Goal: Task Accomplishment & Management: Manage account settings

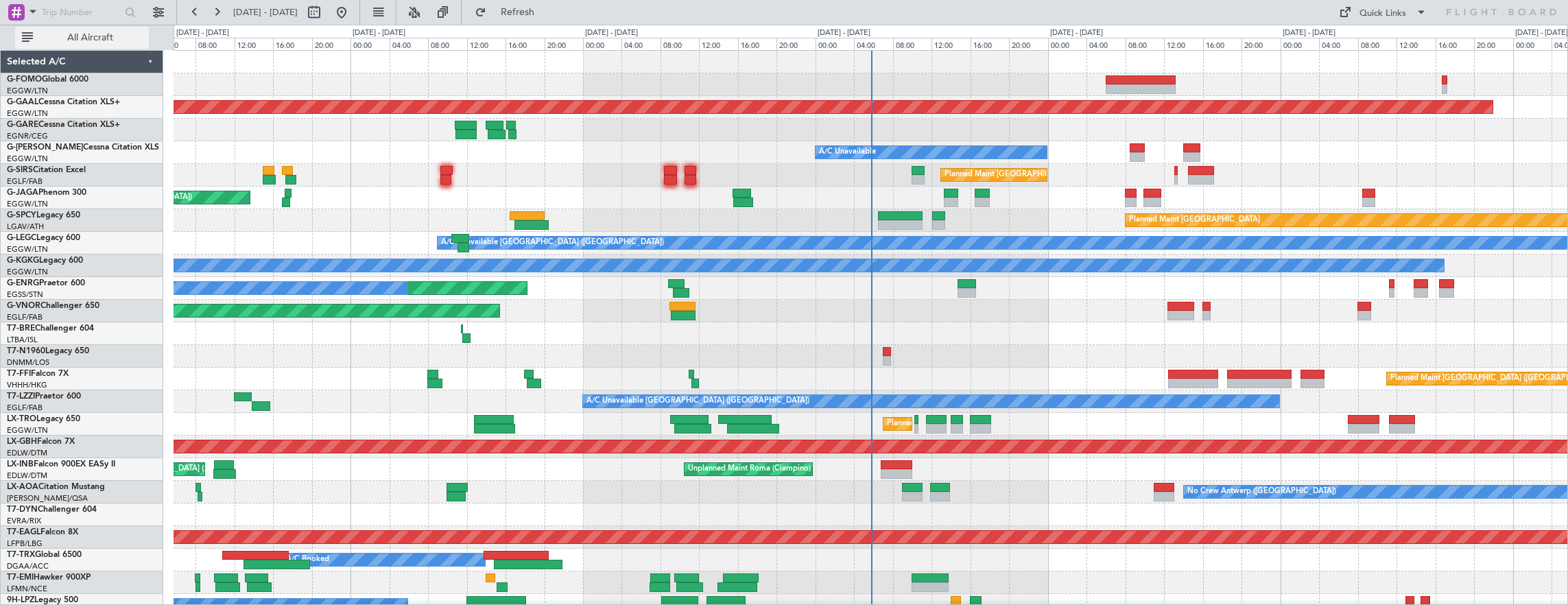
click at [114, 38] on span "All Aircraft" at bounding box center [90, 38] width 109 height 10
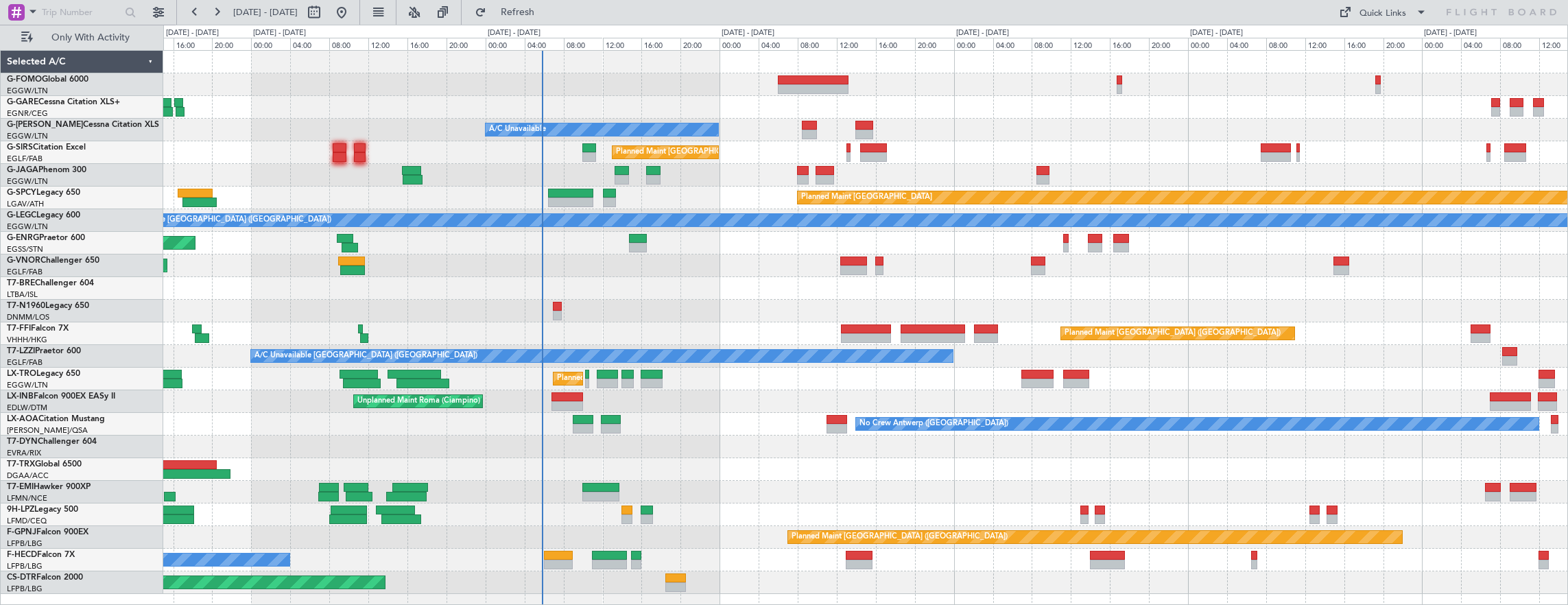
click at [630, 289] on div "A/C Unavailable Planned Maint London (Luton) Planned Maint London (Luton) Plann…" at bounding box center [865, 322] width 1405 height 543
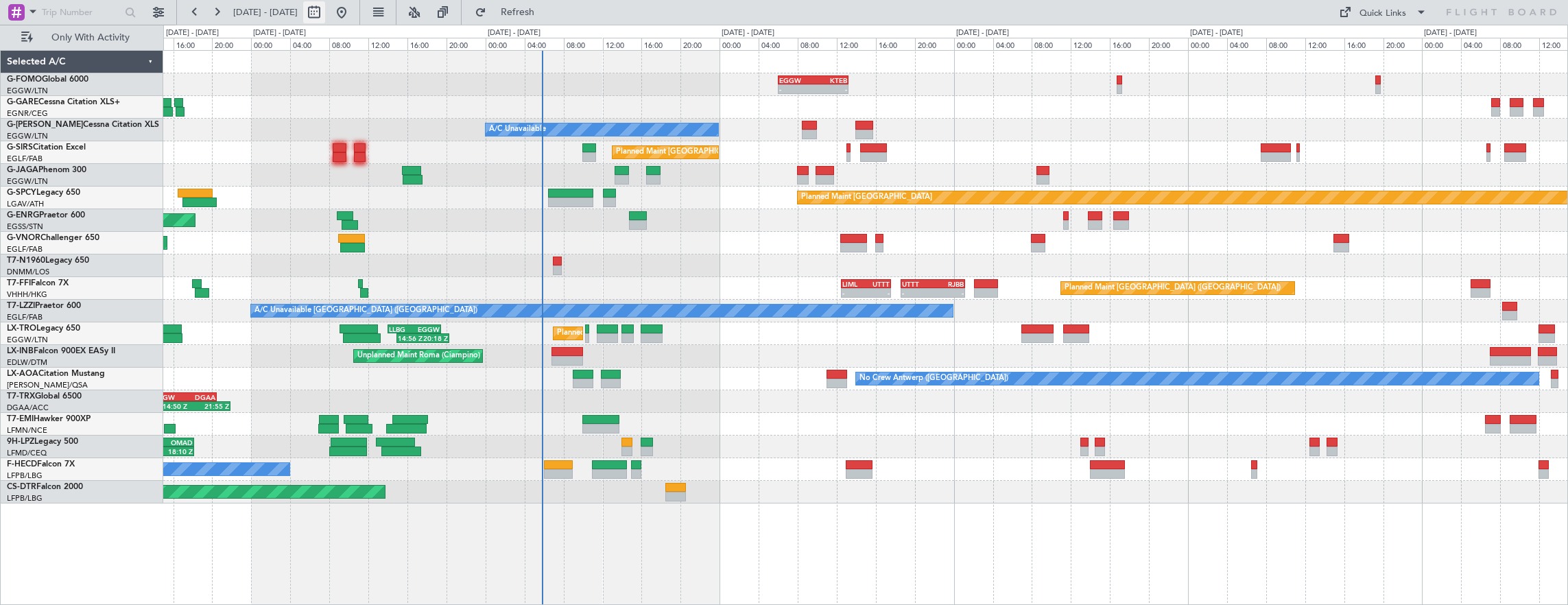
click at [325, 14] on button at bounding box center [314, 12] width 22 height 22
select select "9"
select select "2025"
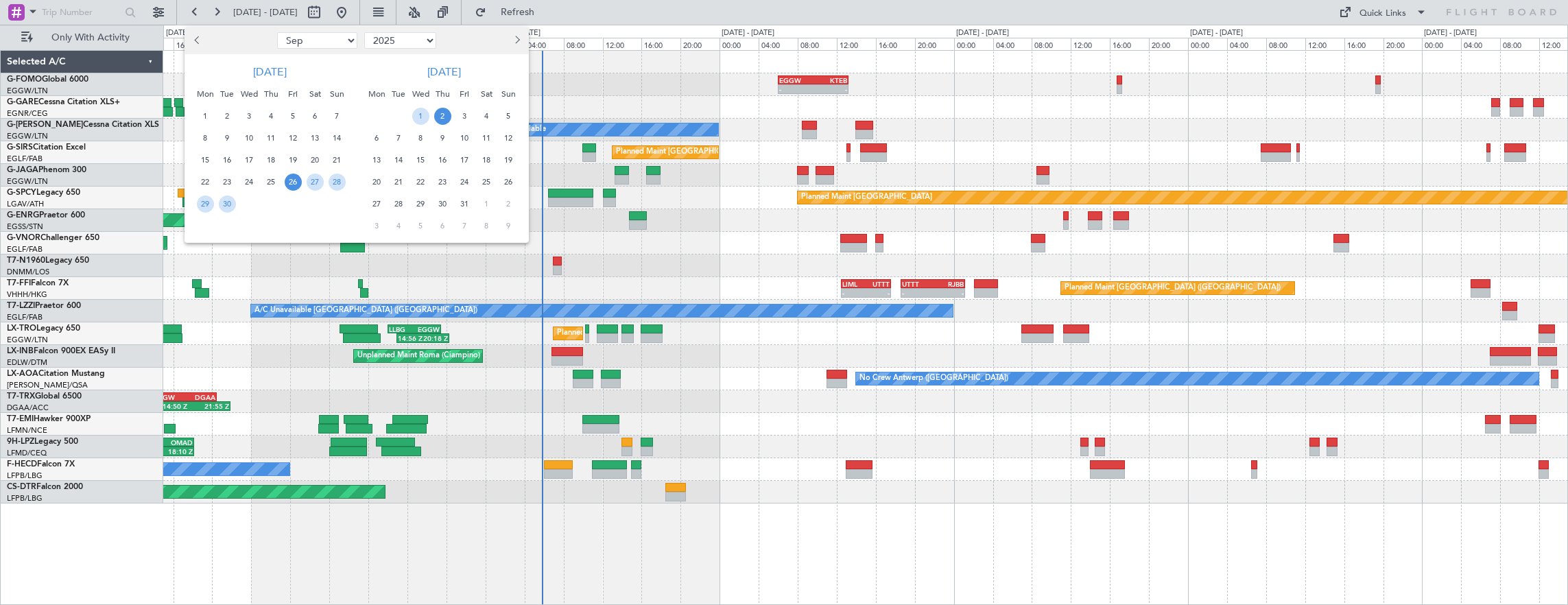
click at [293, 181] on span "26" at bounding box center [293, 182] width 17 height 17
click at [479, 115] on span "4" at bounding box center [487, 116] width 17 height 17
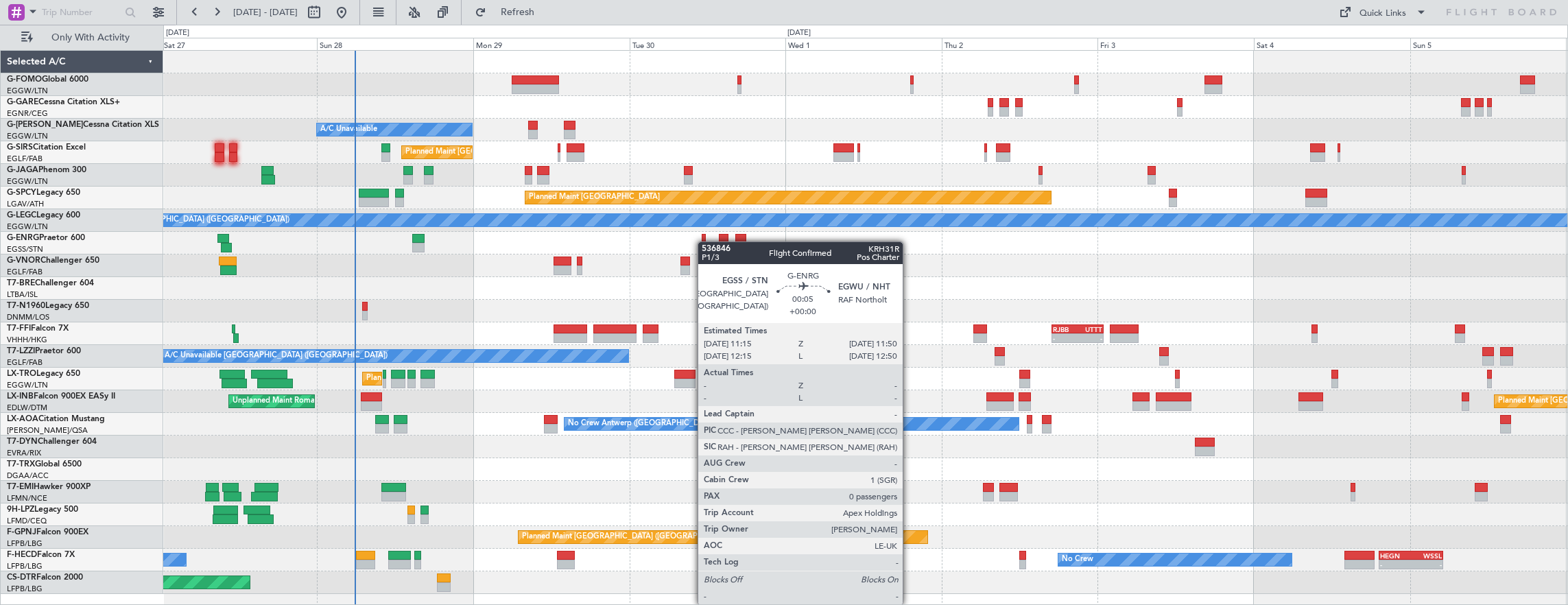
click at [693, 237] on div "A/C Unavailable Planned Maint London (Luton) Planned Maint London (Luton) Plann…" at bounding box center [865, 322] width 1405 height 543
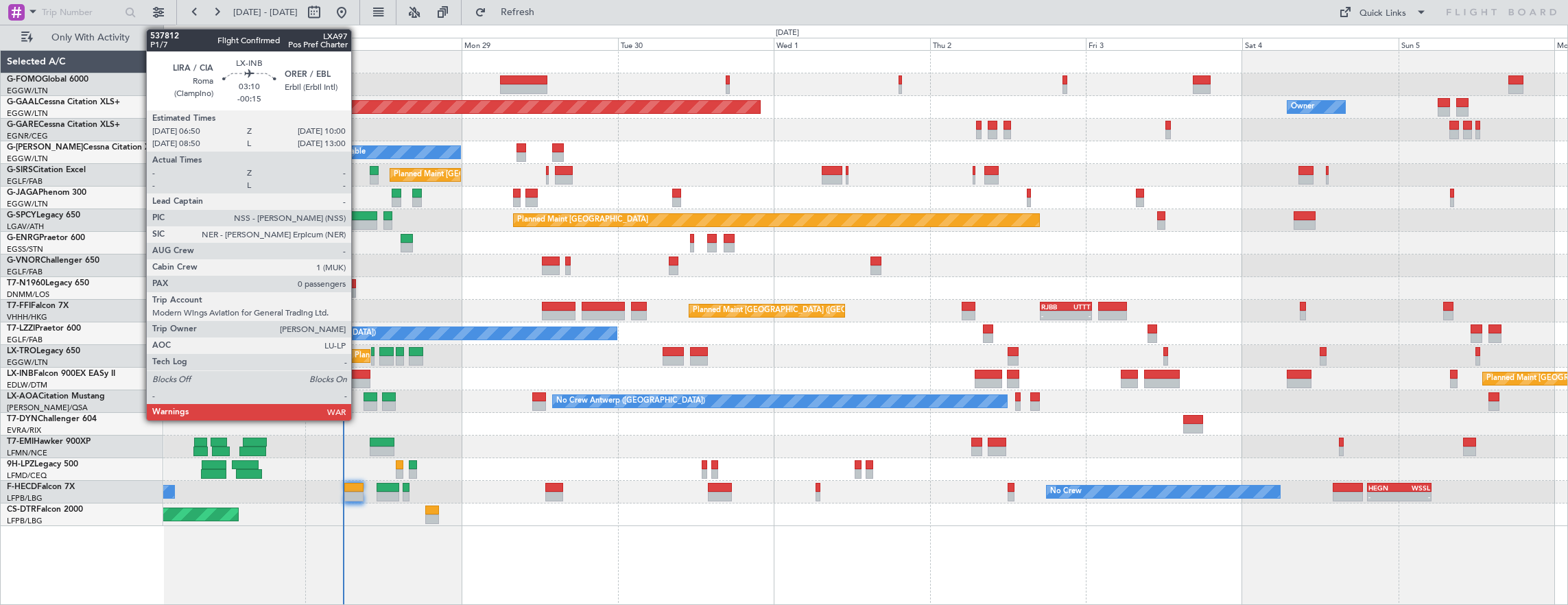
click at [358, 377] on div at bounding box center [360, 374] width 21 height 10
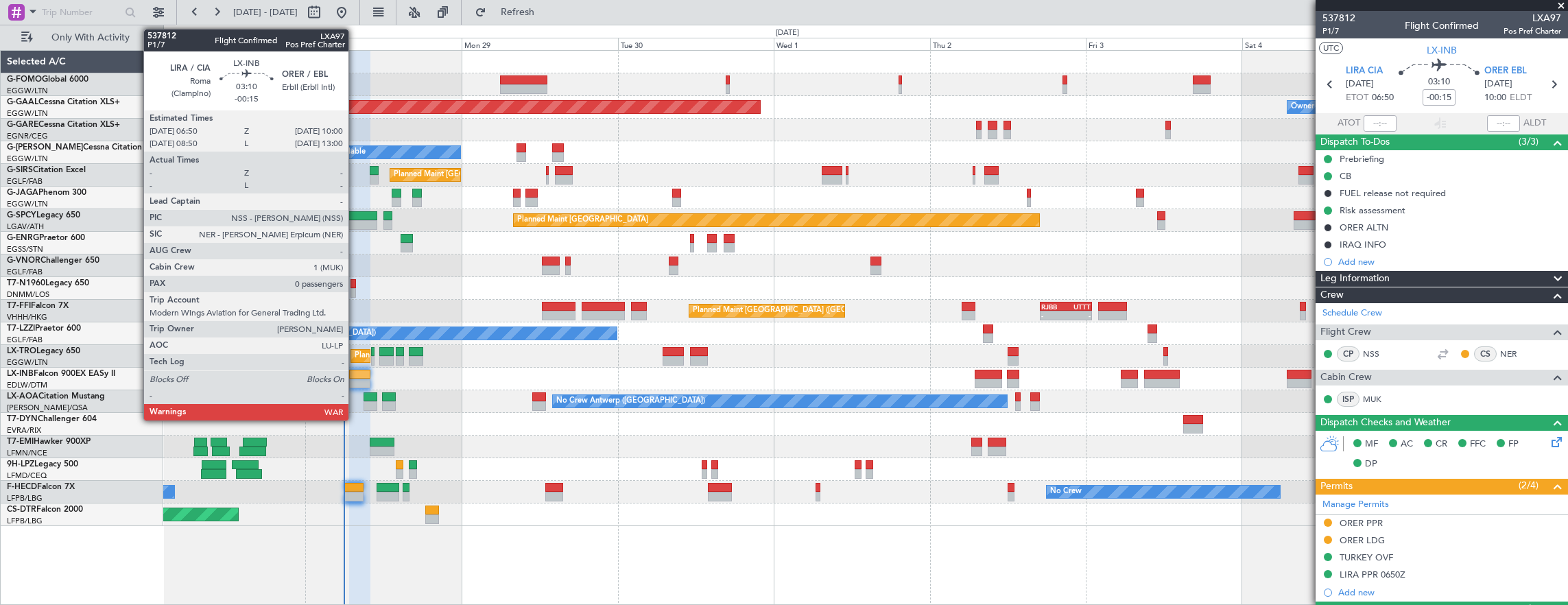
click at [355, 374] on div at bounding box center [360, 374] width 21 height 10
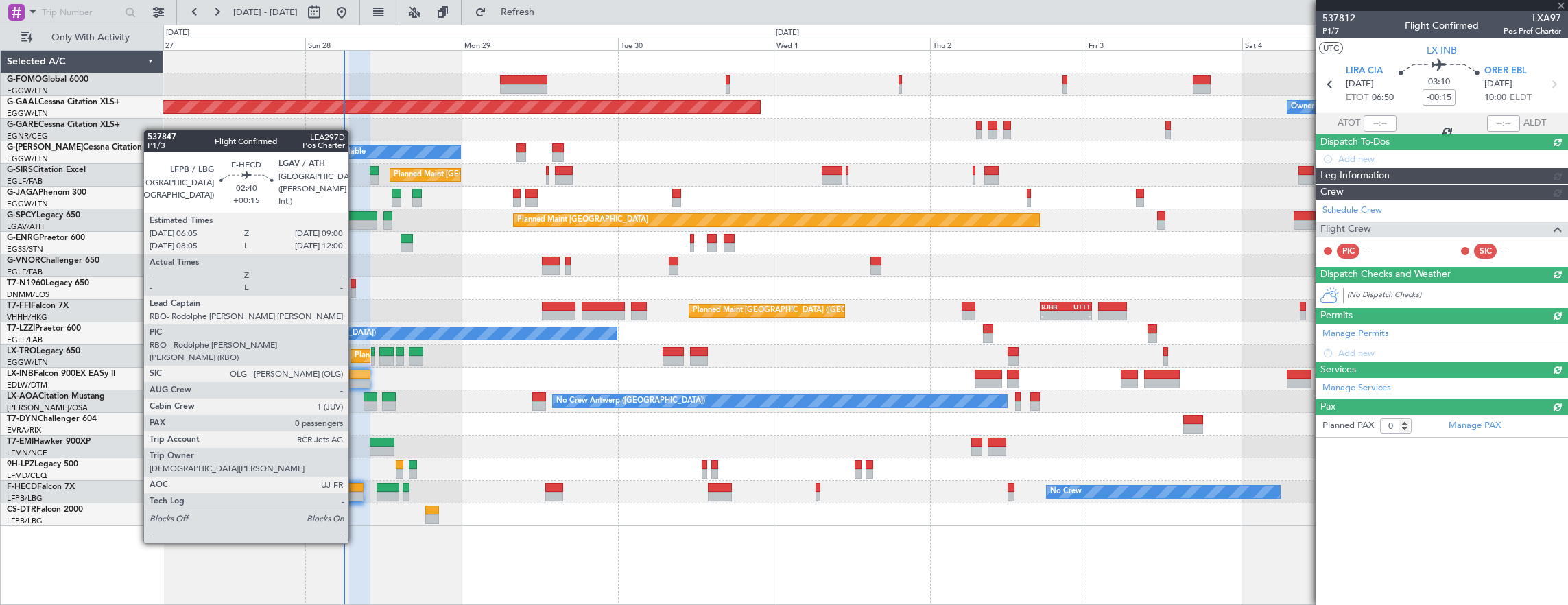
click at [355, 493] on div at bounding box center [354, 497] width 20 height 10
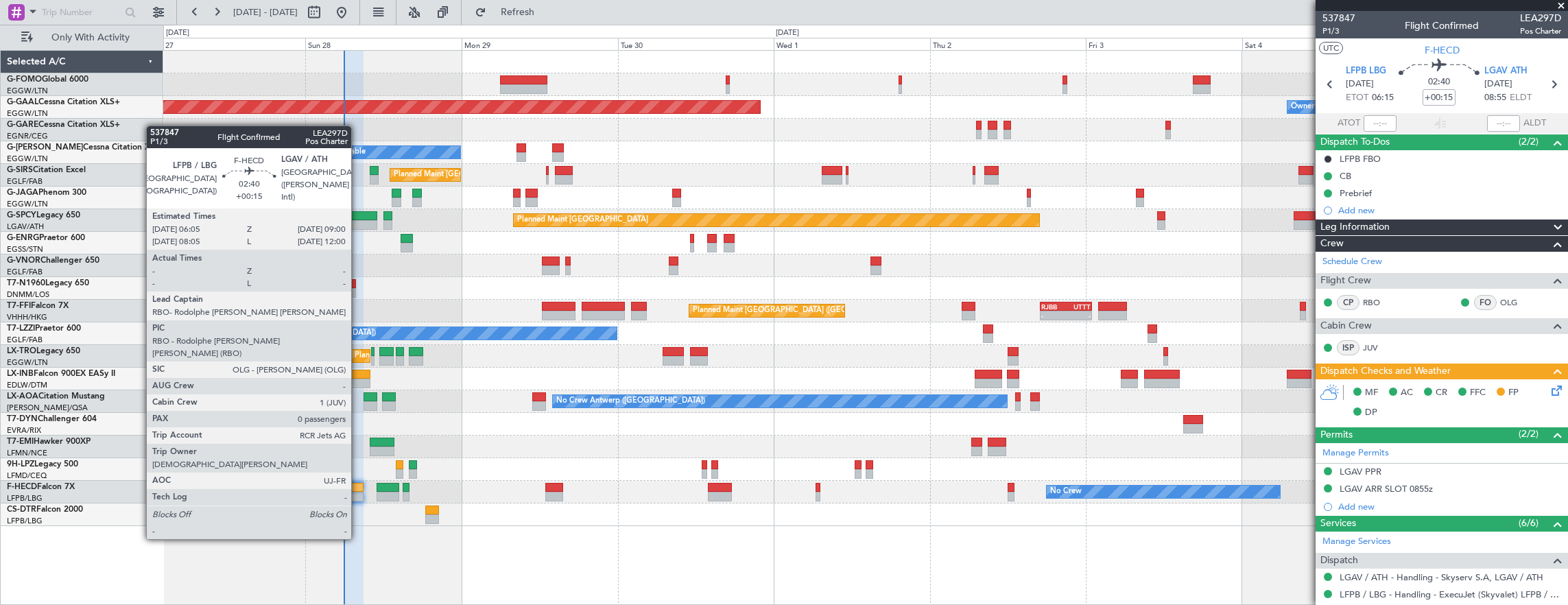
click at [358, 488] on div at bounding box center [354, 487] width 20 height 10
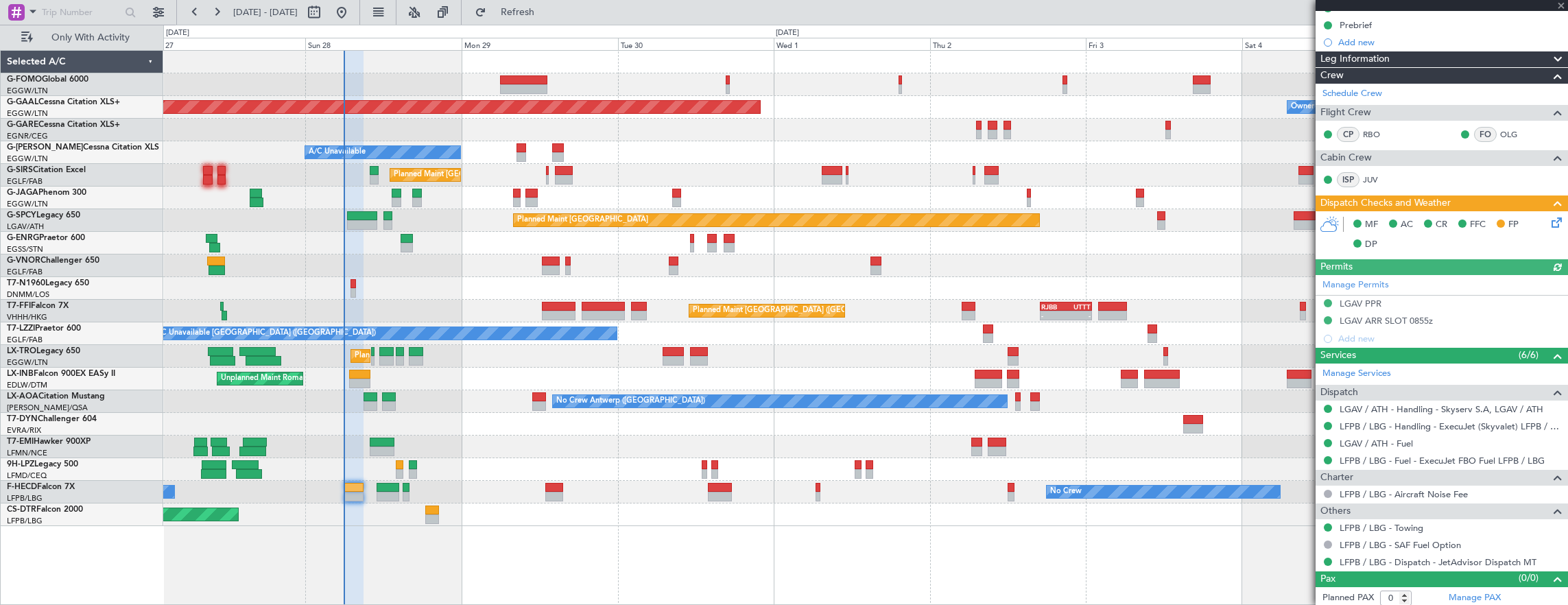
scroll to position [169, 0]
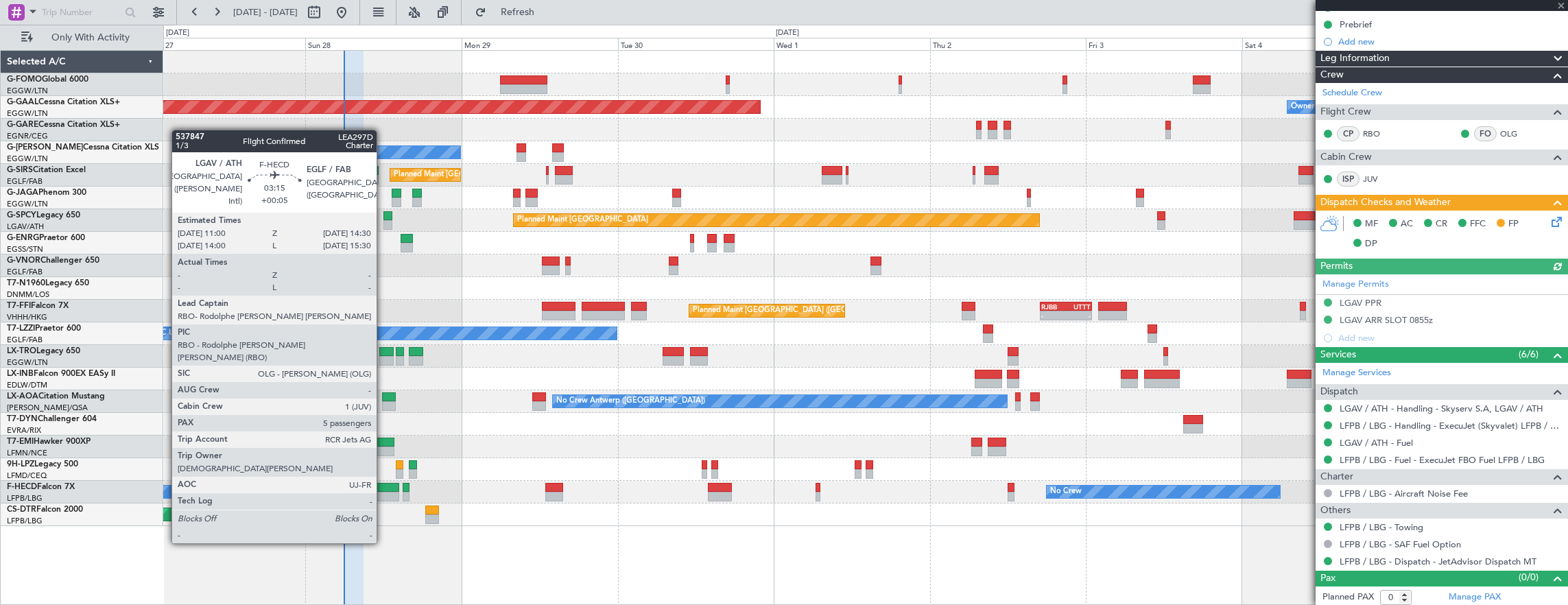
click at [383, 493] on div at bounding box center [388, 497] width 23 height 10
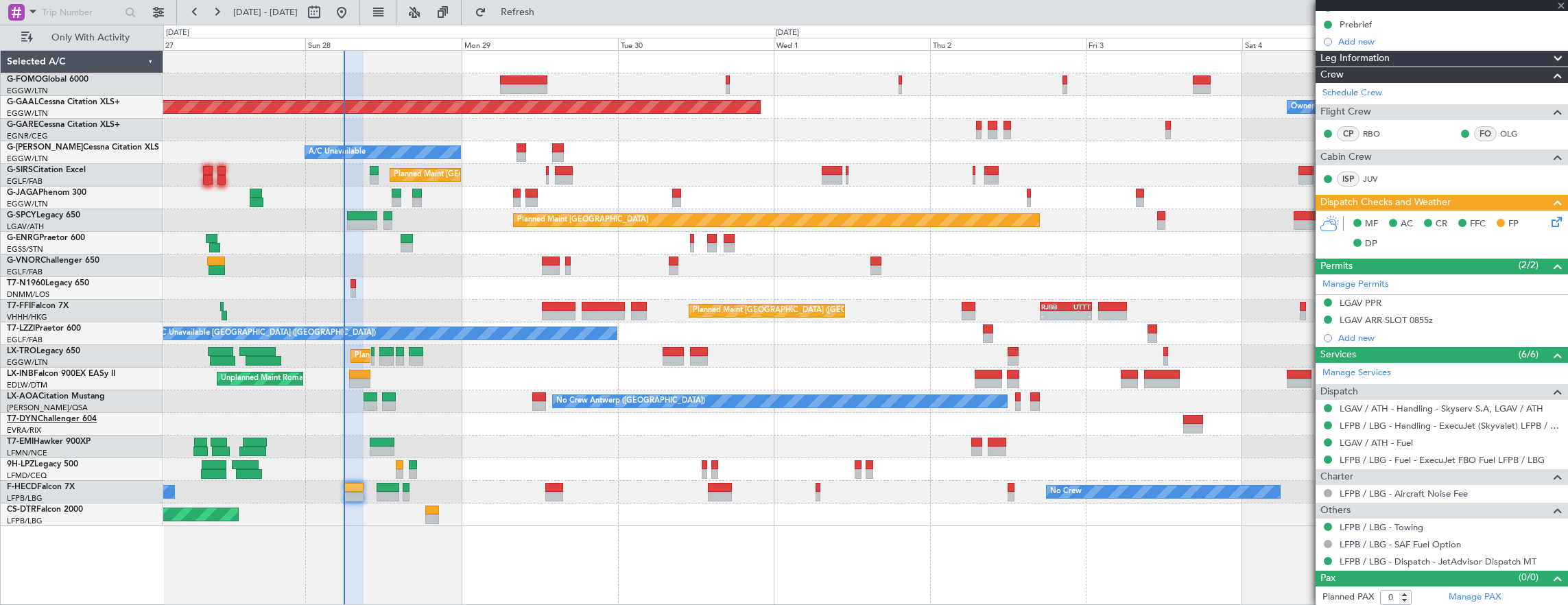
type input "+00:05"
type input "5"
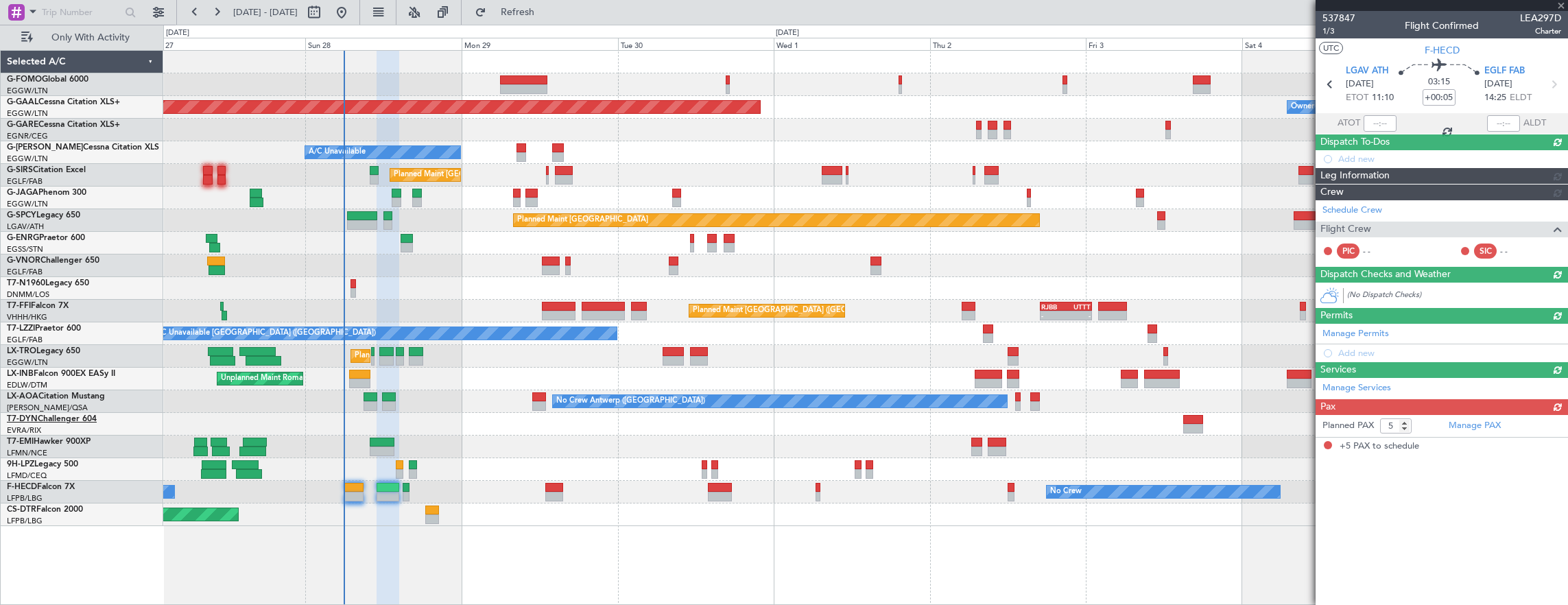
scroll to position [0, 0]
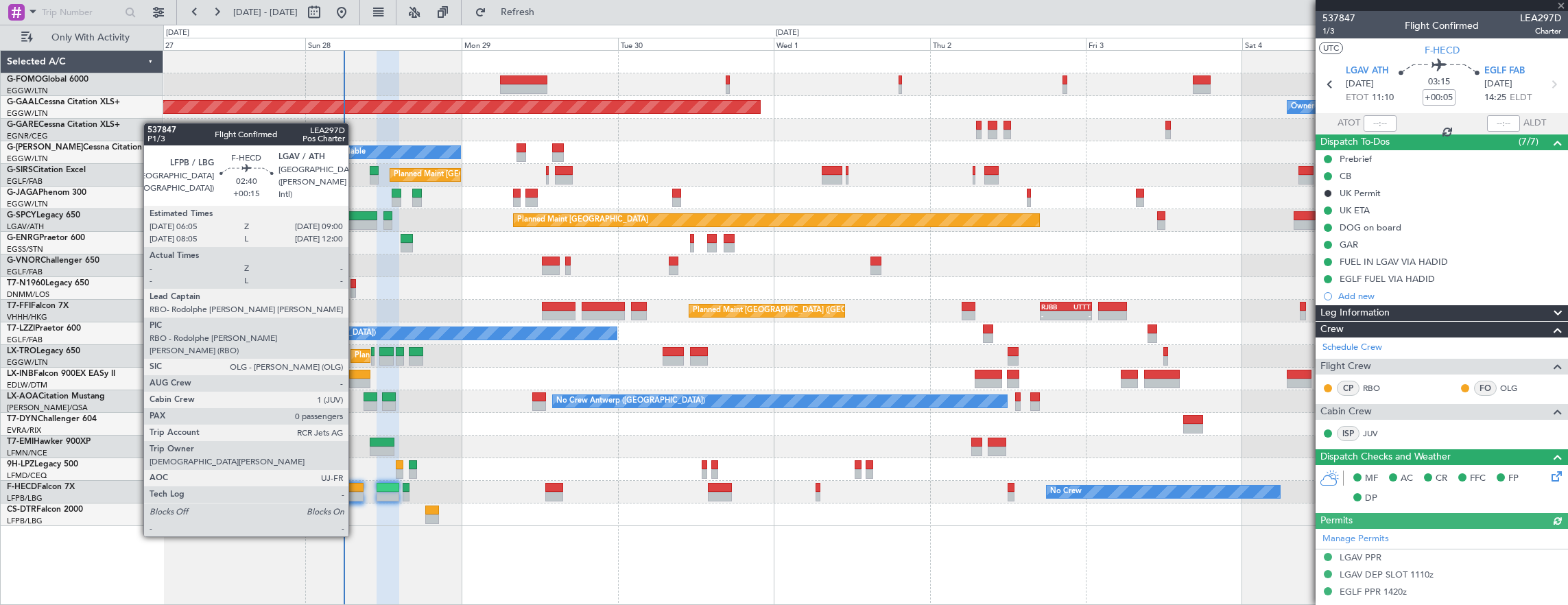
click at [355, 486] on div at bounding box center [354, 487] width 20 height 10
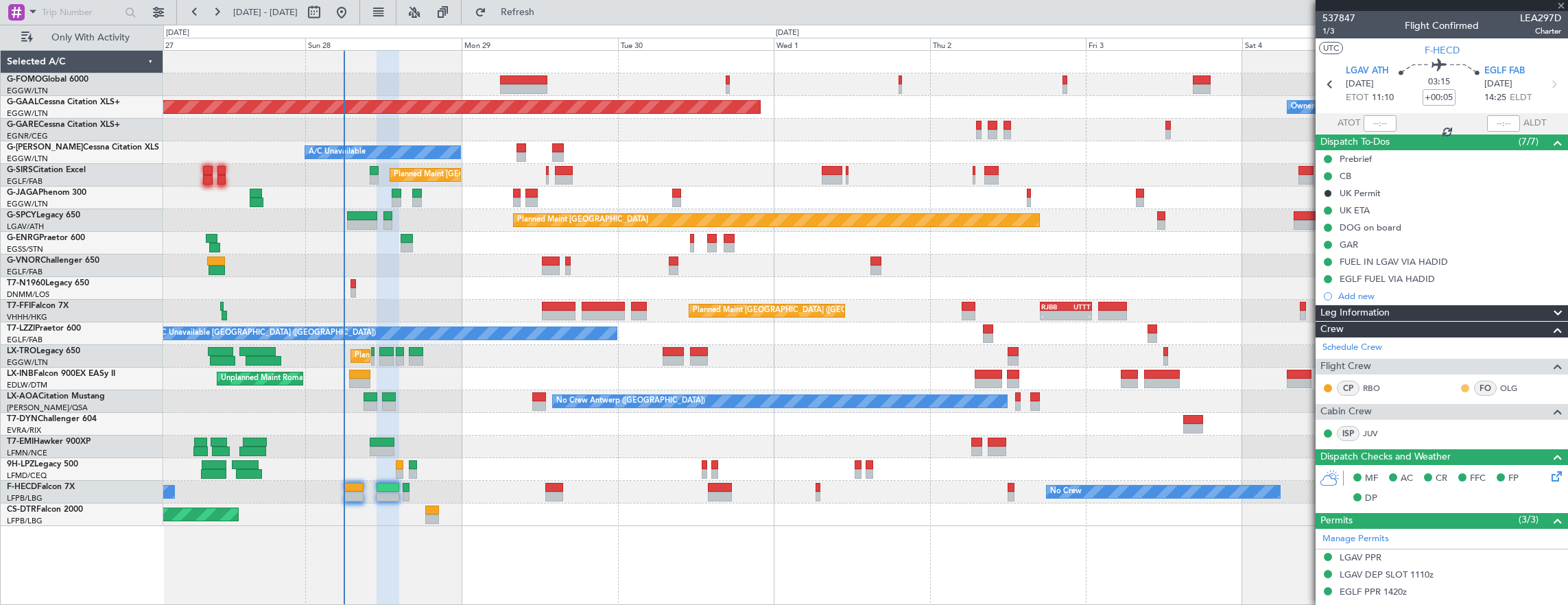
type input "+00:15"
type input "0"
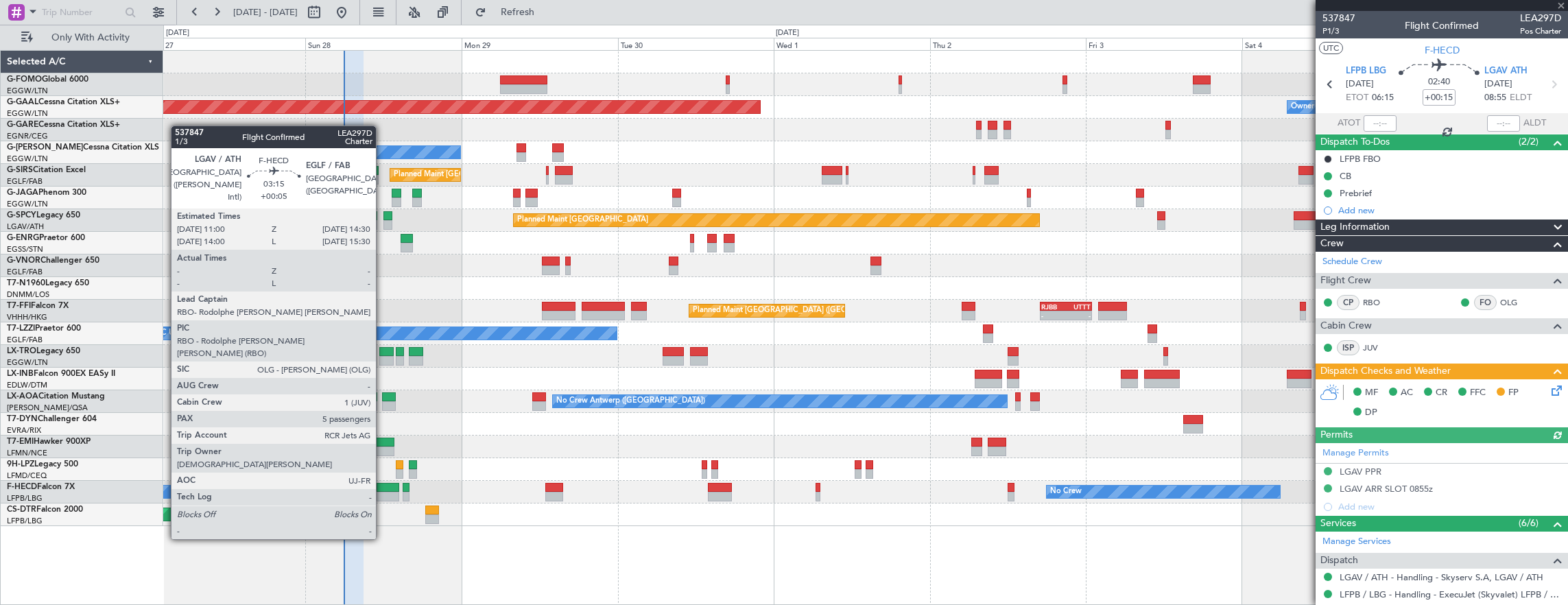
click at [383, 488] on div at bounding box center [388, 487] width 23 height 10
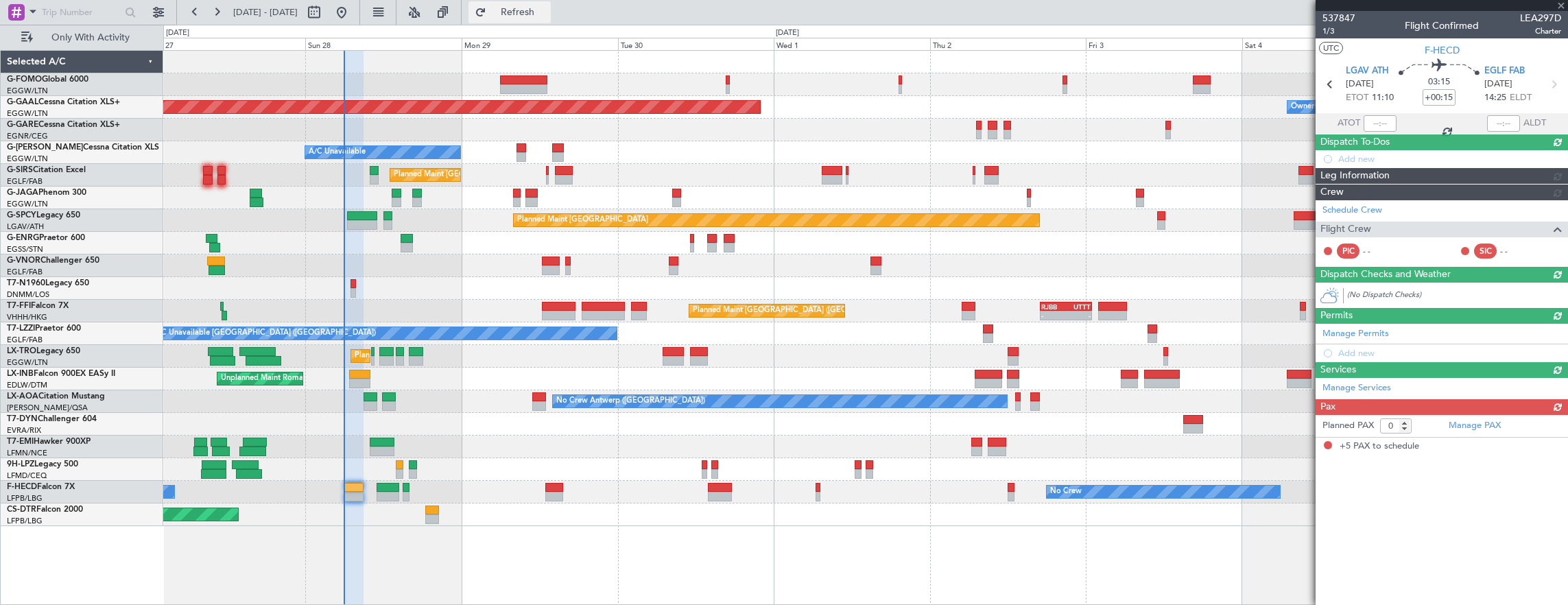
type input "+00:05"
type input "5"
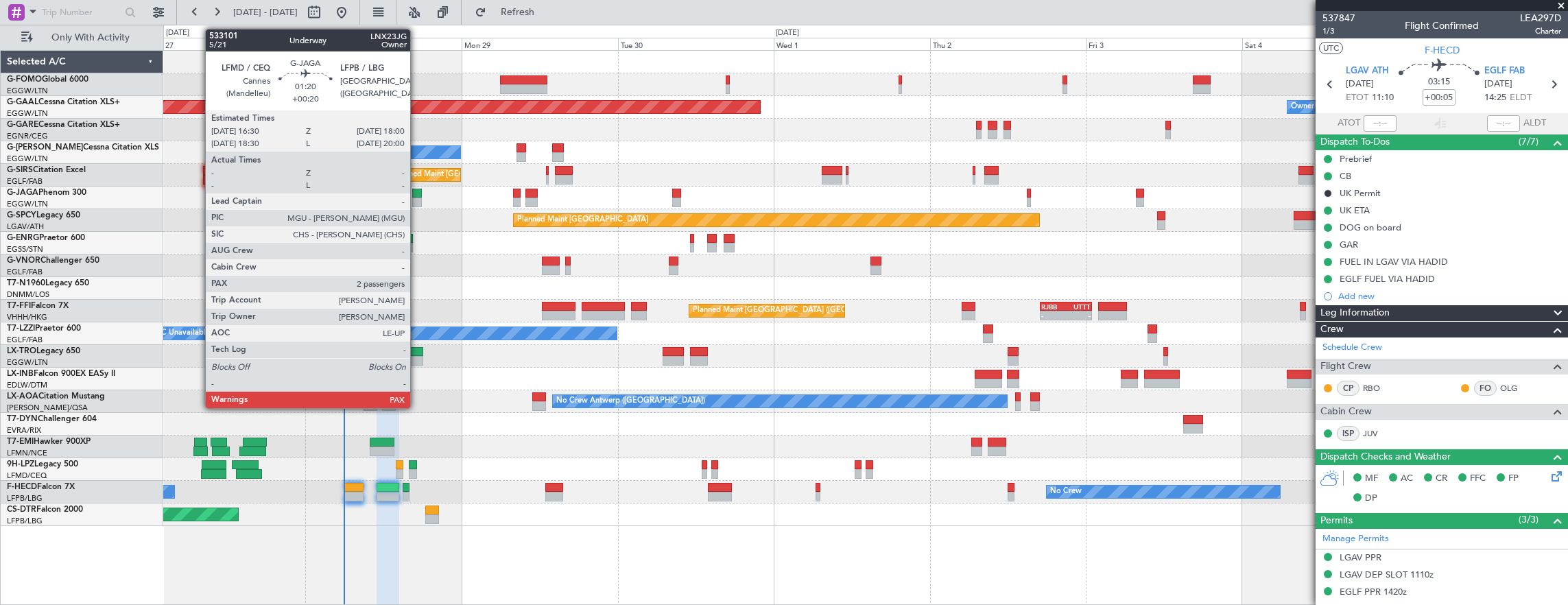
click at [417, 195] on div at bounding box center [417, 193] width 11 height 10
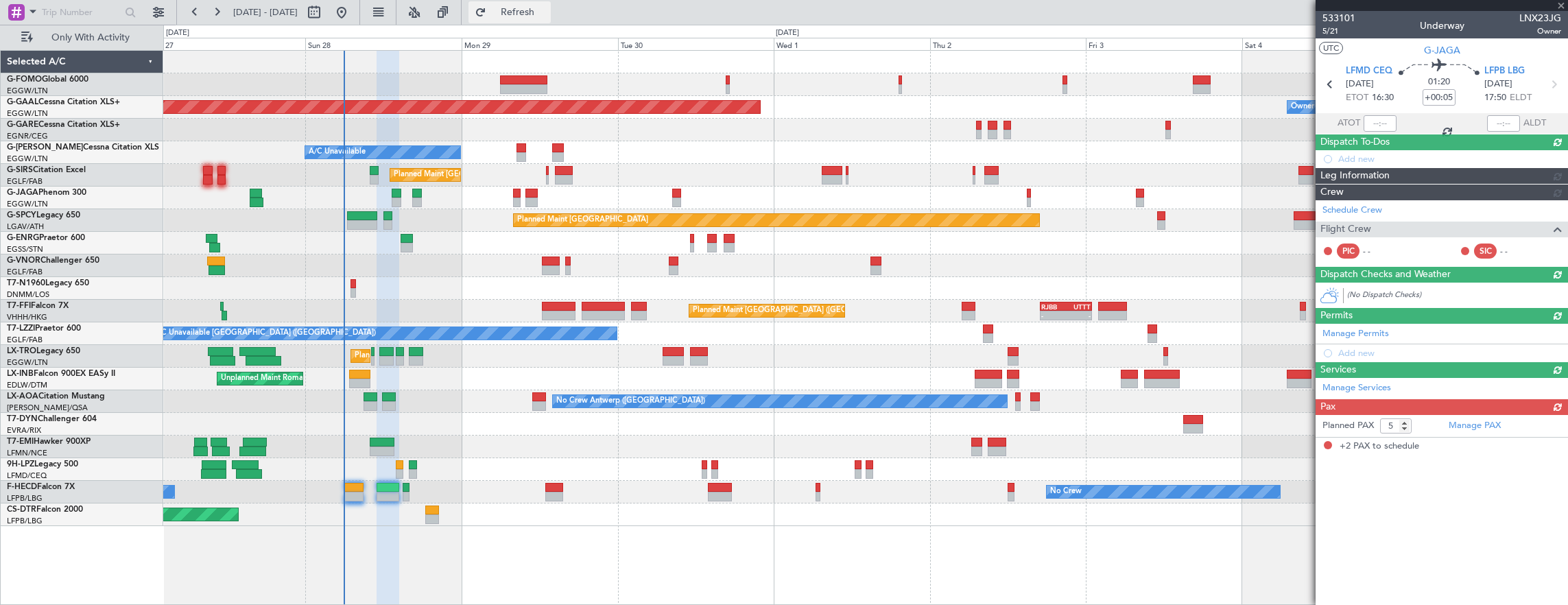
type input "+00:20"
type input "2"
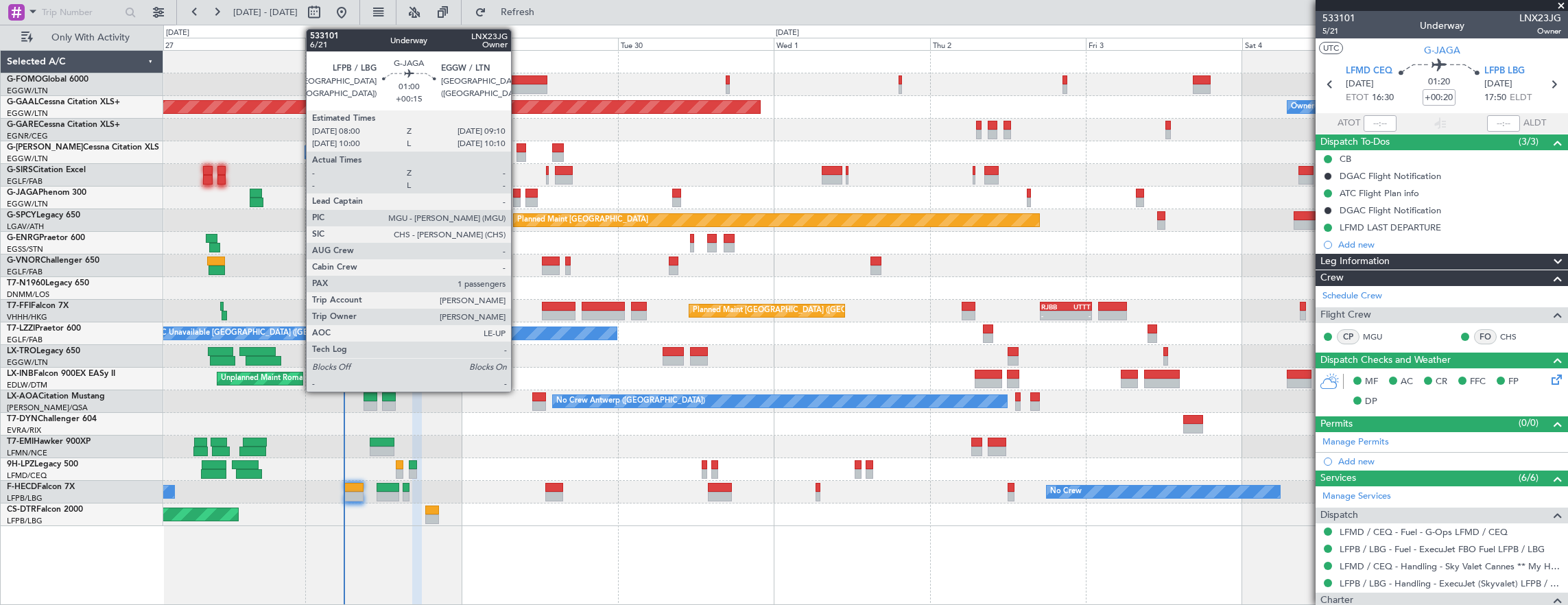
click at [518, 191] on div at bounding box center [517, 193] width 8 height 10
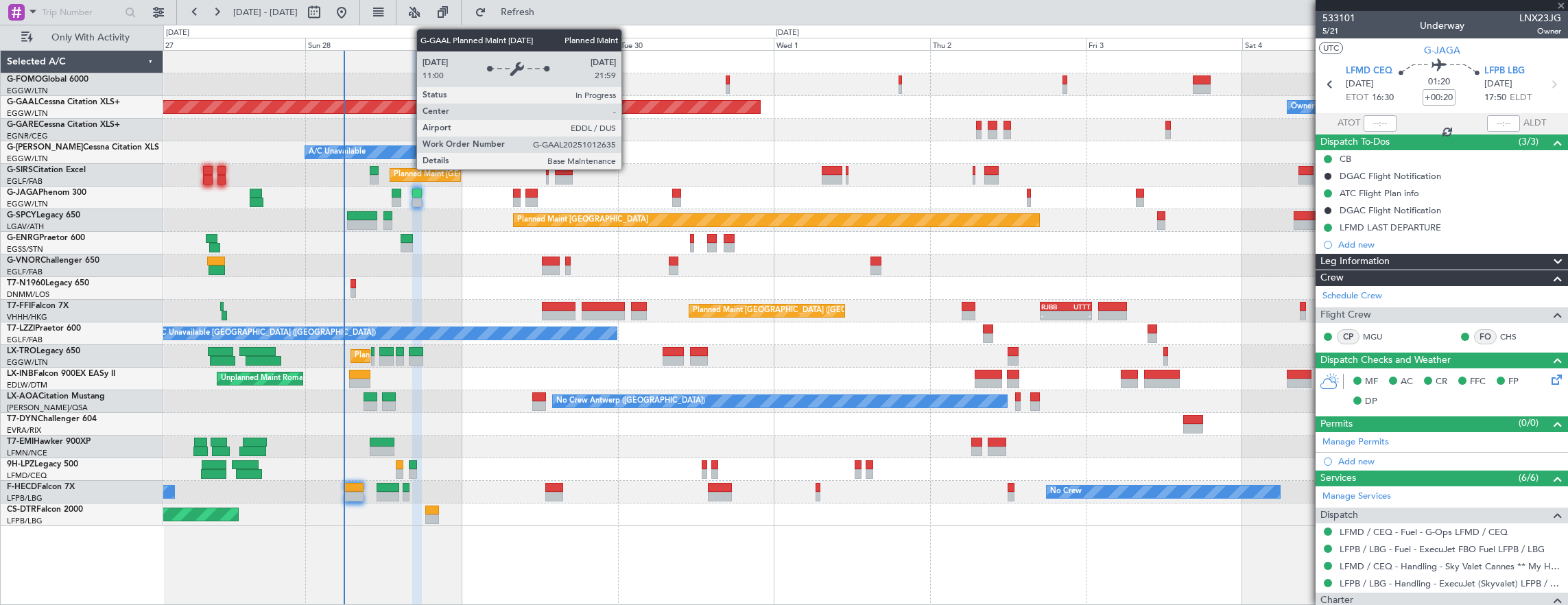
type input "+00:15"
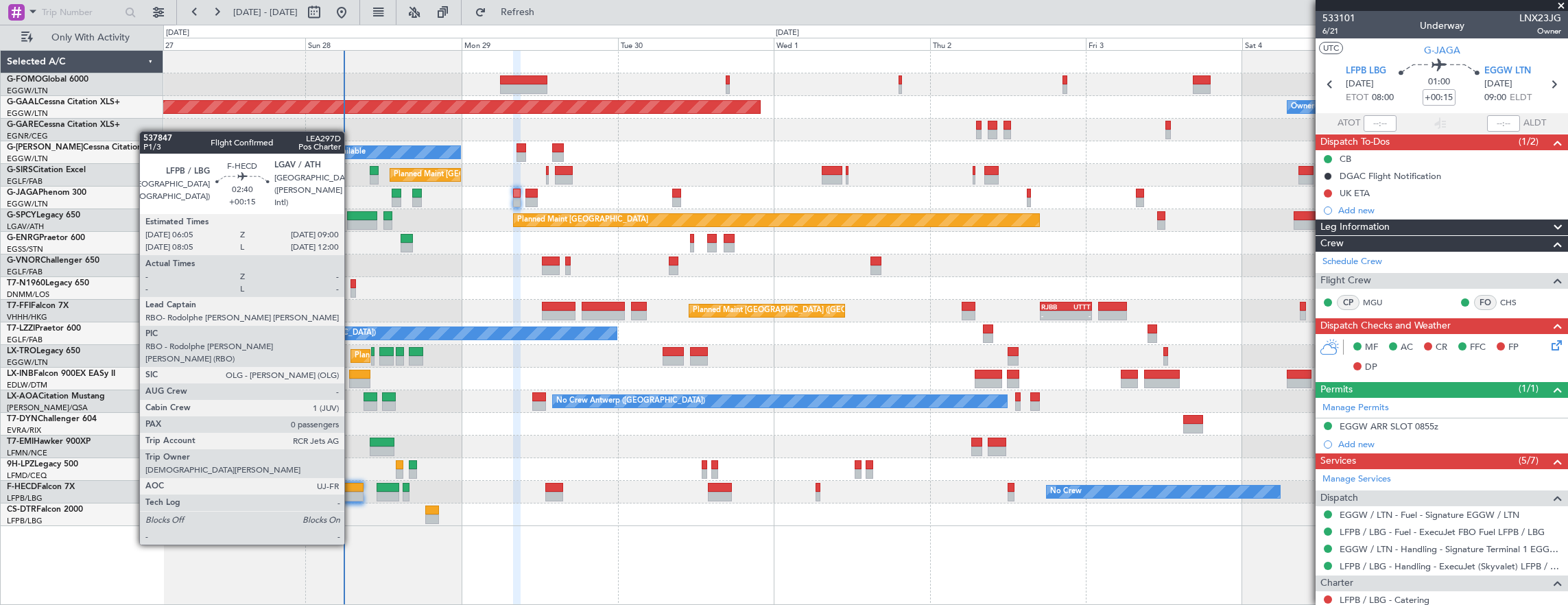
click at [351, 494] on div at bounding box center [354, 497] width 20 height 10
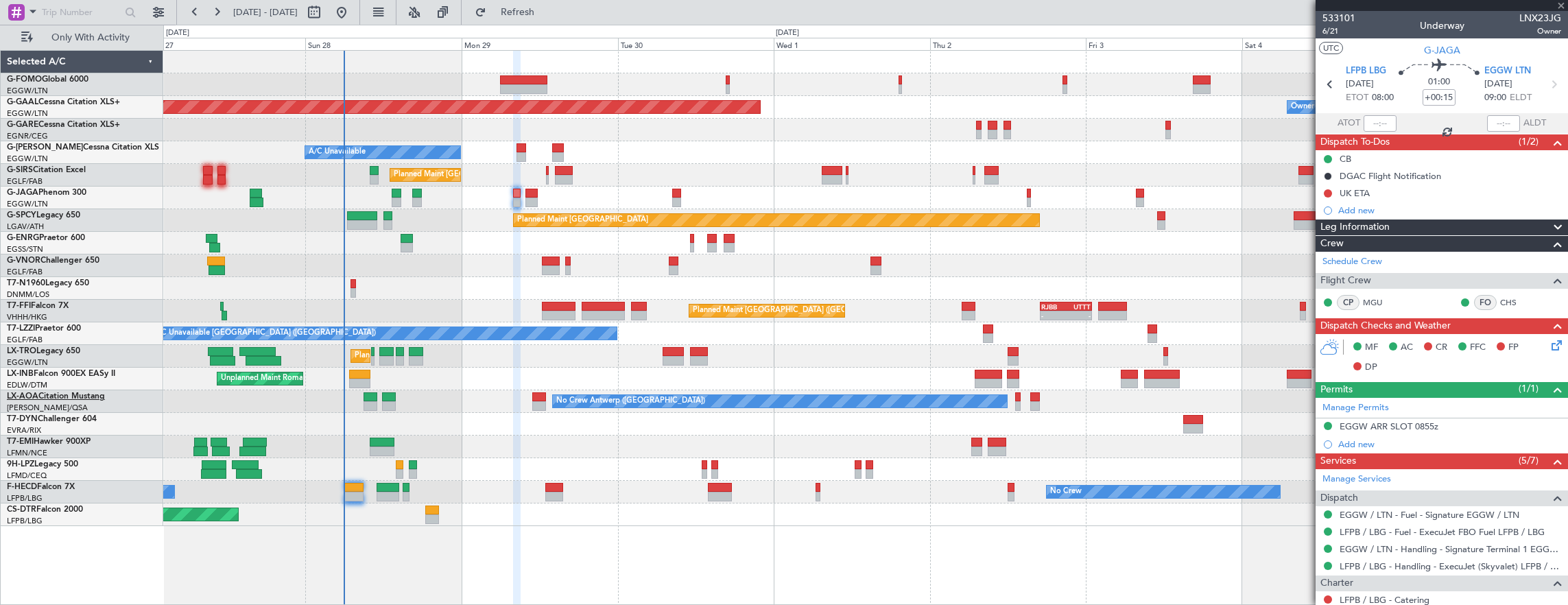
type input "0"
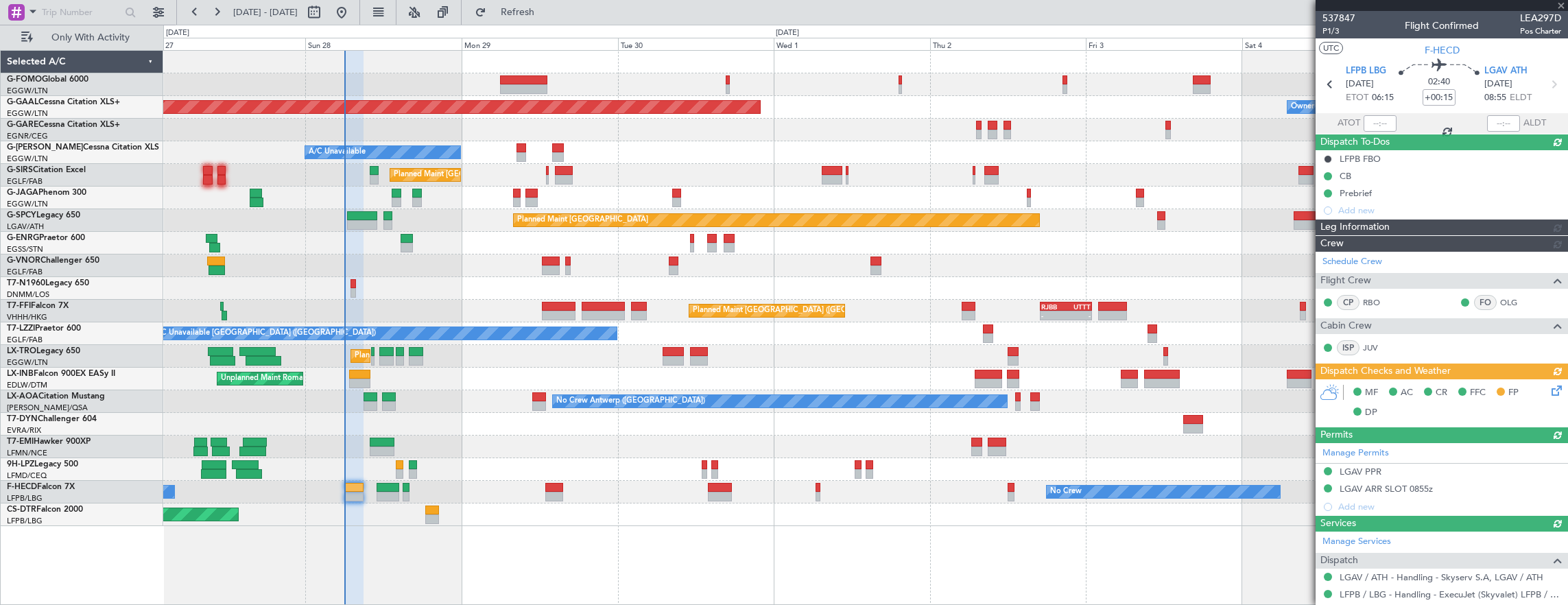
click at [1545, 390] on div "MF AC CR FFC FP DP" at bounding box center [1441, 403] width 252 height 47
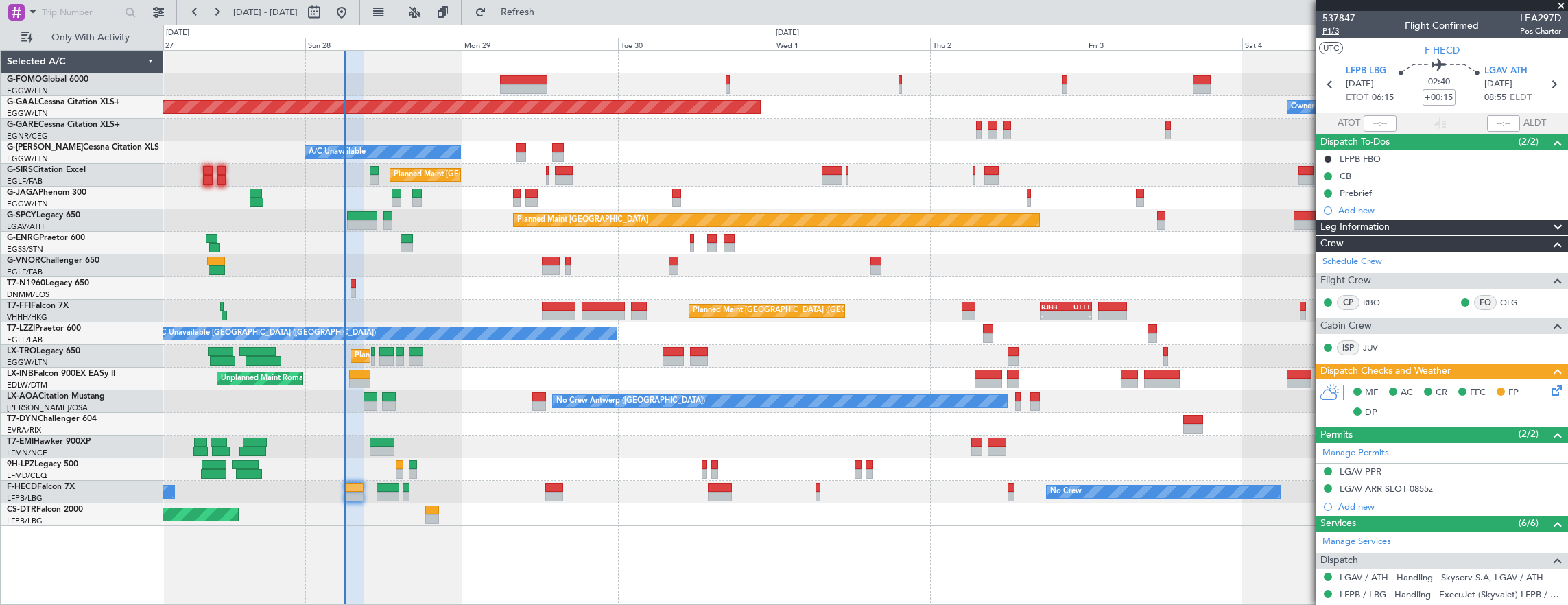
click at [1334, 32] on span "P1/3" at bounding box center [1339, 31] width 33 height 11
click at [1549, 388] on icon at bounding box center [1554, 388] width 11 height 11
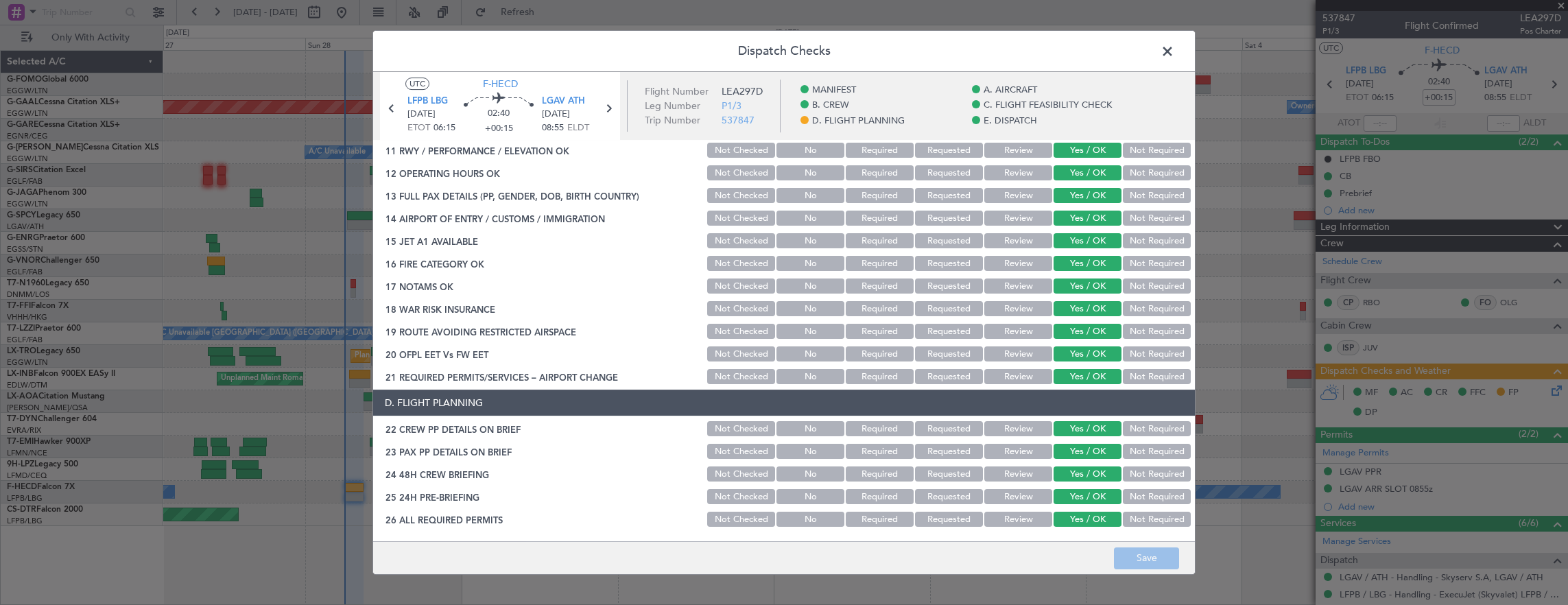
scroll to position [618, 0]
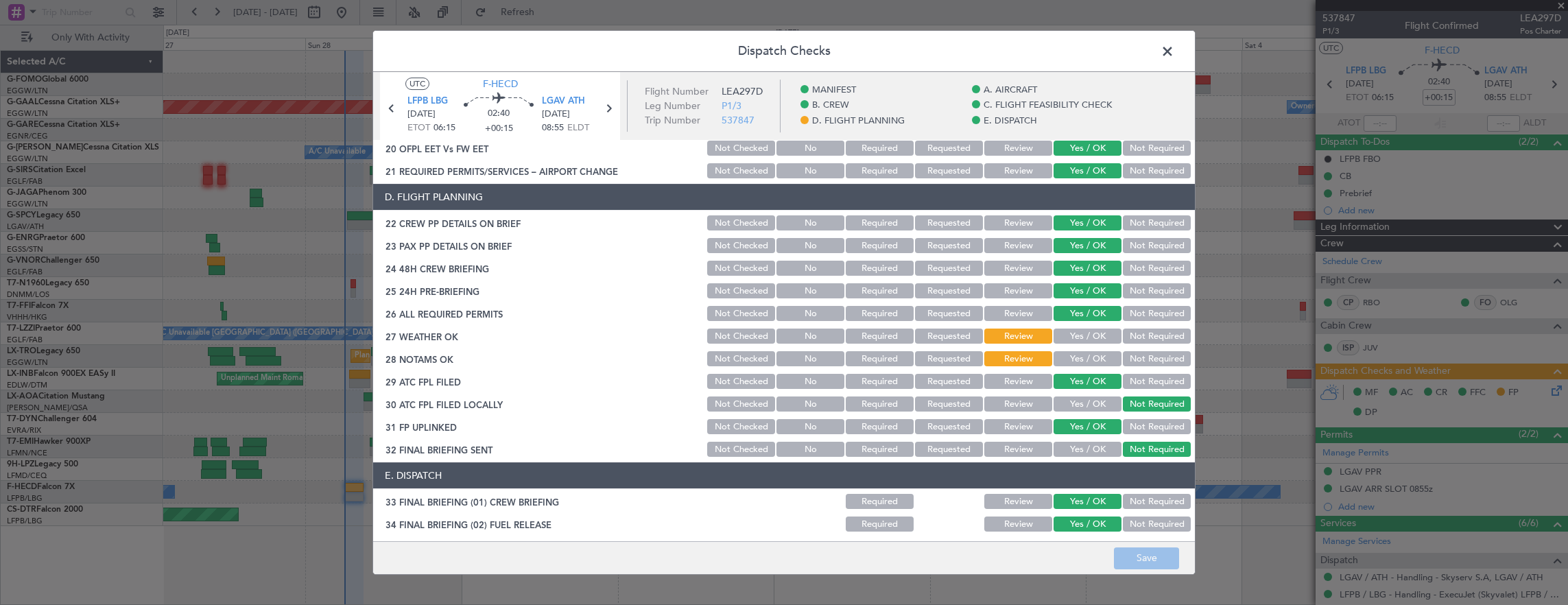
drag, startPoint x: 1094, startPoint y: 338, endPoint x: 1081, endPoint y: 354, distance: 20.6
click at [1094, 338] on button "Yes / OK" at bounding box center [1088, 336] width 68 height 15
click at [1081, 354] on button "Yes / OK" at bounding box center [1088, 359] width 68 height 15
click at [1145, 565] on button "Save" at bounding box center [1146, 558] width 66 height 22
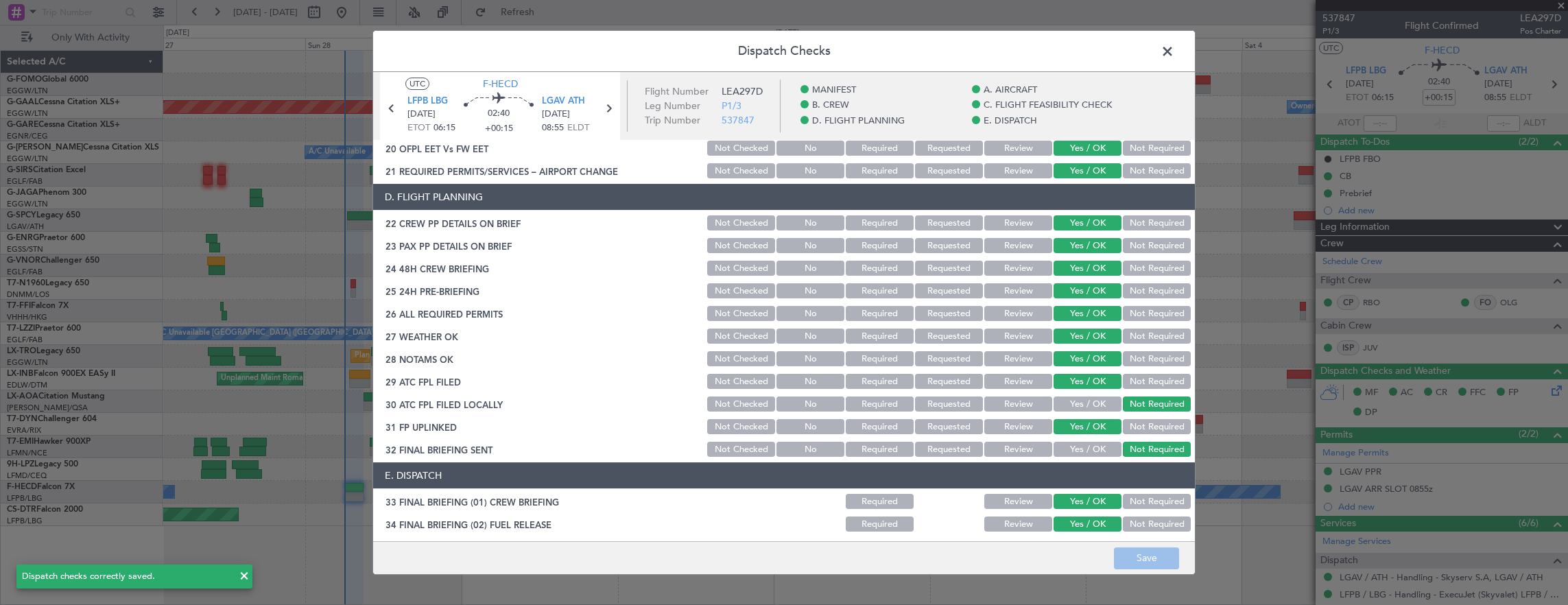
click at [1174, 49] on span at bounding box center [1174, 55] width 0 height 27
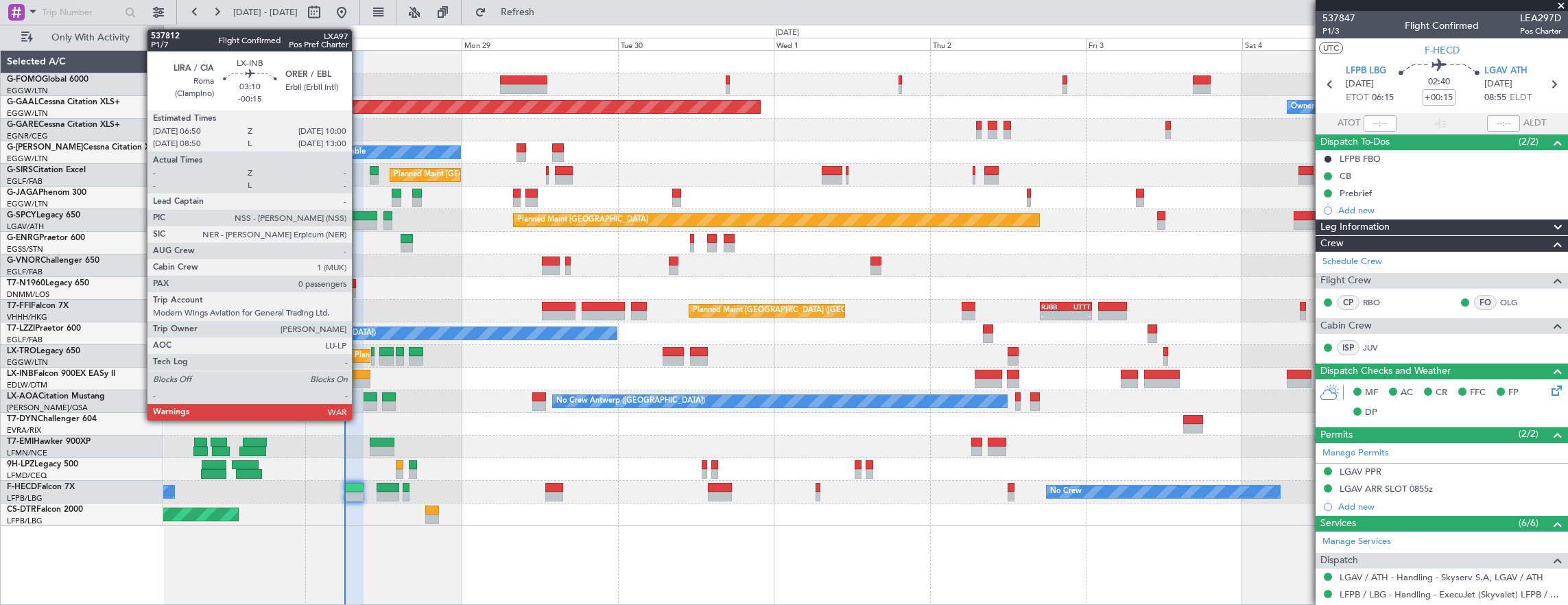
click at [358, 375] on div at bounding box center [360, 374] width 21 height 10
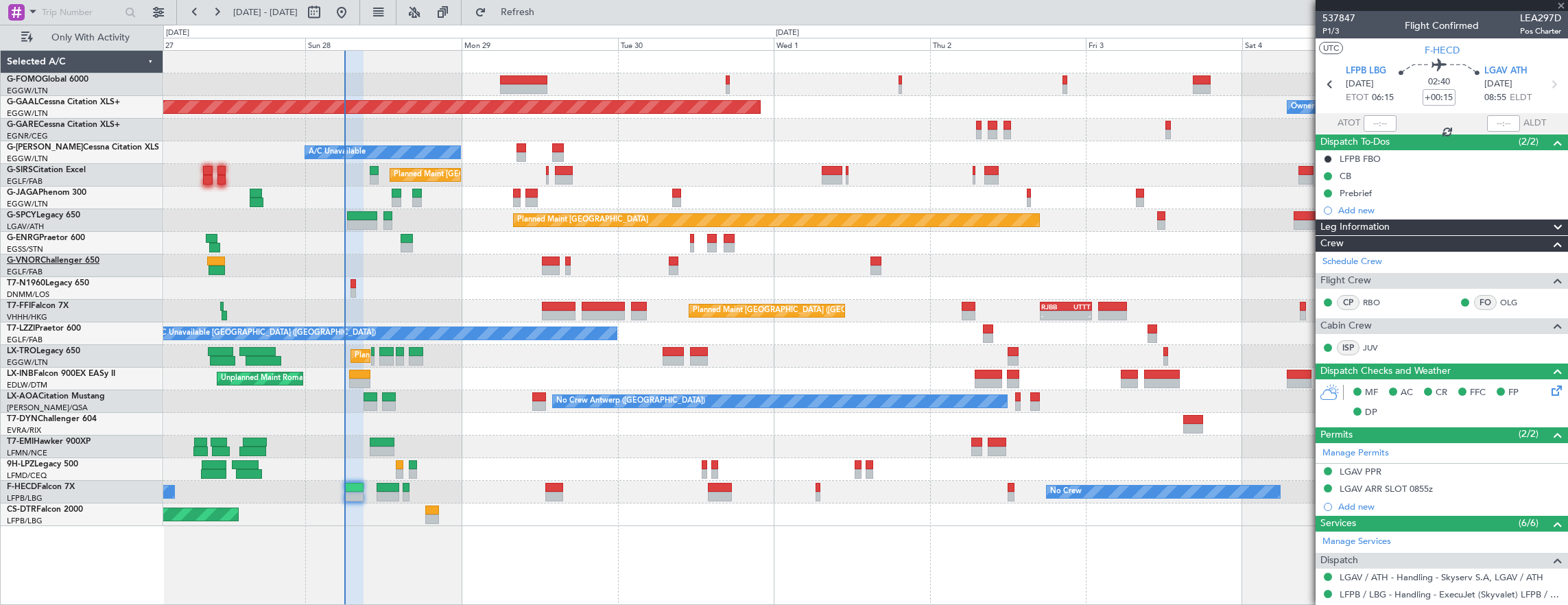
type input "-00:15"
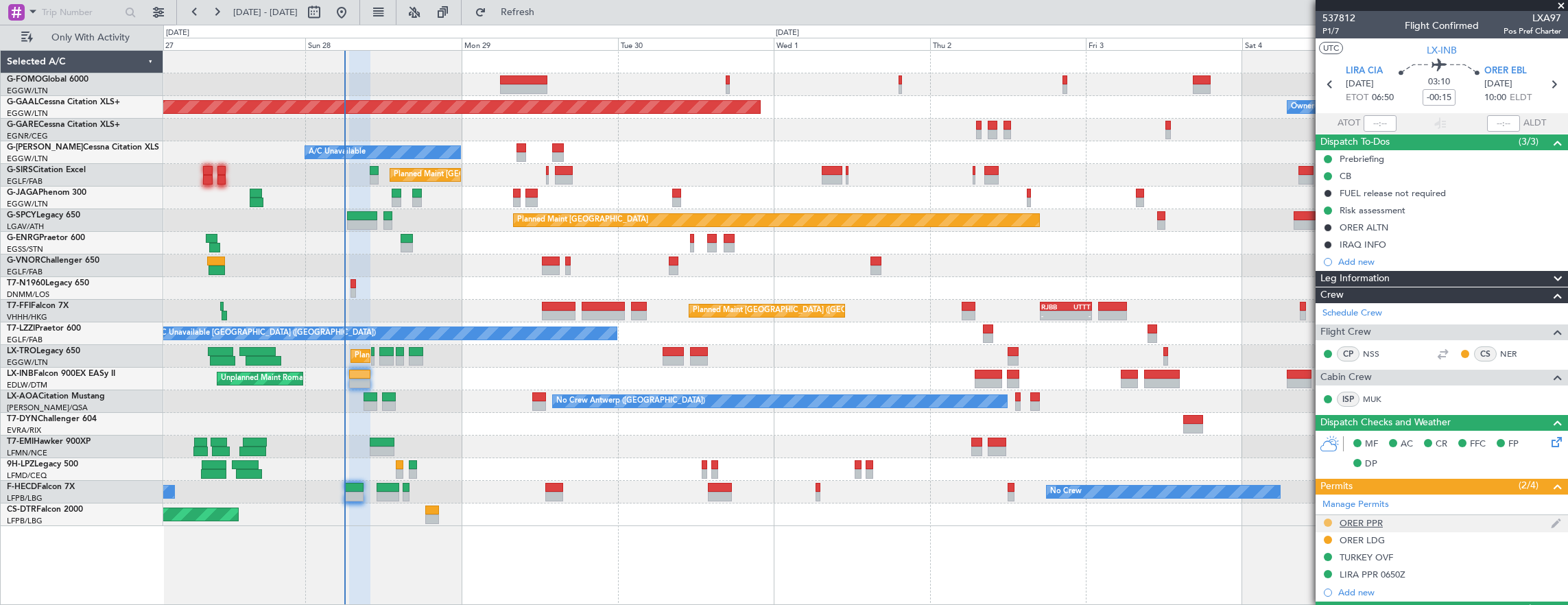
click at [1324, 520] on button at bounding box center [1328, 523] width 8 height 8
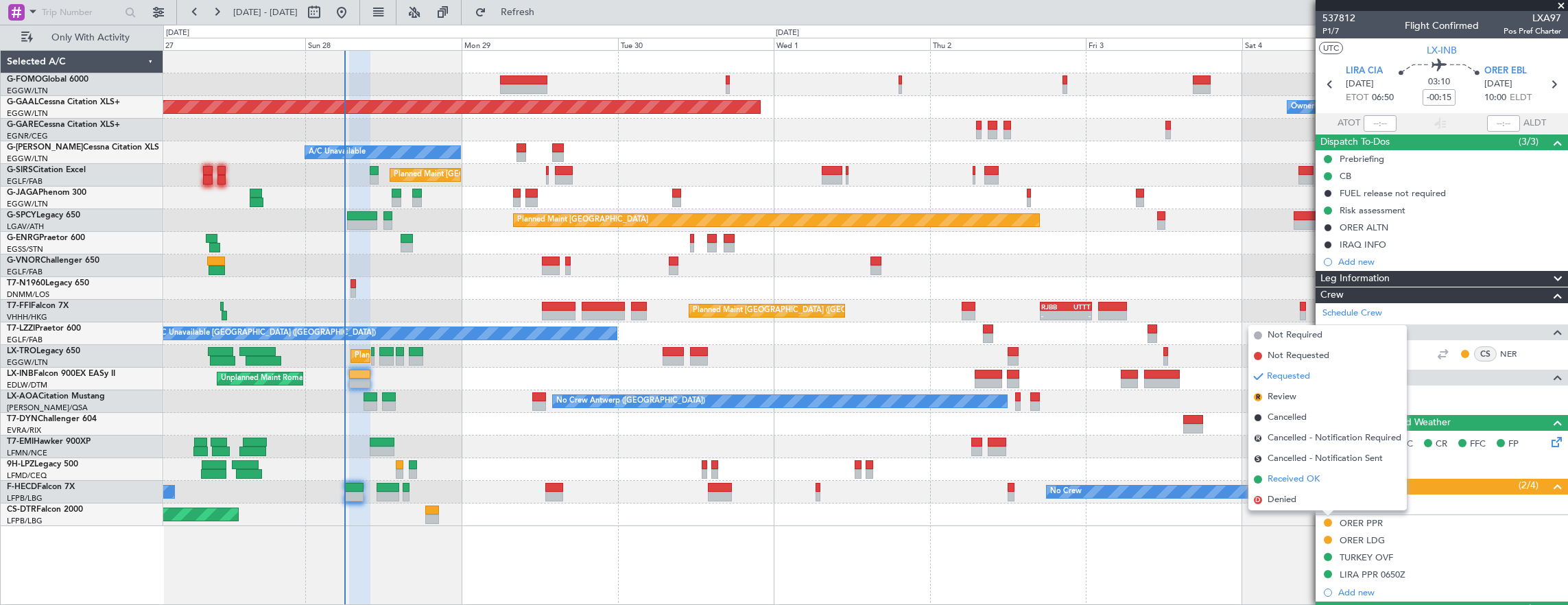
click at [1326, 483] on li "Received OK" at bounding box center [1328, 479] width 158 height 20
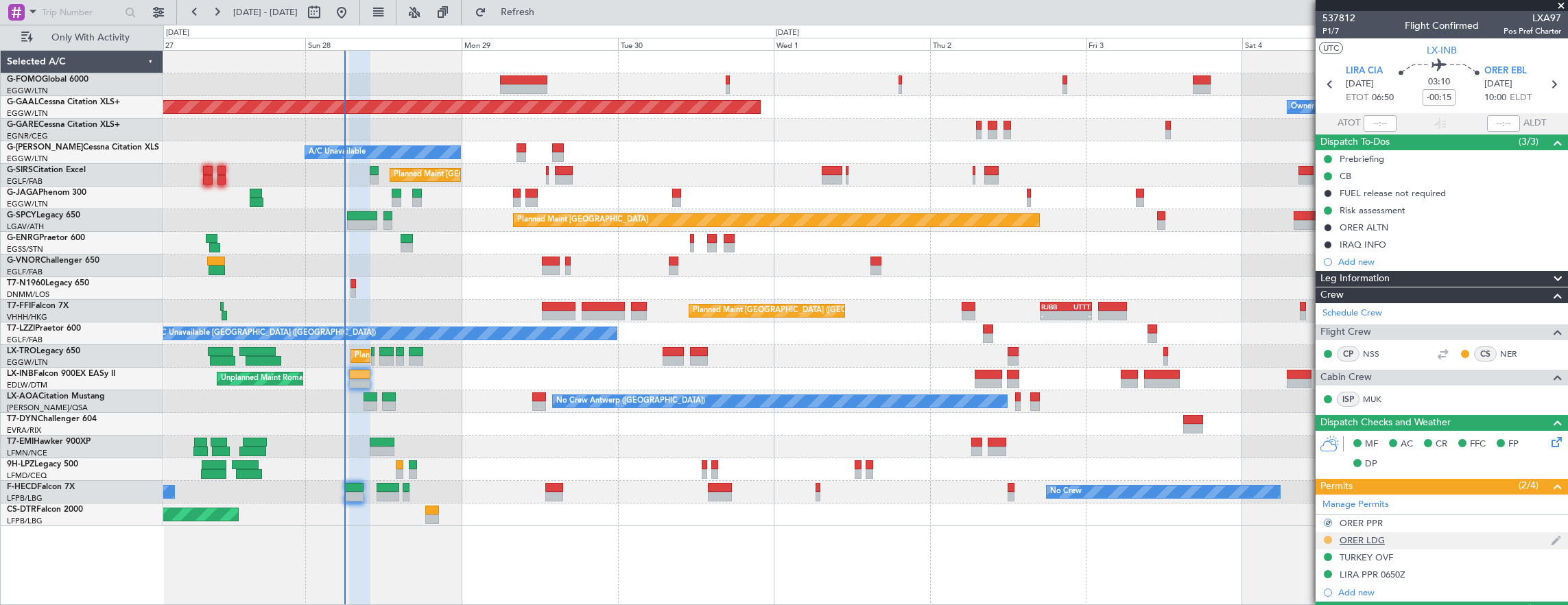
click at [1329, 536] on button at bounding box center [1328, 539] width 8 height 8
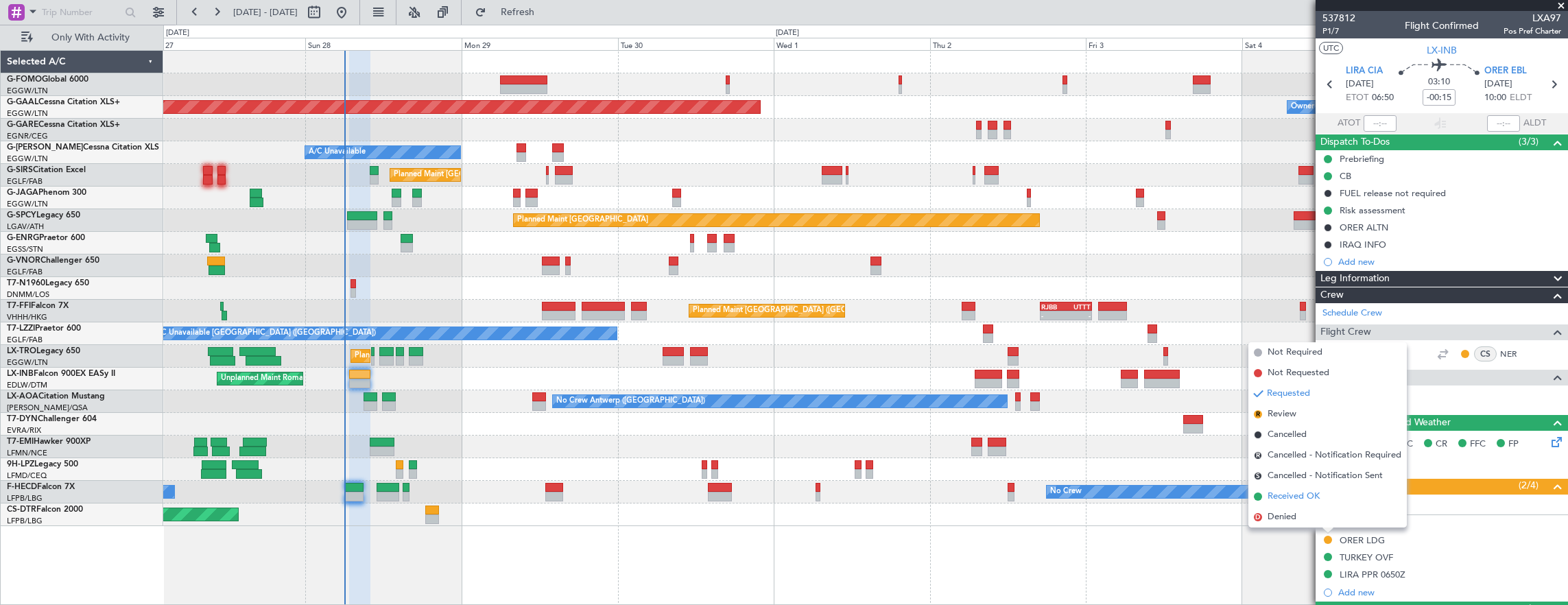
click at [1321, 499] on li "Received OK" at bounding box center [1328, 497] width 158 height 20
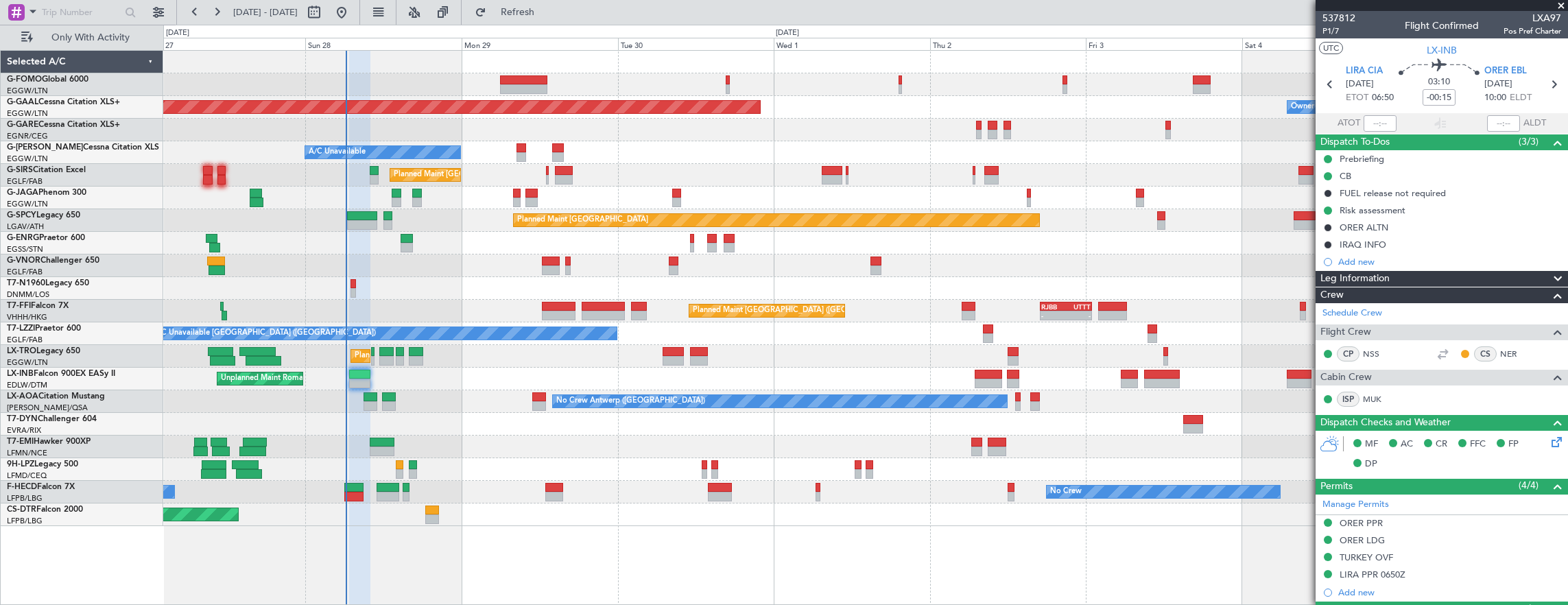
click at [162, 145] on div "Planned Maint Dusseldorf Owner A/C Unavailable Planned Maint London (Luton) Pla…" at bounding box center [784, 315] width 1568 height 581
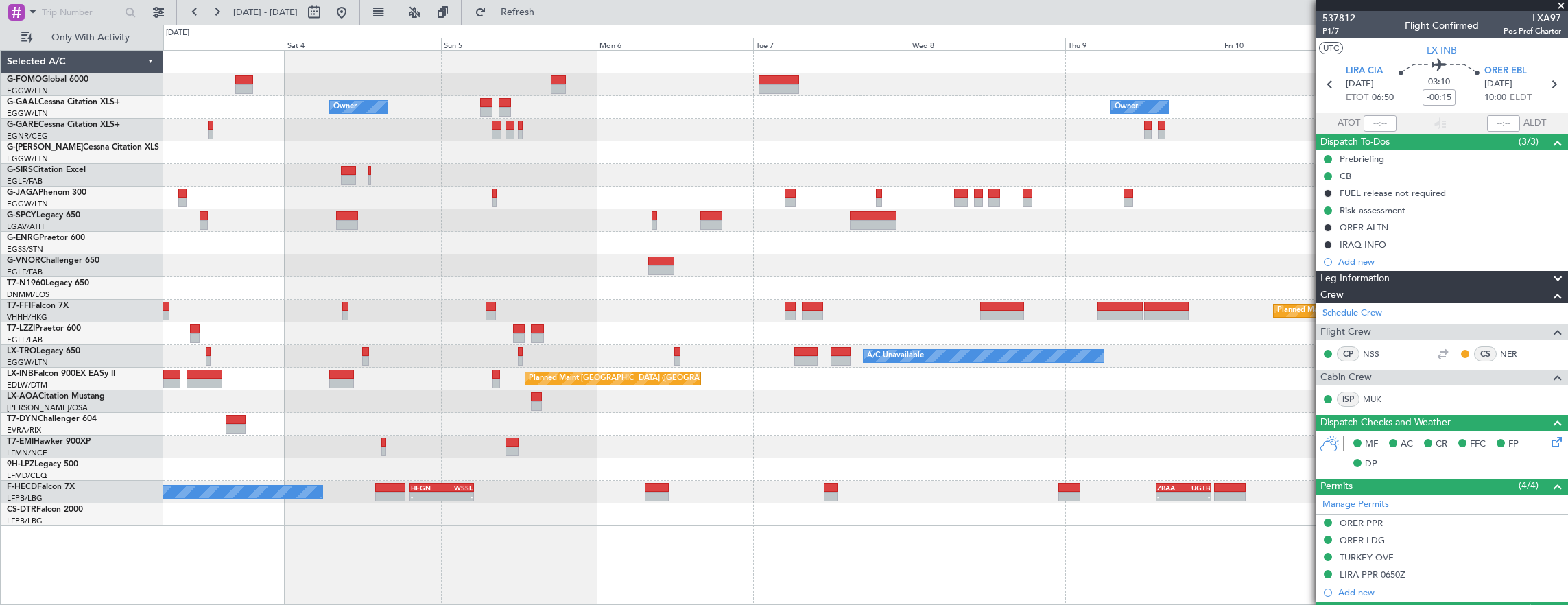
click at [217, 142] on div at bounding box center [865, 153] width 1405 height 23
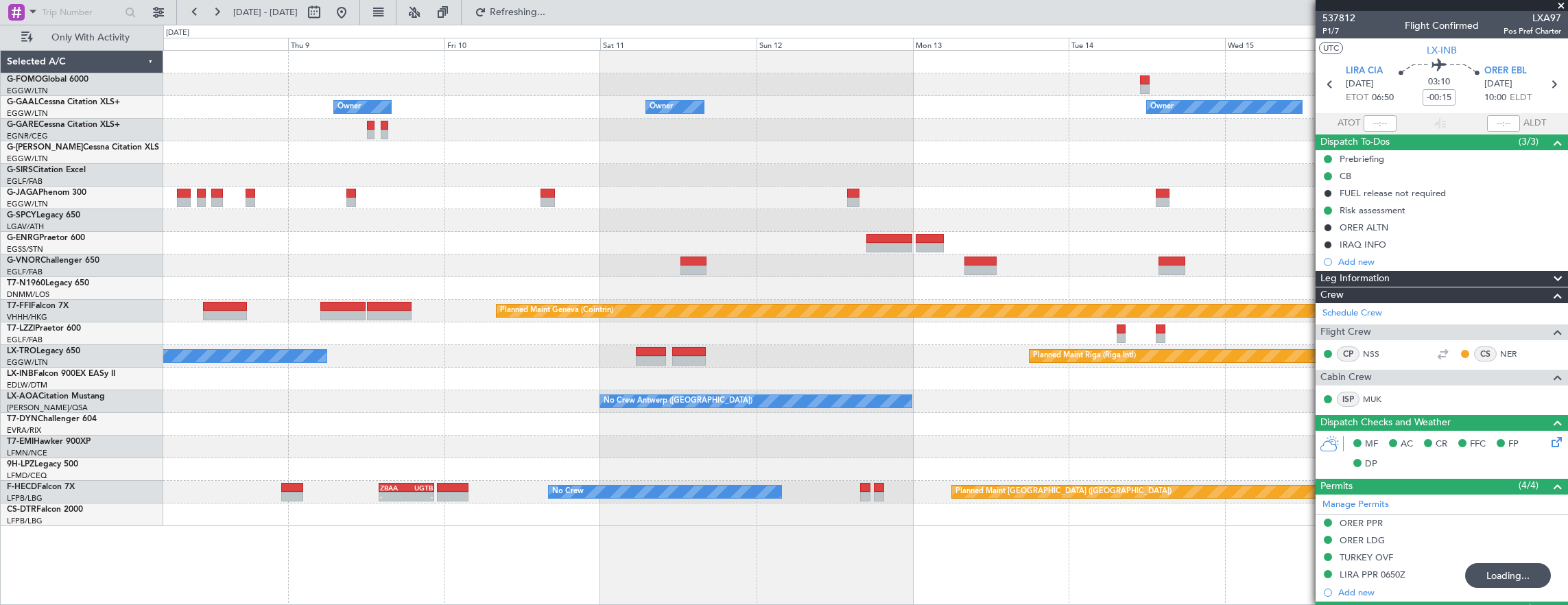
click at [165, 137] on div at bounding box center [865, 130] width 1405 height 23
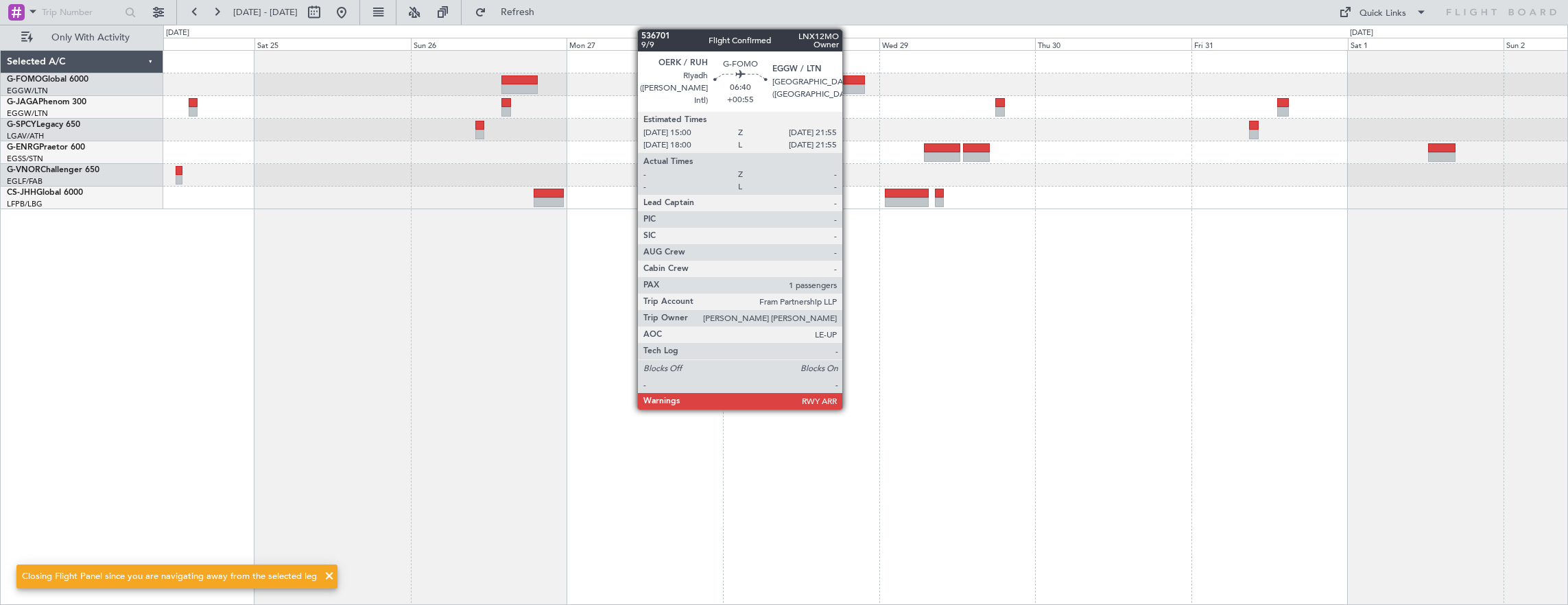
click at [850, 90] on div at bounding box center [842, 89] width 45 height 10
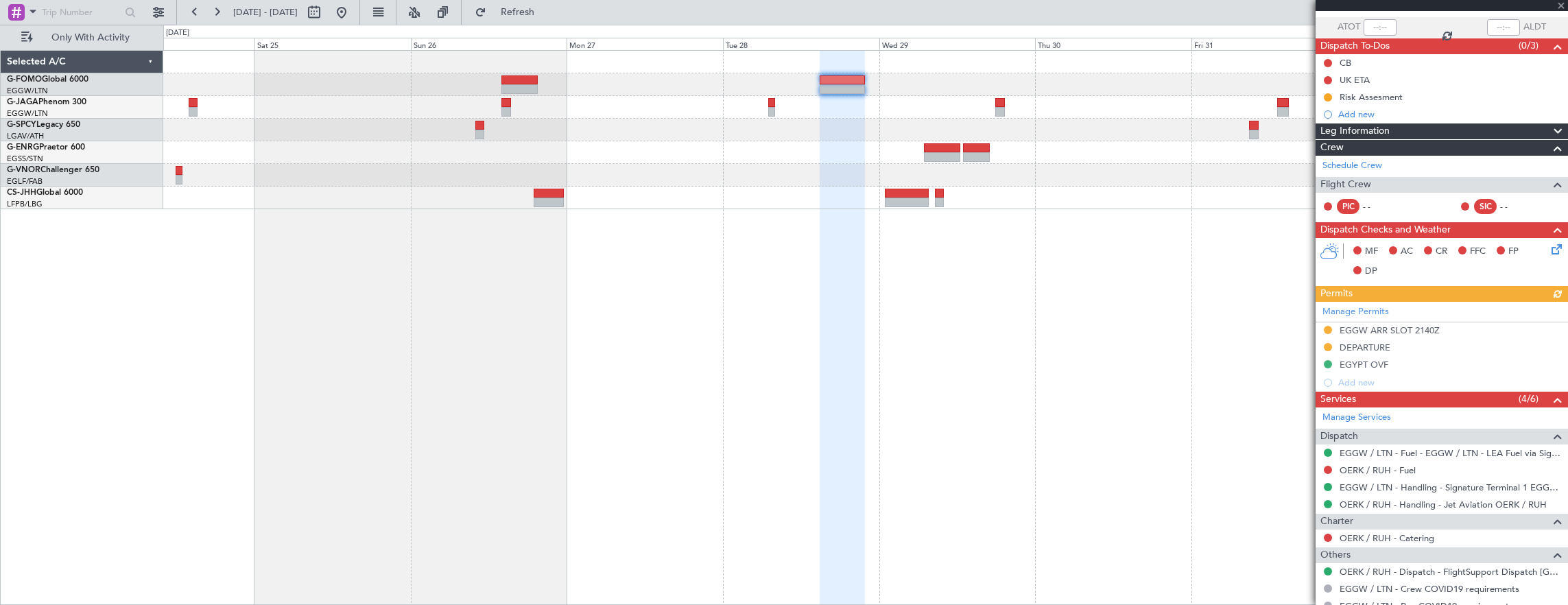
scroll to position [172, 0]
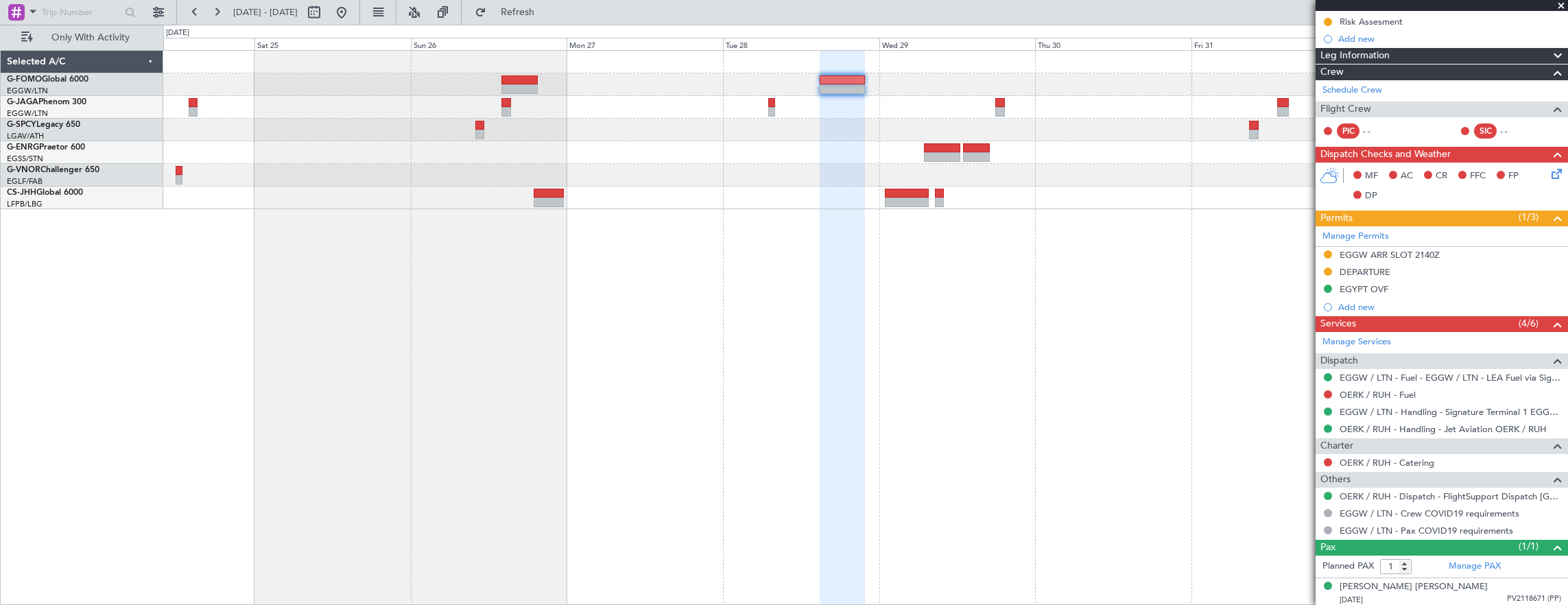
click at [1017, 313] on div at bounding box center [866, 328] width 1405 height 556
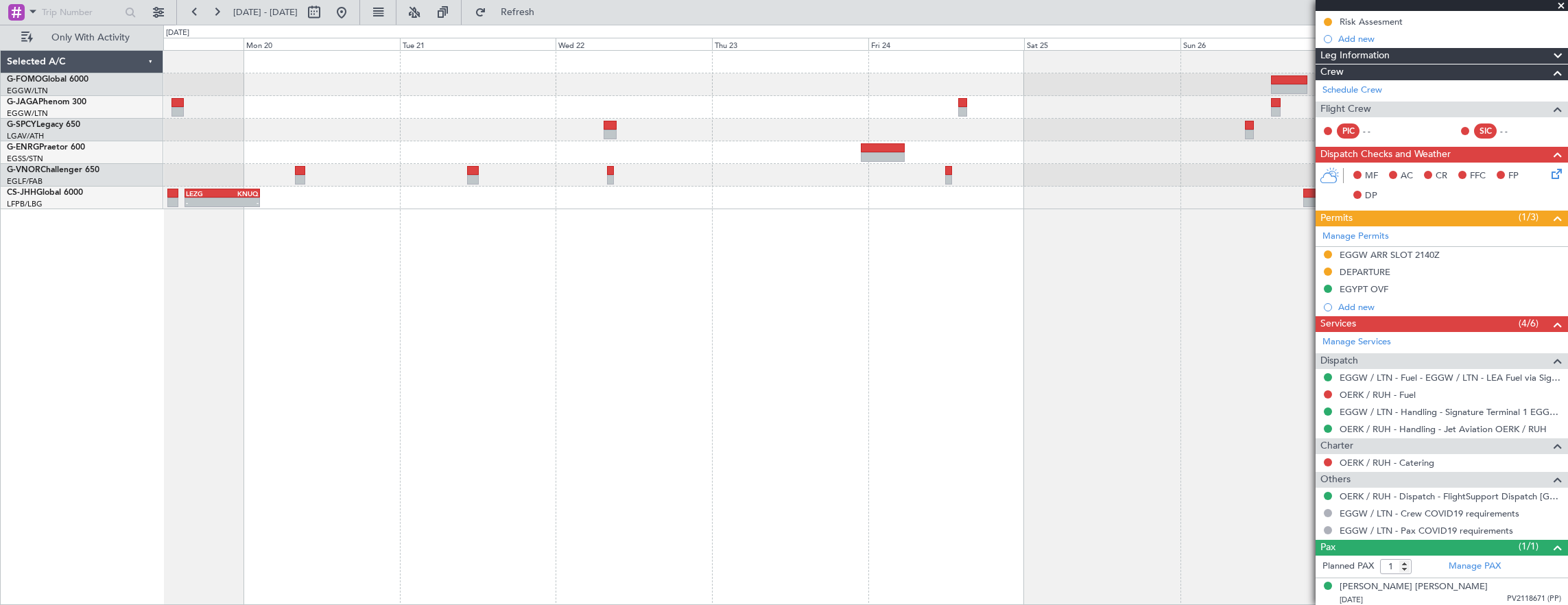
click at [1232, 304] on div "LEZG 15:00 Z KNUQ 02:35 Z - -" at bounding box center [866, 328] width 1405 height 556
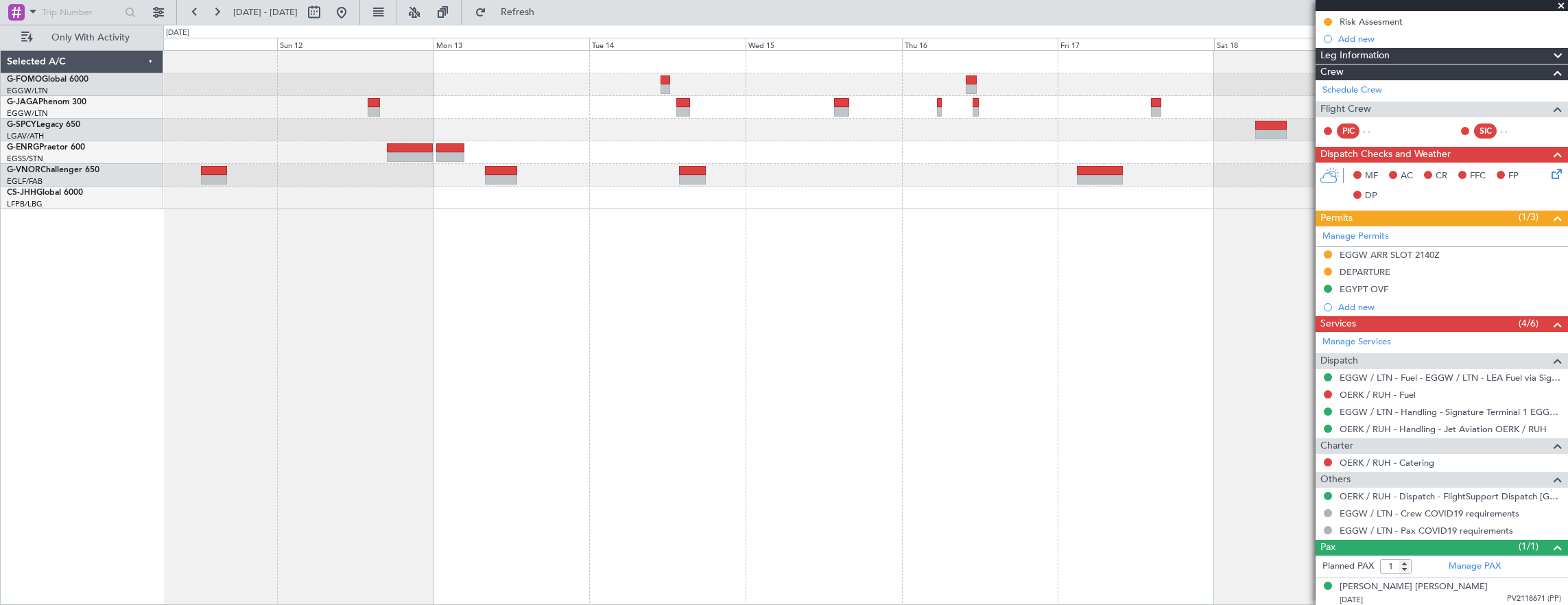
click at [1252, 349] on div "LEZG 15:00 Z KNUQ 02:35 Z - -" at bounding box center [866, 328] width 1405 height 556
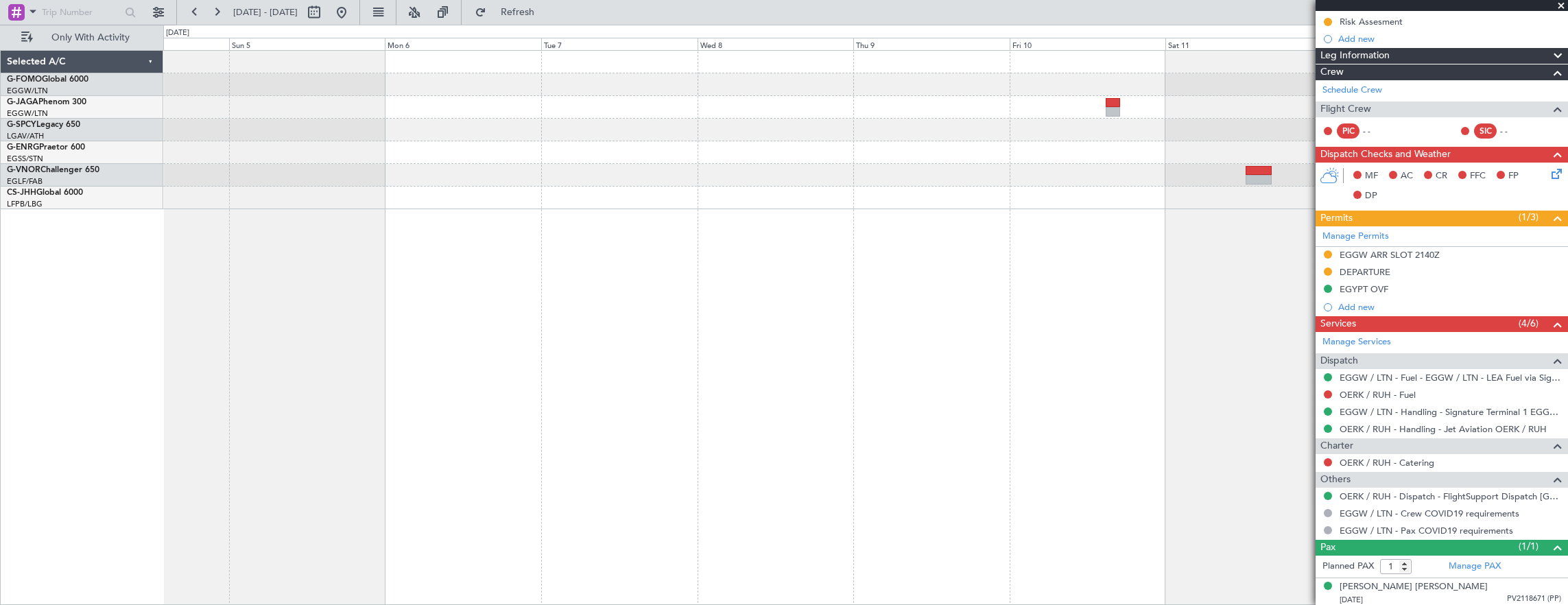
click at [807, 278] on div "Planned Maint [GEOGRAPHIC_DATA]" at bounding box center [866, 328] width 1405 height 556
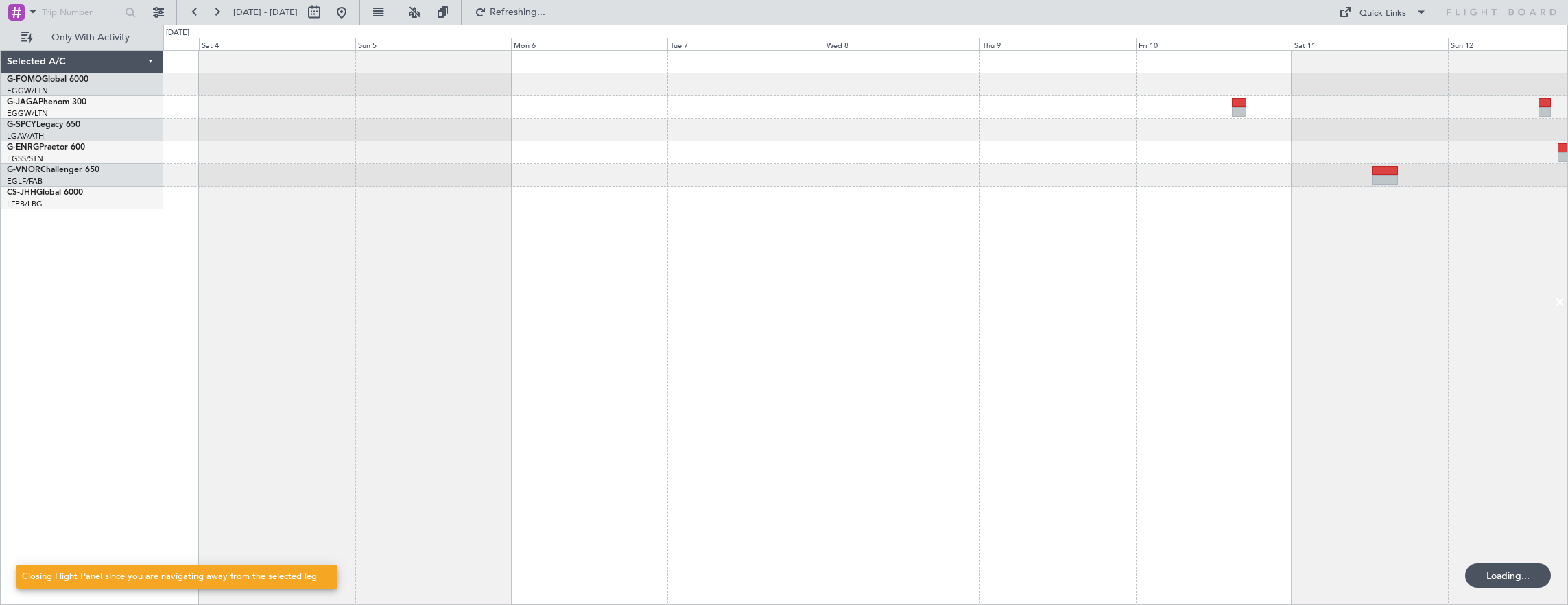
scroll to position [0, 0]
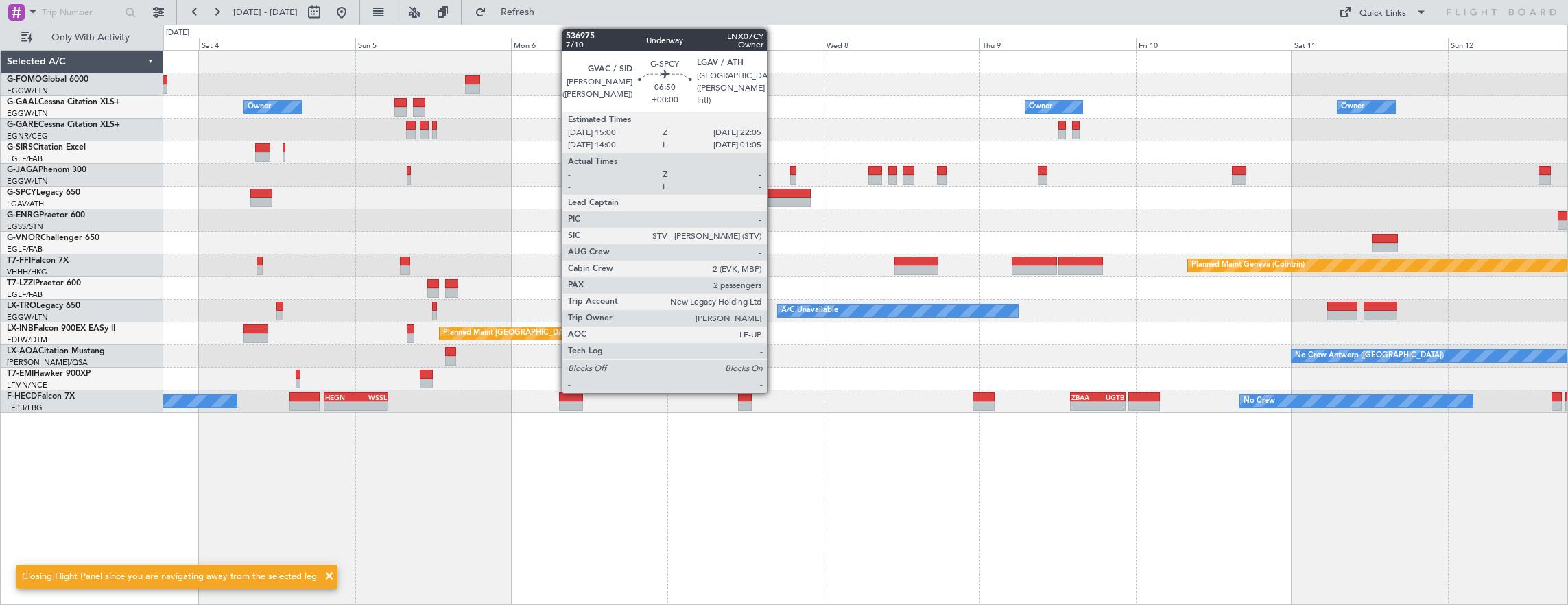
click at [773, 196] on div at bounding box center [788, 193] width 47 height 10
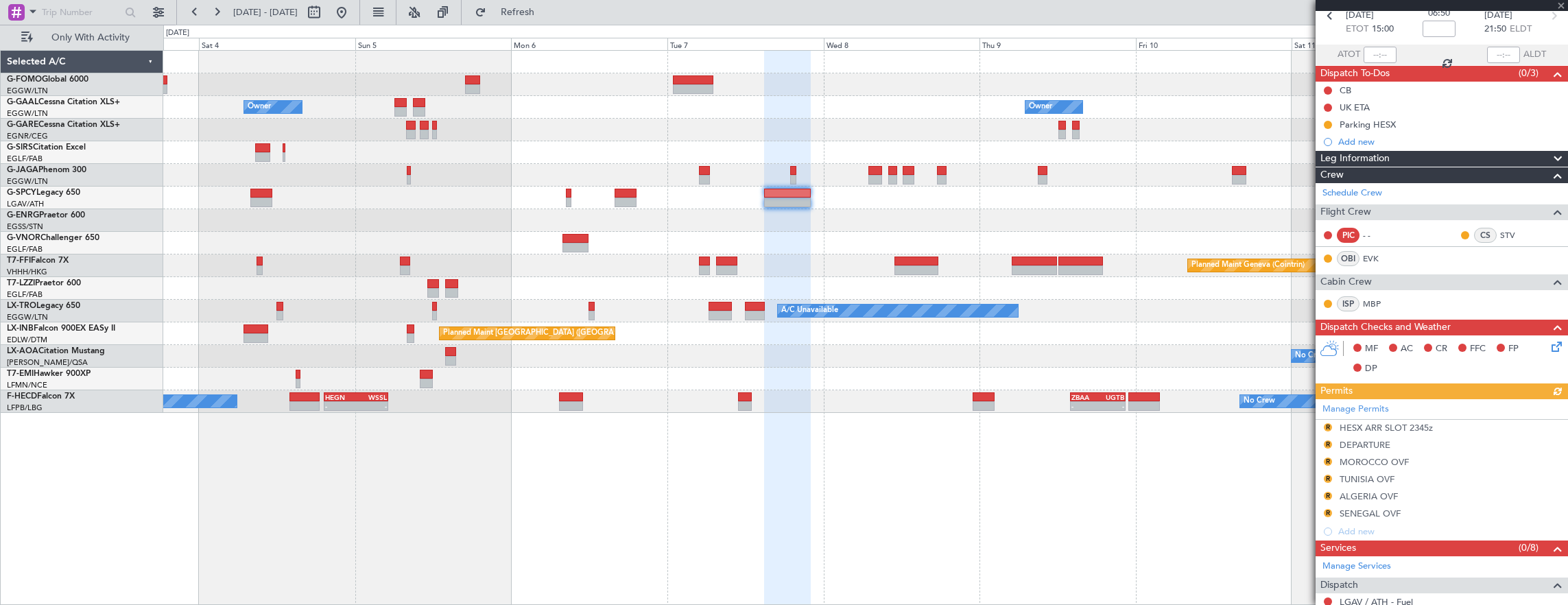
scroll to position [206, 0]
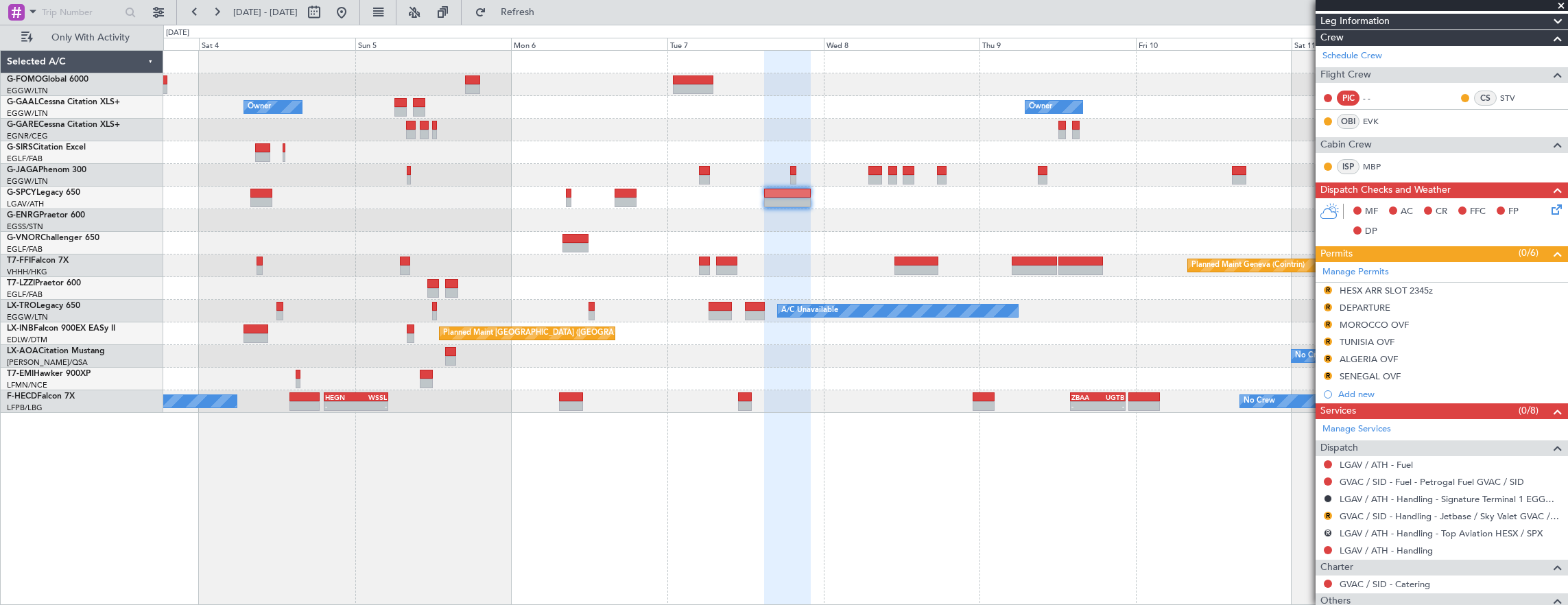
click at [252, 173] on div "Owner Owner Owner Owner Planned Maint Bremen Planned Maint Geneva (Cointrin) - …" at bounding box center [865, 231] width 1405 height 362
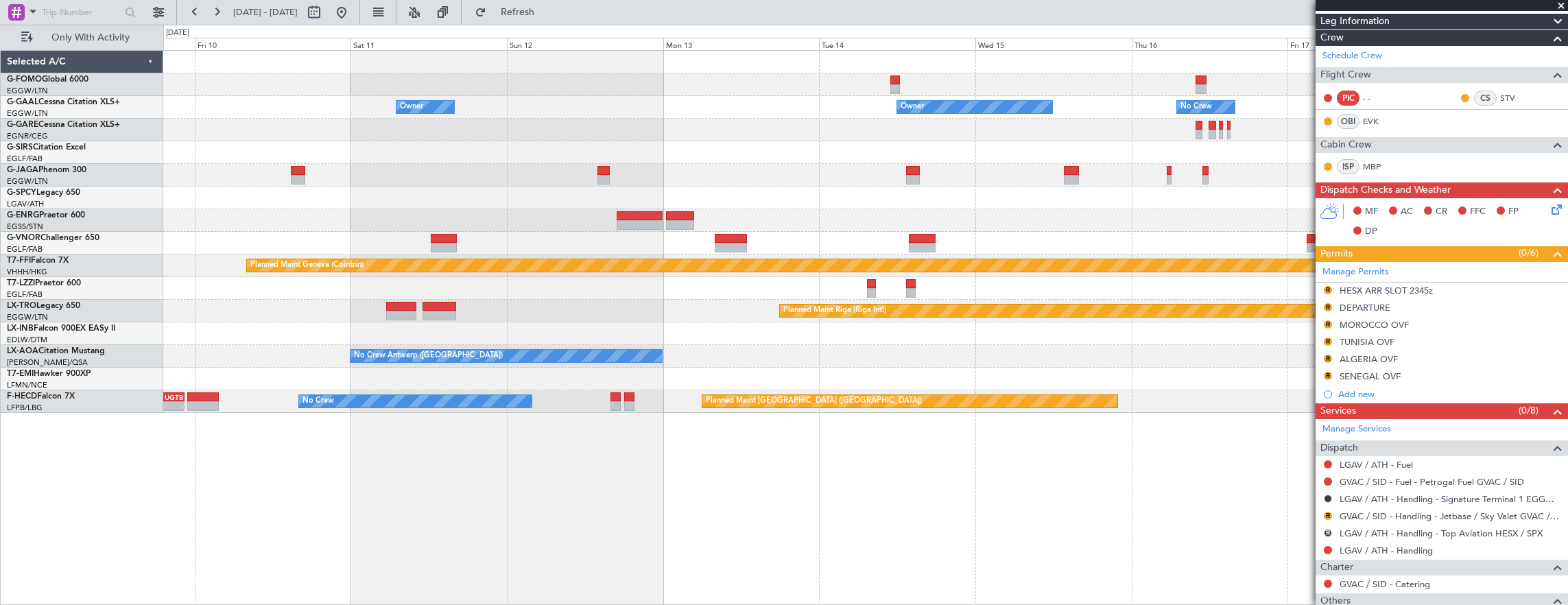
click at [361, 176] on div at bounding box center [865, 176] width 1405 height 23
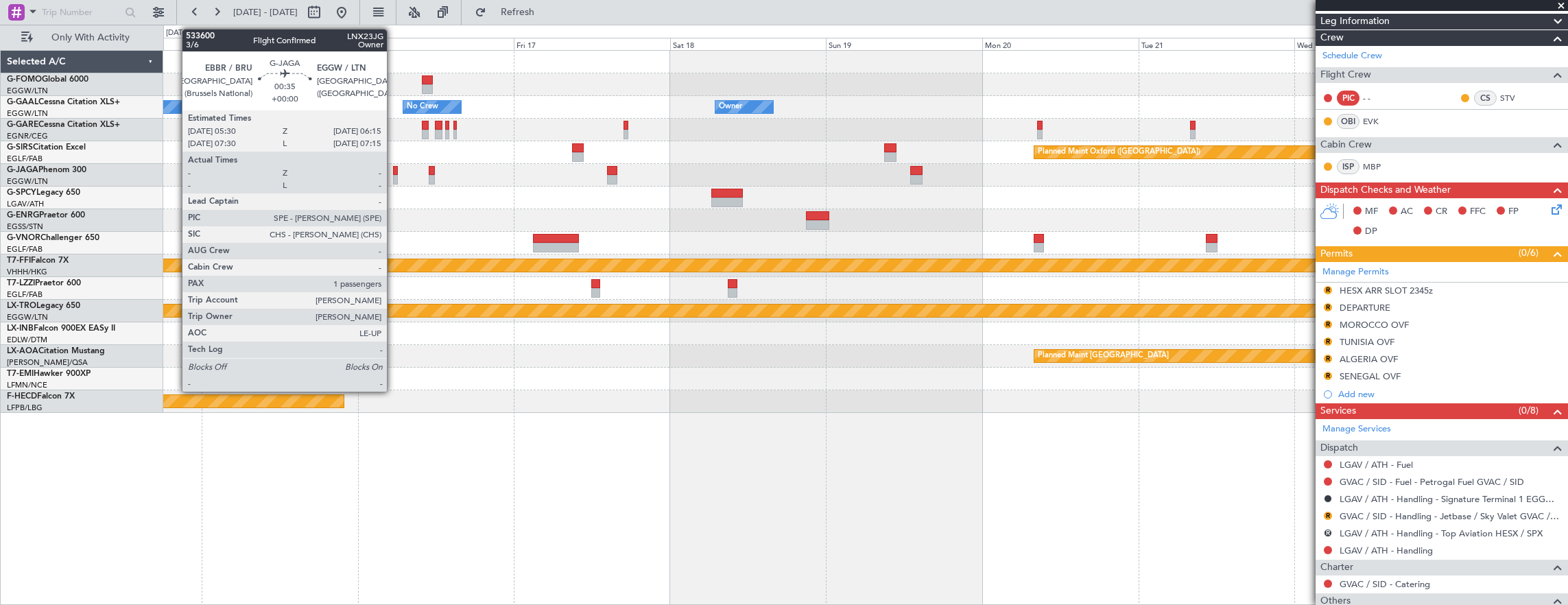
click at [69, 188] on div "Owner Owner No Crew Owner Planned Maint Oxford (Kidlington) Planned Maint Genev…" at bounding box center [784, 315] width 1568 height 581
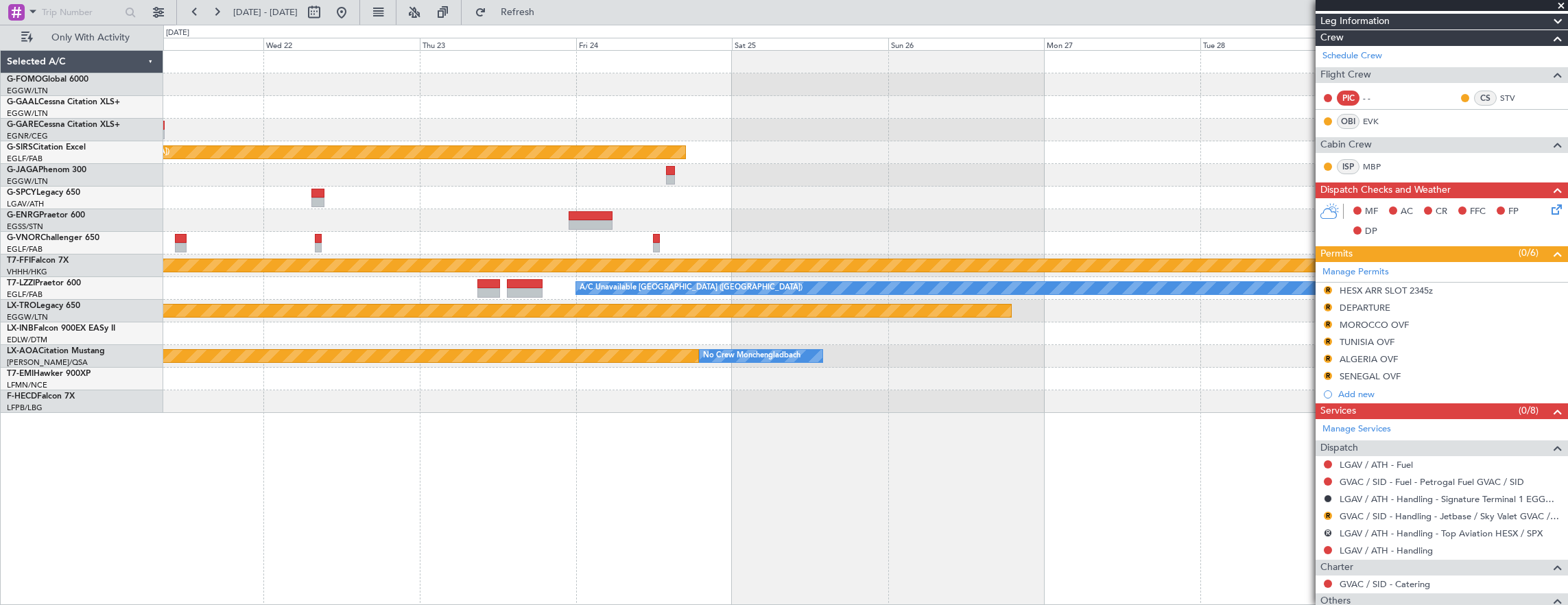
click at [410, 194] on div "Planned Maint Oxford (Kidlington) Planned Maint Geneva (Cointrin) A/C Unavailab…" at bounding box center [865, 231] width 1405 height 362
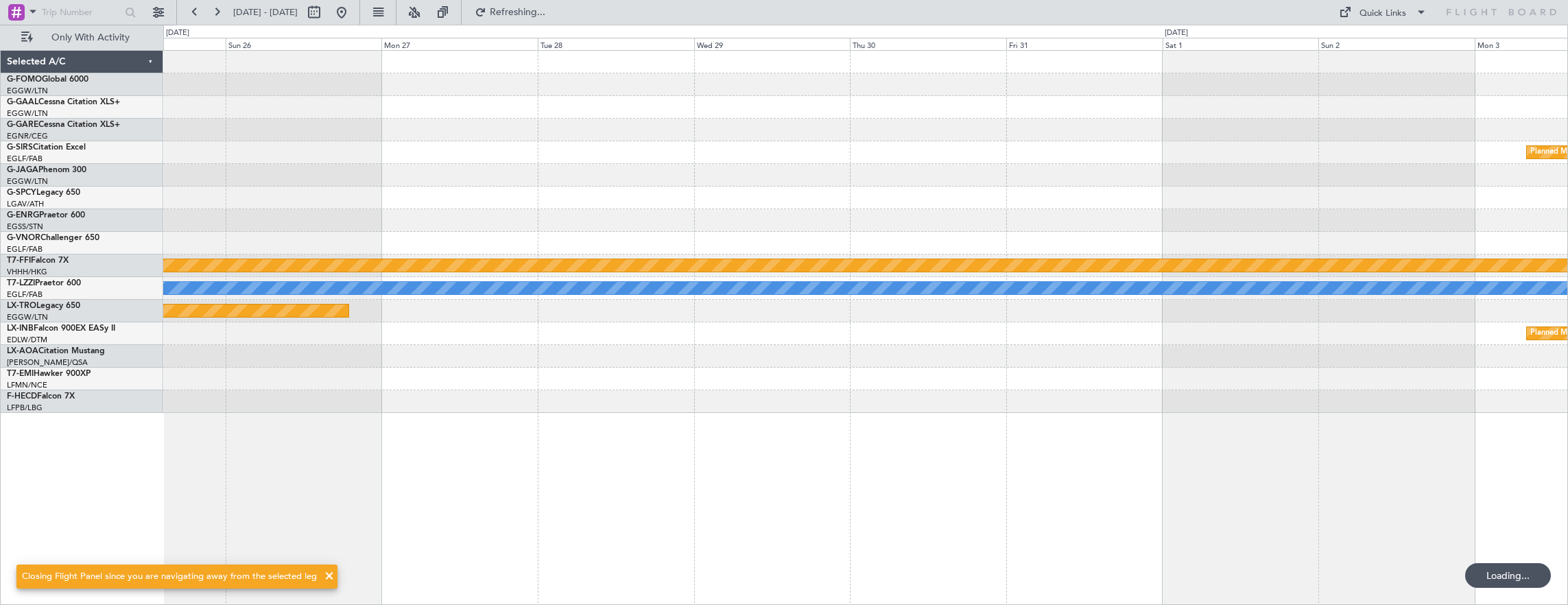
scroll to position [0, 0]
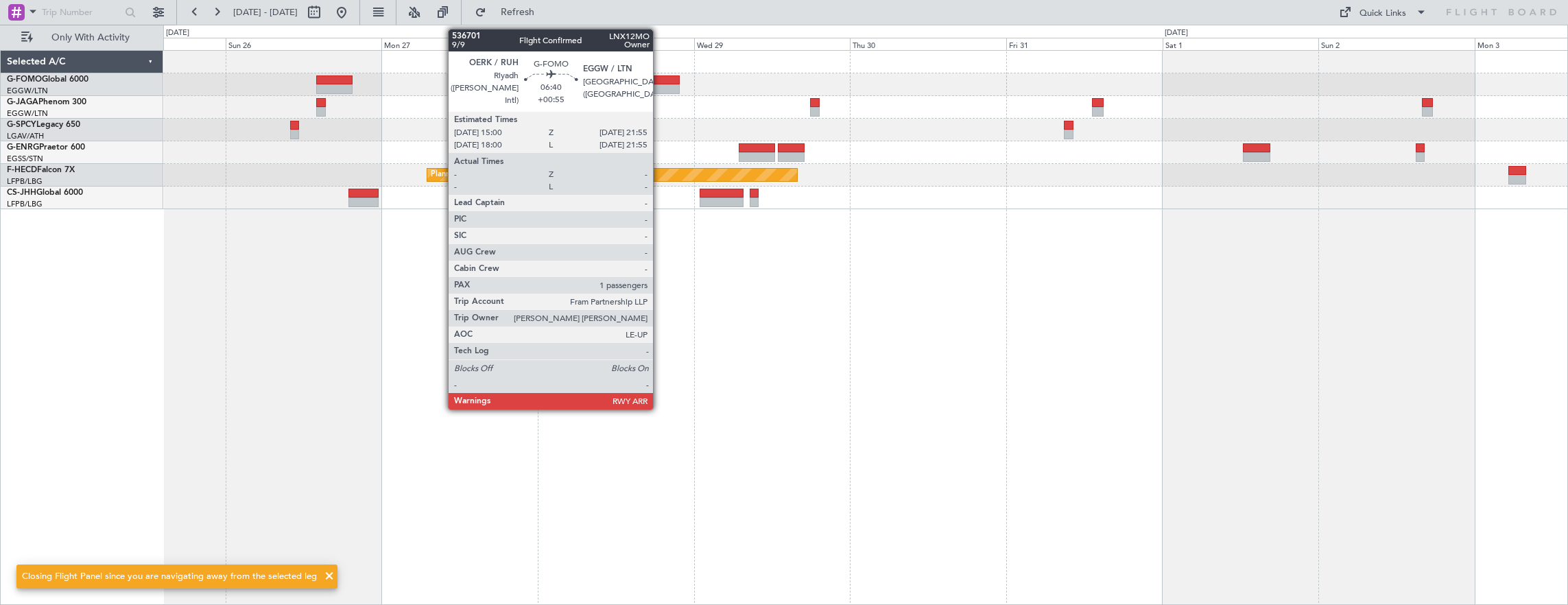
click at [660, 85] on div at bounding box center [657, 89] width 45 height 10
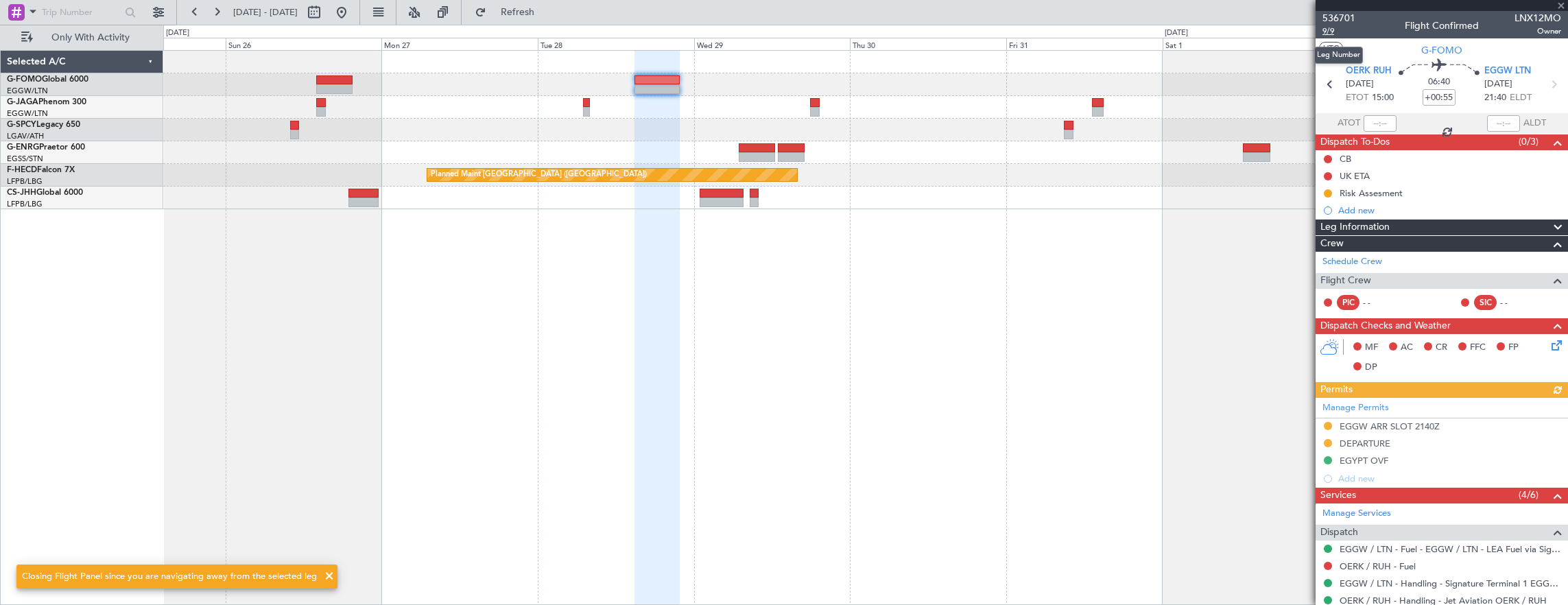
click at [1335, 30] on span "9/9" at bounding box center [1339, 31] width 33 height 11
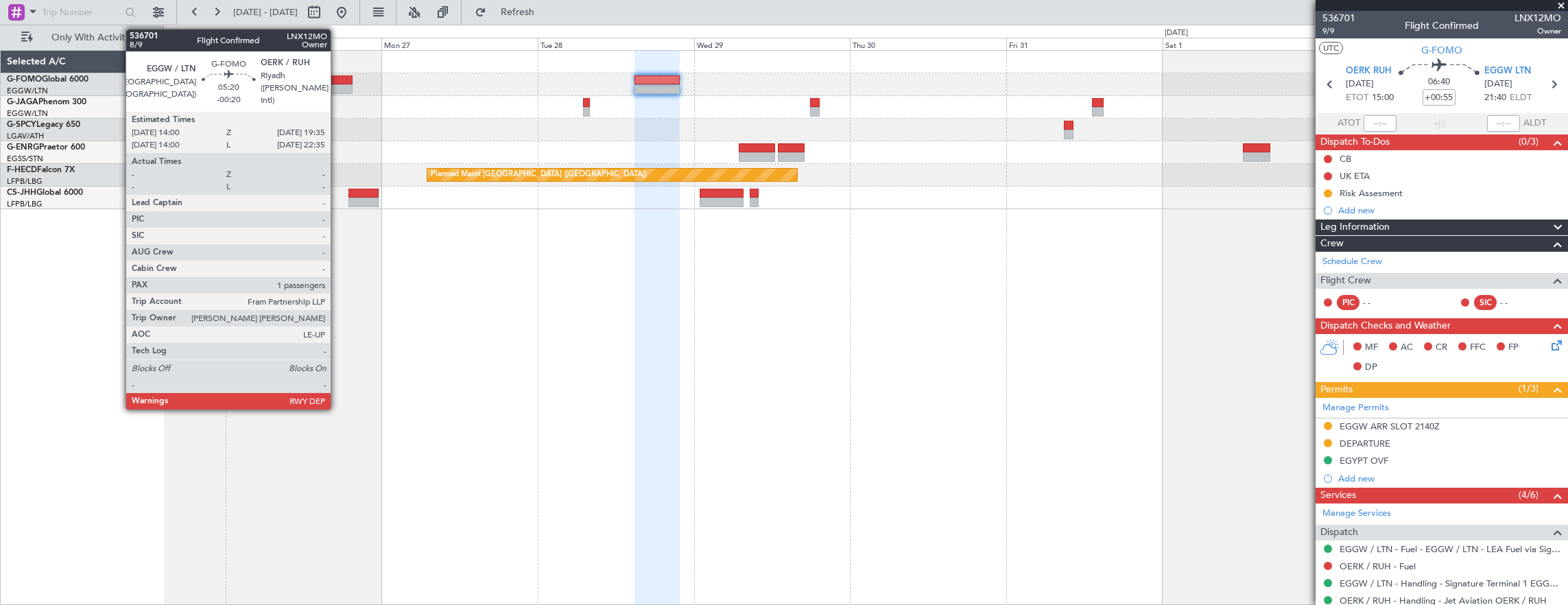
click at [337, 82] on div at bounding box center [334, 80] width 36 height 10
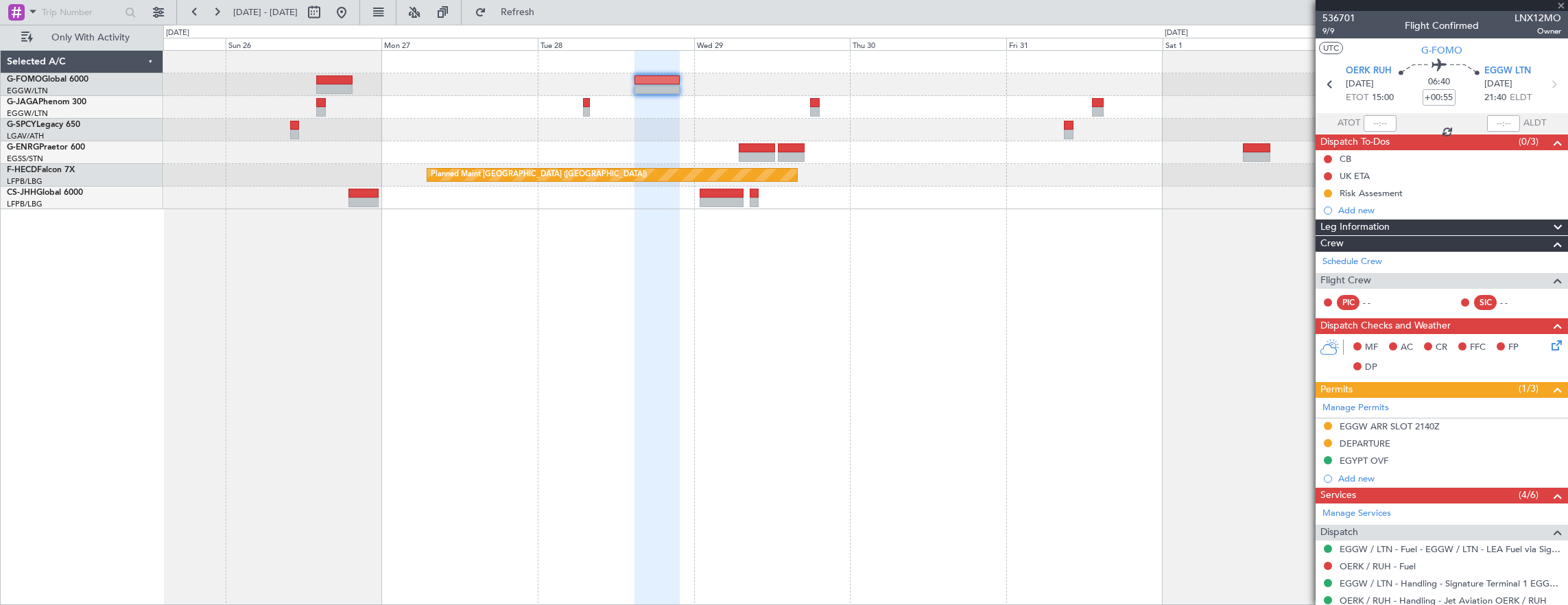
type input "-00:20"
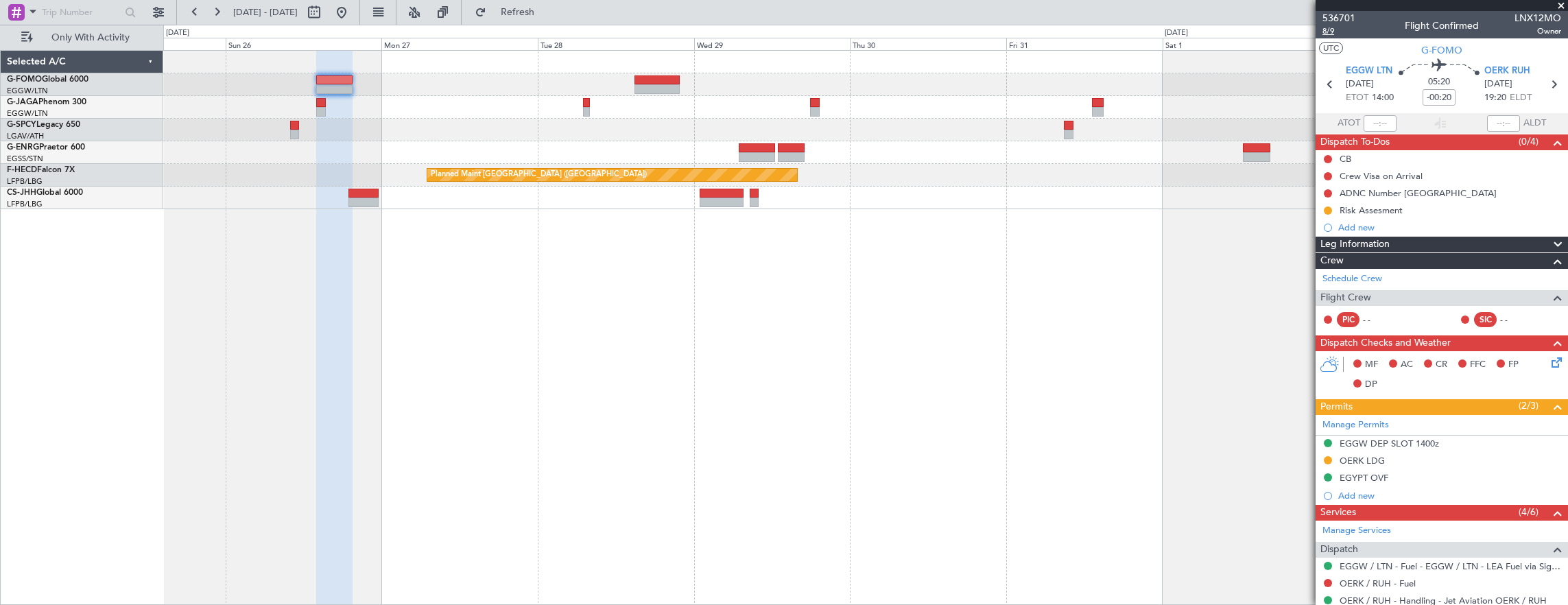
click at [1330, 35] on span "8/9" at bounding box center [1339, 31] width 33 height 11
click at [352, 12] on button at bounding box center [341, 12] width 22 height 22
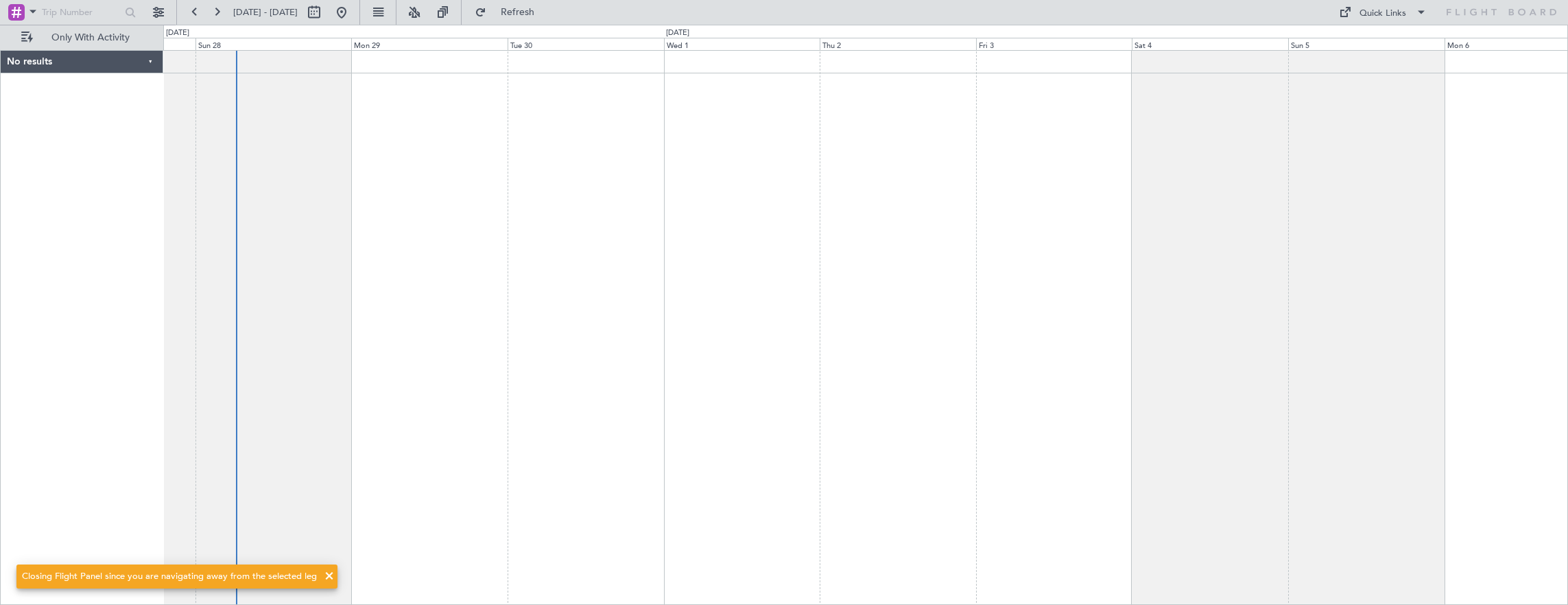
click at [66, 263] on div "No results 0 0 Sat 27 Sun 28 Mon 29 Tue 30 Wed 1 Thu 2 Fri 3 Oct 2025 Sat 4 Sun…" at bounding box center [784, 315] width 1568 height 581
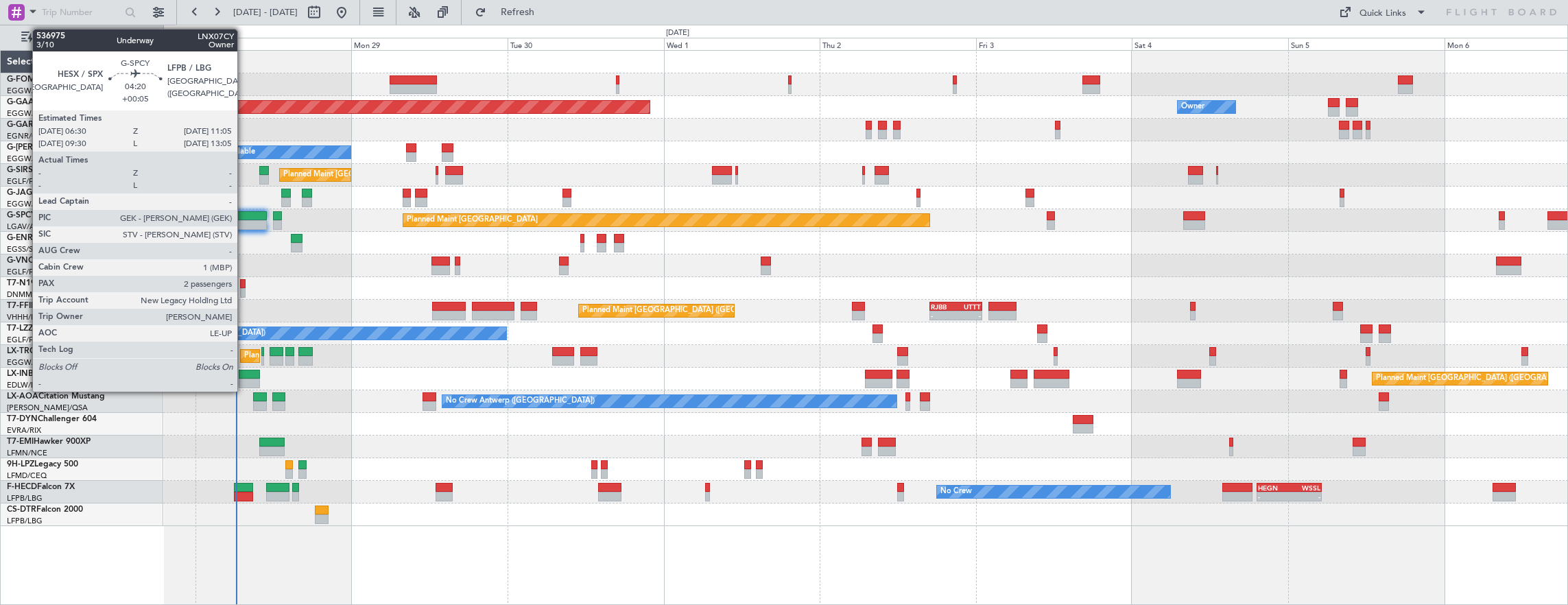
click at [244, 217] on div at bounding box center [252, 216] width 30 height 10
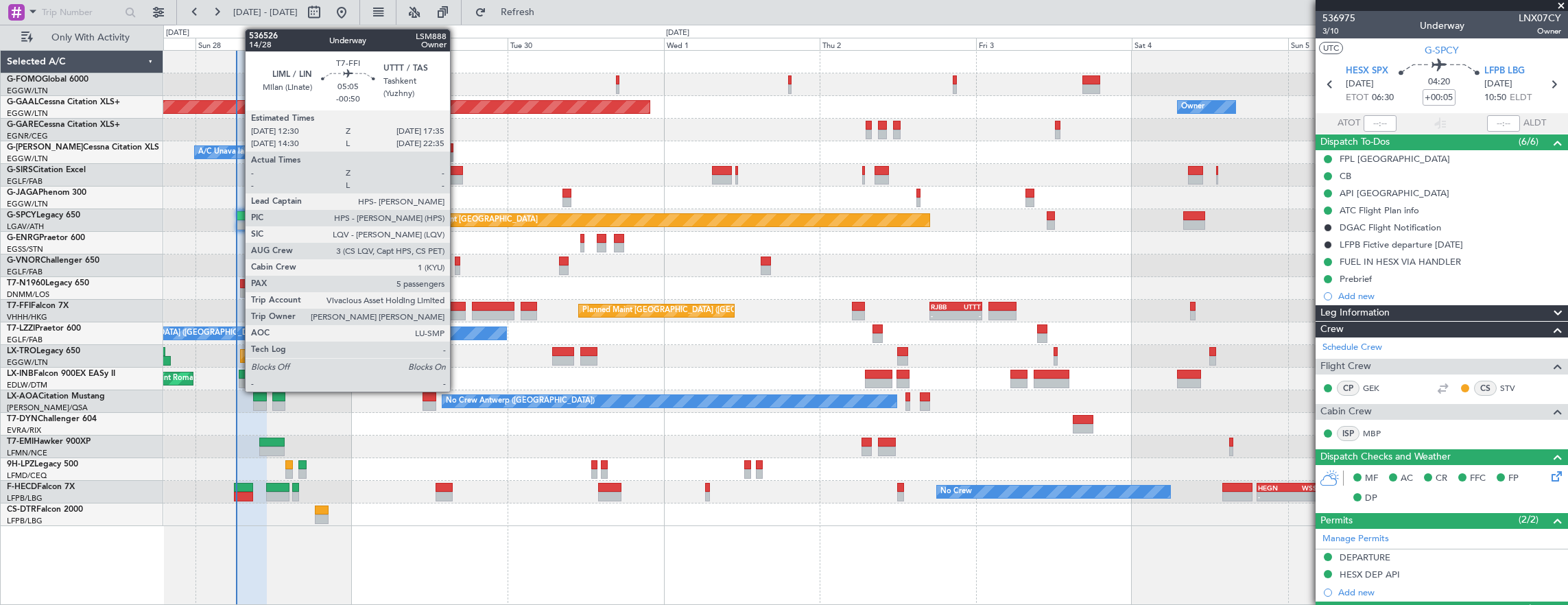
click at [457, 304] on div at bounding box center [449, 307] width 34 height 10
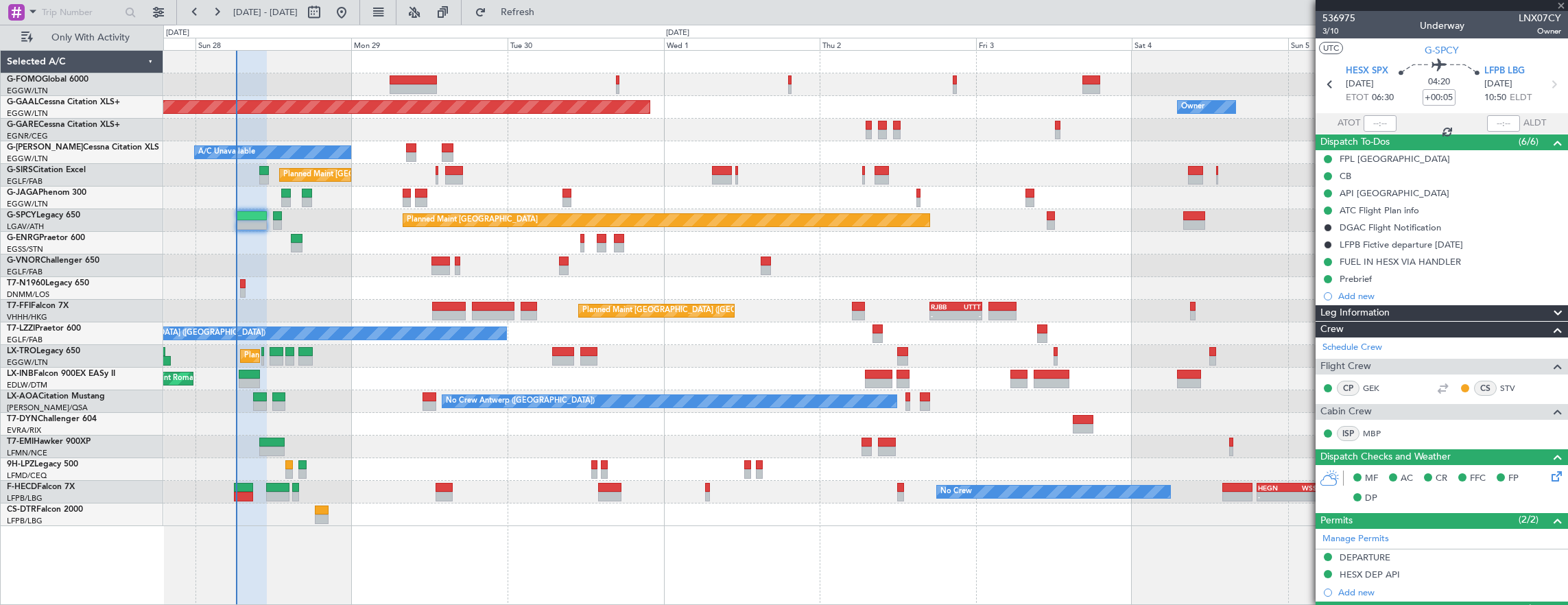
type input "-00:50"
type input "5"
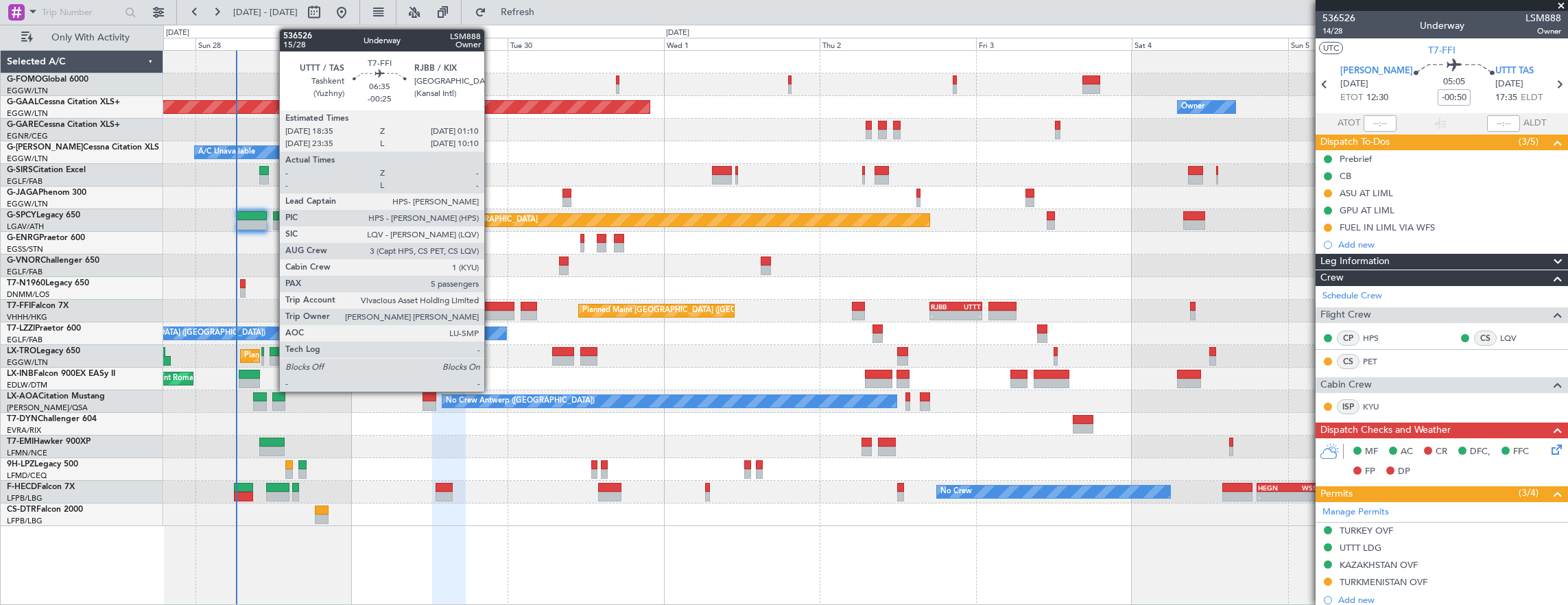
click at [490, 314] on div at bounding box center [493, 316] width 43 height 10
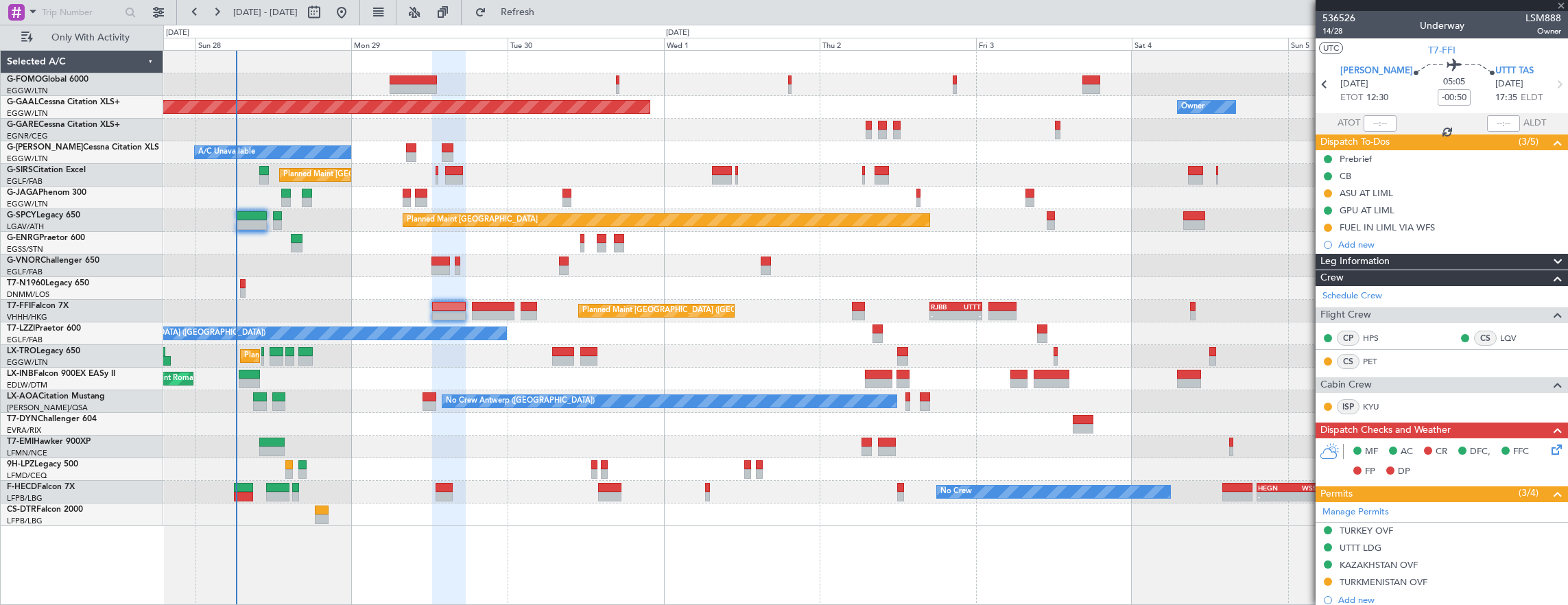
type input "-00:25"
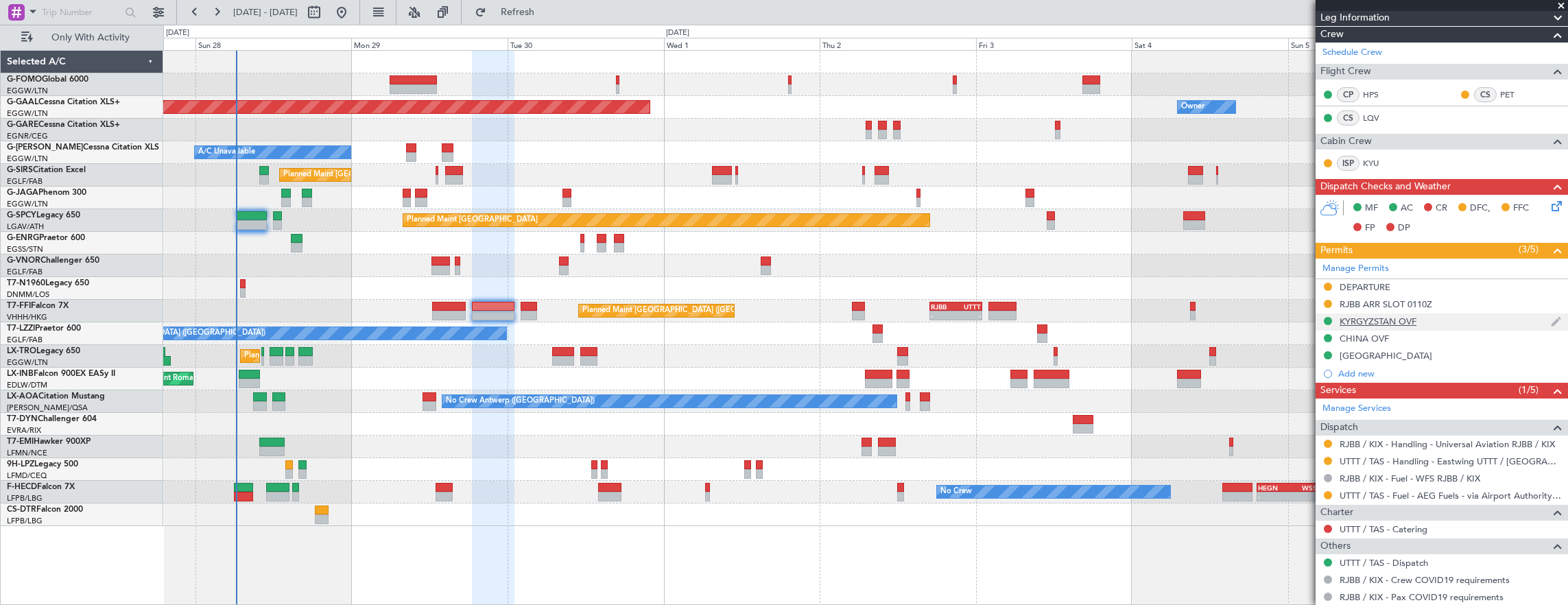
scroll to position [343, 0]
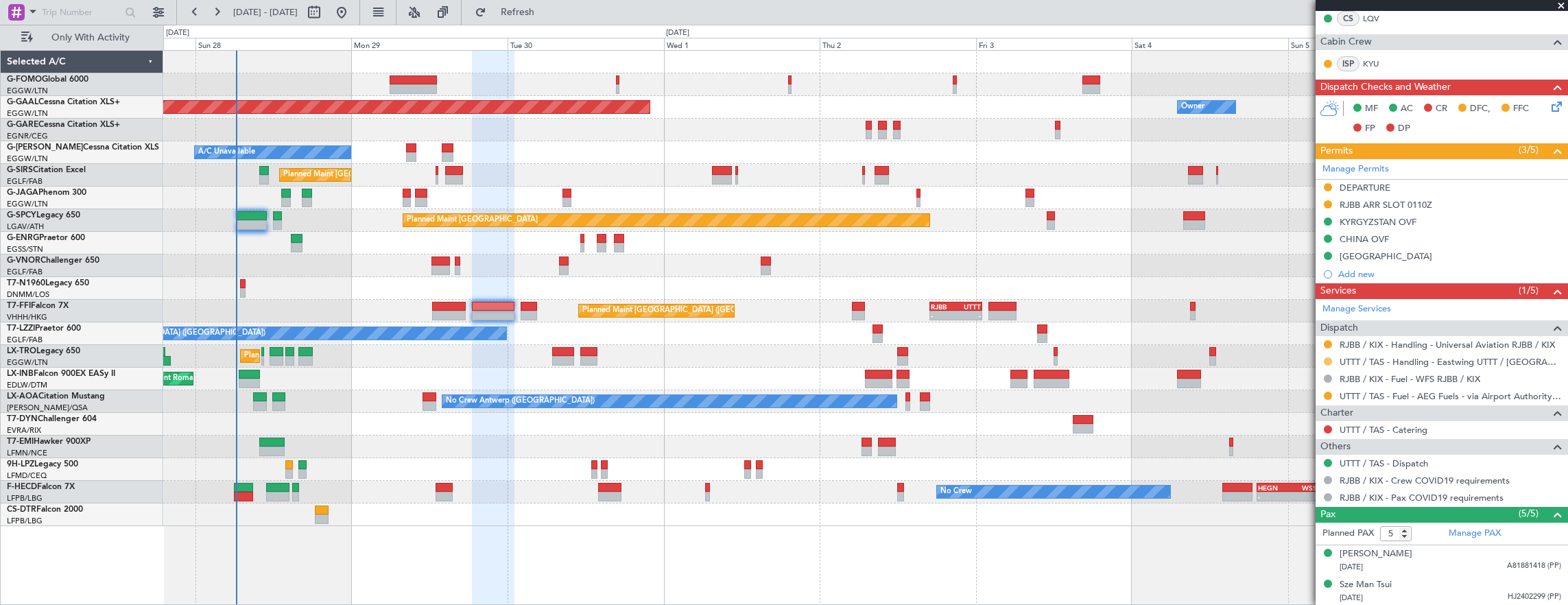
click at [1327, 358] on button at bounding box center [1328, 362] width 8 height 8
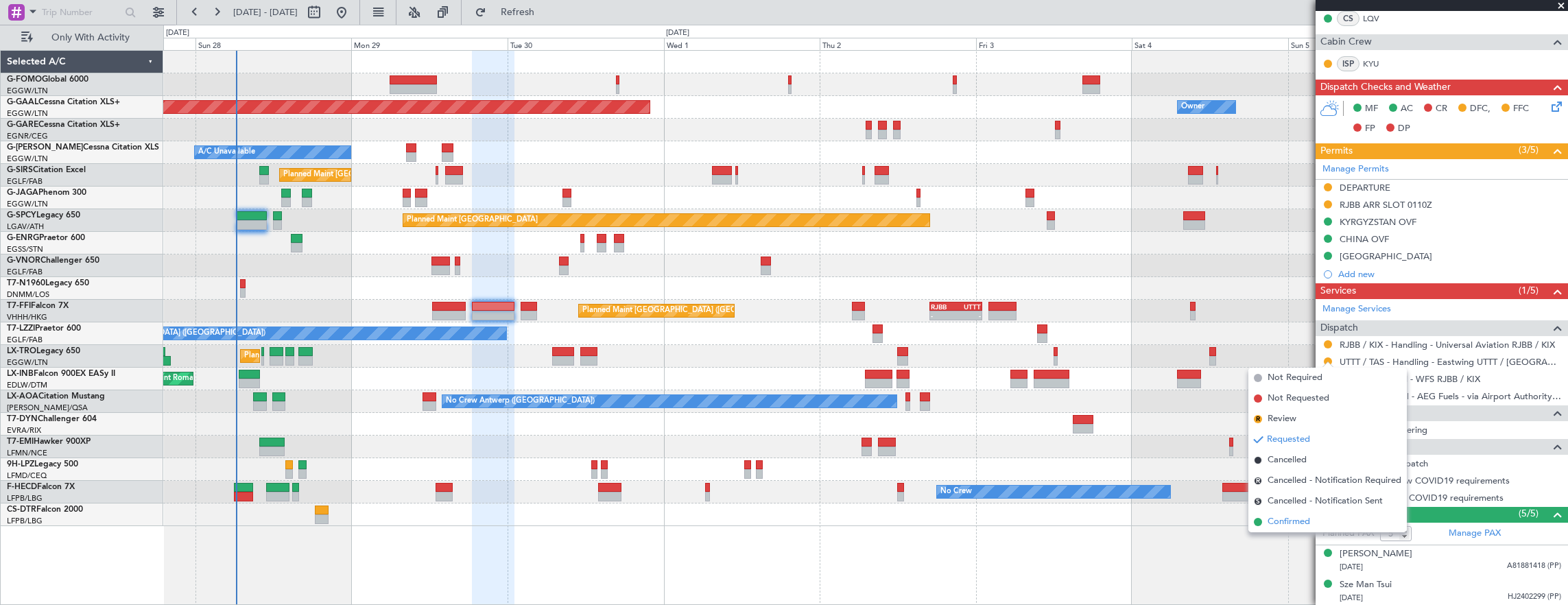
click at [1308, 521] on span "Confirmed" at bounding box center [1289, 522] width 42 height 14
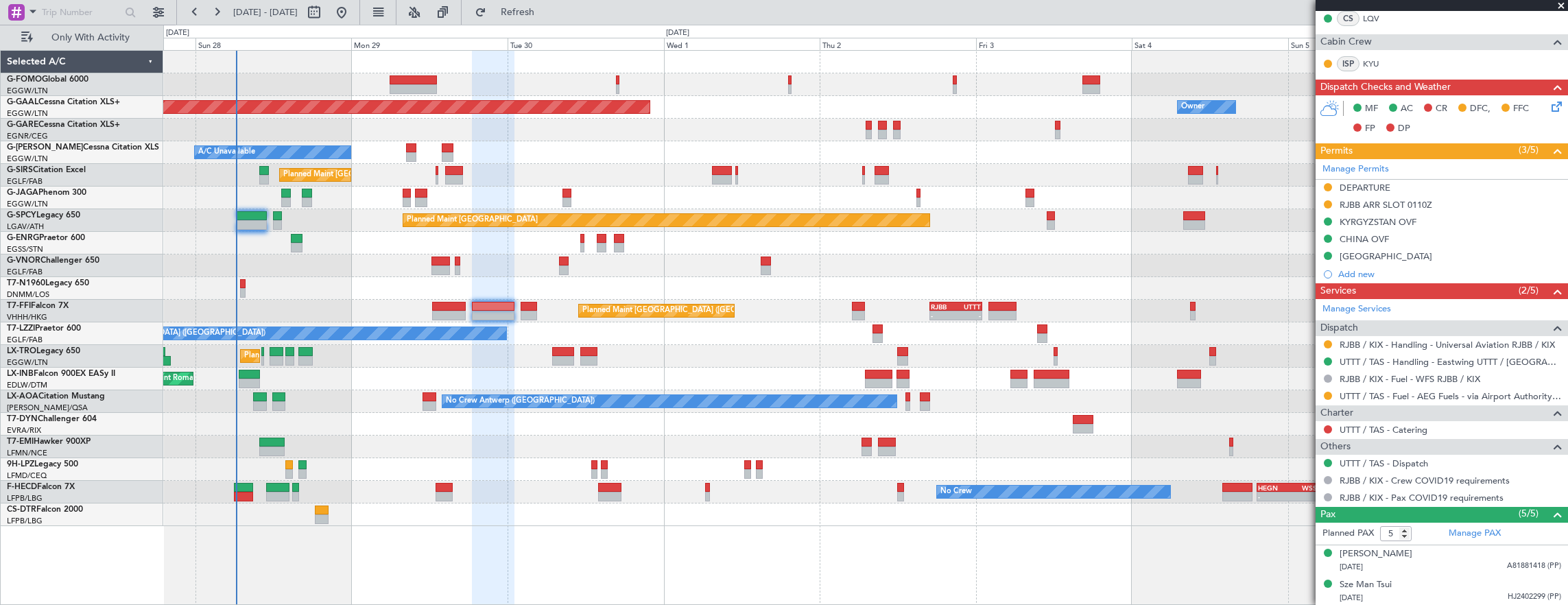
click at [1467, 182] on div "DEPARTURE" at bounding box center [1441, 188] width 252 height 17
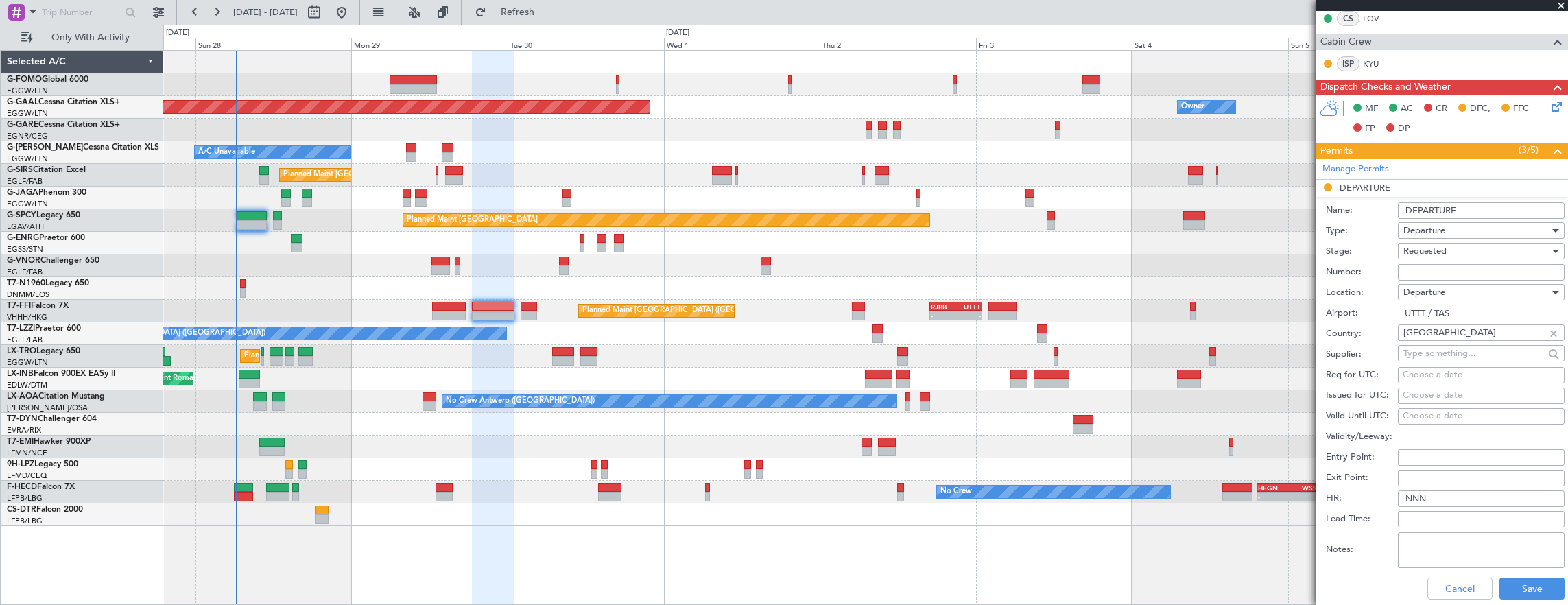
click at [1476, 282] on div "Departure" at bounding box center [1476, 292] width 146 height 20
click at [1474, 265] on div at bounding box center [784, 302] width 1568 height 605
click at [1421, 273] on input "Number:" at bounding box center [1481, 273] width 166 height 17
paste input "CAA UZB 273/09/2025 TAS"
type input "CAA UZB 273/09/2025 TAS"
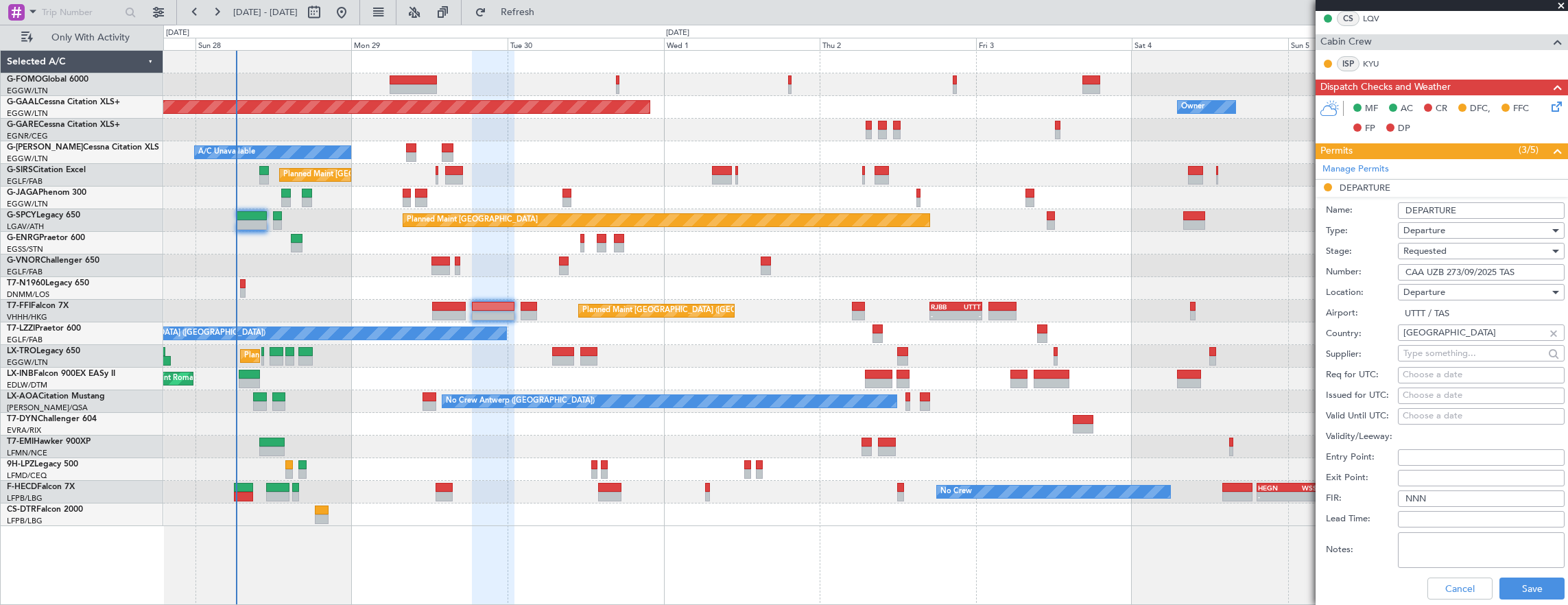
click at [1441, 252] on span "Requested" at bounding box center [1424, 251] width 43 height 12
click at [1449, 350] on span "Received OK" at bounding box center [1475, 353] width 144 height 20
click at [1521, 584] on button "Save" at bounding box center [1532, 588] width 66 height 22
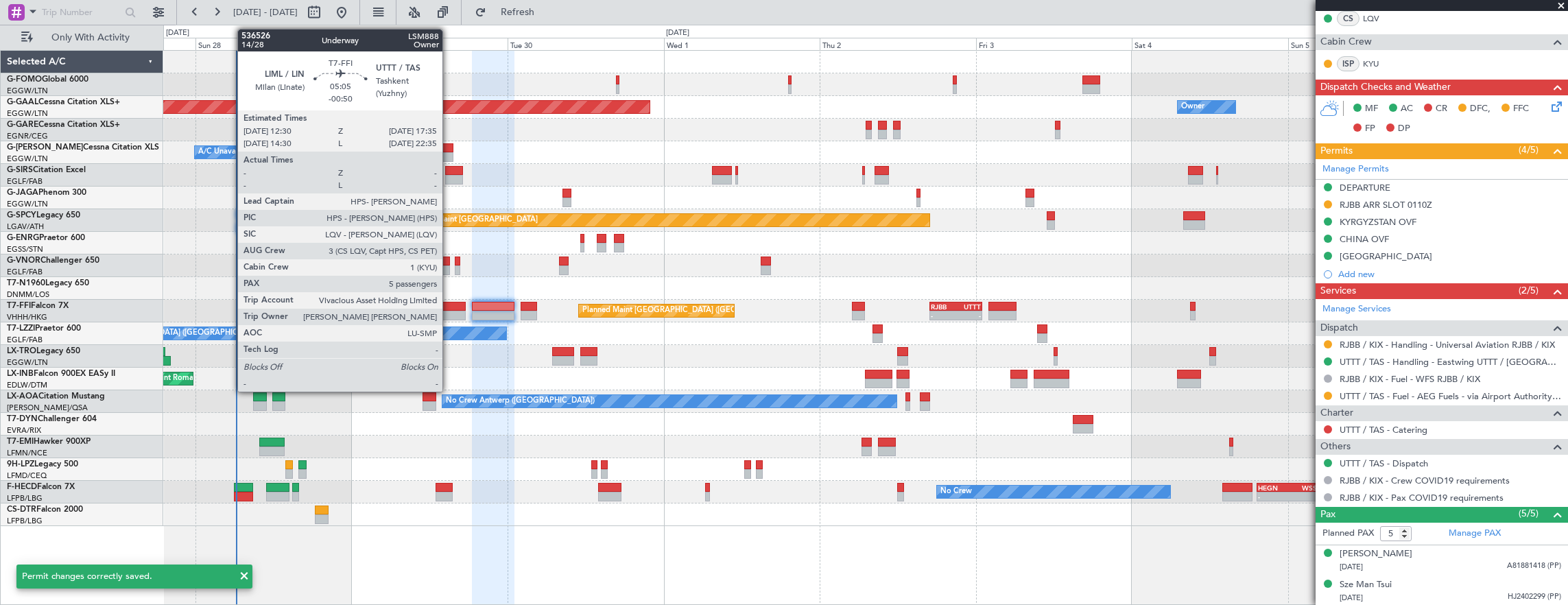
click at [450, 304] on div at bounding box center [449, 307] width 34 height 10
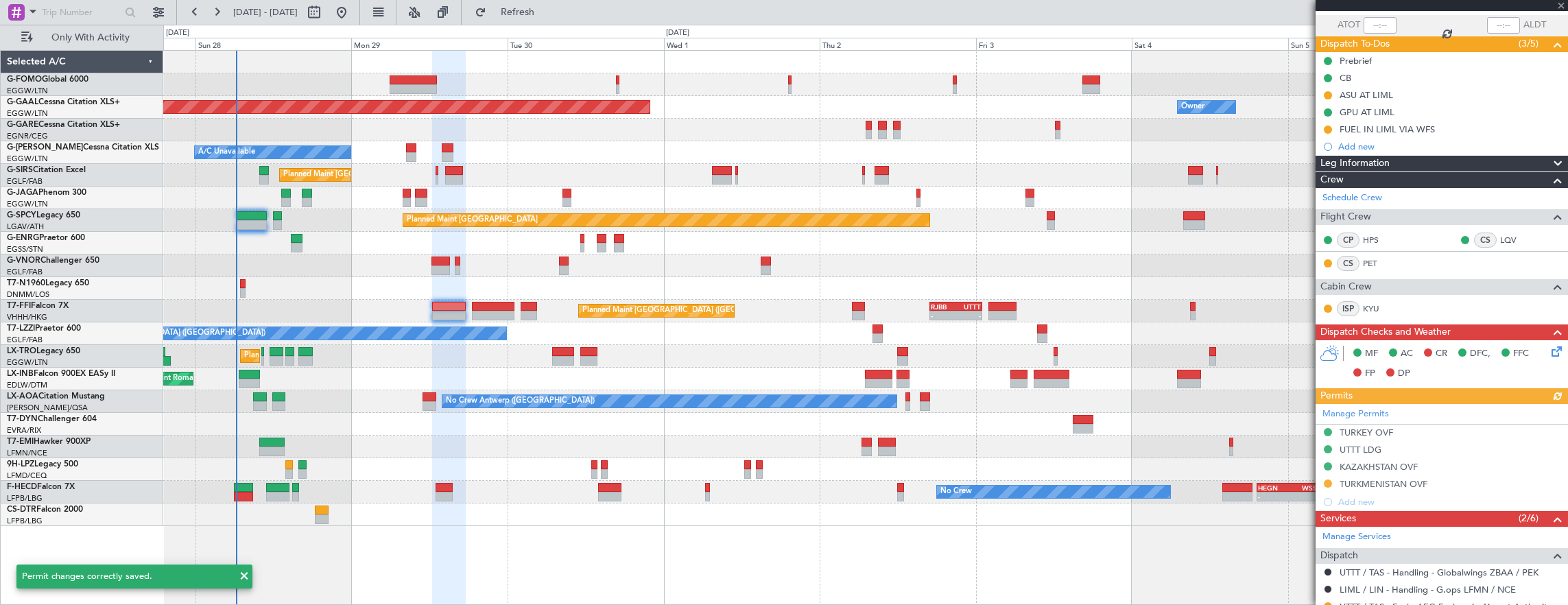
scroll to position [206, 0]
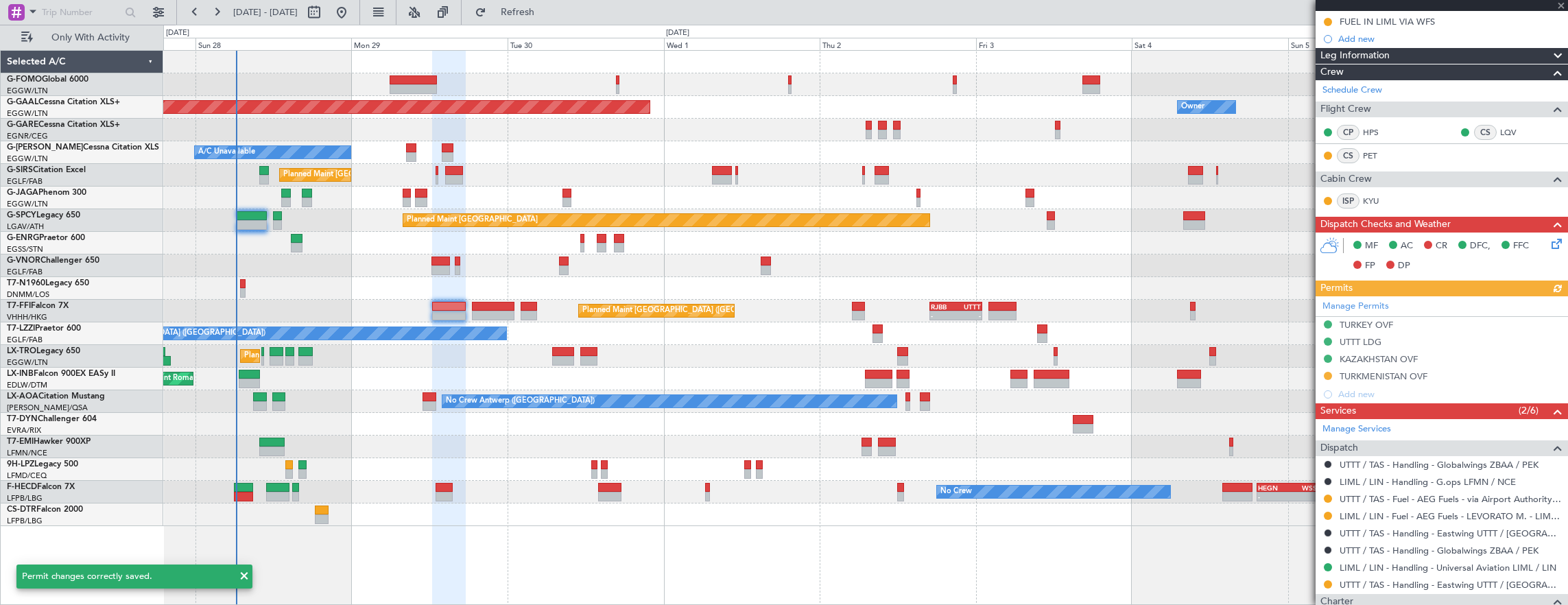
click at [1426, 335] on div "Manage Permits TURKEY OVF UTTT LDG KAZAKHSTAN OVF TURKMENISTAN OVF Add new" at bounding box center [1441, 350] width 252 height 107
click at [1417, 342] on div "UTTT LDG" at bounding box center [1441, 343] width 252 height 17
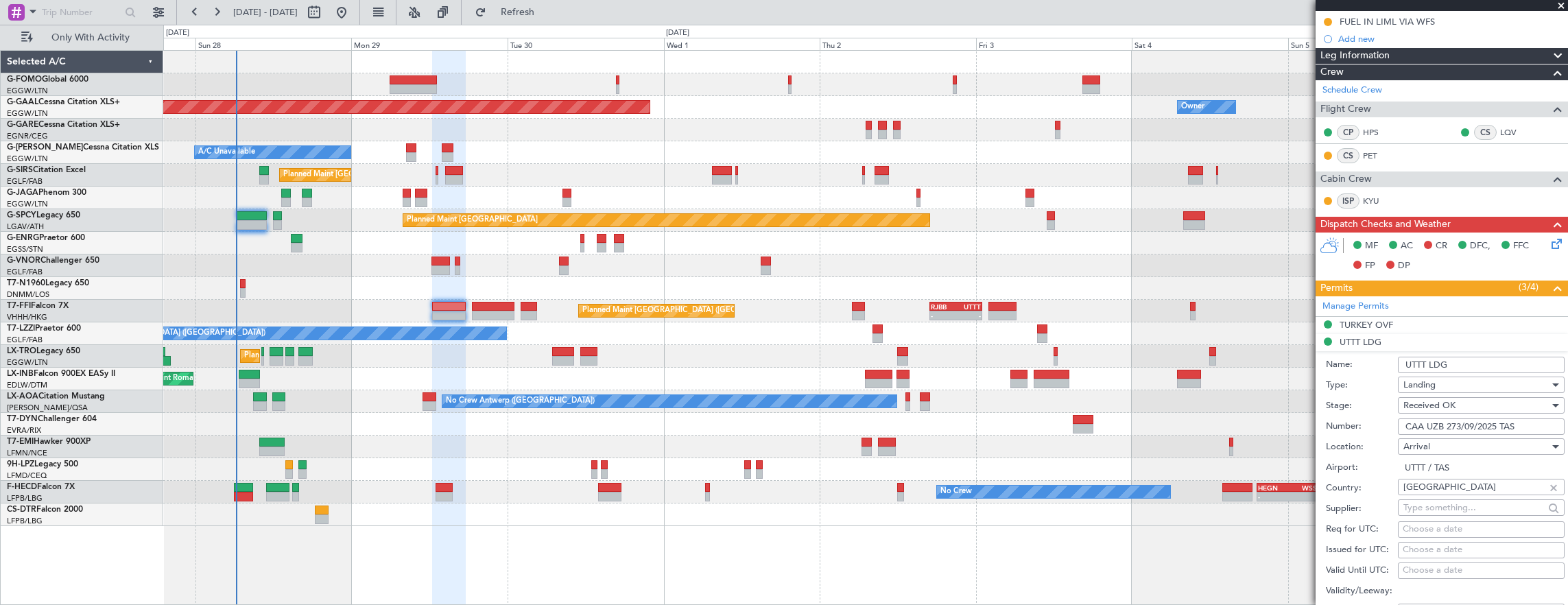
click at [1518, 419] on input "CAA UZB 273/09/2025 TAS" at bounding box center [1481, 427] width 166 height 17
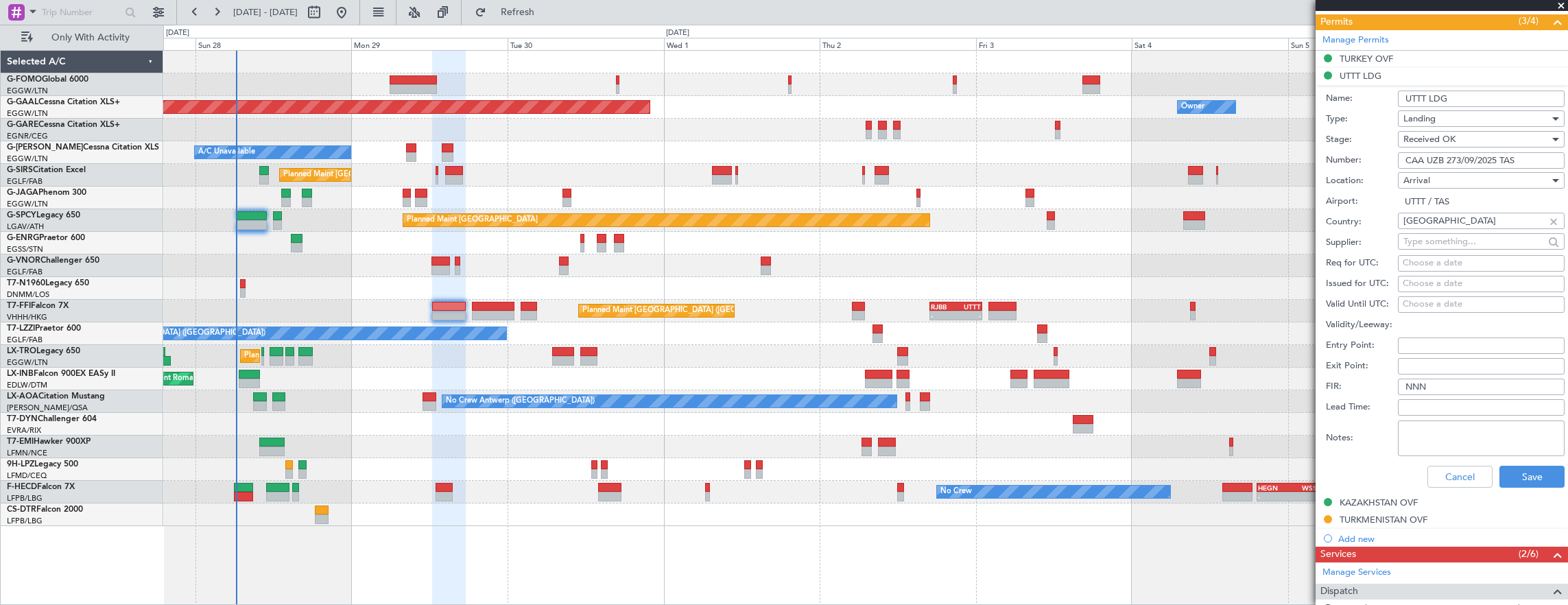
scroll to position [549, 0]
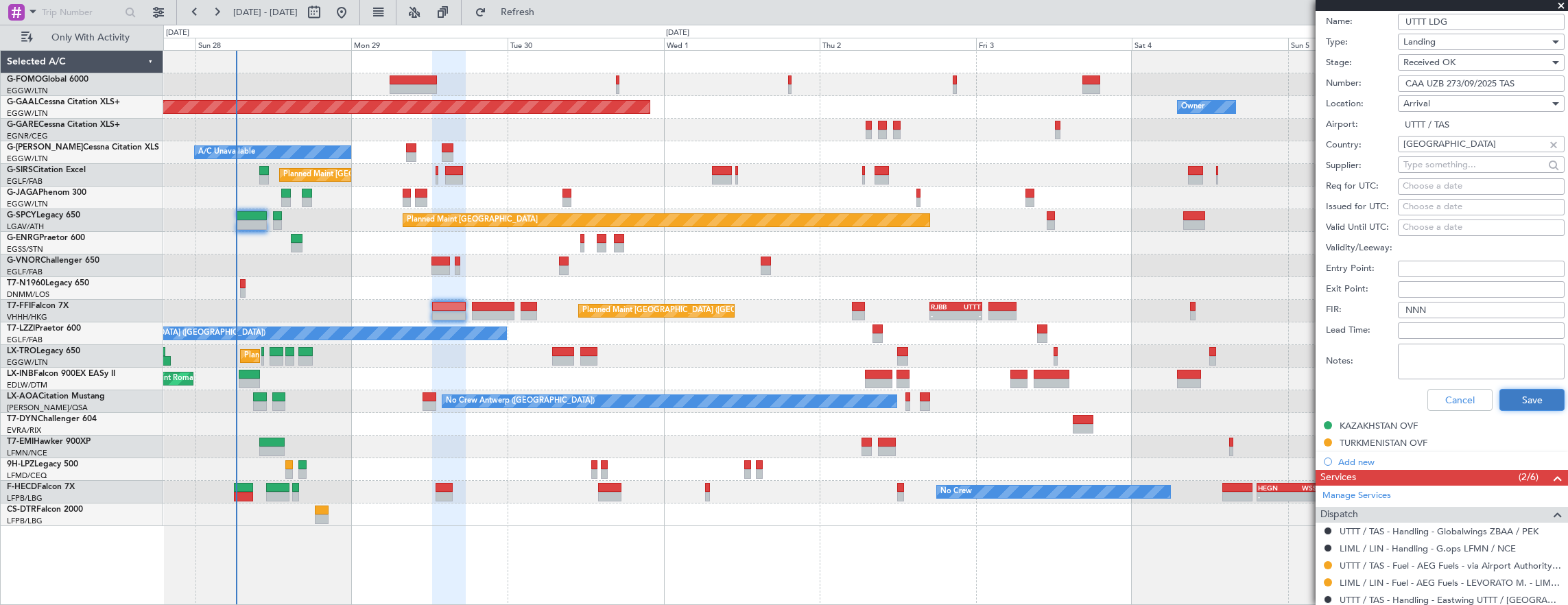
click at [1510, 399] on button "Save" at bounding box center [1532, 399] width 66 height 22
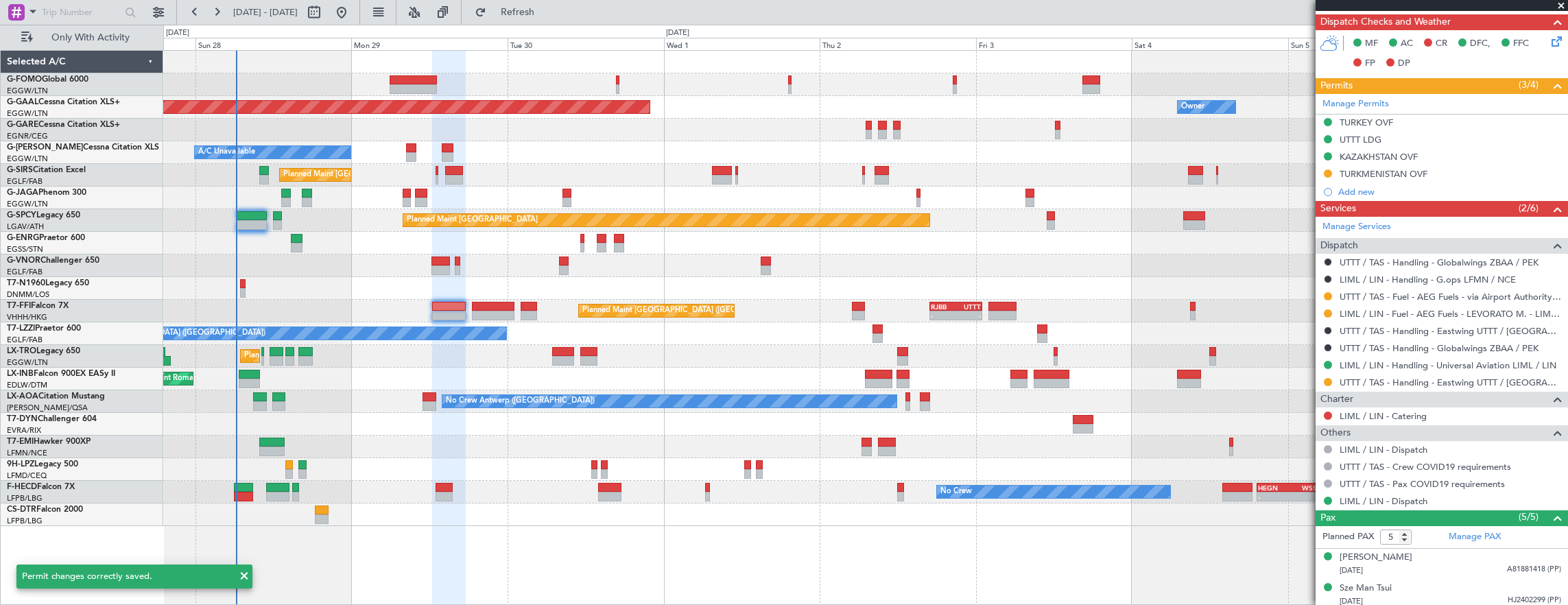
scroll to position [481, 0]
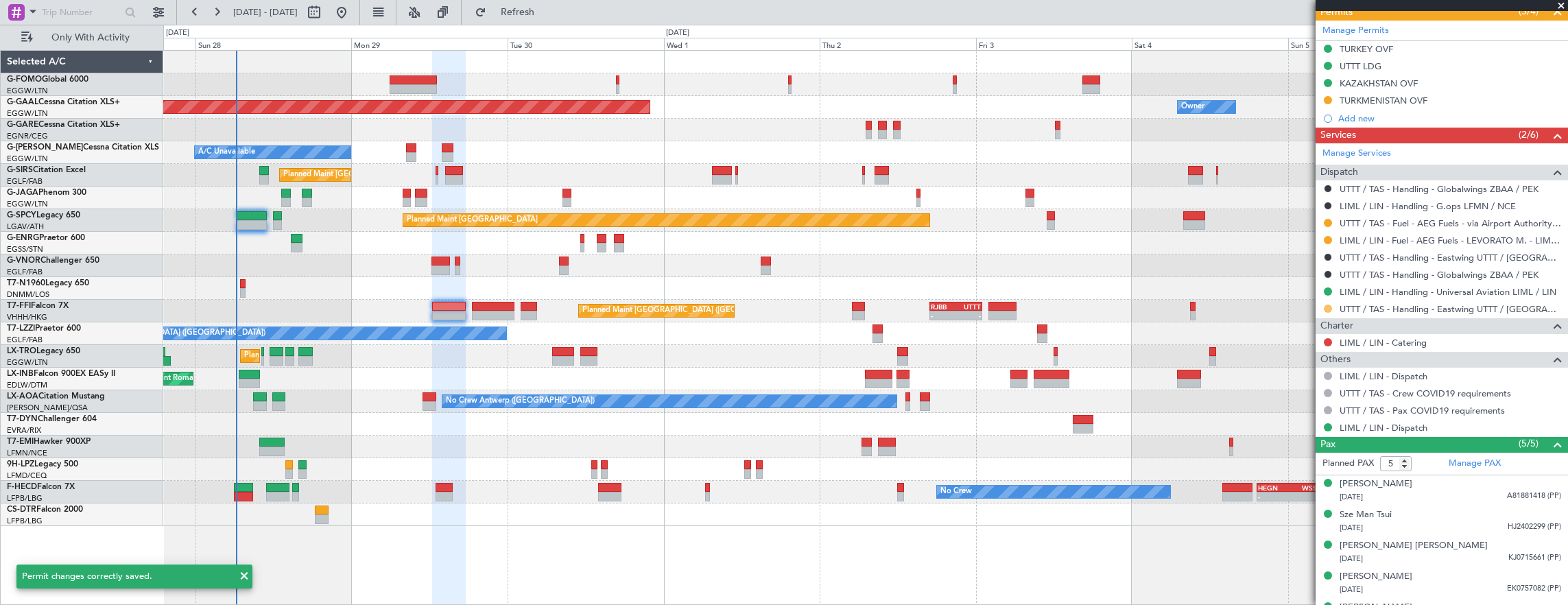
click at [1332, 304] on button at bounding box center [1328, 308] width 8 height 8
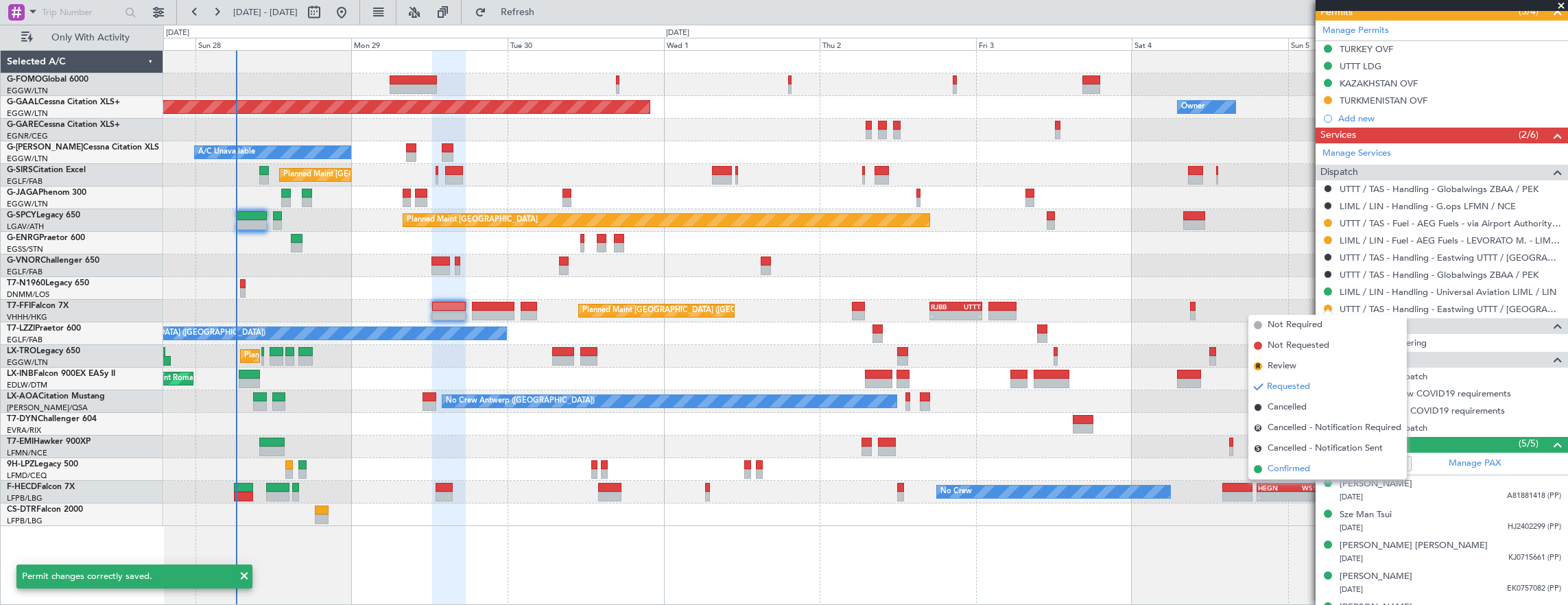
click at [1288, 460] on li "Confirmed" at bounding box center [1328, 469] width 158 height 20
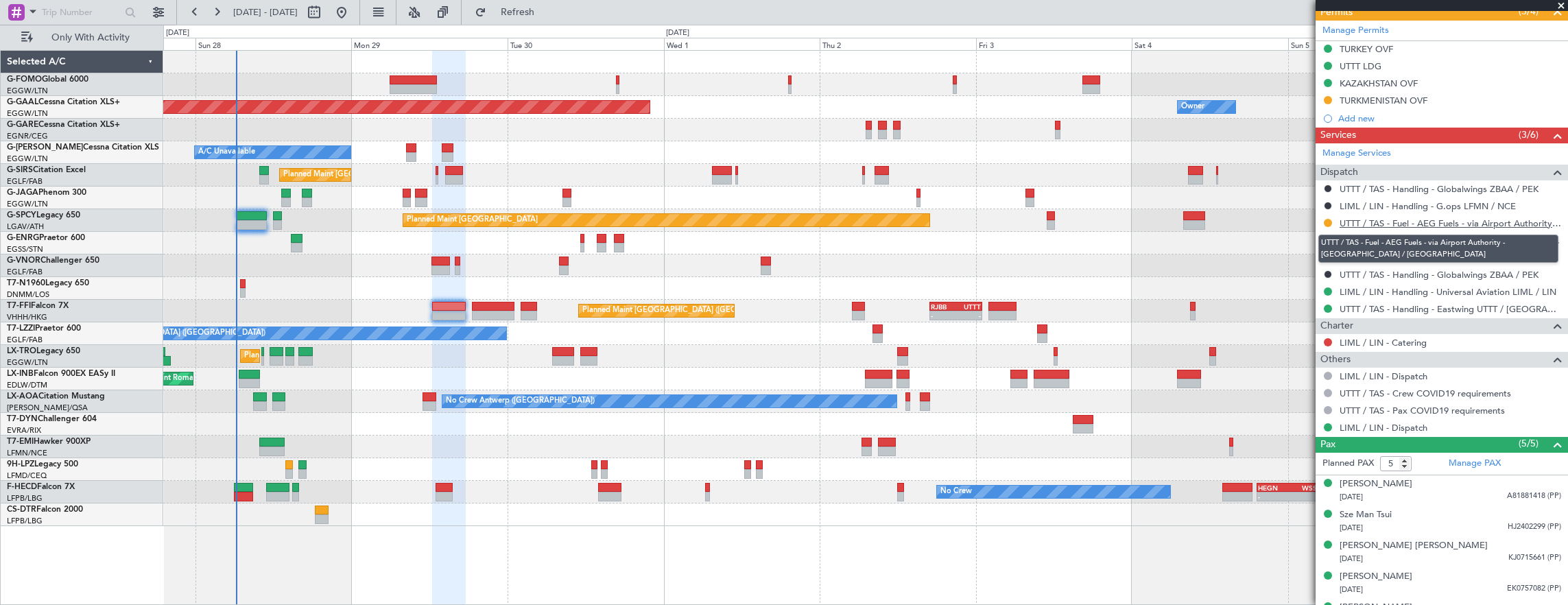
click at [1424, 222] on link "UTTT / TAS - Fuel - AEG Fuels - via Airport Authority - UTTT / TAS" at bounding box center [1451, 223] width 221 height 11
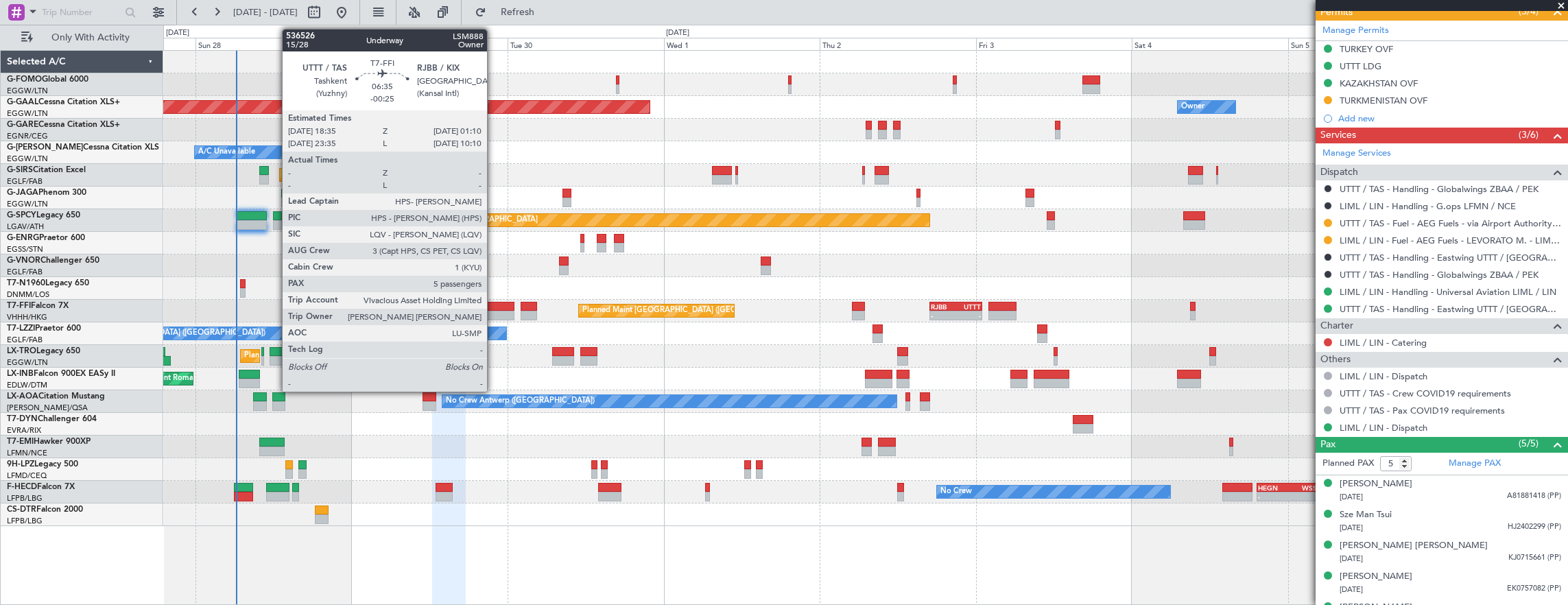
click at [494, 314] on div at bounding box center [493, 316] width 43 height 10
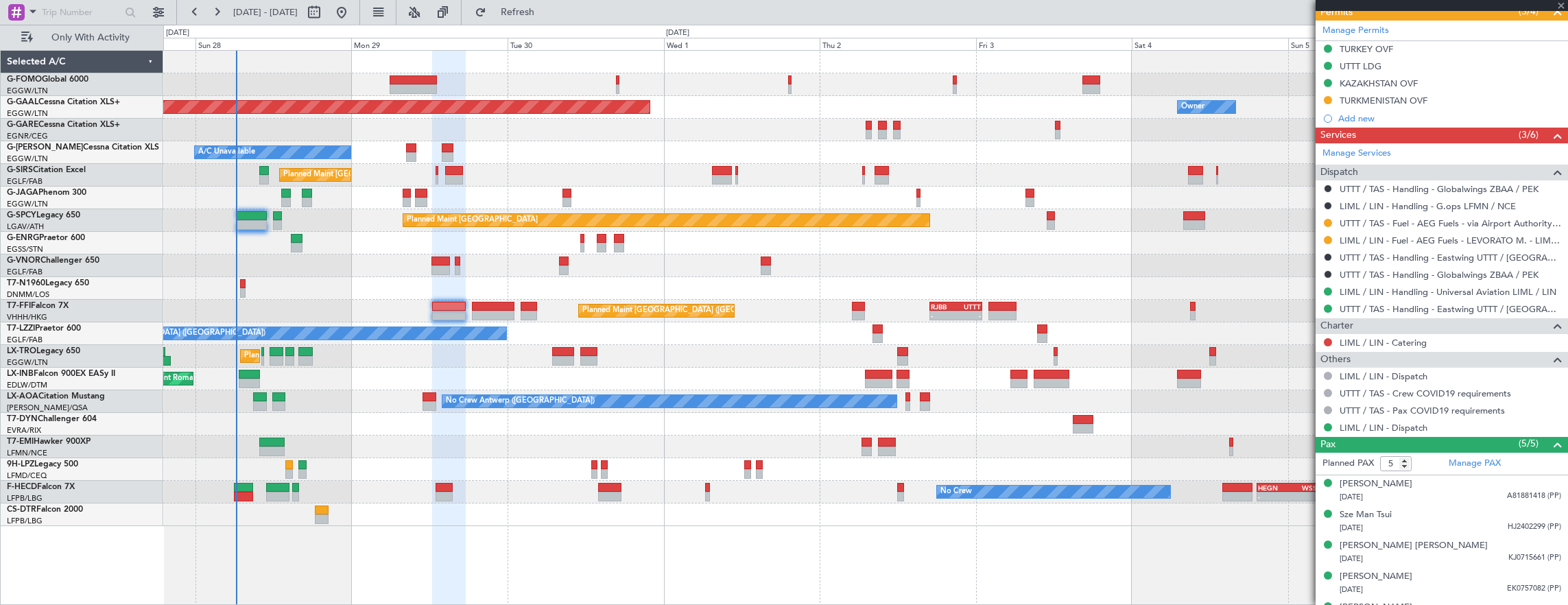
type input "-00:25"
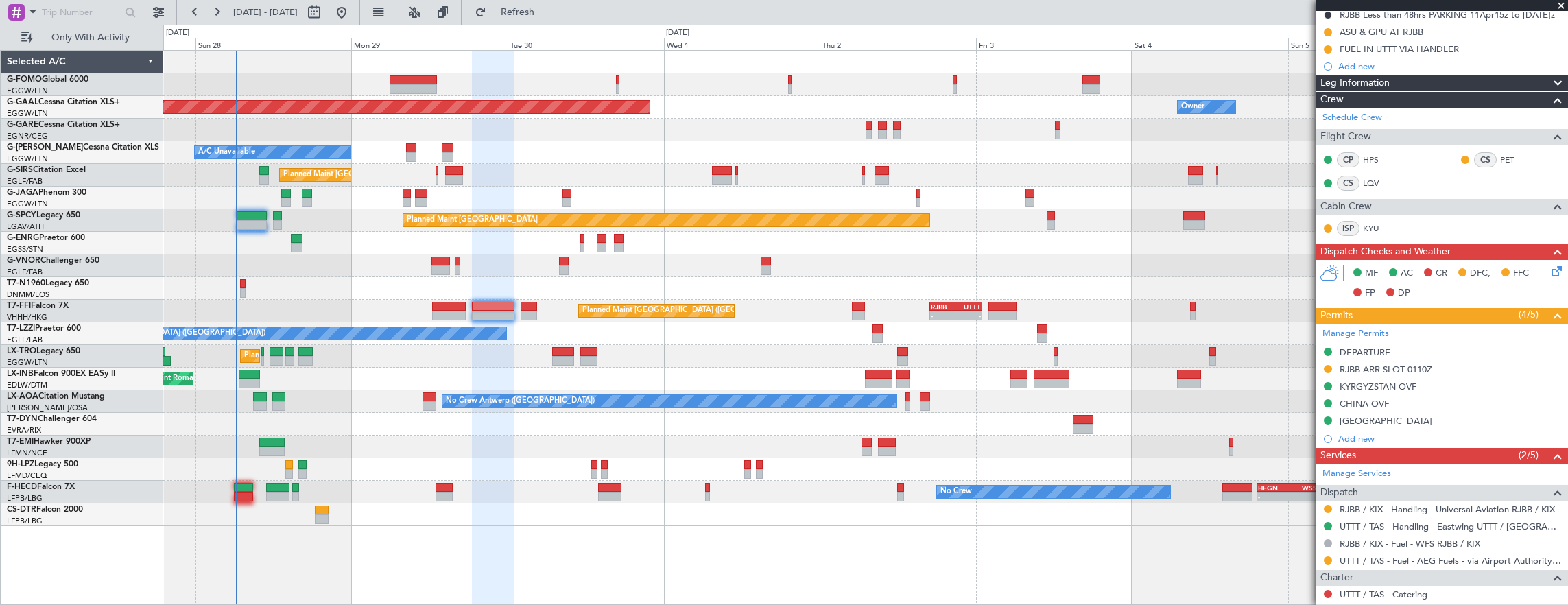
scroll to position [274, 0]
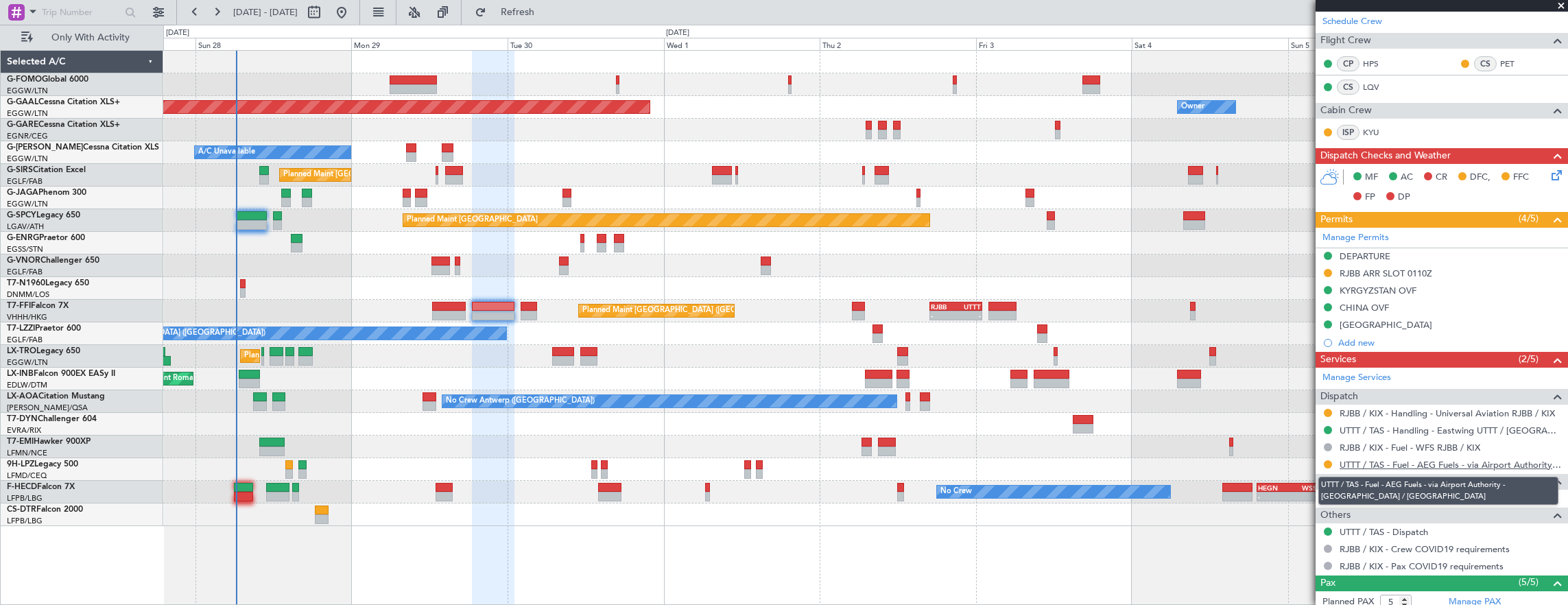
click at [1462, 464] on link "UTTT / TAS - Fuel - AEG Fuels - via Airport Authority - UTTT / TAS" at bounding box center [1451, 464] width 221 height 11
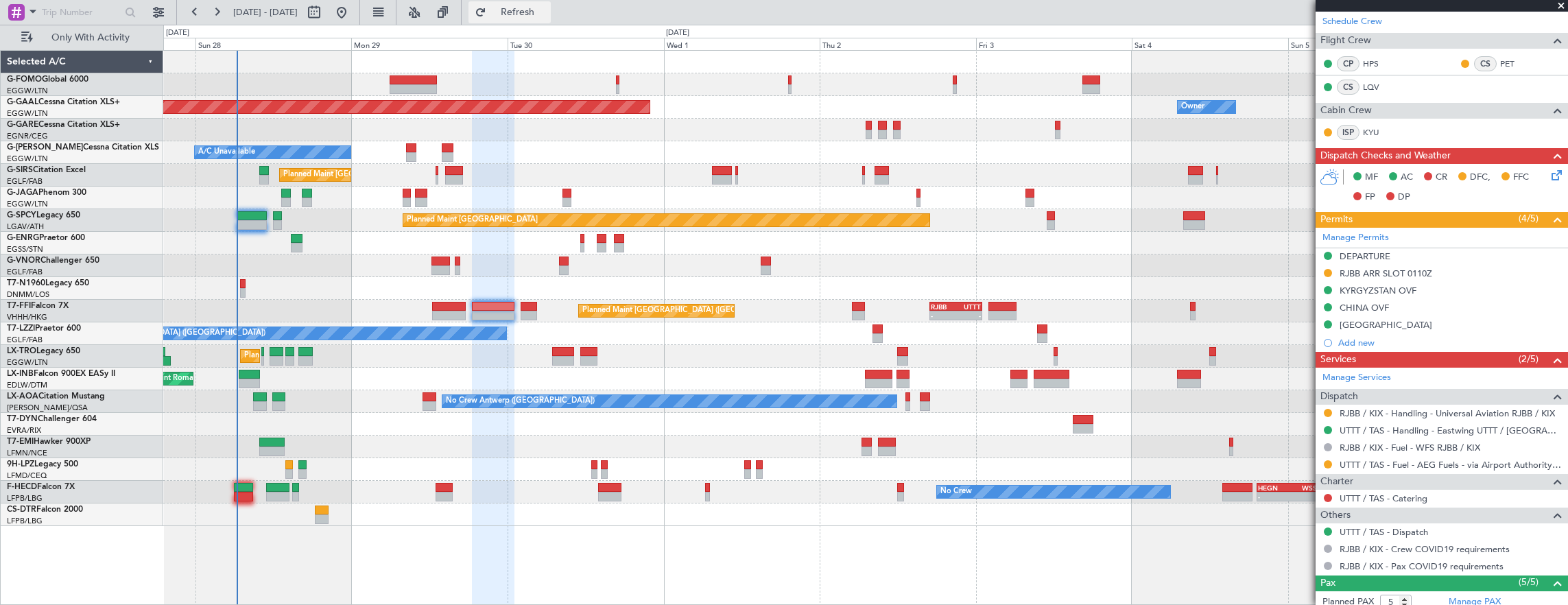
click at [547, 16] on span "Refresh" at bounding box center [517, 12] width 58 height 10
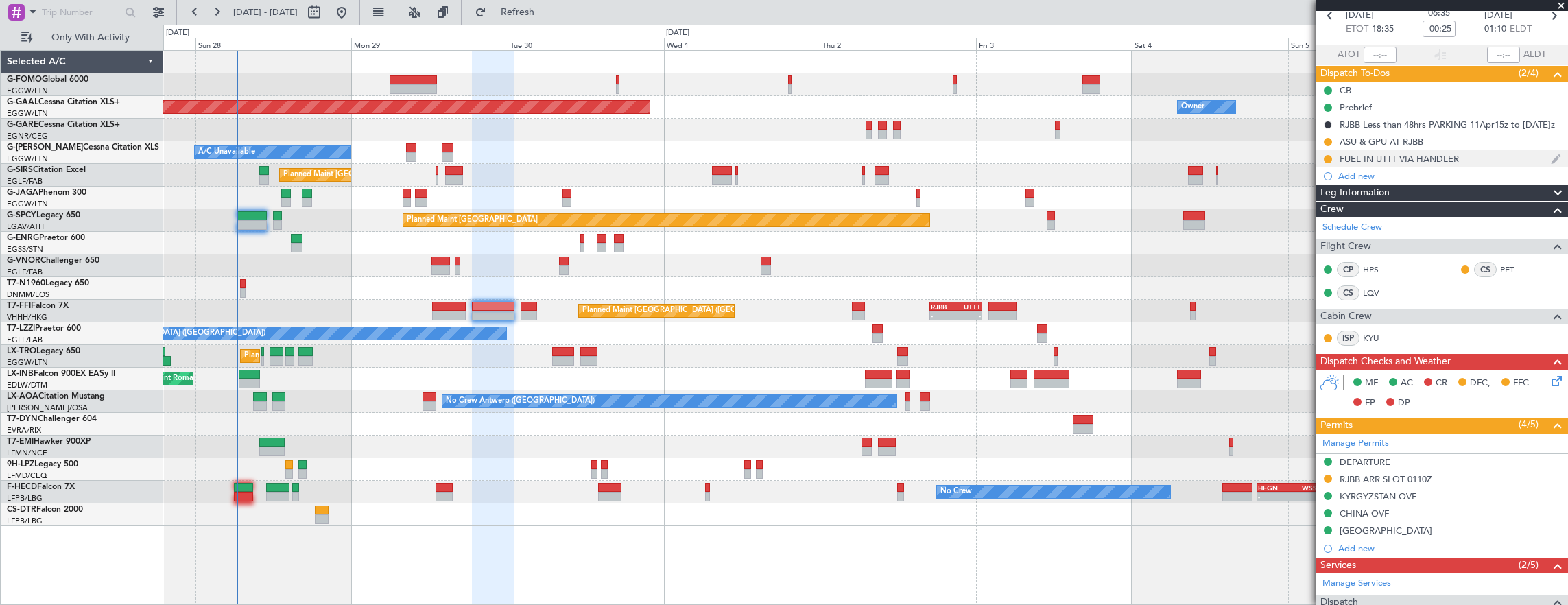
click at [1475, 157] on div "FUEL IN UTTT VIA HANDLER" at bounding box center [1441, 158] width 252 height 17
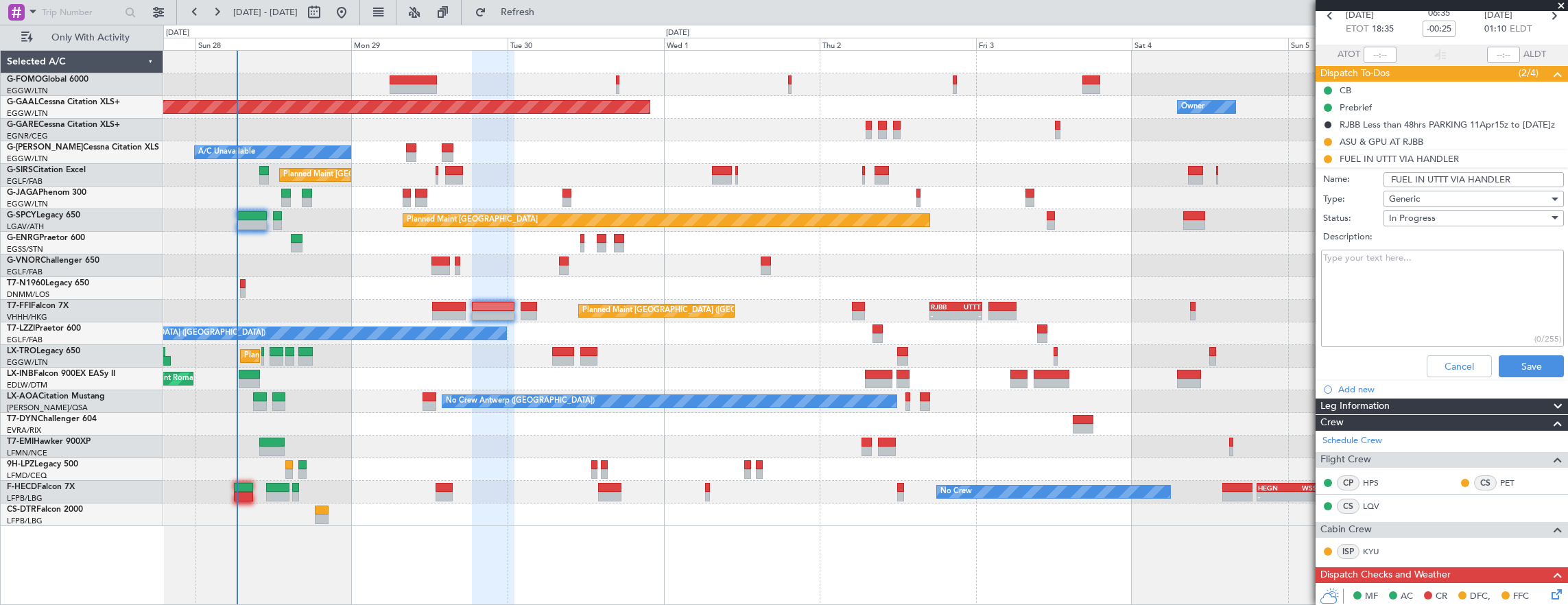
click at [1491, 181] on input "FUEL IN UTTT VIA HANDLER" at bounding box center [1474, 180] width 181 height 15
type input "FUEL IN [GEOGRAPHIC_DATA] VIA WFS"
click at [1528, 362] on button "Save" at bounding box center [1531, 366] width 66 height 22
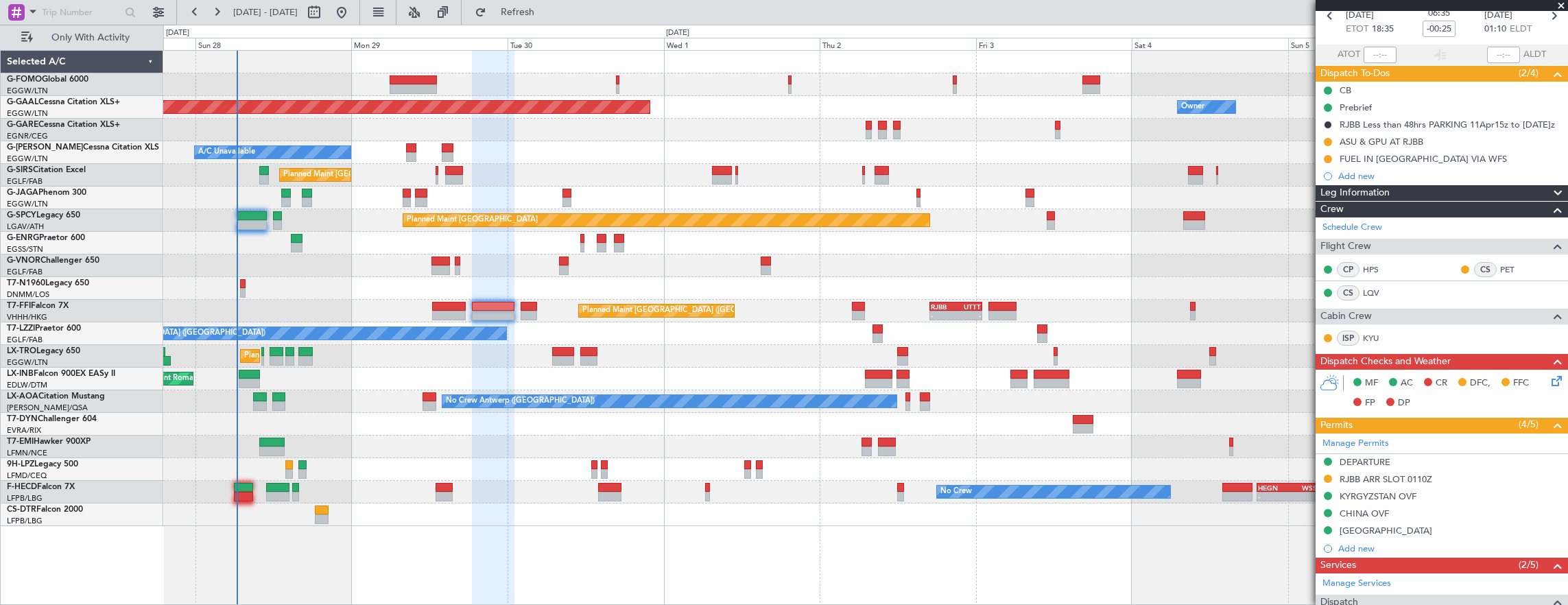
click at [224, 284] on div "Planned Maint Dusseldorf Owner A/C Unavailable Planned Maint London (Luton) Pla…" at bounding box center [865, 288] width 1405 height 475
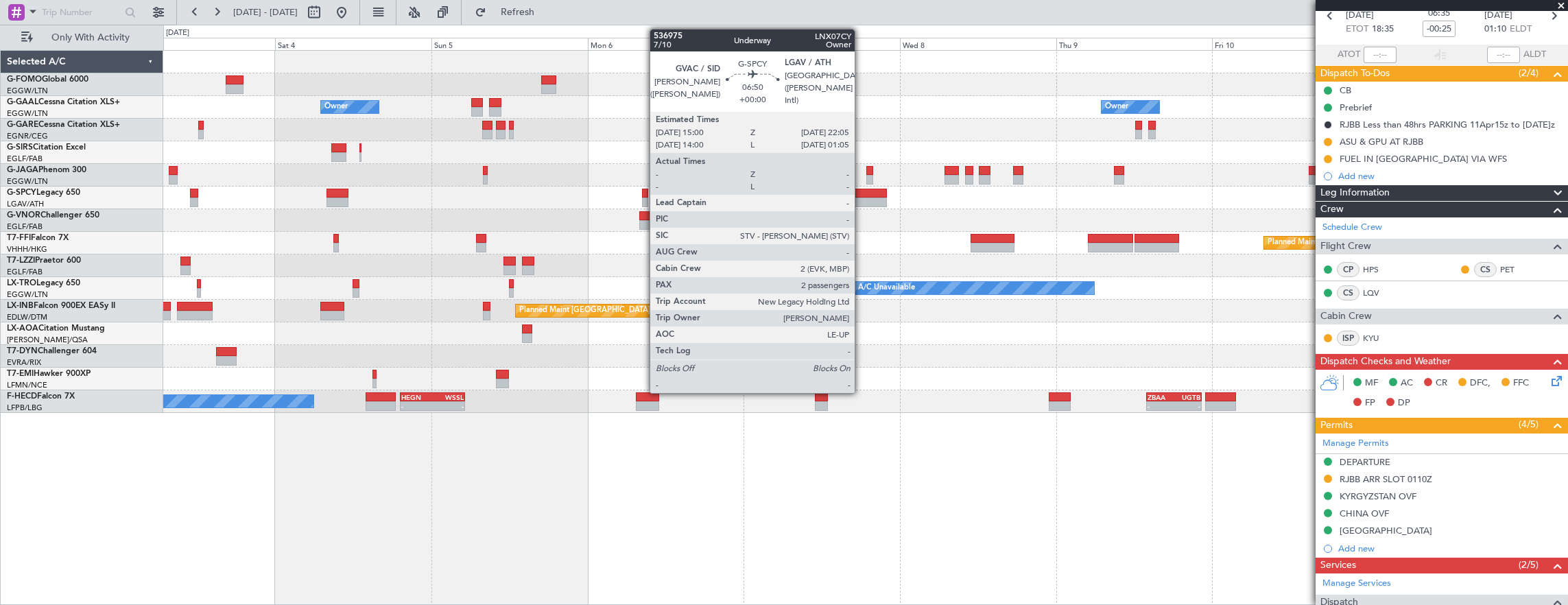
click at [862, 199] on div at bounding box center [865, 202] width 47 height 10
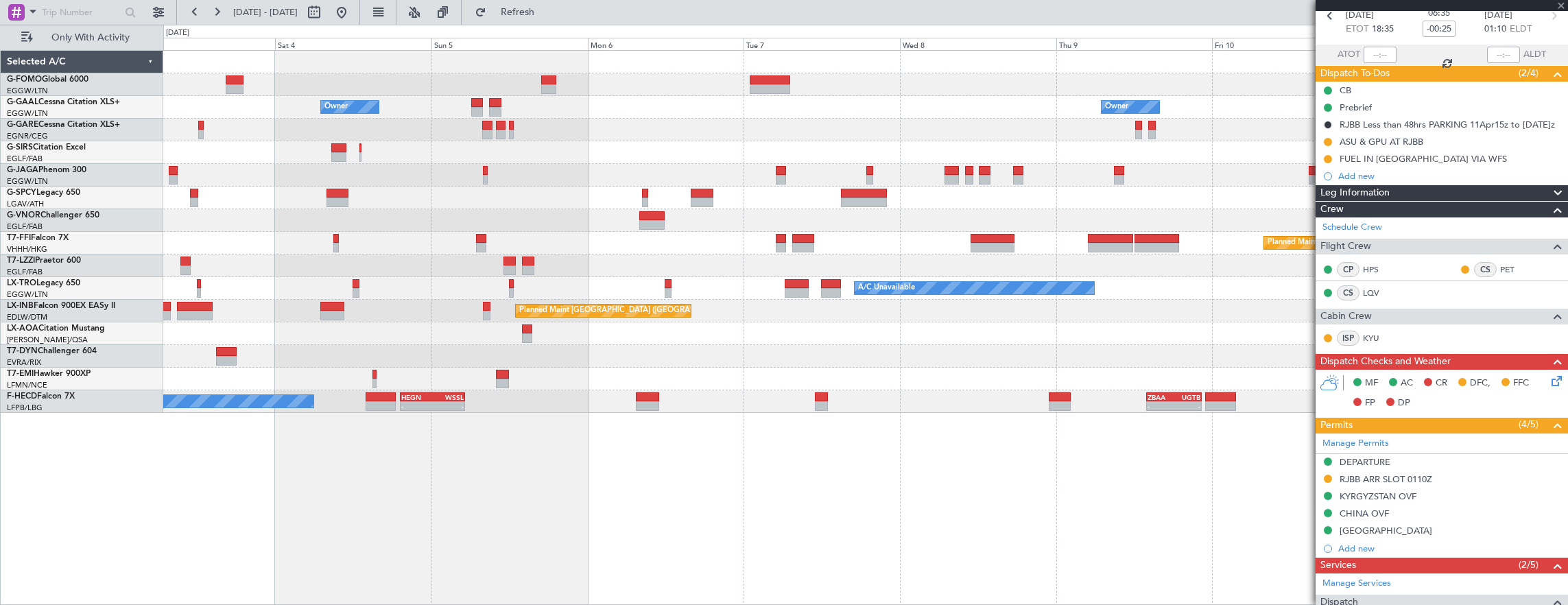
type input "2"
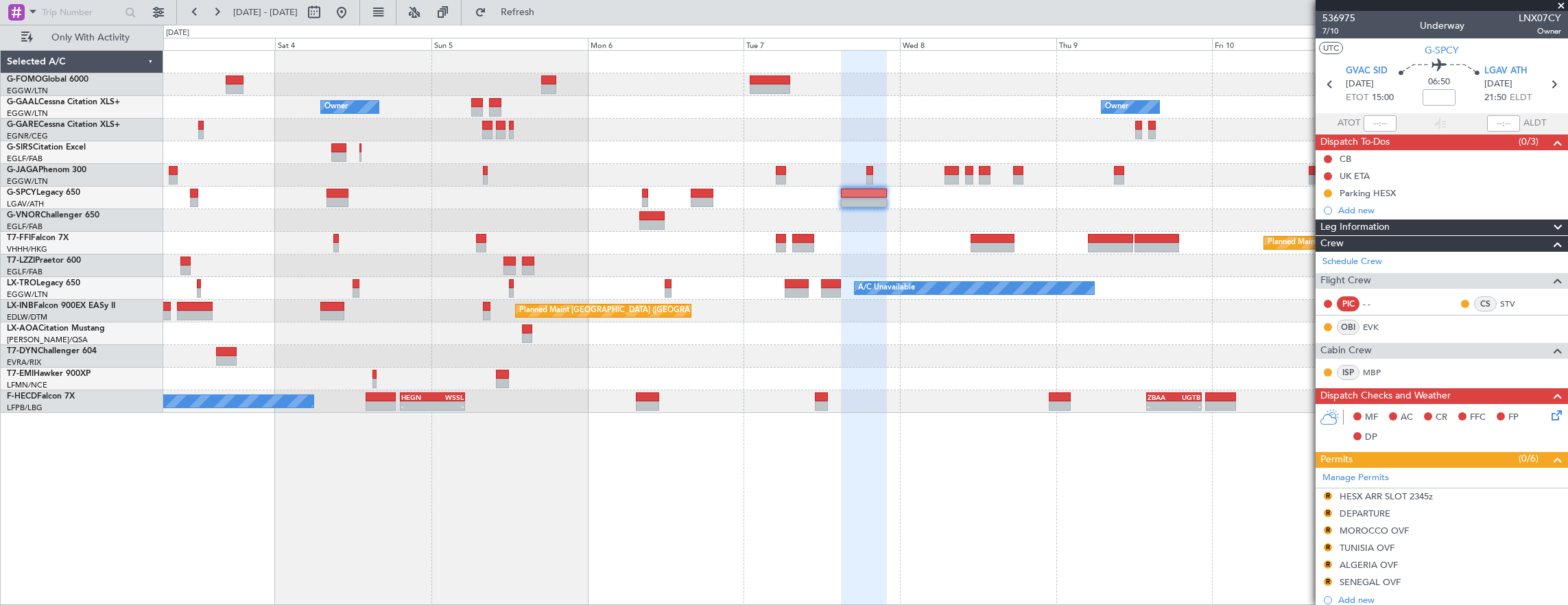
click at [939, 291] on div "Owner Owner Owner Owner Planned Maint [GEOGRAPHIC_DATA] Planned Maint Geneva ([…" at bounding box center [865, 231] width 1405 height 362
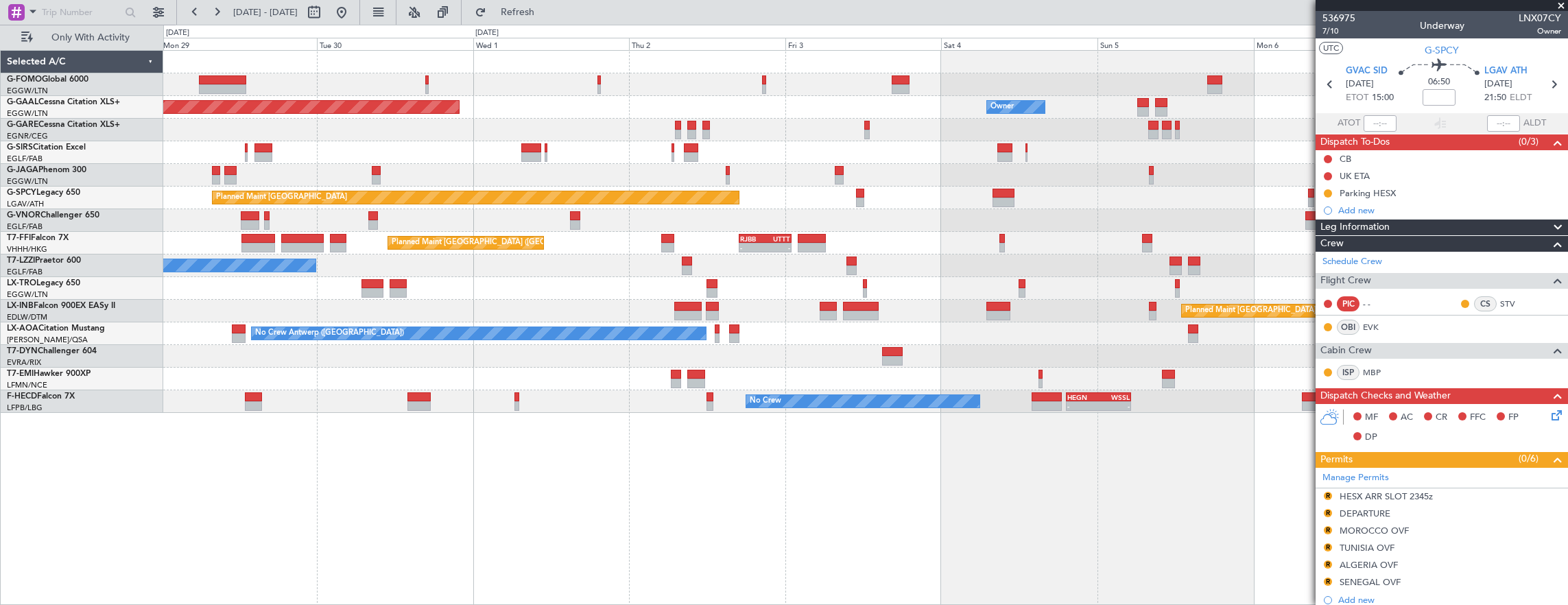
click at [940, 281] on div "Owner Planned [GEOGRAPHIC_DATA] Owner Planned Maint [GEOGRAPHIC_DATA] ([GEOGRAP…" at bounding box center [865, 231] width 1405 height 362
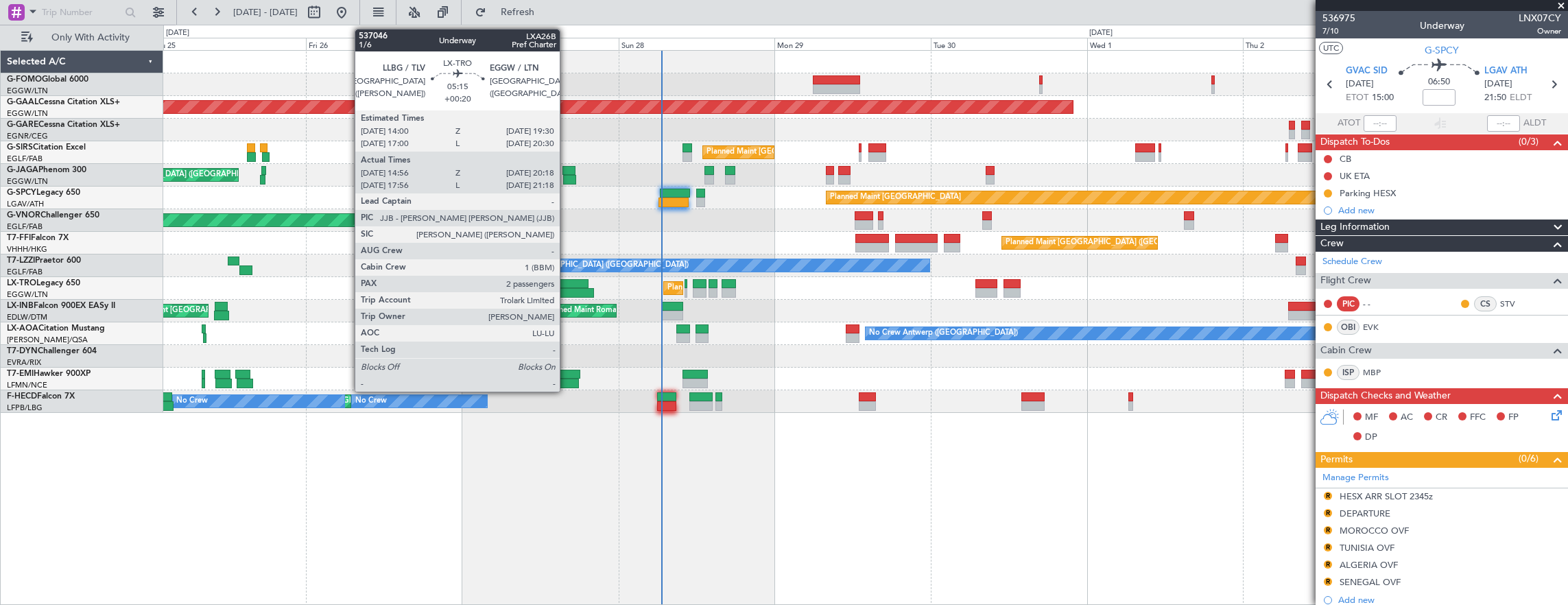
click at [44, 237] on div "Planned Maint [GEOGRAPHIC_DATA] ([GEOGRAPHIC_DATA]) Planned [GEOGRAPHIC_DATA] O…" at bounding box center [784, 315] width 1568 height 581
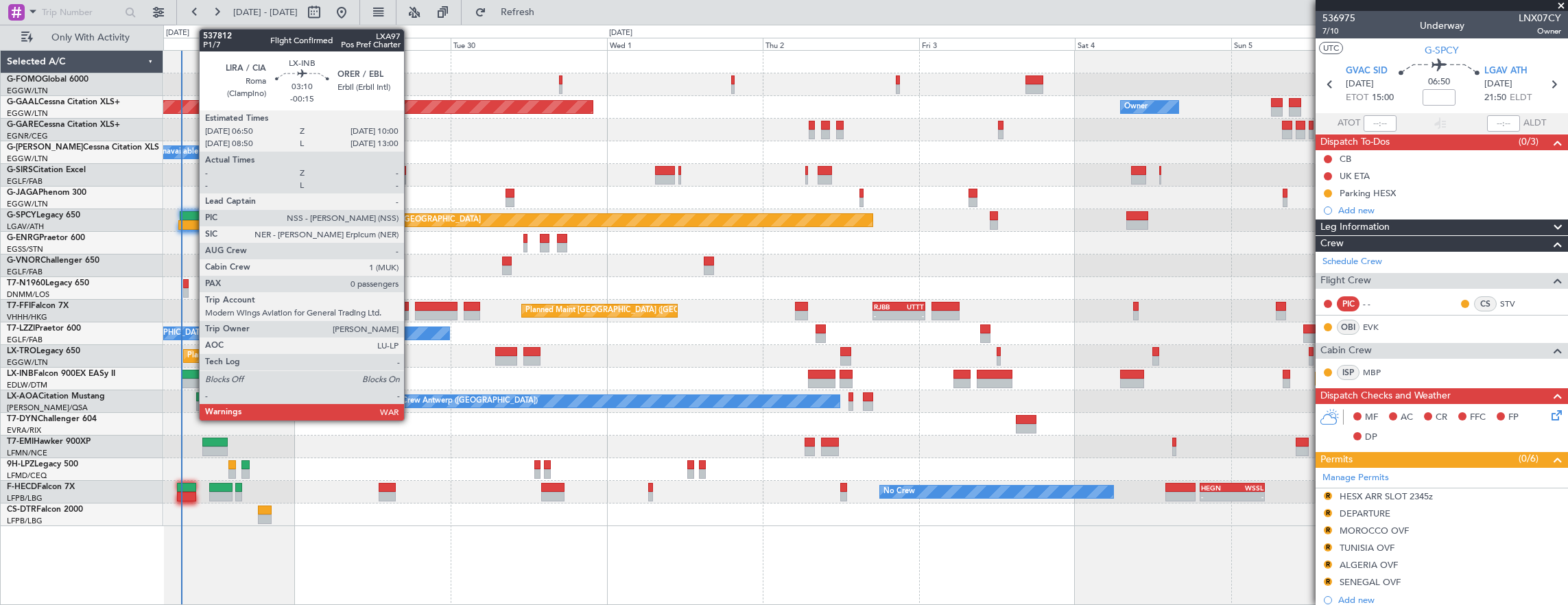
click at [192, 376] on div at bounding box center [192, 374] width 21 height 10
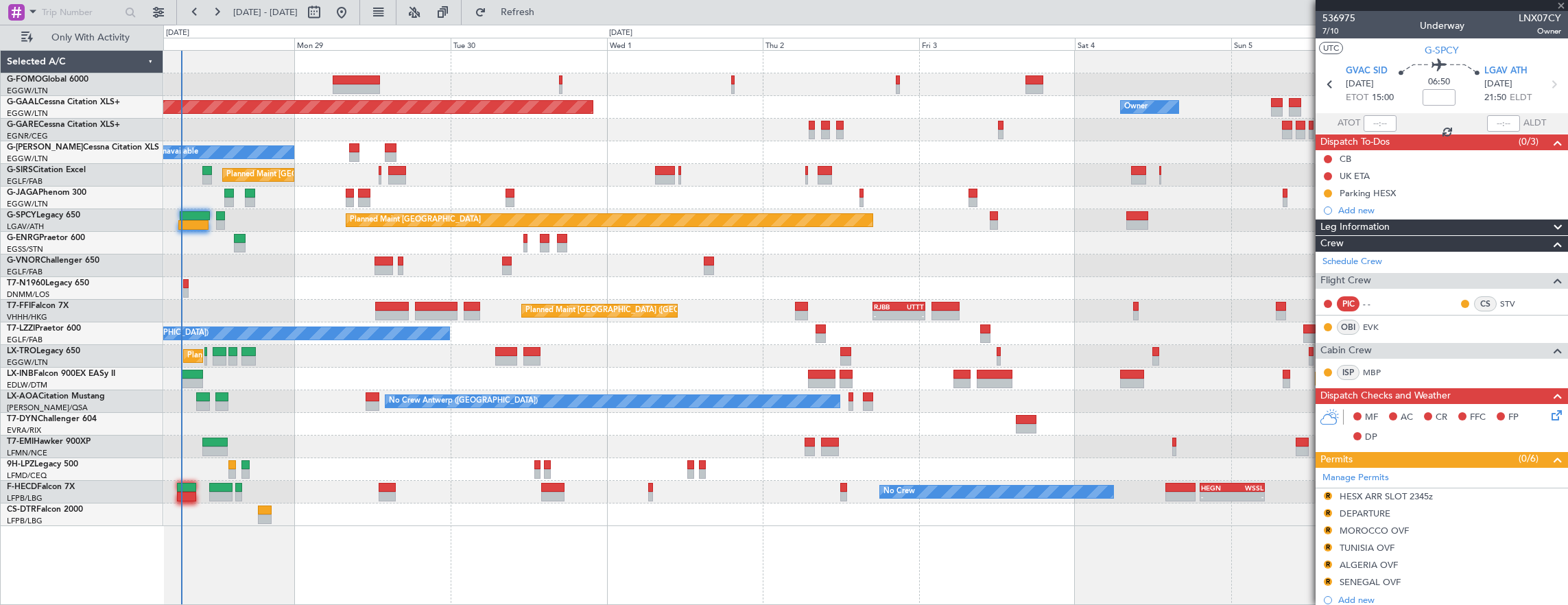
type input "-00:15"
type input "0"
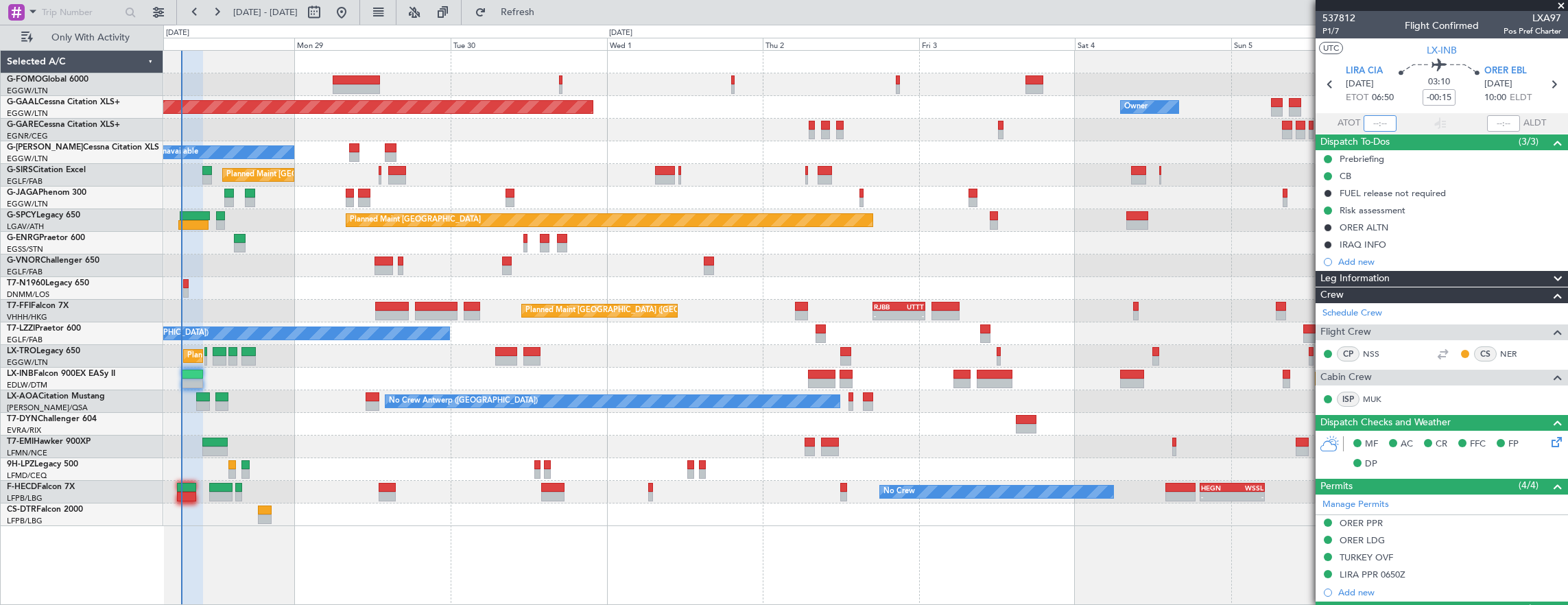
click at [1372, 120] on input "text" at bounding box center [1380, 124] width 33 height 17
type input "06:35"
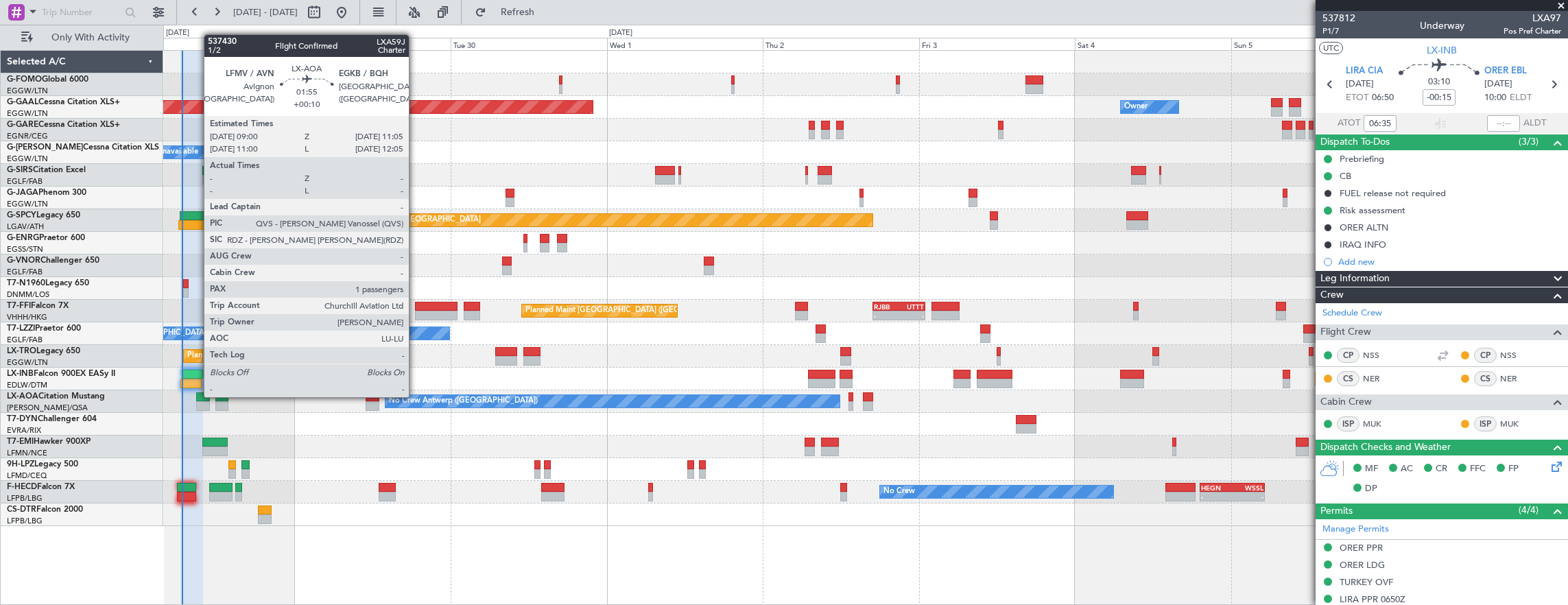
click at [197, 396] on div at bounding box center [203, 397] width 14 height 10
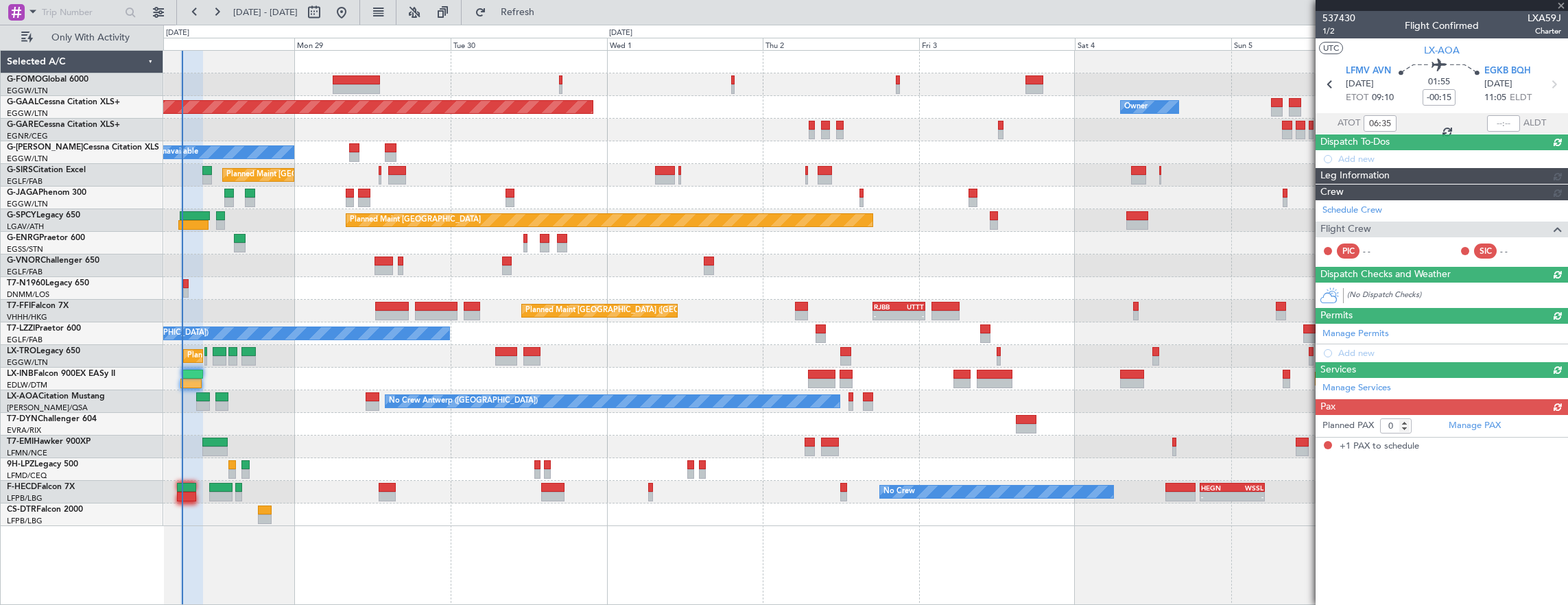
type input "+00:10"
type input "1"
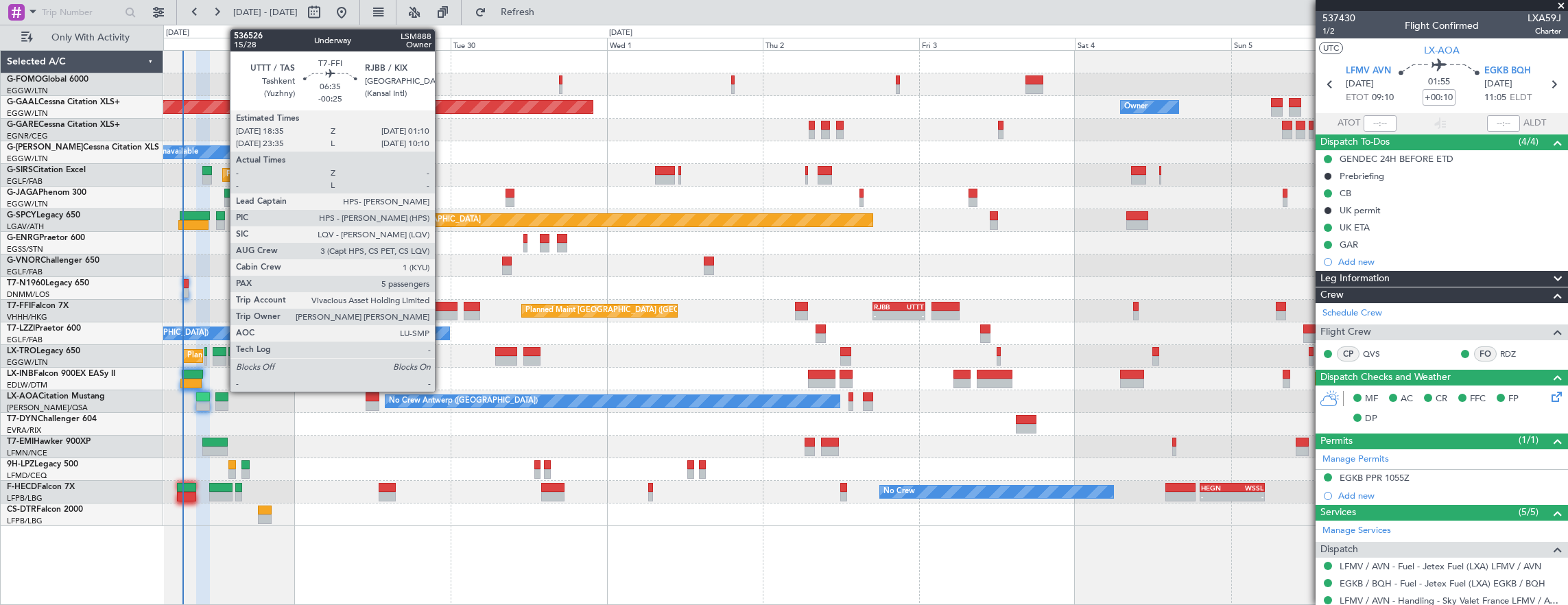
click at [442, 307] on div at bounding box center [436, 307] width 43 height 10
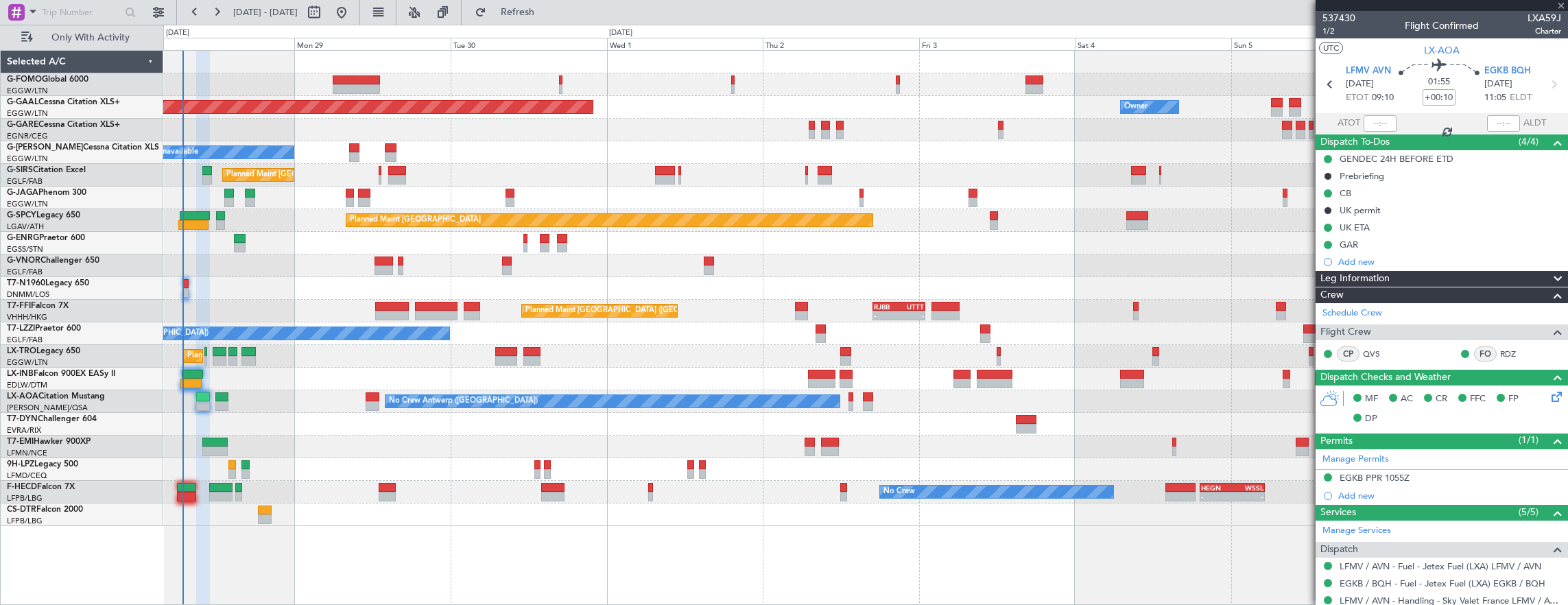
type input "-00:25"
type input "5"
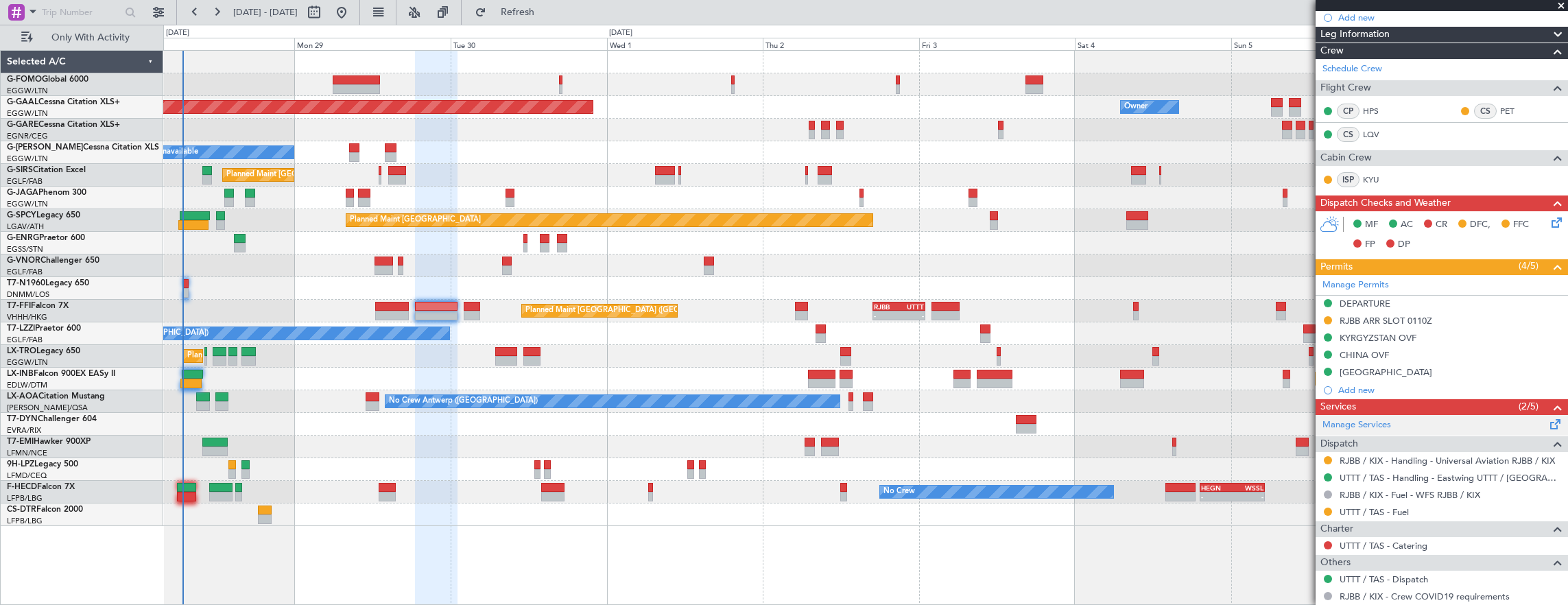
scroll to position [343, 0]
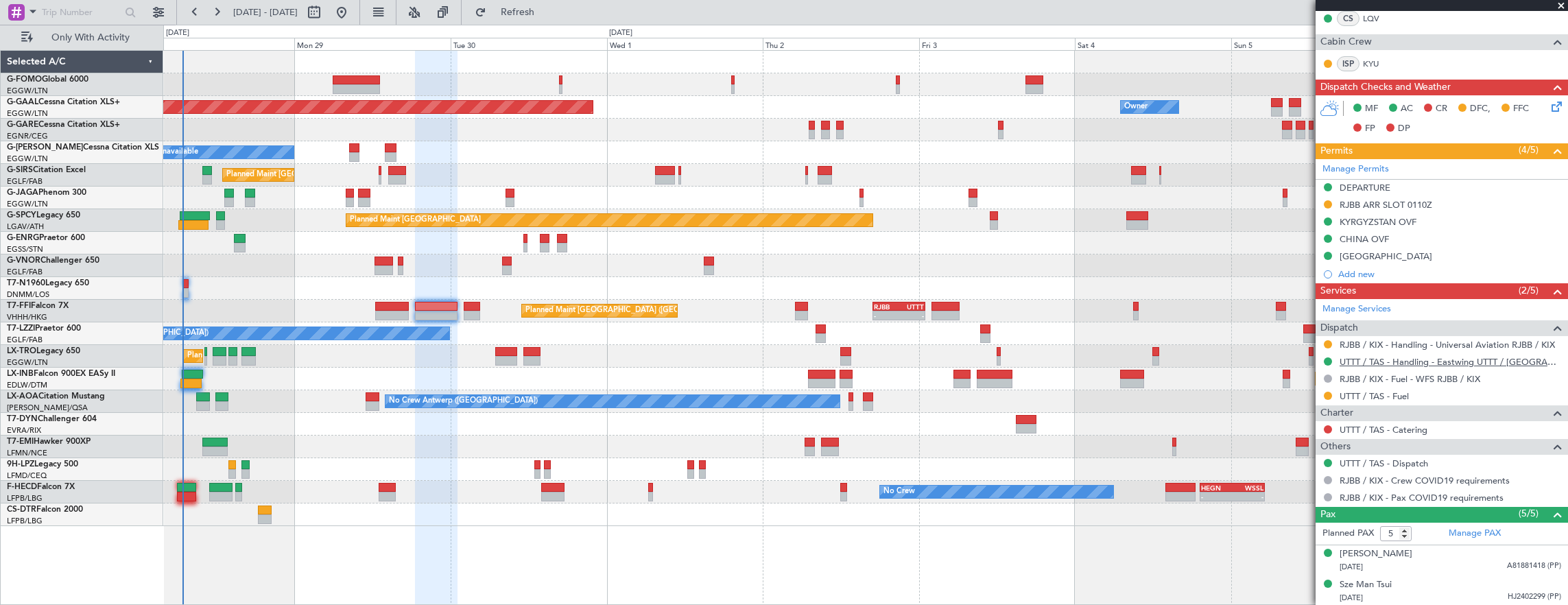
click at [1402, 361] on link "UTTT / TAS - Handling - Eastwing UTTT / [GEOGRAPHIC_DATA]" at bounding box center [1451, 362] width 221 height 11
click at [1427, 188] on div "DEPARTURE" at bounding box center [1441, 188] width 252 height 17
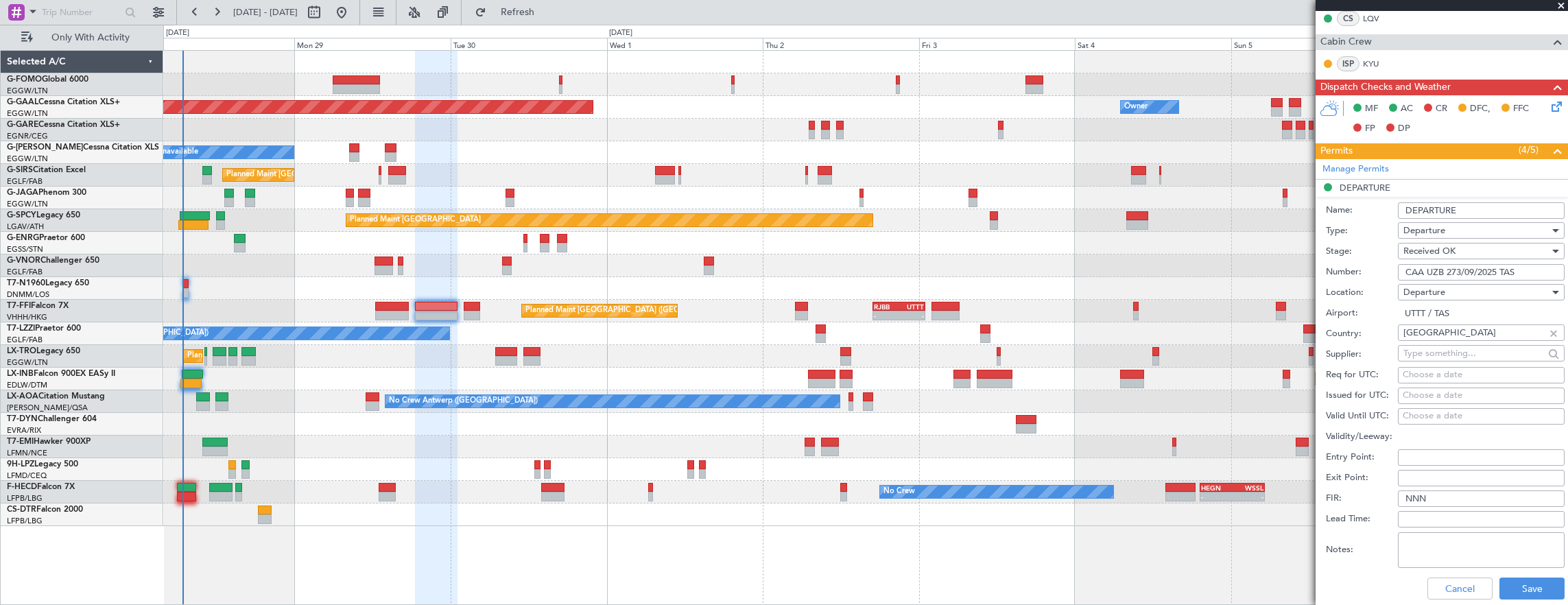
click at [1524, 266] on input "CAA UZB 273/09/2025 TAS" at bounding box center [1481, 273] width 166 height 17
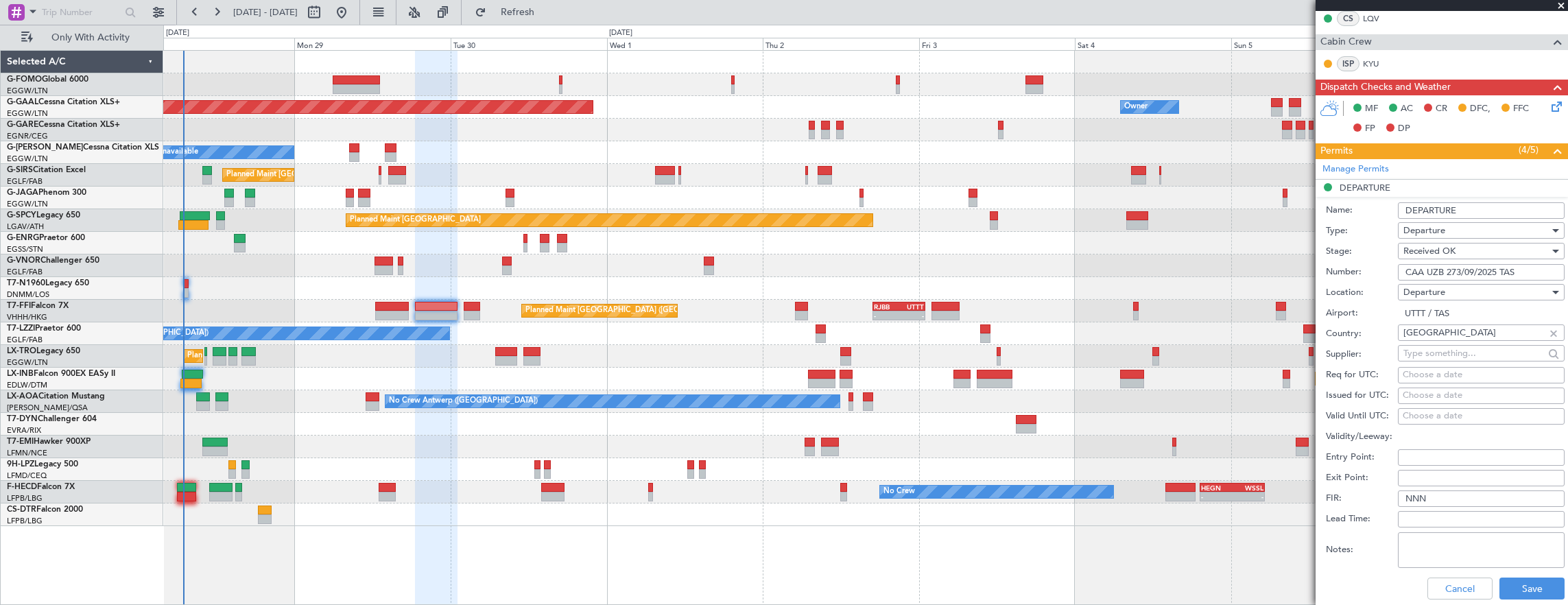
click at [1520, 275] on input "CAA UZB 273/09/2025 TAS" at bounding box center [1481, 273] width 166 height 17
click at [1528, 264] on input "CAA UZB 273/09/2025 TAS" at bounding box center [1481, 273] width 166 height 17
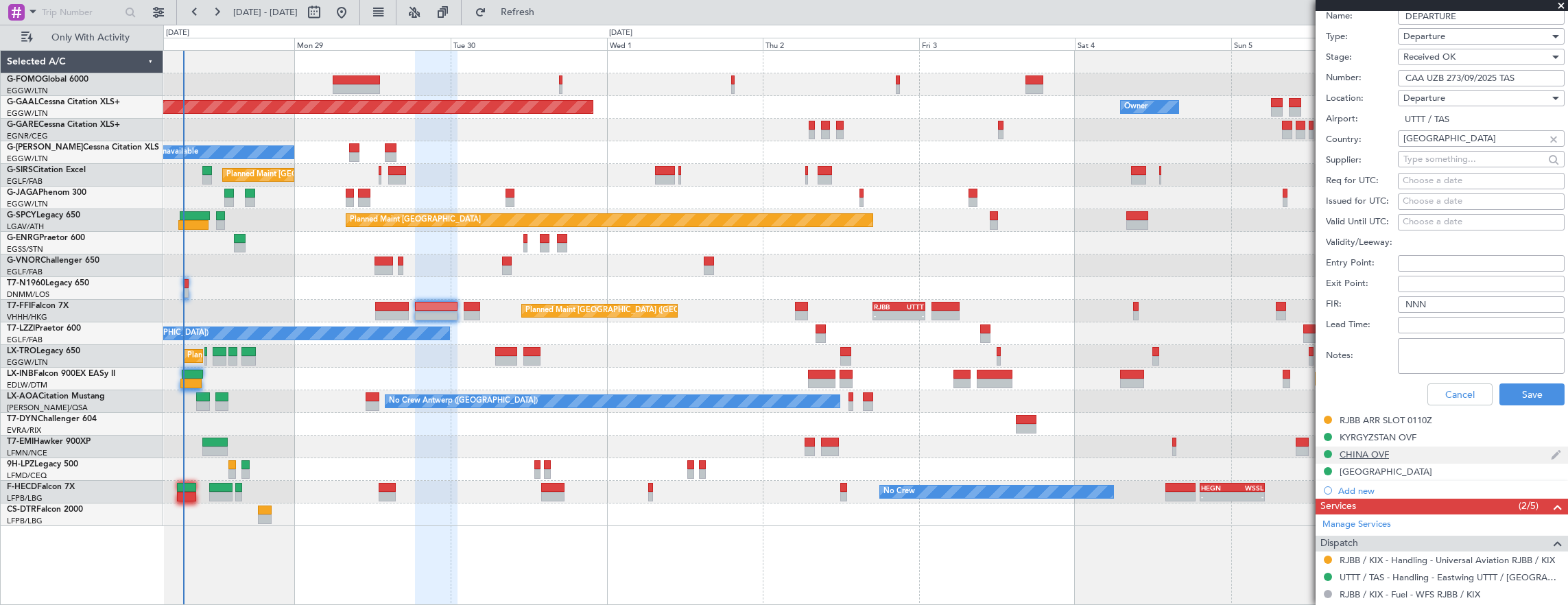
scroll to position [618, 0]
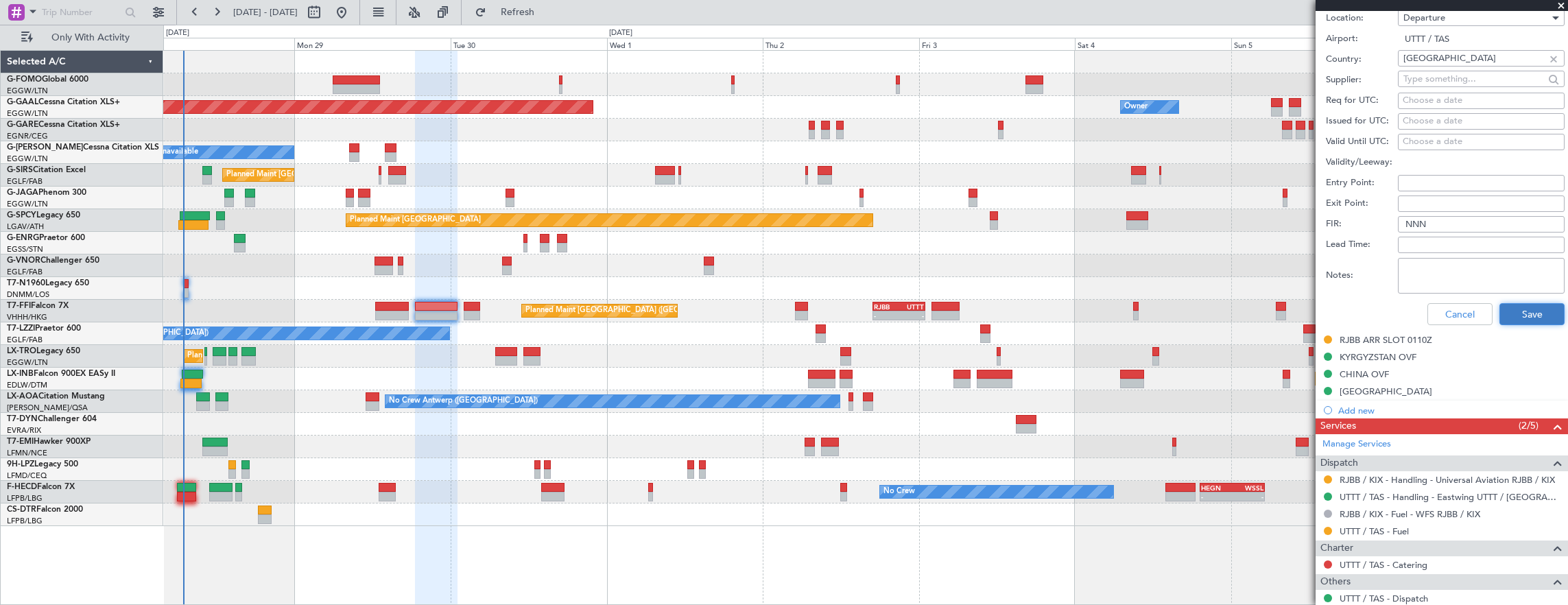
click at [1532, 313] on button "Save" at bounding box center [1532, 314] width 66 height 22
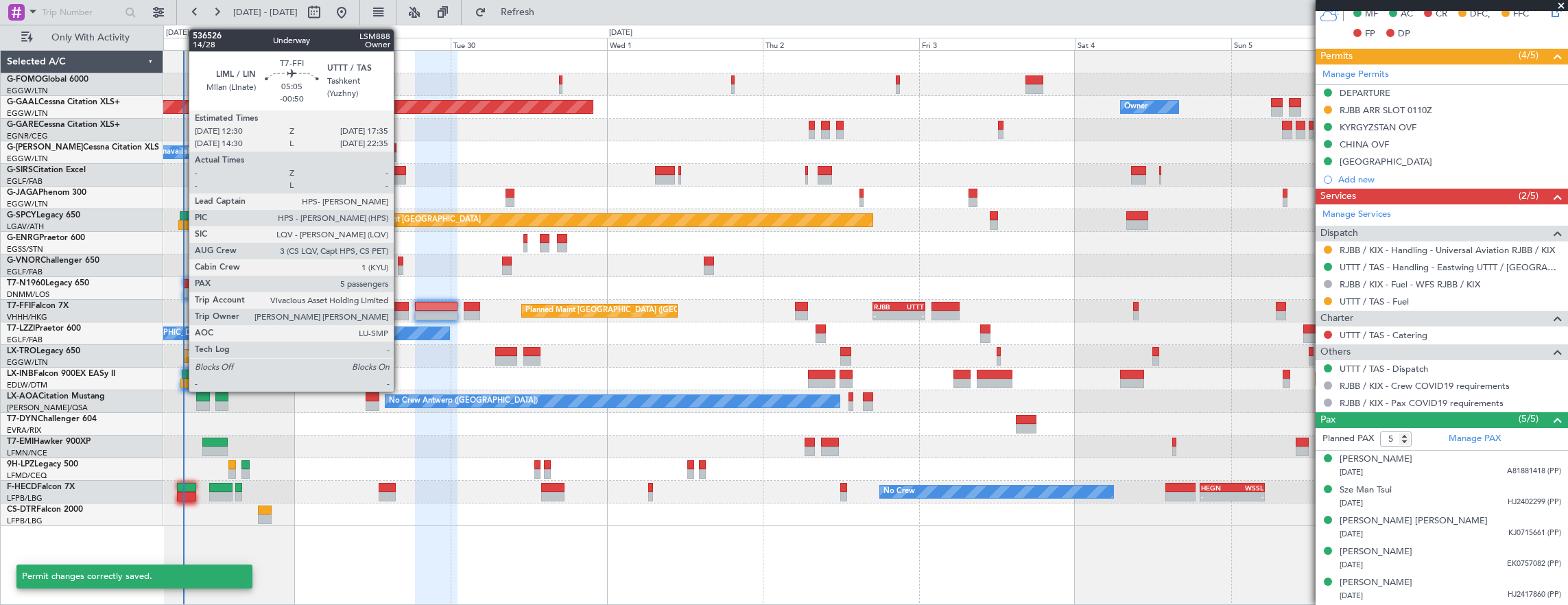
scroll to position [208, 0]
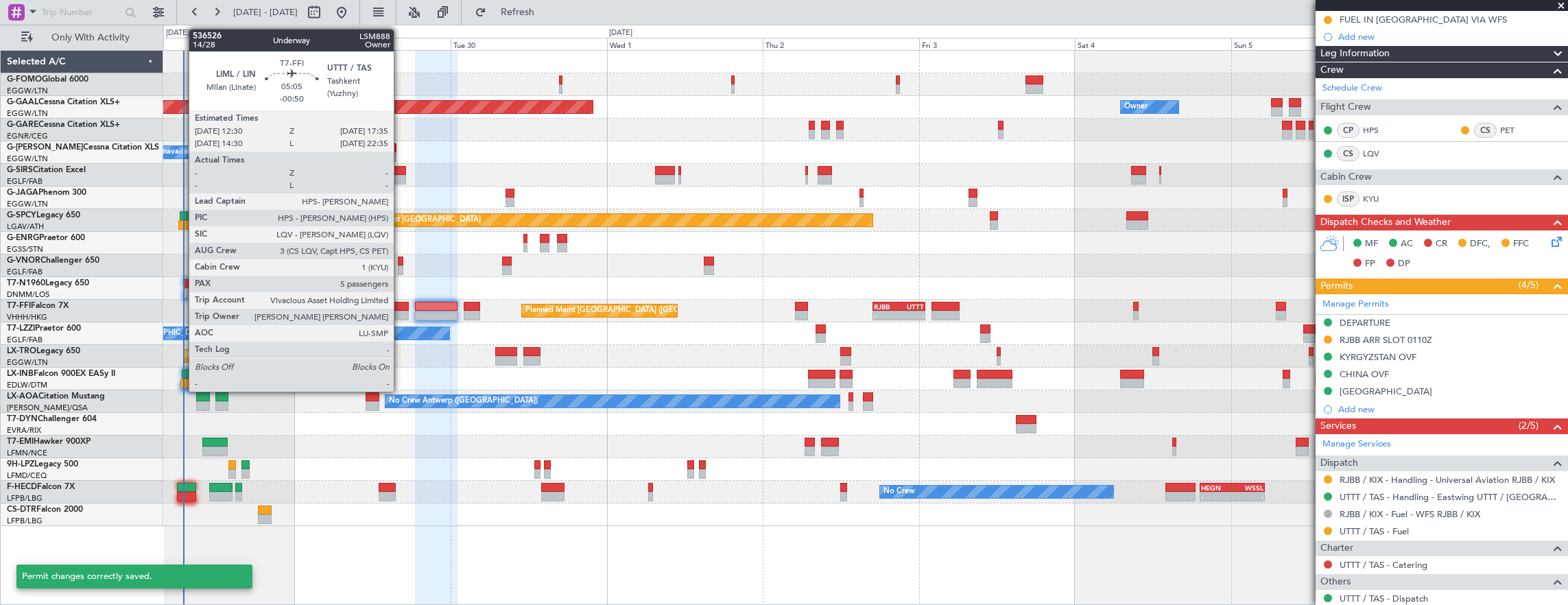
click at [401, 304] on div at bounding box center [392, 307] width 34 height 10
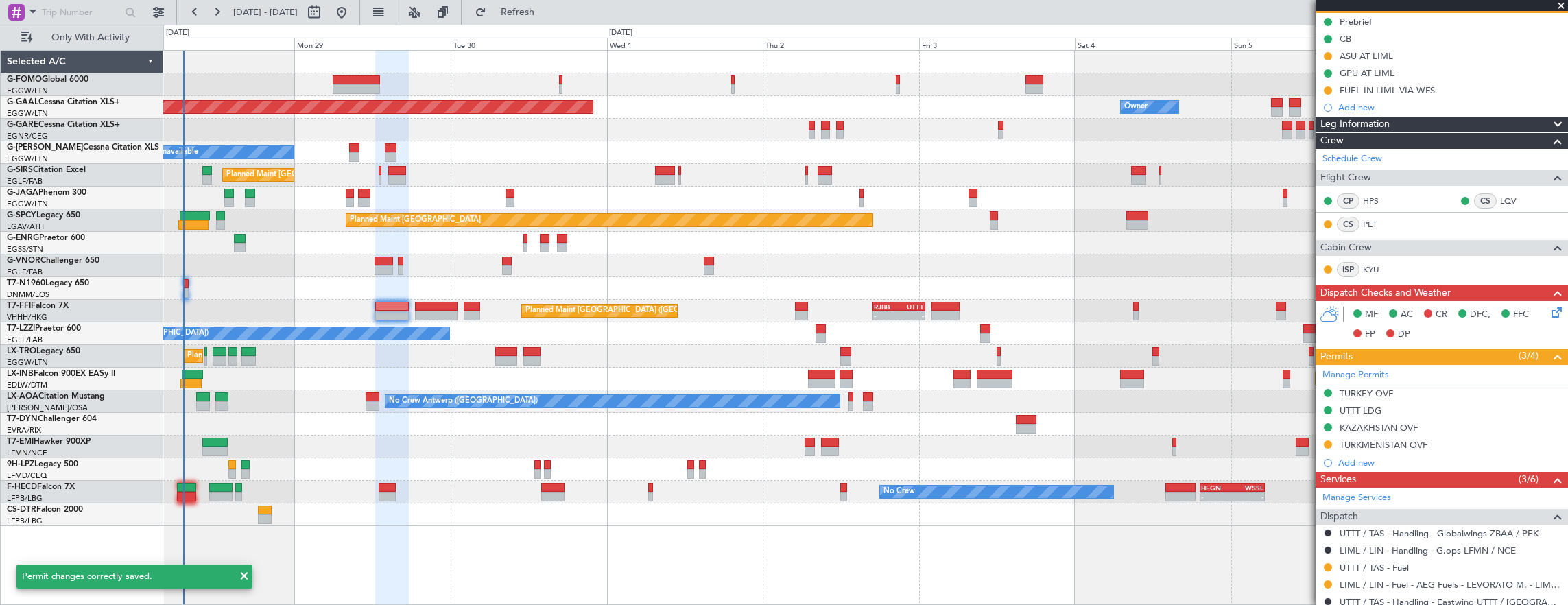
scroll to position [206, 0]
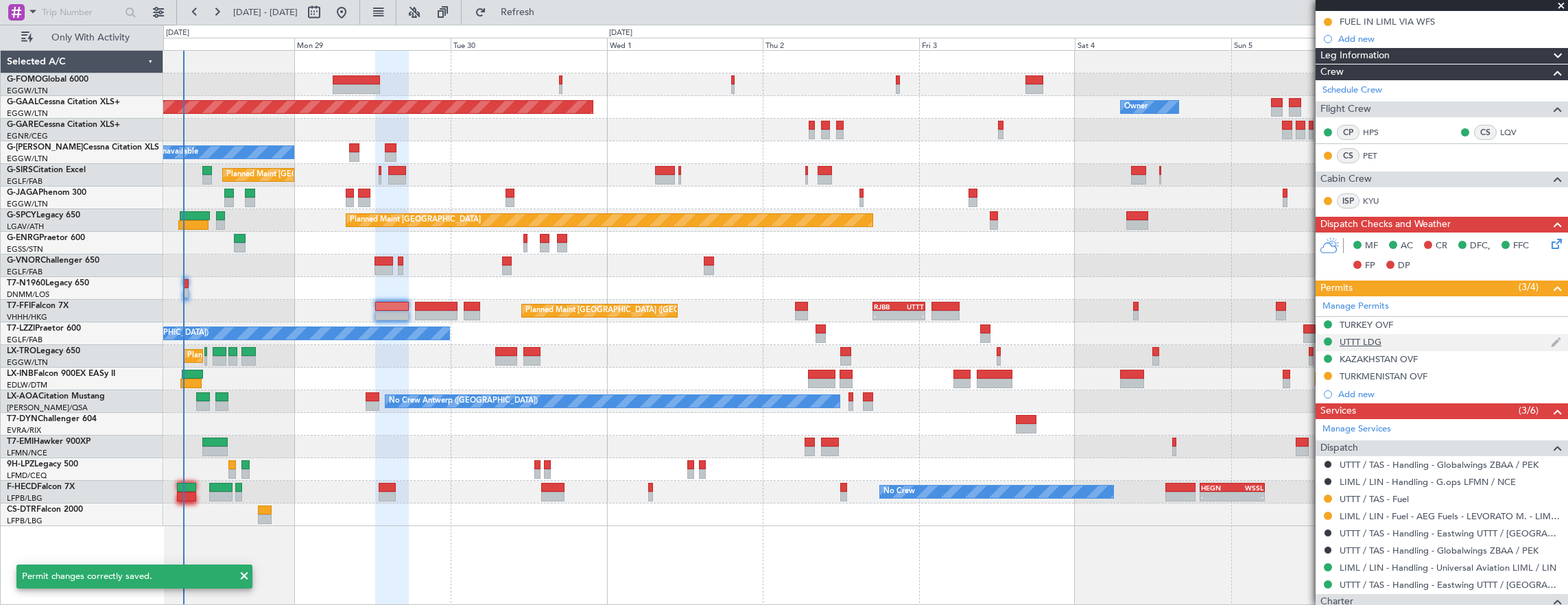
click at [1426, 341] on div "UTTT LDG" at bounding box center [1441, 343] width 252 height 17
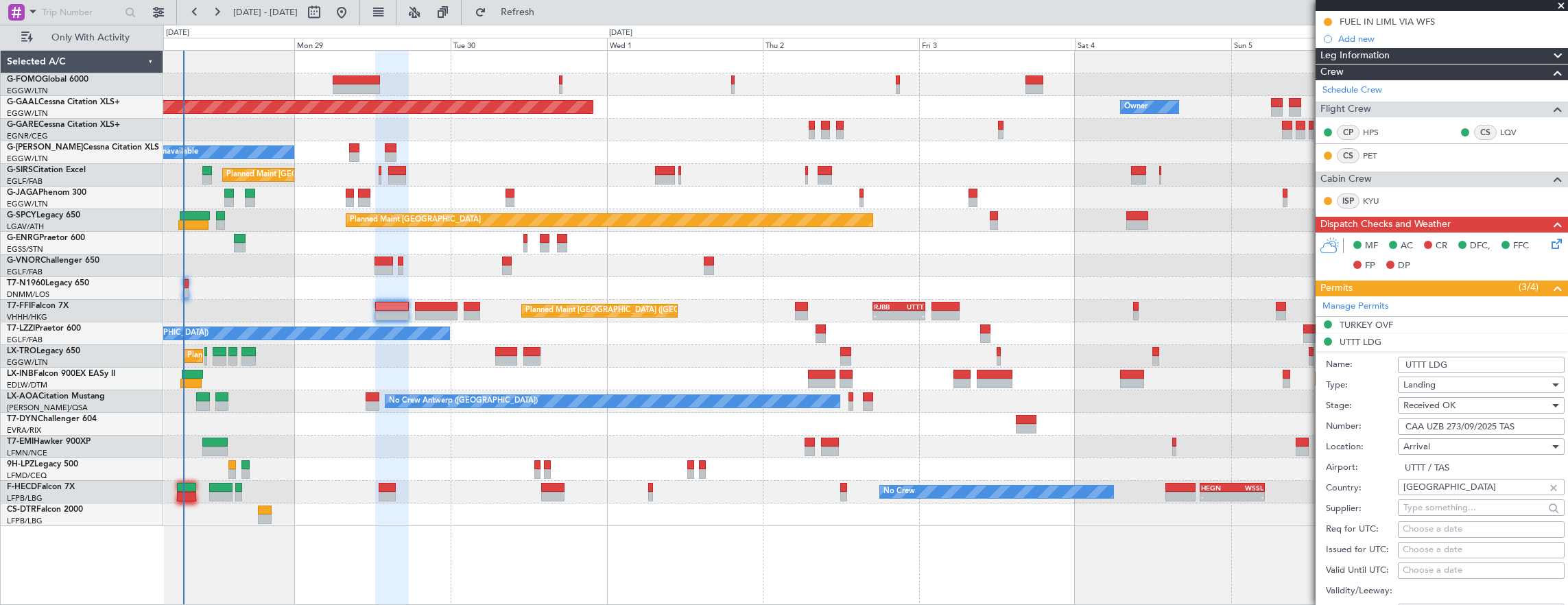
click at [1528, 423] on input "CAA UZB 273/09/2025 TAS" at bounding box center [1481, 427] width 166 height 17
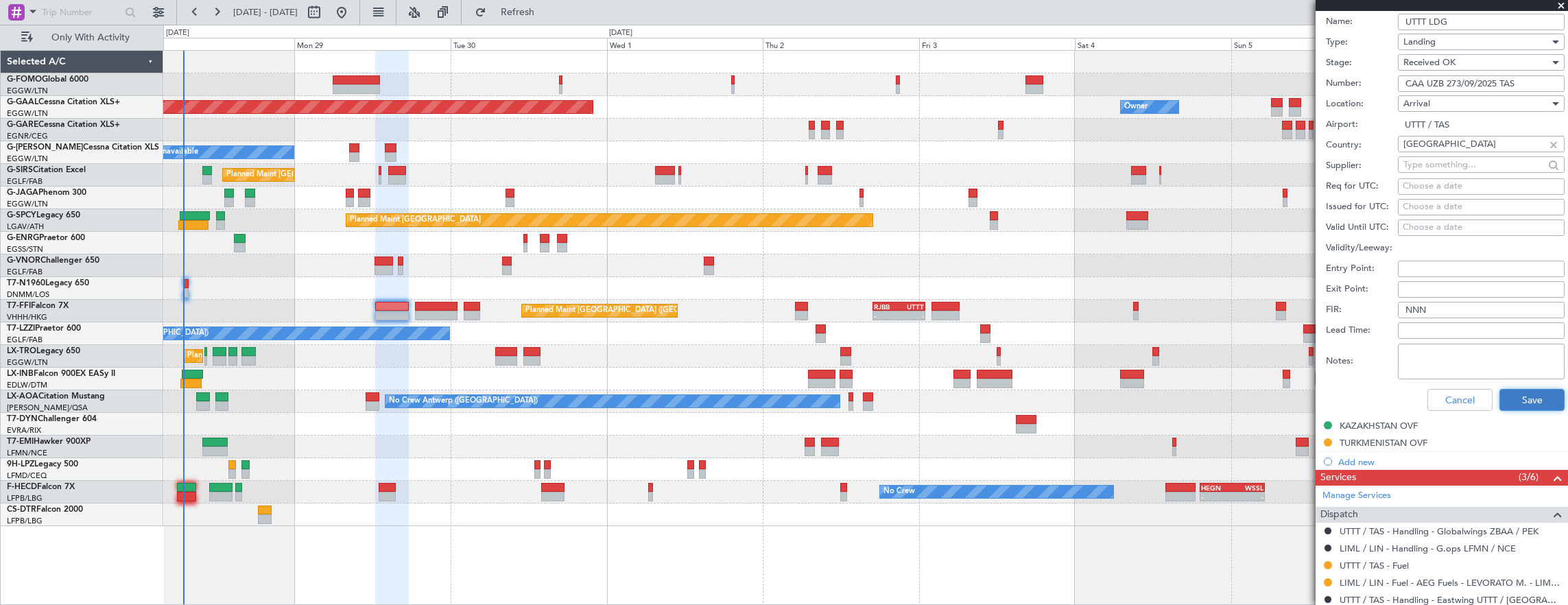
click at [1518, 394] on button "Save" at bounding box center [1532, 399] width 66 height 22
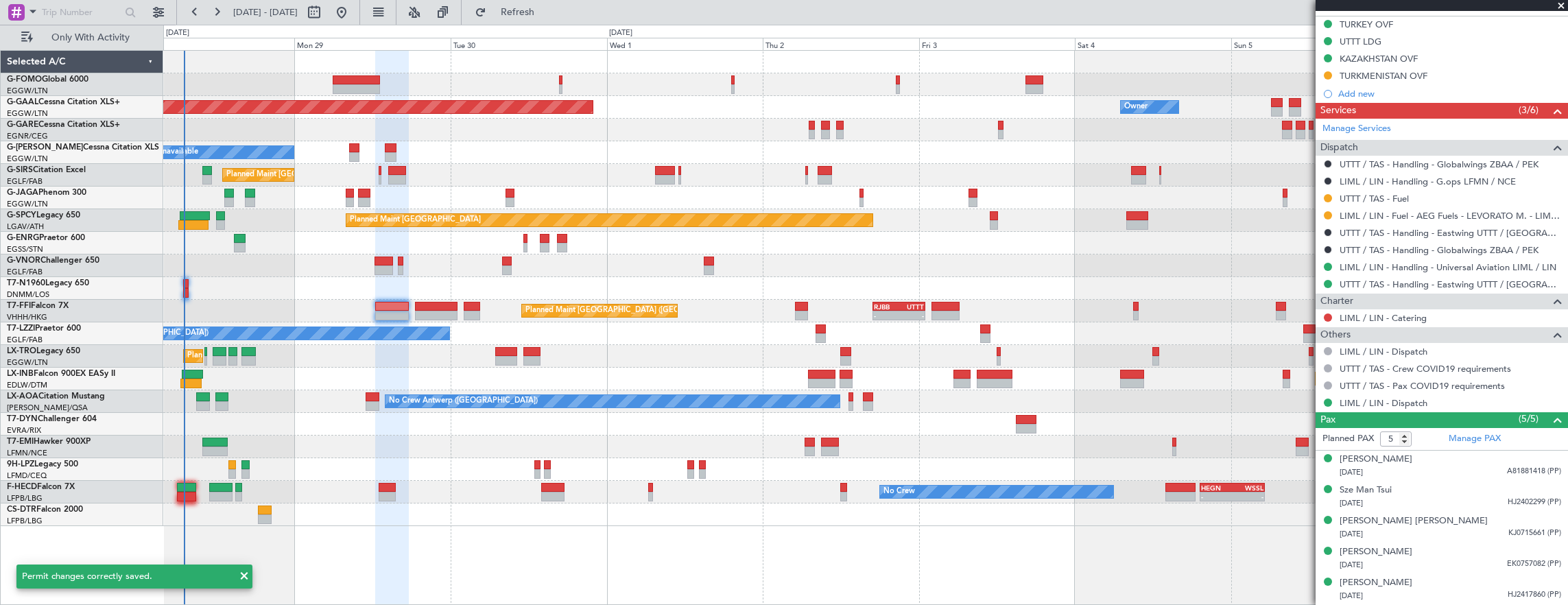
scroll to position [139, 0]
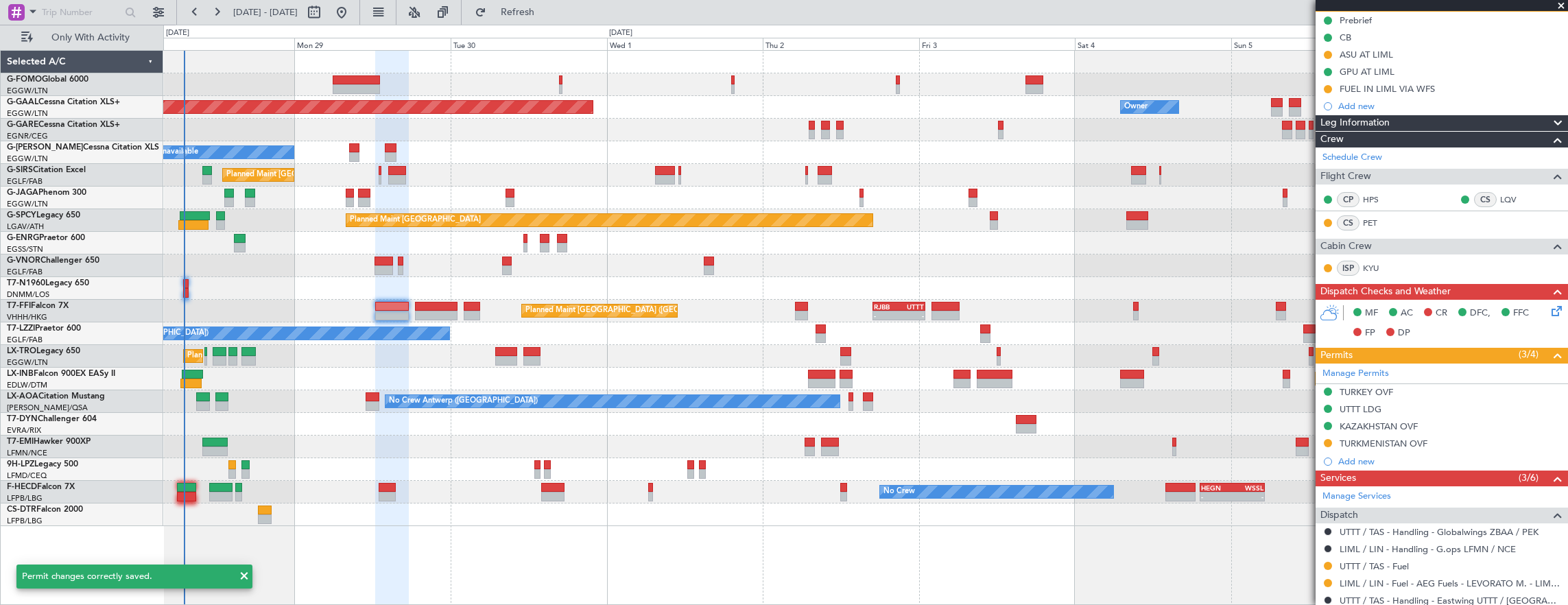
click at [189, 500] on div at bounding box center [187, 497] width 20 height 10
type input "+00:15"
type input "0"
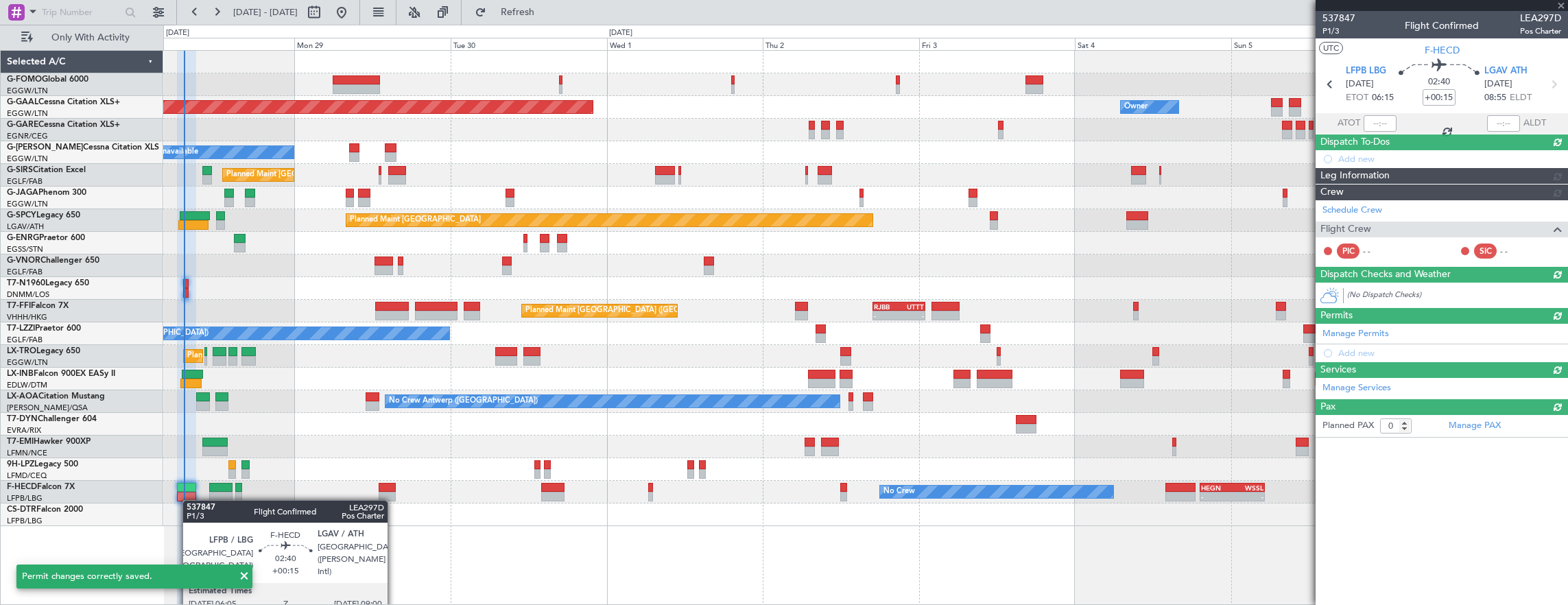
scroll to position [0, 0]
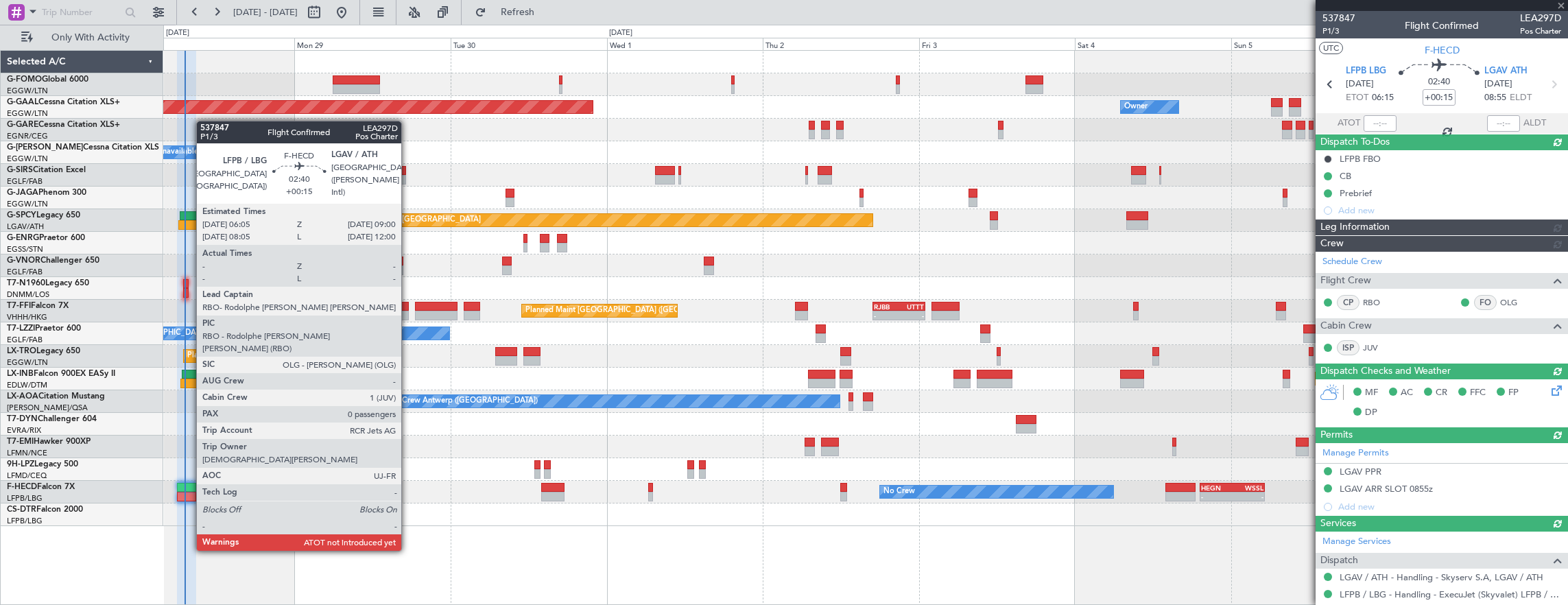
type input "07:05"
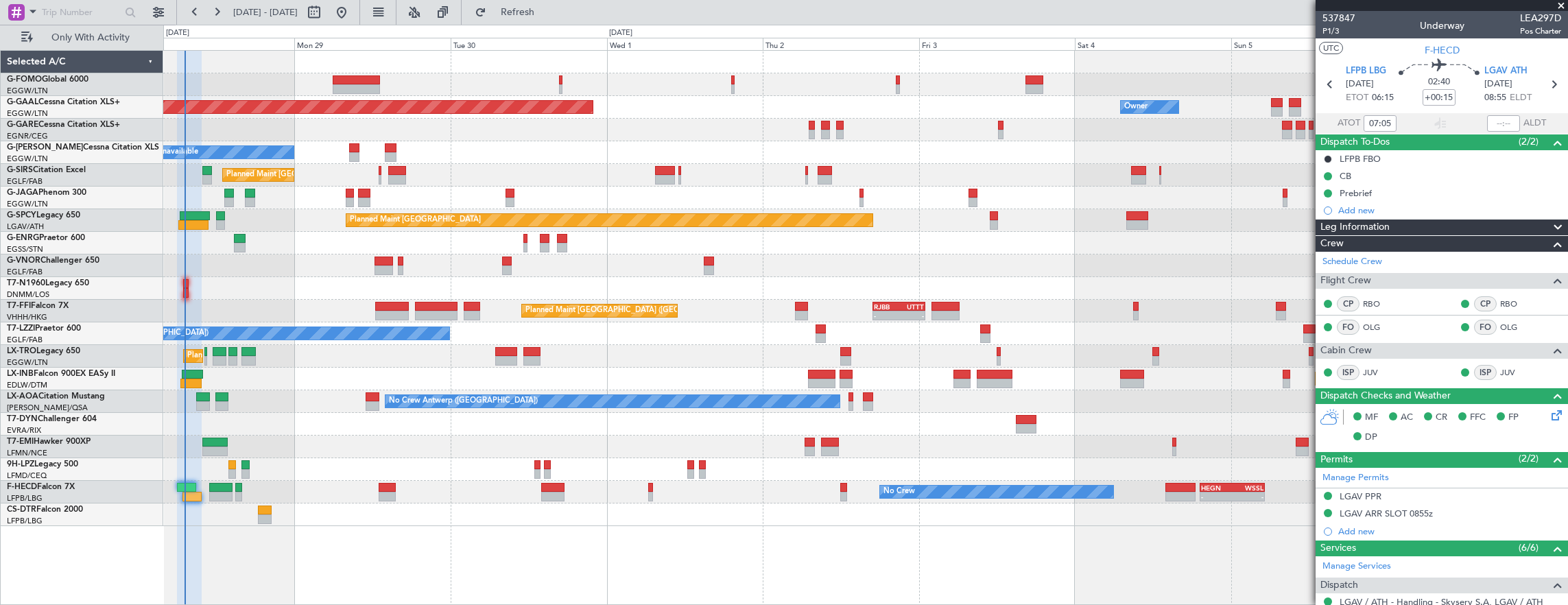
click at [983, 414] on div at bounding box center [865, 424] width 1405 height 23
click at [467, 212] on div "Planned Maint [GEOGRAPHIC_DATA]" at bounding box center [865, 221] width 1405 height 23
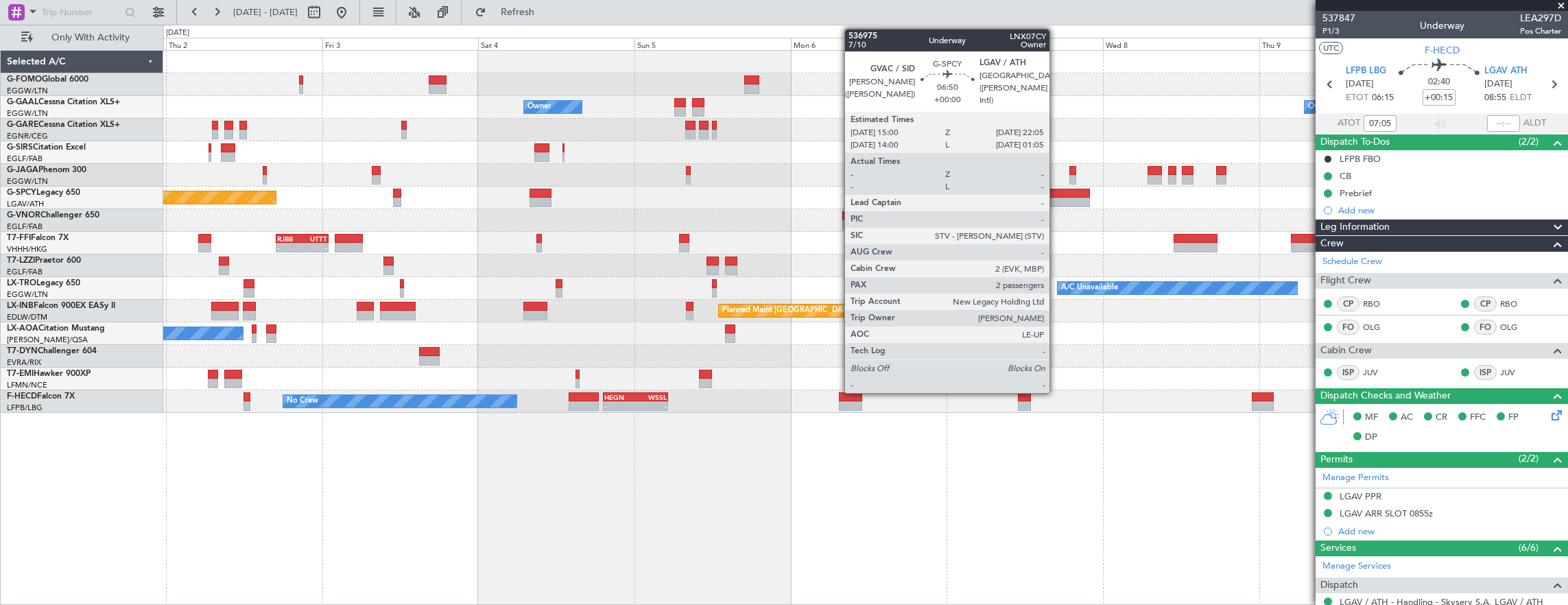
click at [1057, 193] on div at bounding box center [1067, 193] width 47 height 10
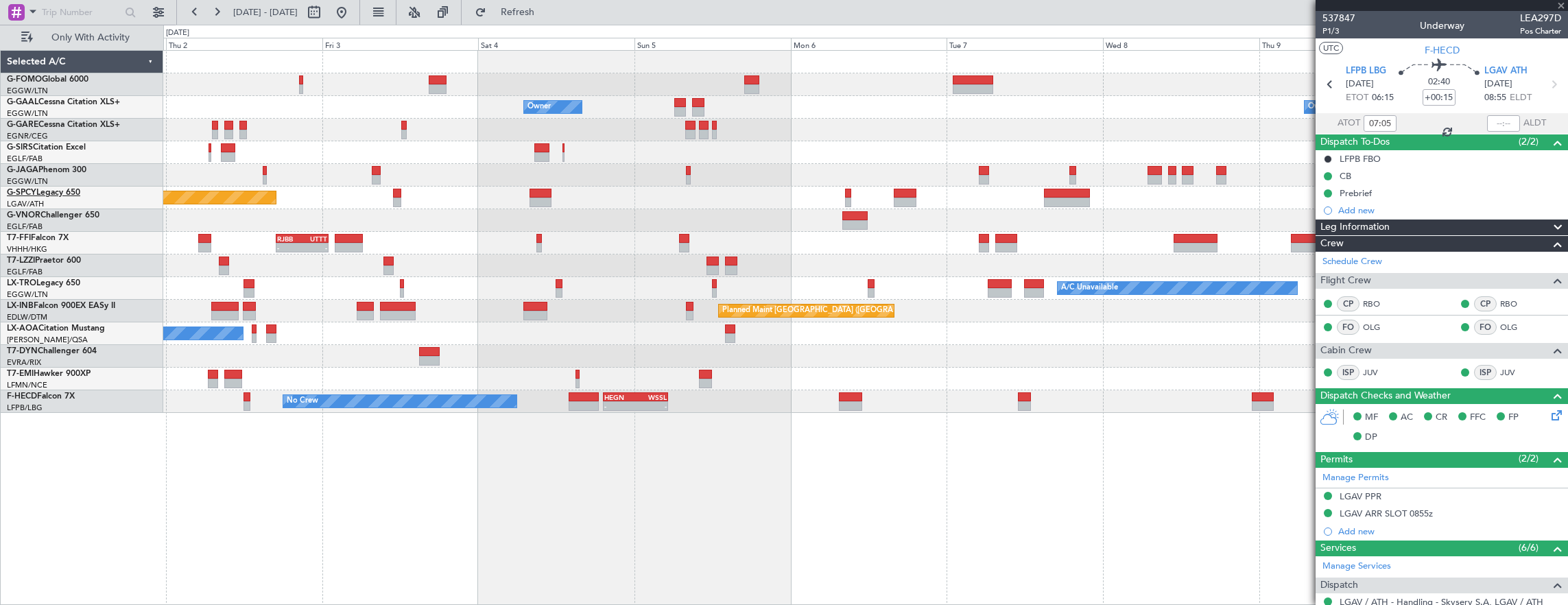
type input "2"
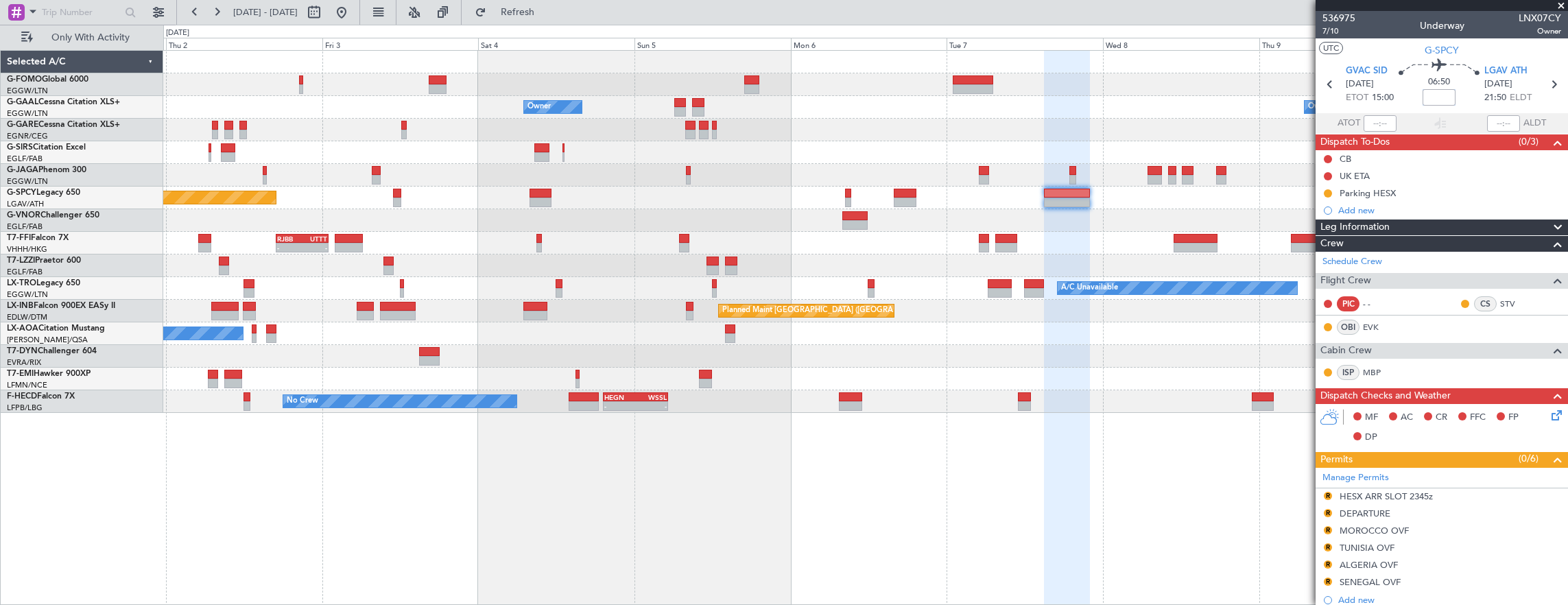
click at [1441, 93] on input at bounding box center [1439, 97] width 33 height 17
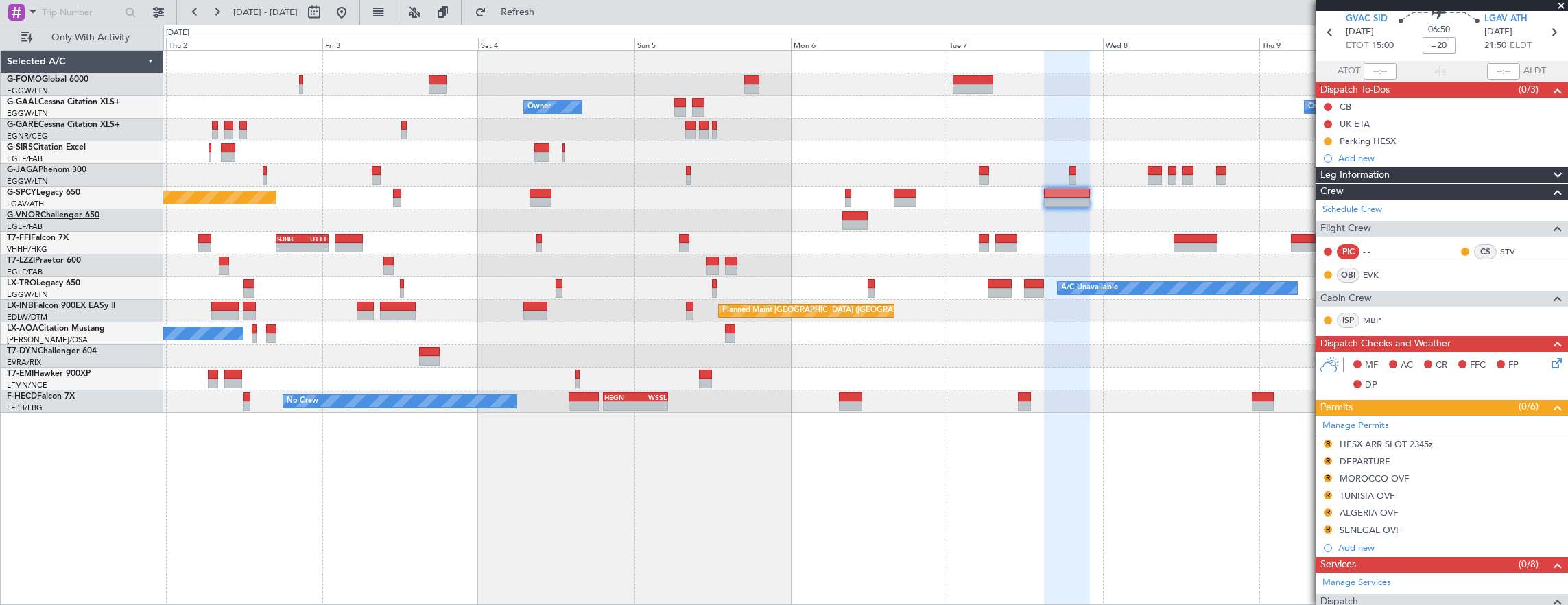
scroll to position [69, 0]
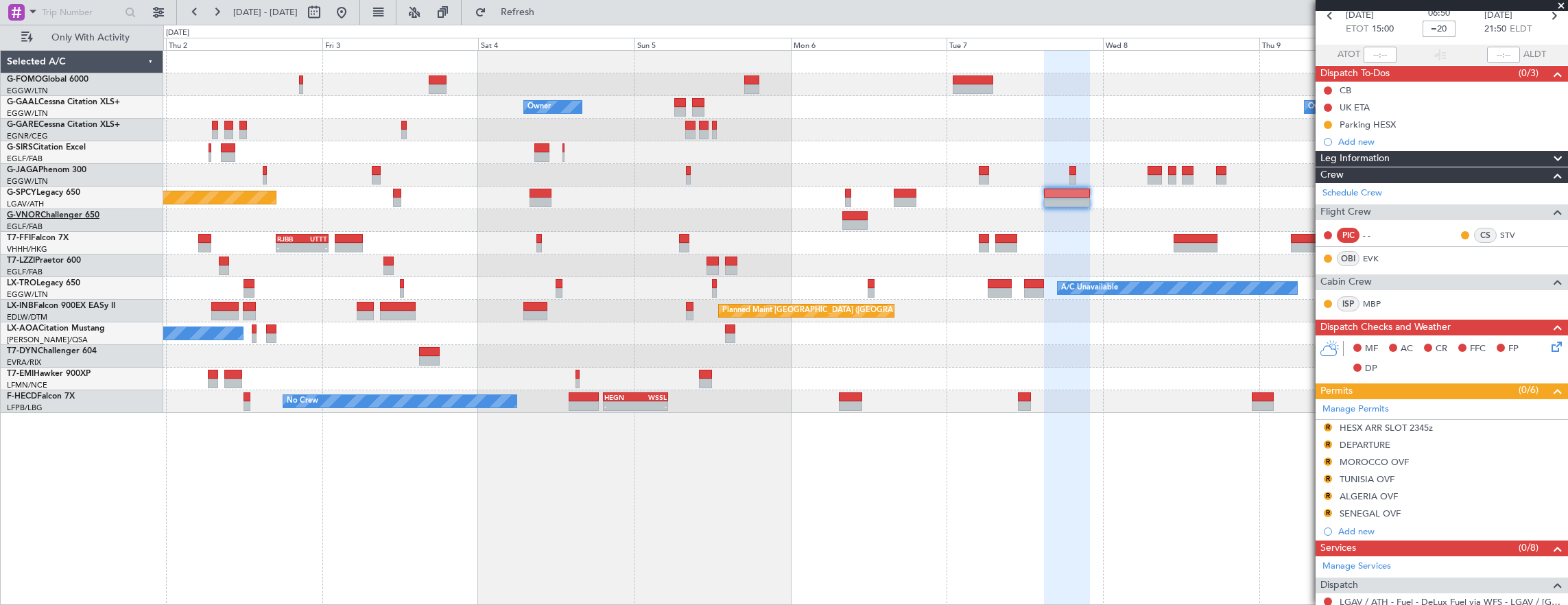
type input "=20"
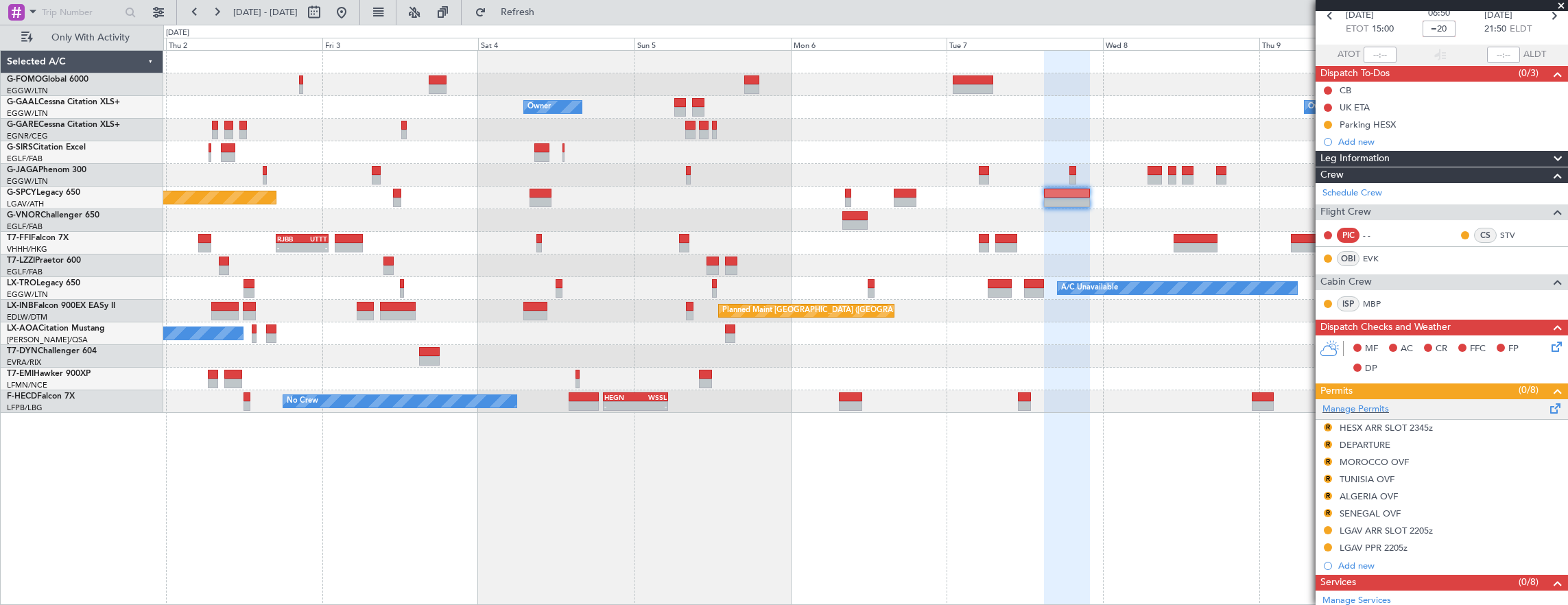
click at [1418, 403] on div "Manage Permits" at bounding box center [1441, 409] width 252 height 20
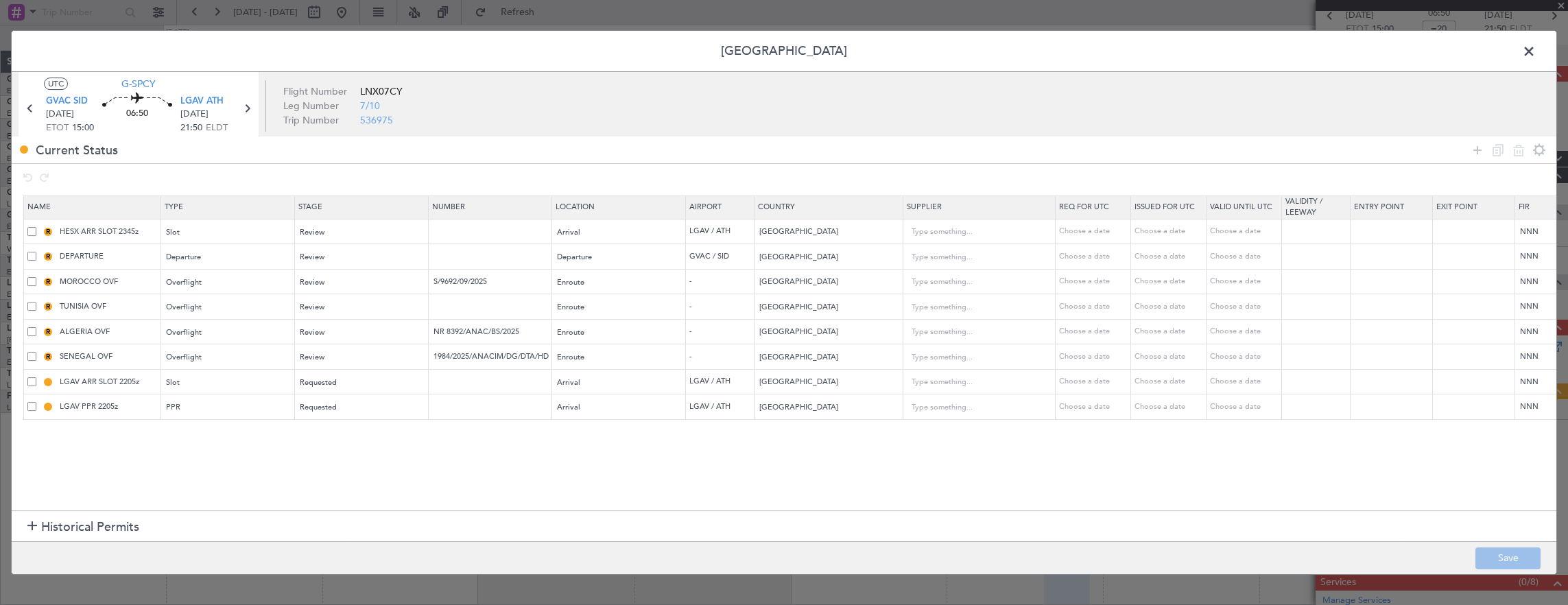
click at [30, 356] on span at bounding box center [32, 356] width 9 height 9
click at [37, 352] on input "checkbox" at bounding box center [37, 352] width 0 height 0
click at [1522, 147] on icon at bounding box center [1519, 151] width 17 height 17
type input "LGAV ARR SLOT 2205z"
type input "[GEOGRAPHIC_DATA]"
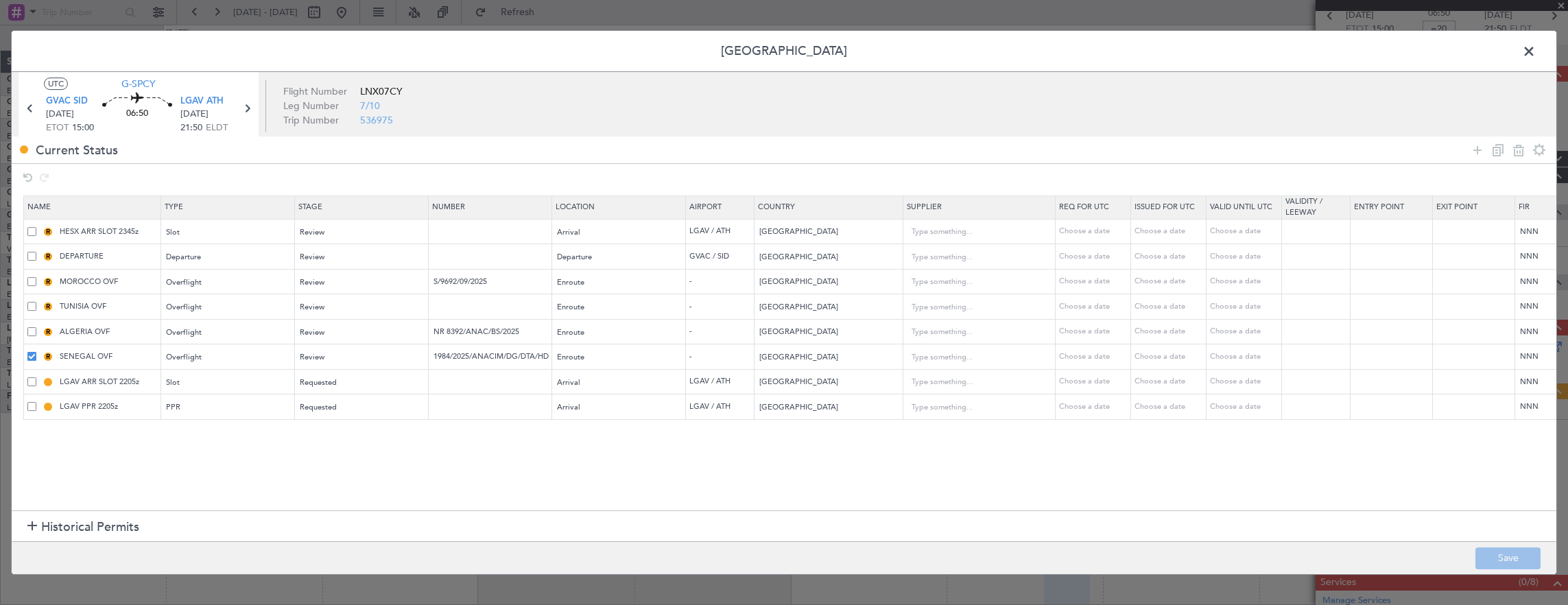
type input "LGAV PPR 2205z"
click at [1515, 555] on button "Save" at bounding box center [1508, 558] width 66 height 22
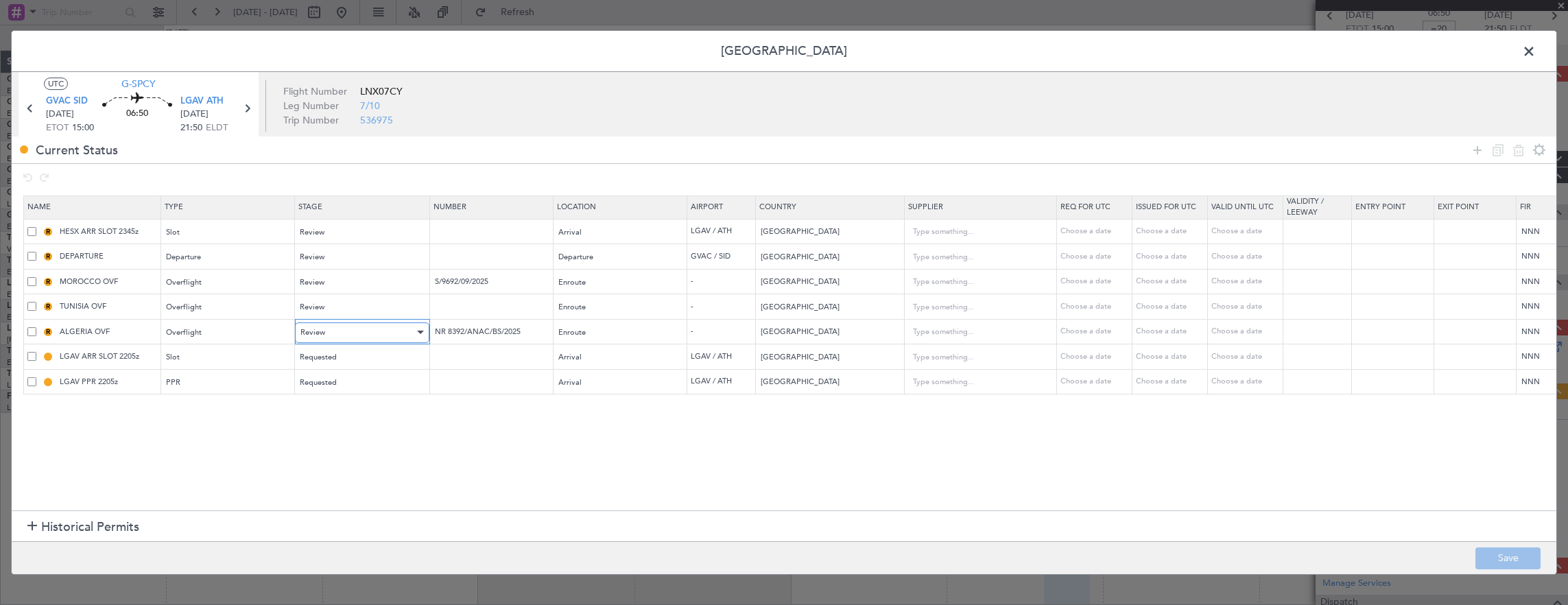
click at [351, 335] on div "Review" at bounding box center [357, 332] width 114 height 20
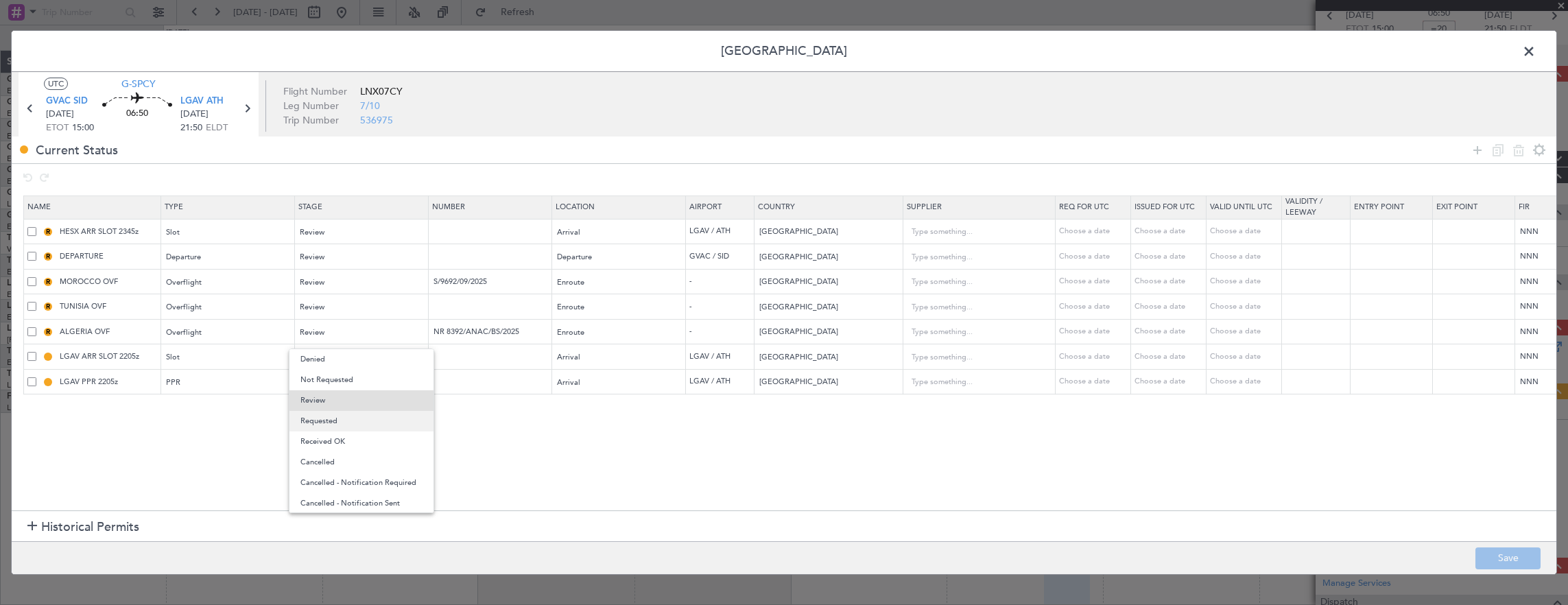
click at [332, 420] on span "Requested" at bounding box center [361, 421] width 122 height 20
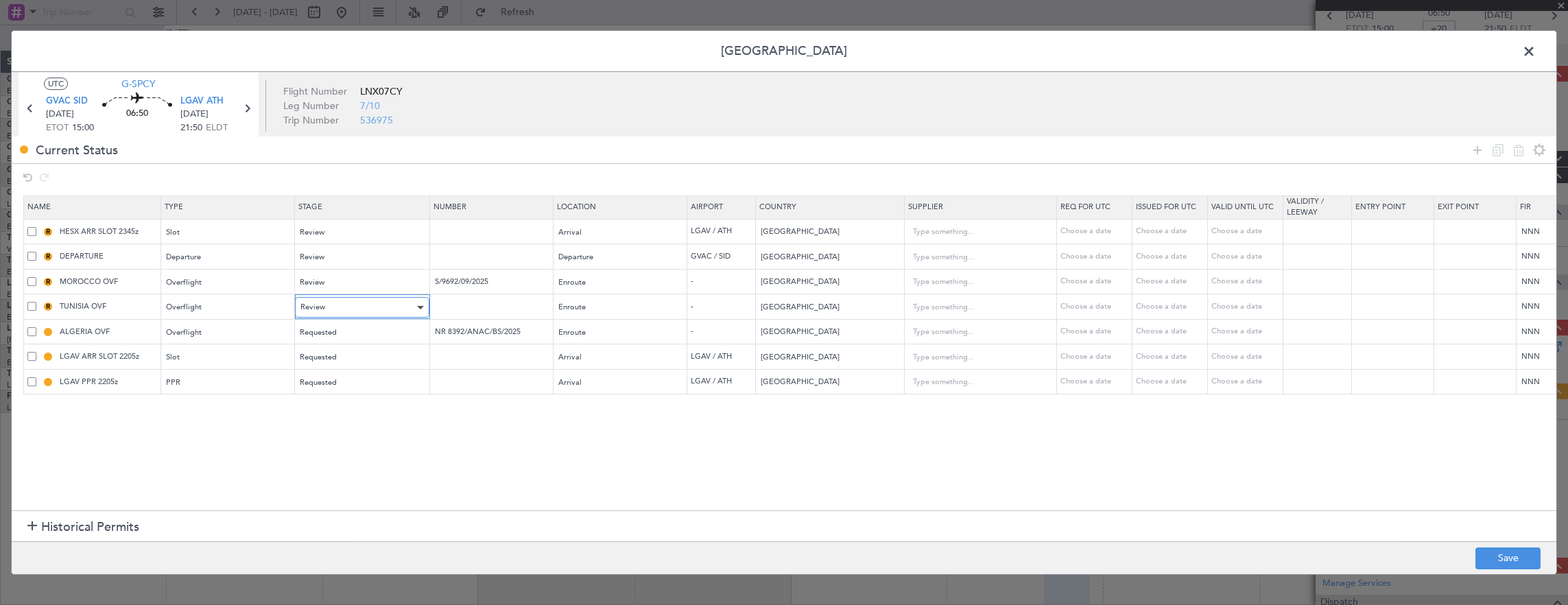
click at [319, 310] on span "Review" at bounding box center [313, 307] width 25 height 11
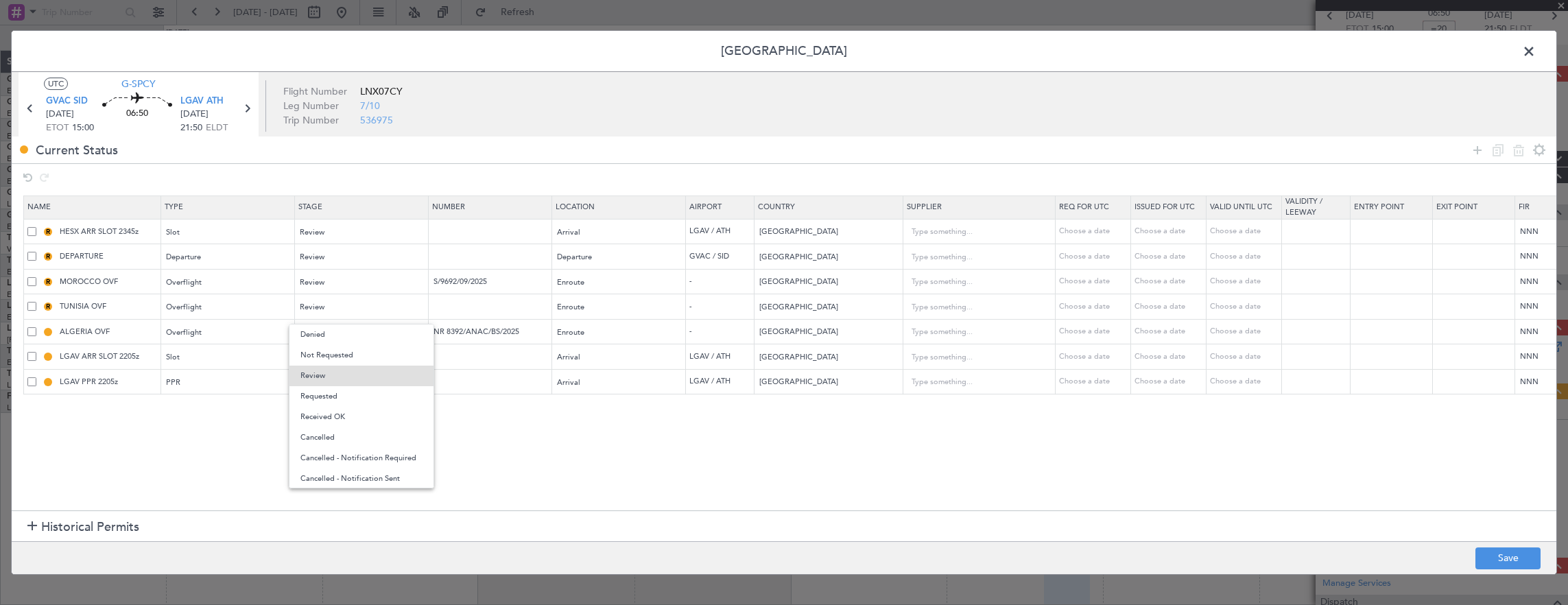
click at [334, 393] on span "Requested" at bounding box center [361, 396] width 122 height 20
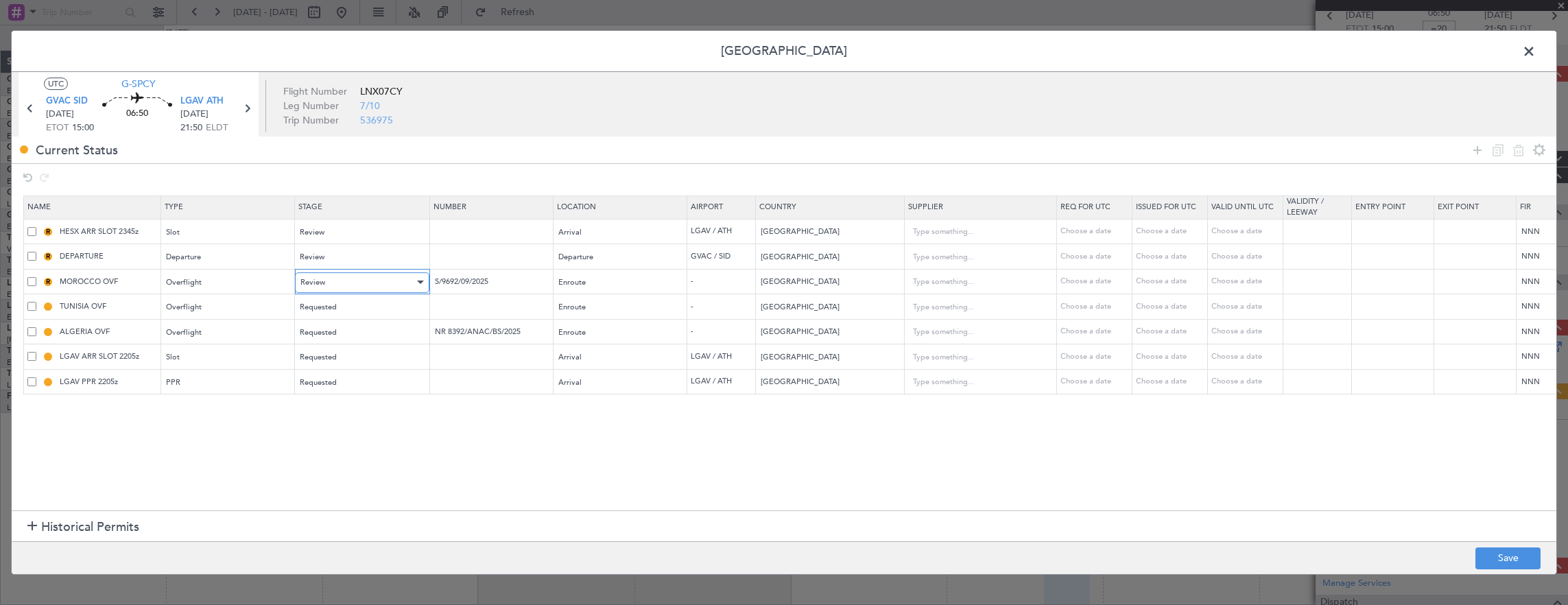
drag, startPoint x: 334, startPoint y: 392, endPoint x: 302, endPoint y: 285, distance: 111.7
click at [302, 285] on span "Review" at bounding box center [313, 283] width 25 height 11
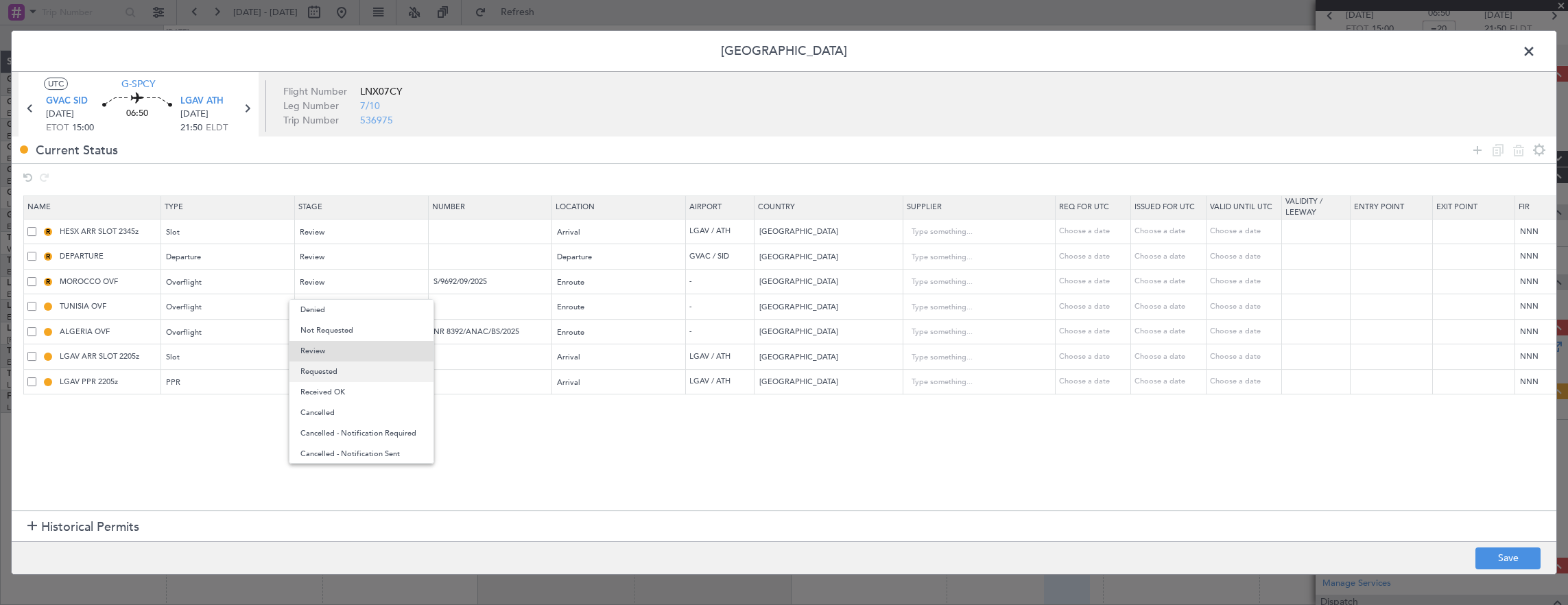
click at [343, 368] on span "Requested" at bounding box center [361, 371] width 122 height 20
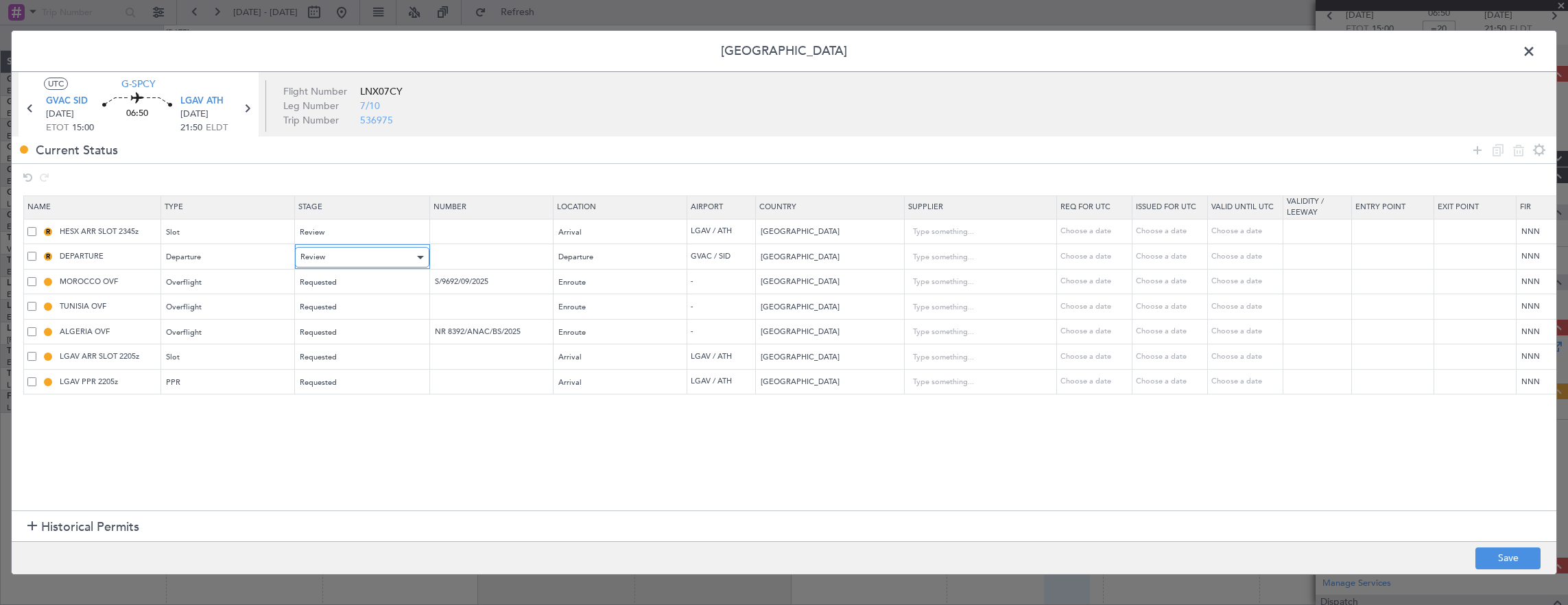
click at [345, 259] on div "Review" at bounding box center [357, 257] width 114 height 20
click at [1493, 567] on div at bounding box center [784, 302] width 1568 height 605
click at [1493, 556] on button "Save" at bounding box center [1508, 558] width 66 height 22
click at [1536, 55] on span at bounding box center [1536, 55] width 0 height 27
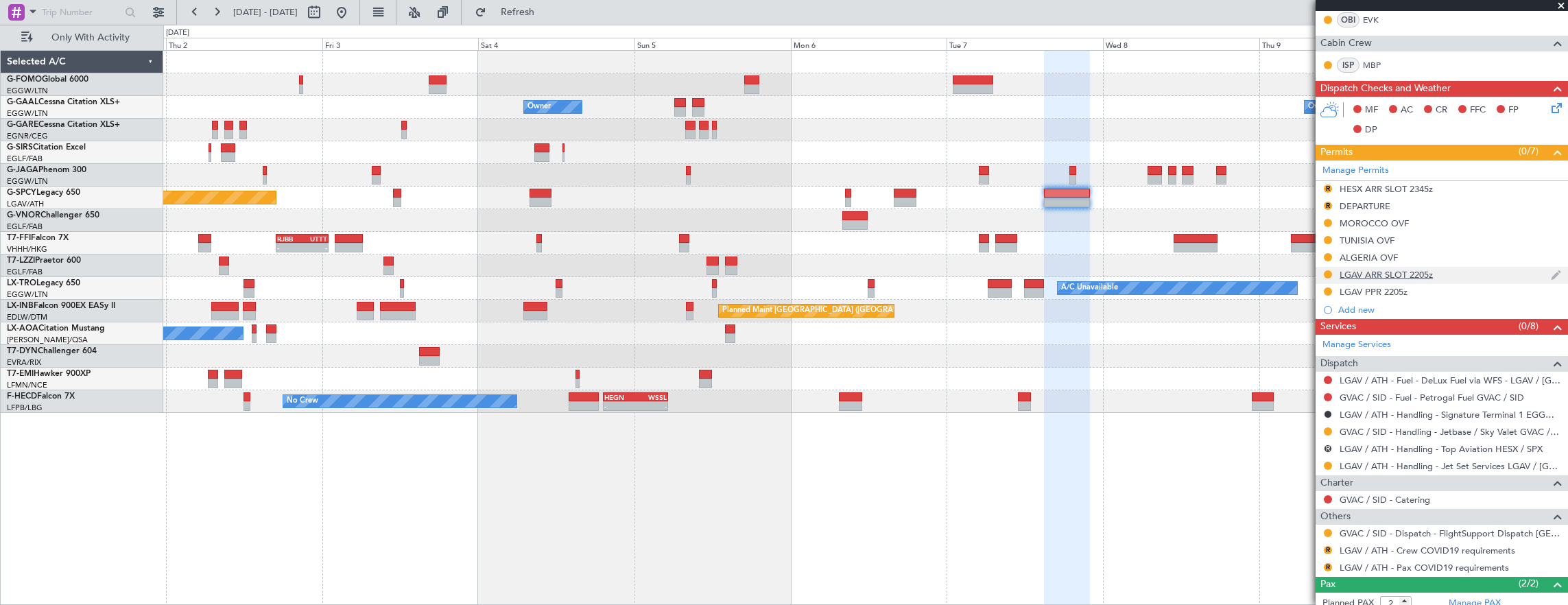
scroll to position [374, 0]
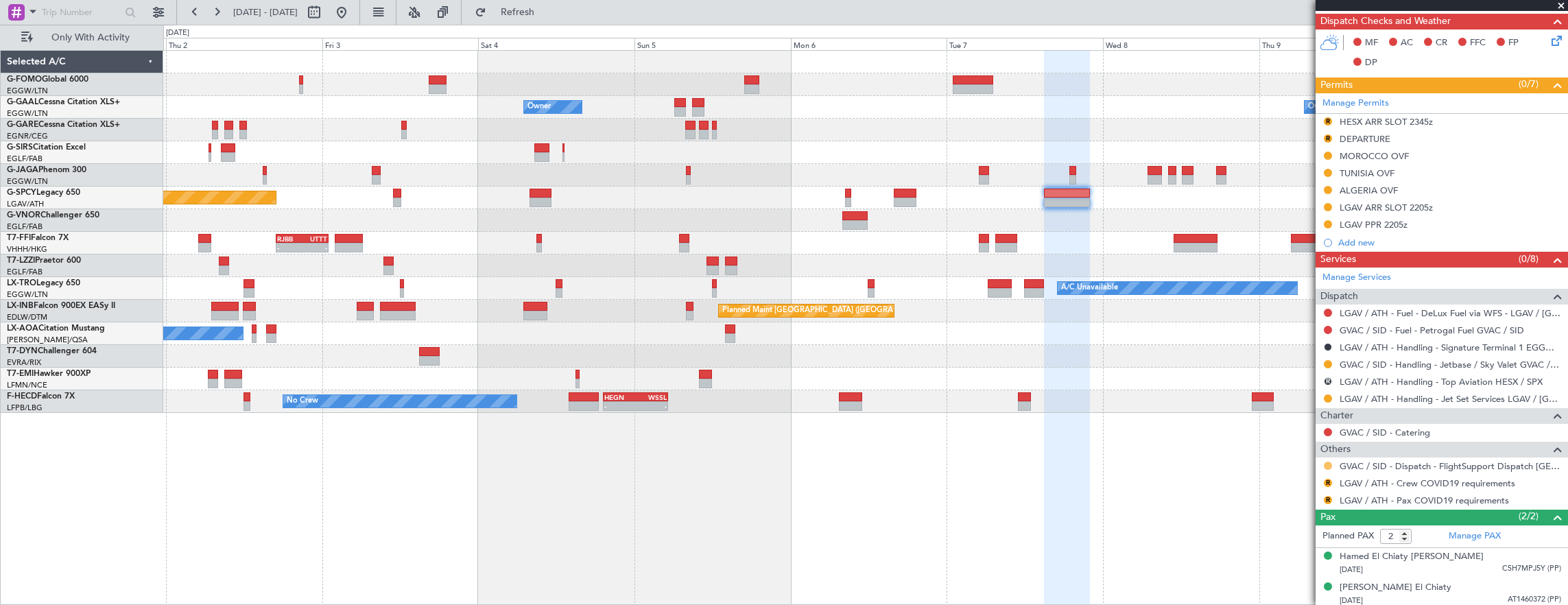
click at [1326, 462] on button at bounding box center [1328, 466] width 8 height 8
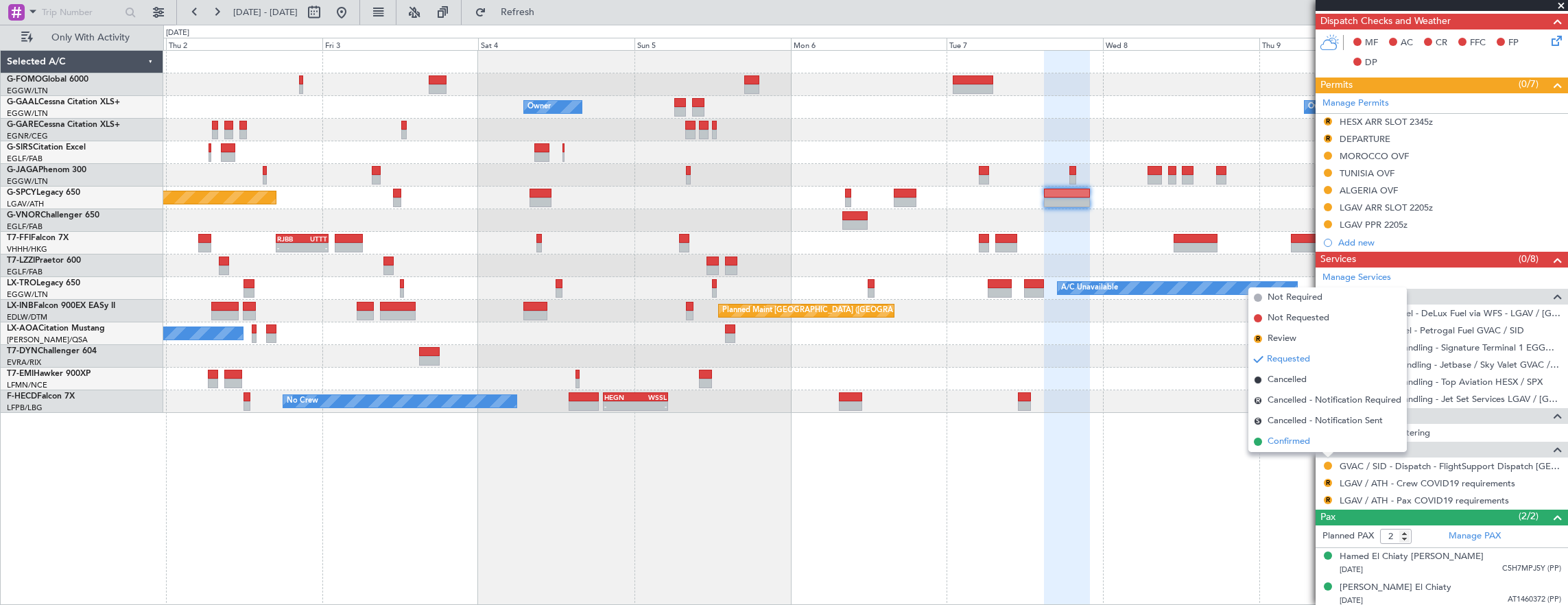
click at [1321, 441] on li "Confirmed" at bounding box center [1328, 442] width 158 height 20
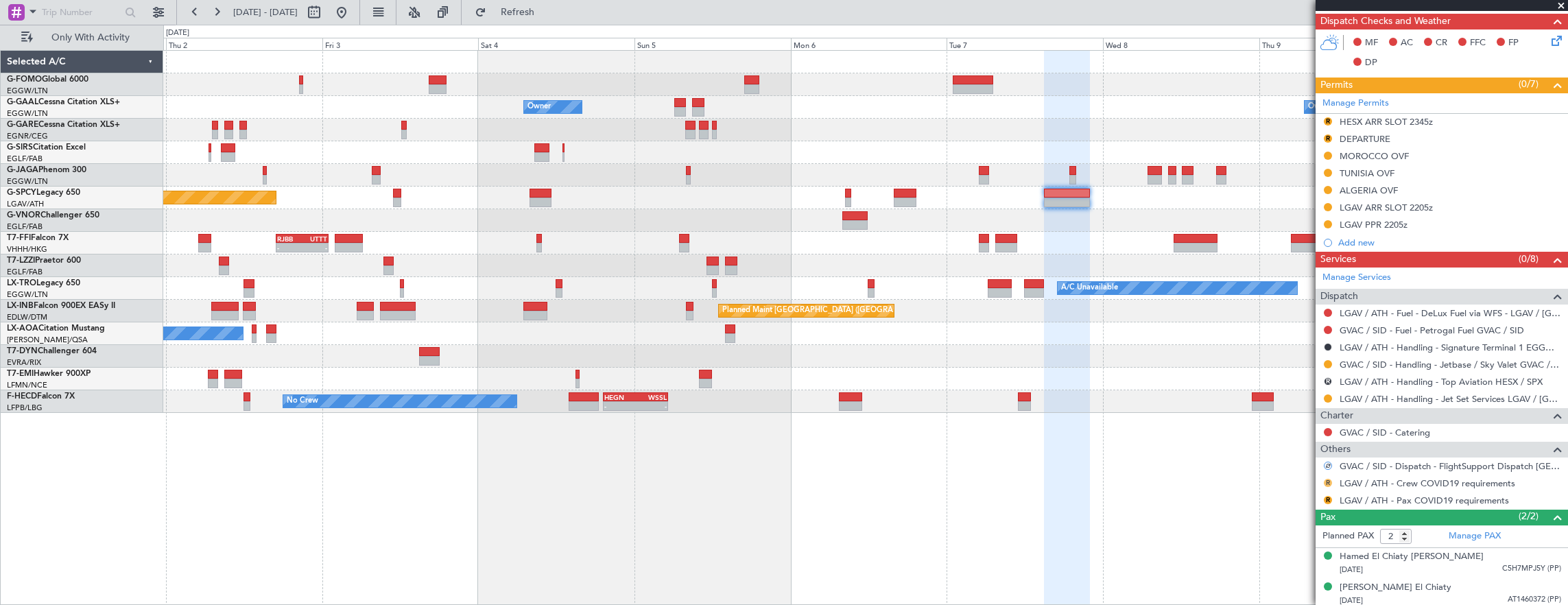
click at [1326, 479] on button "R" at bounding box center [1328, 483] width 8 height 8
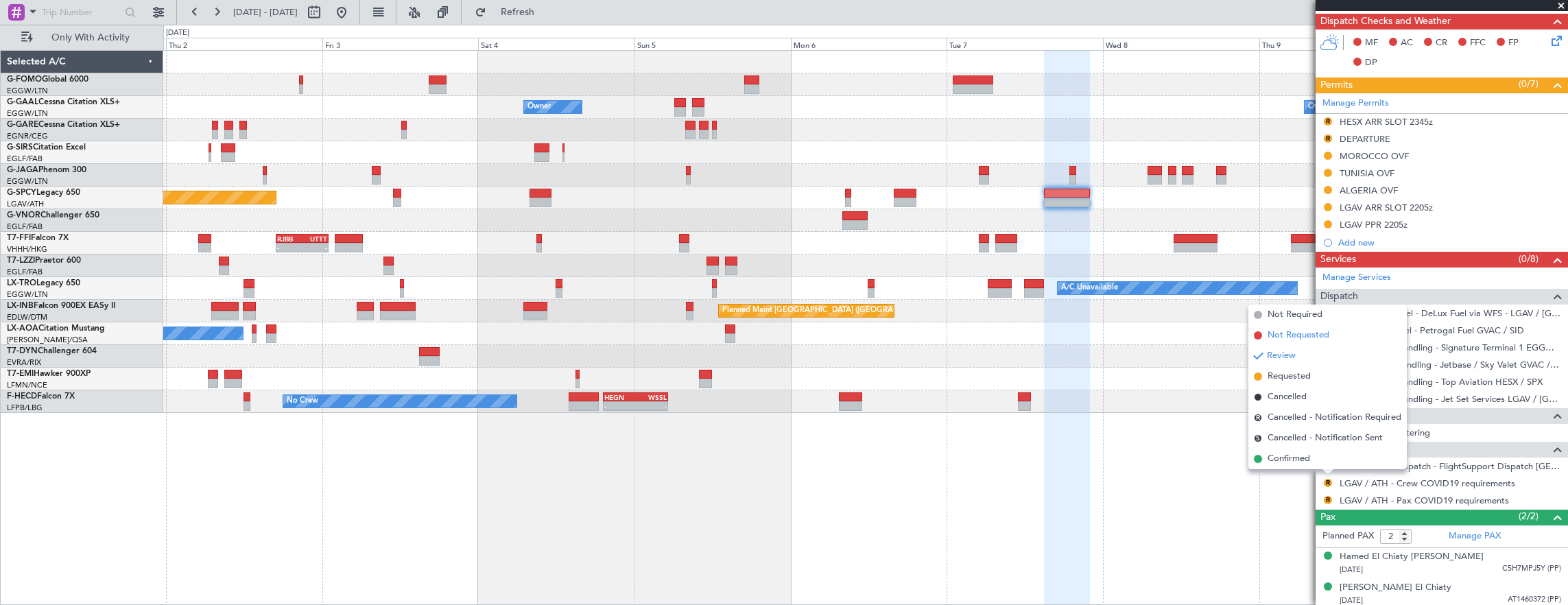
click at [1317, 328] on ul "Not Required Not Requested Review Requested Cancelled R Cancelled - Notificatio…" at bounding box center [1328, 387] width 158 height 165
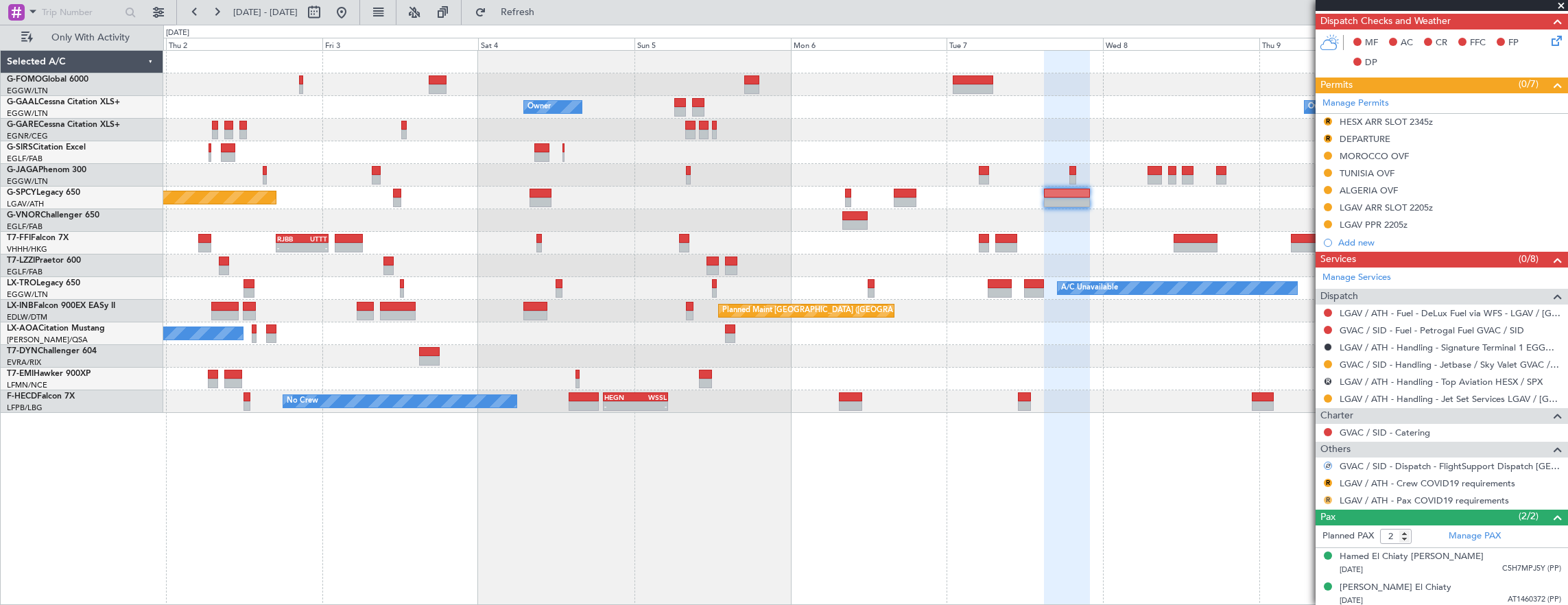
click at [1329, 496] on button "R" at bounding box center [1328, 500] width 8 height 8
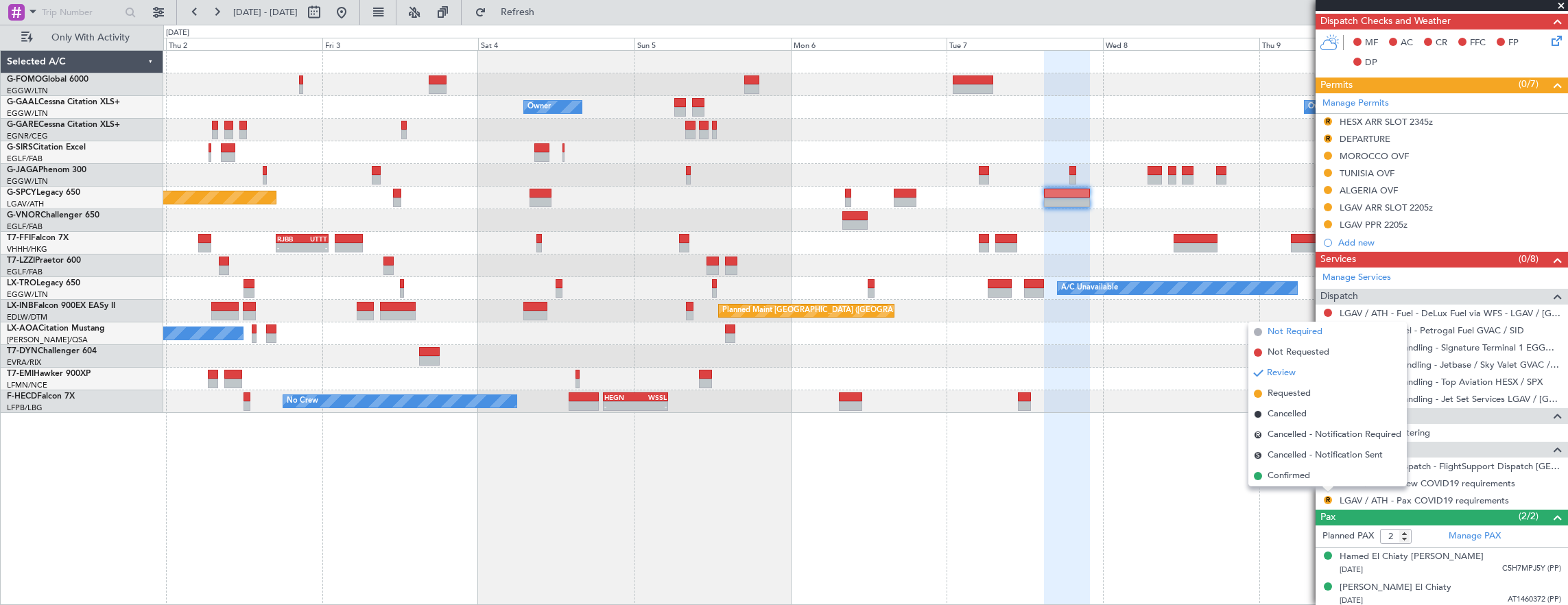
click at [1313, 328] on span "Not Required" at bounding box center [1295, 332] width 55 height 14
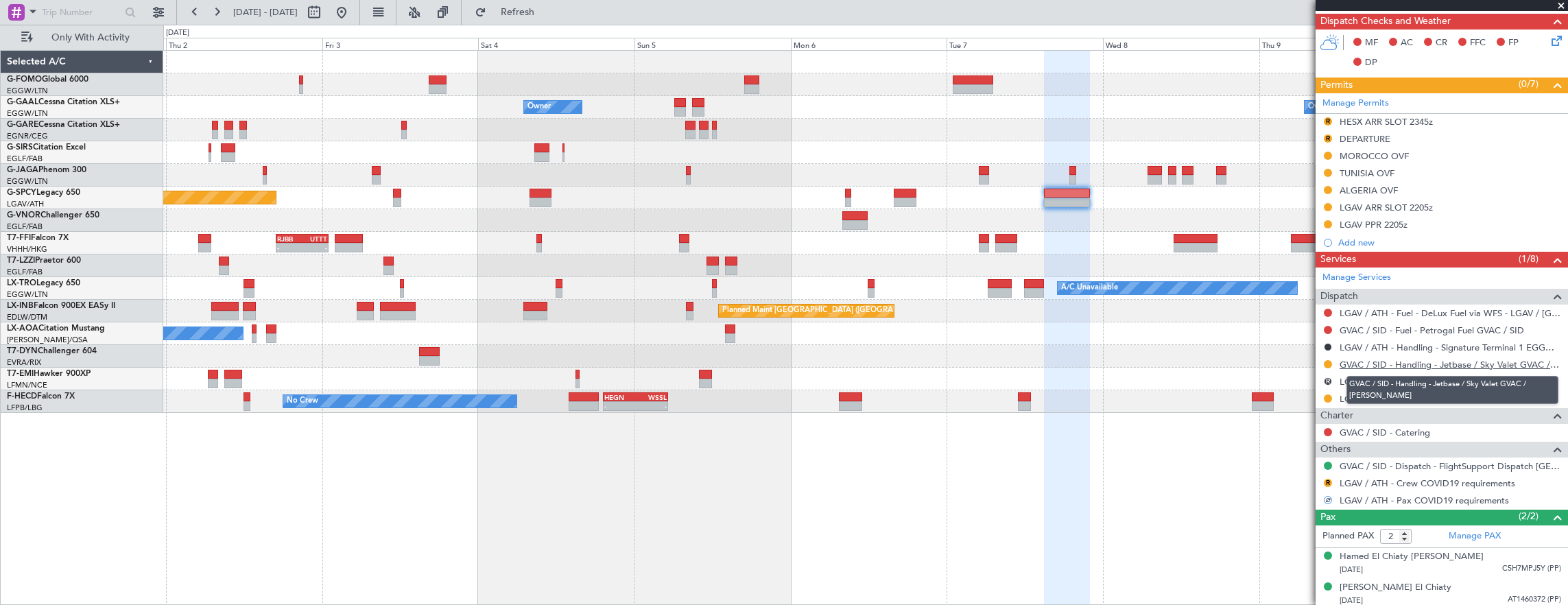
click at [1470, 363] on link "GVAC / SID - Handling - Jetbase / Sky Valet GVAC / [PERSON_NAME]" at bounding box center [1451, 364] width 221 height 11
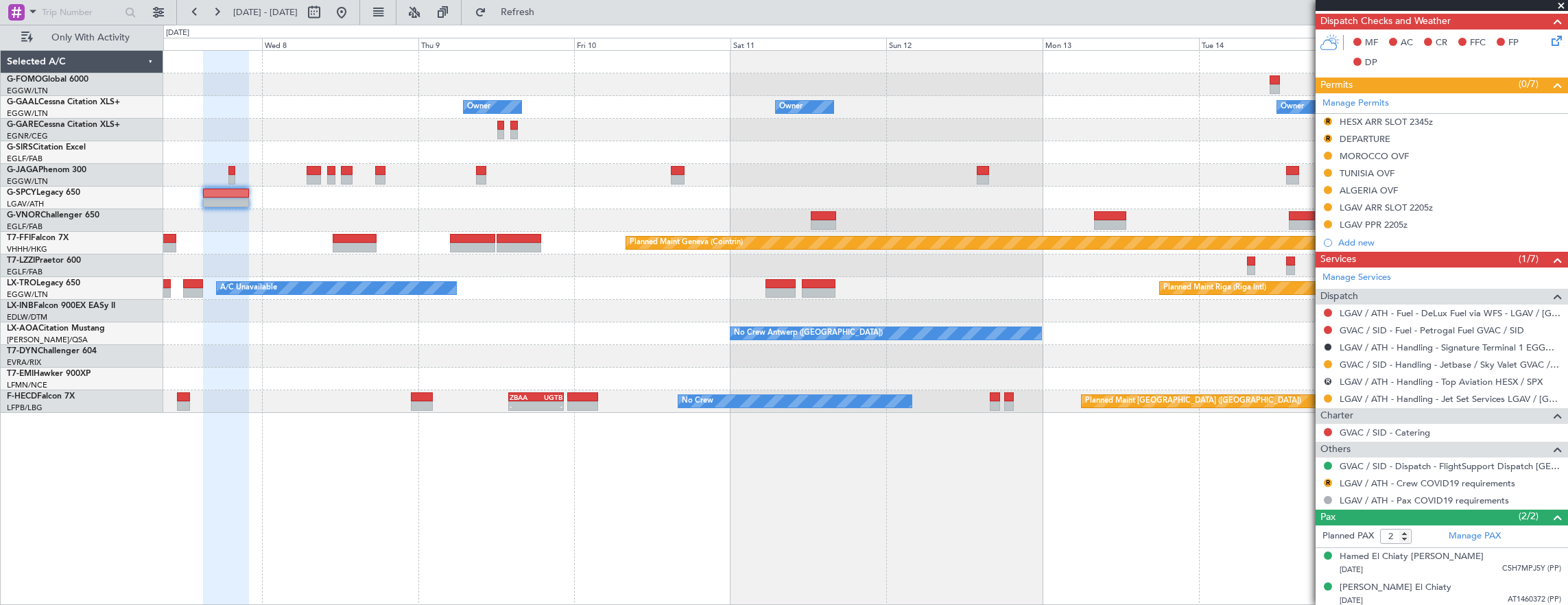
click at [267, 237] on div "Planned Maint Geneva (Cointrin)" at bounding box center [865, 243] width 1405 height 23
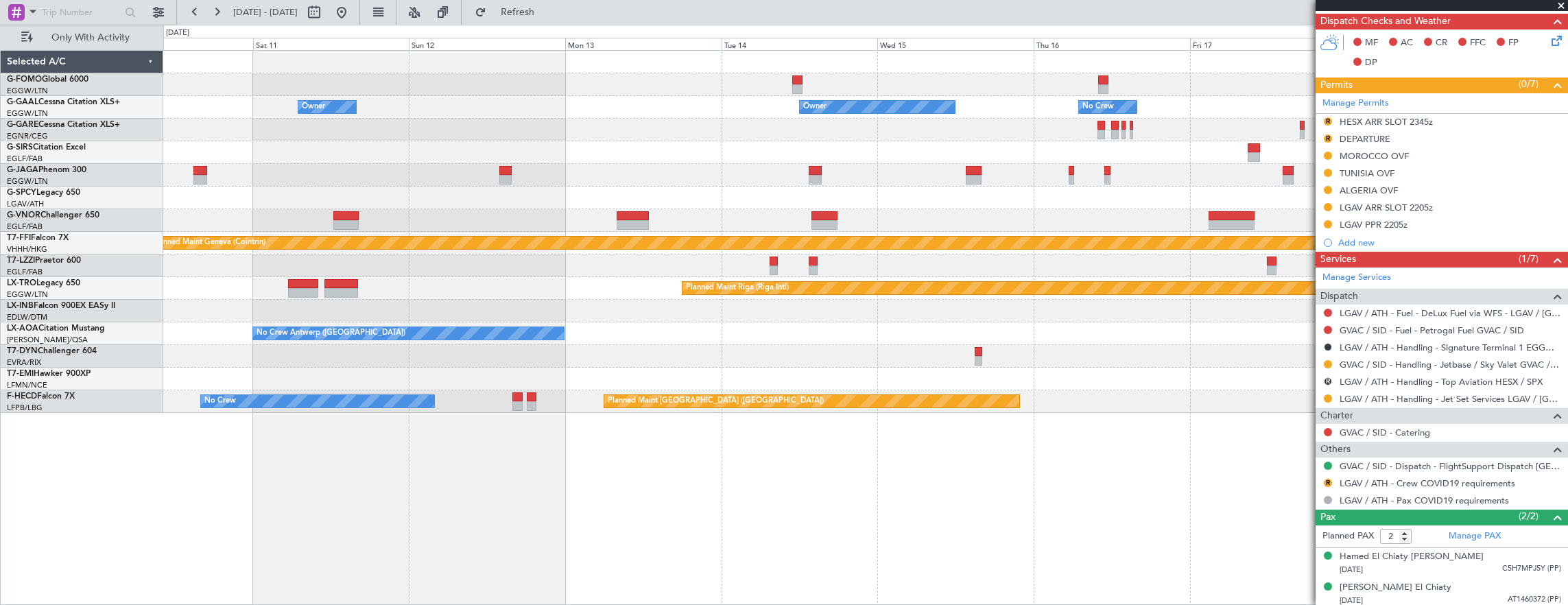
click at [691, 189] on div at bounding box center [865, 198] width 1405 height 23
click at [723, 182] on div "Owner Owner Owner No Crew Owner Owner Planned Maint [GEOGRAPHIC_DATA] ([GEOGRAP…" at bounding box center [865, 231] width 1405 height 362
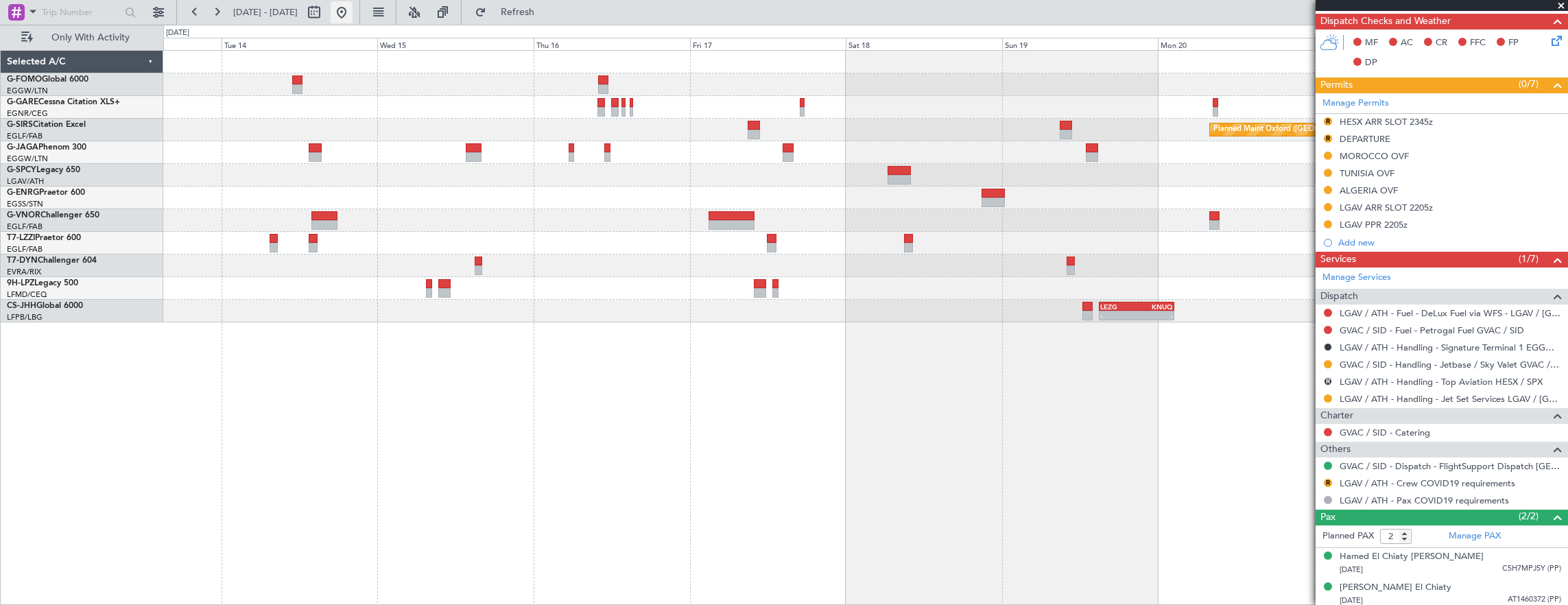
click at [352, 8] on button at bounding box center [341, 12] width 22 height 22
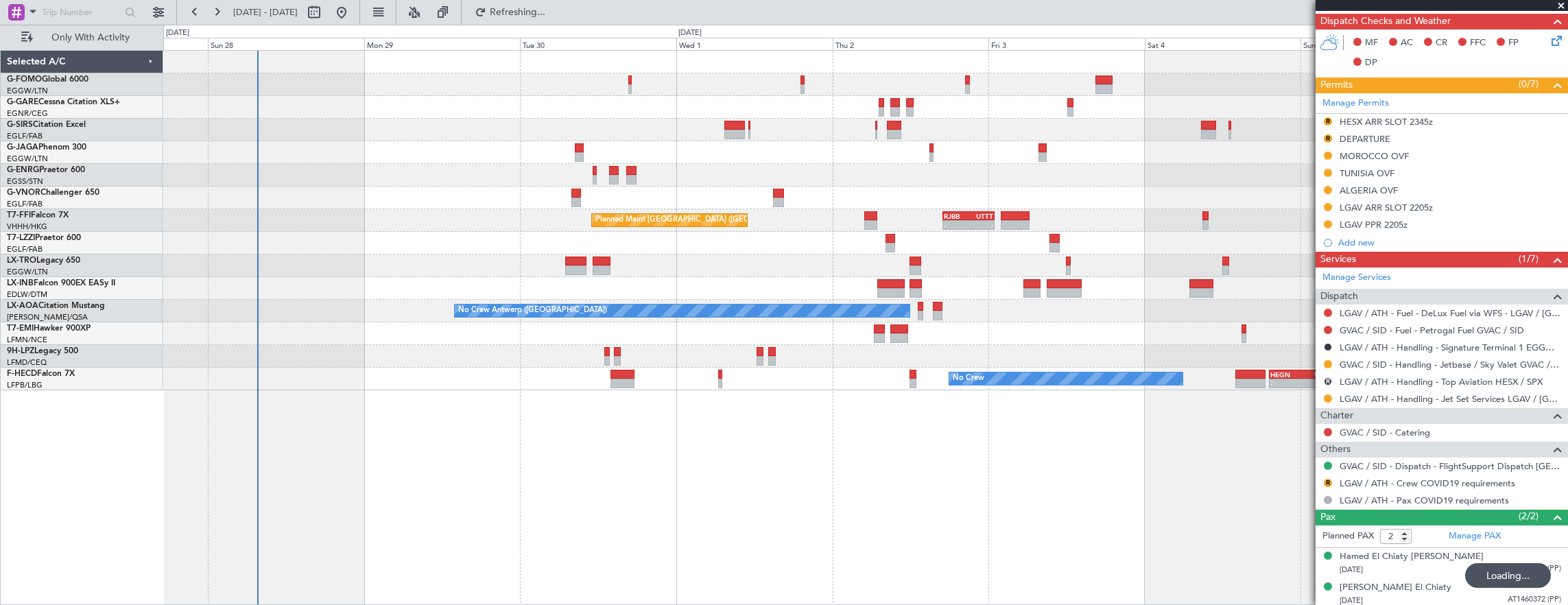
click at [181, 225] on div "RJBB 17:00 Z UTTT 01:00 Z - - Planned Maint [GEOGRAPHIC_DATA] ([GEOGRAPHIC_DATA…" at bounding box center [865, 221] width 1405 height 23
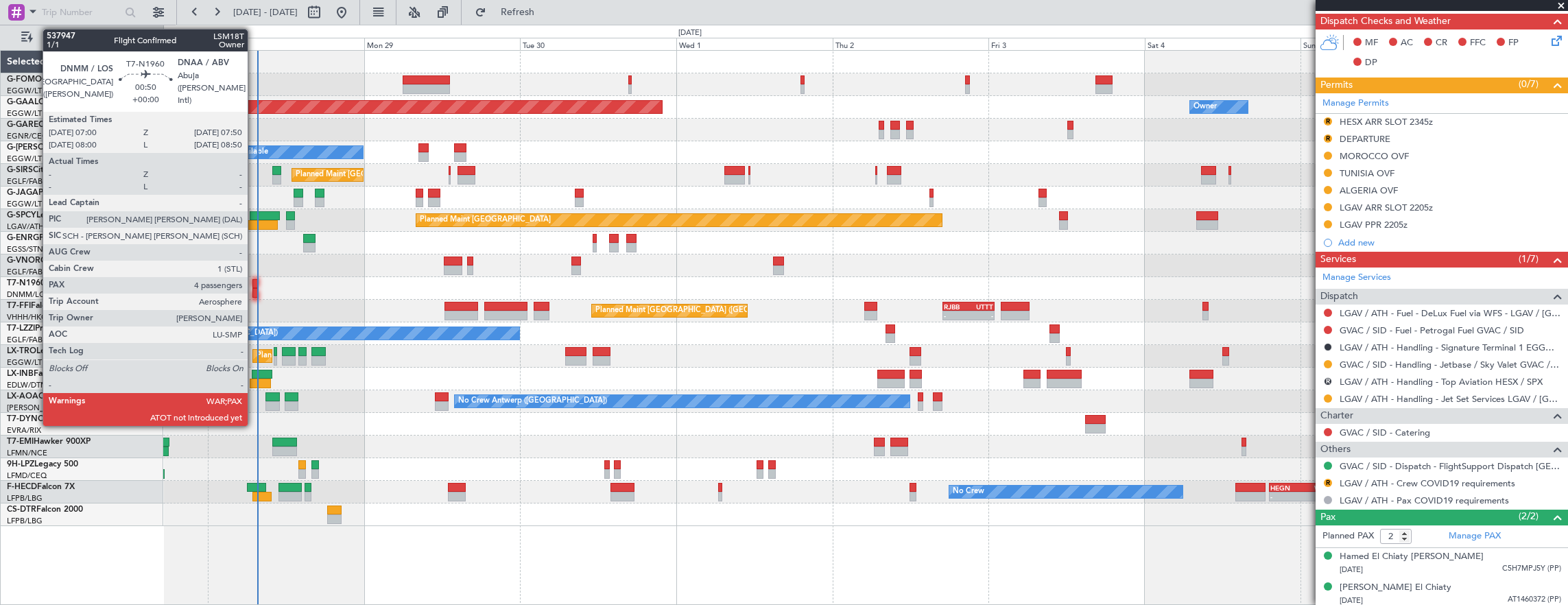
click at [255, 281] on div at bounding box center [255, 284] width 5 height 10
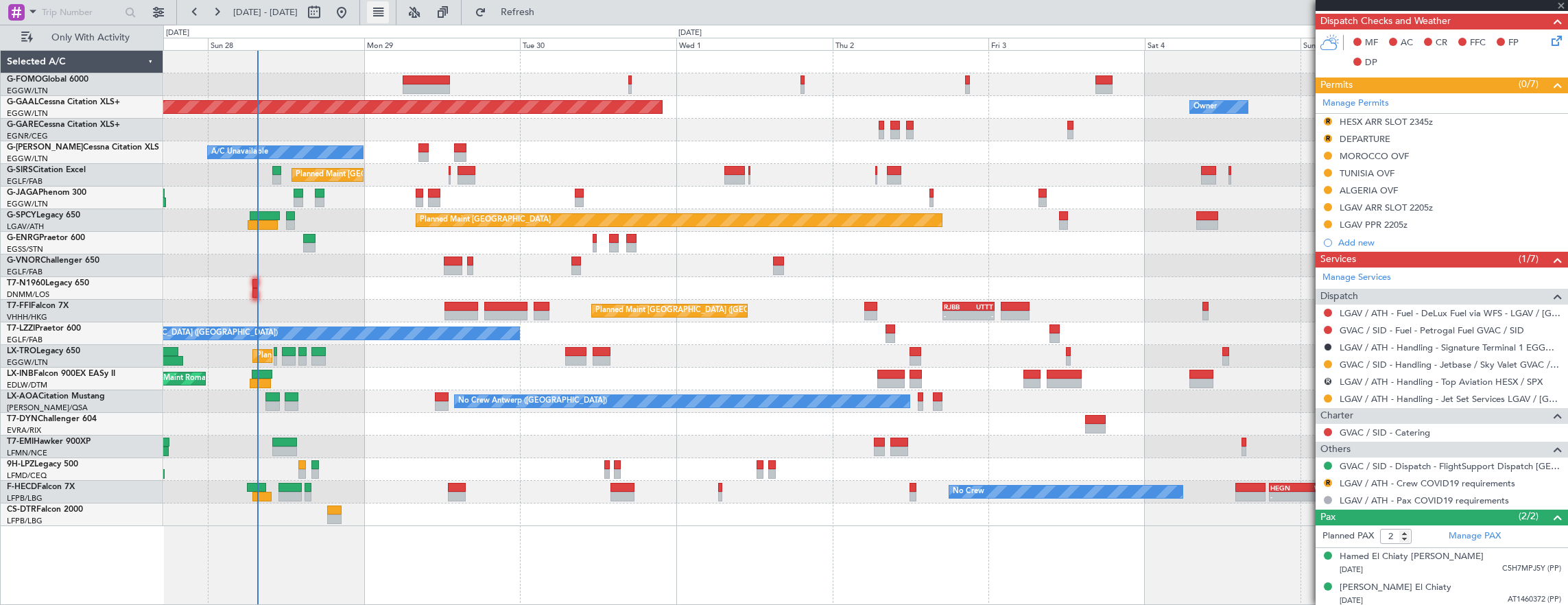
type input "4"
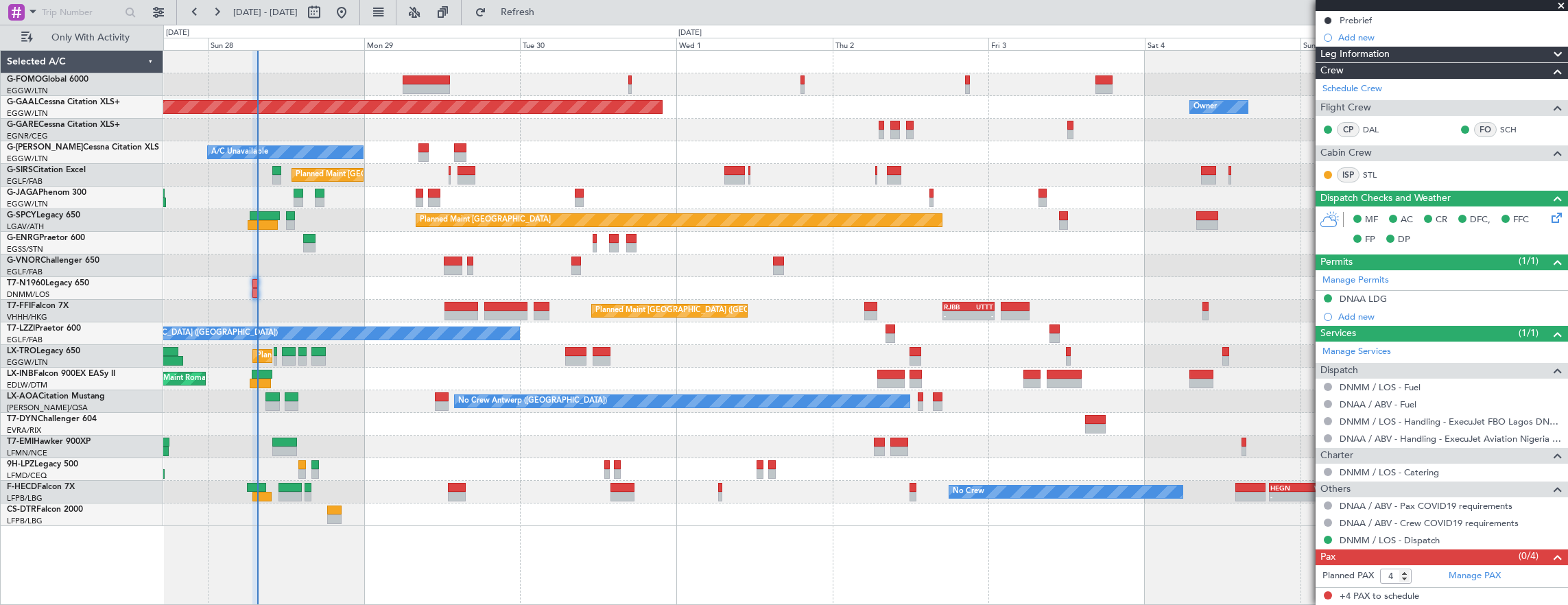
scroll to position [0, 0]
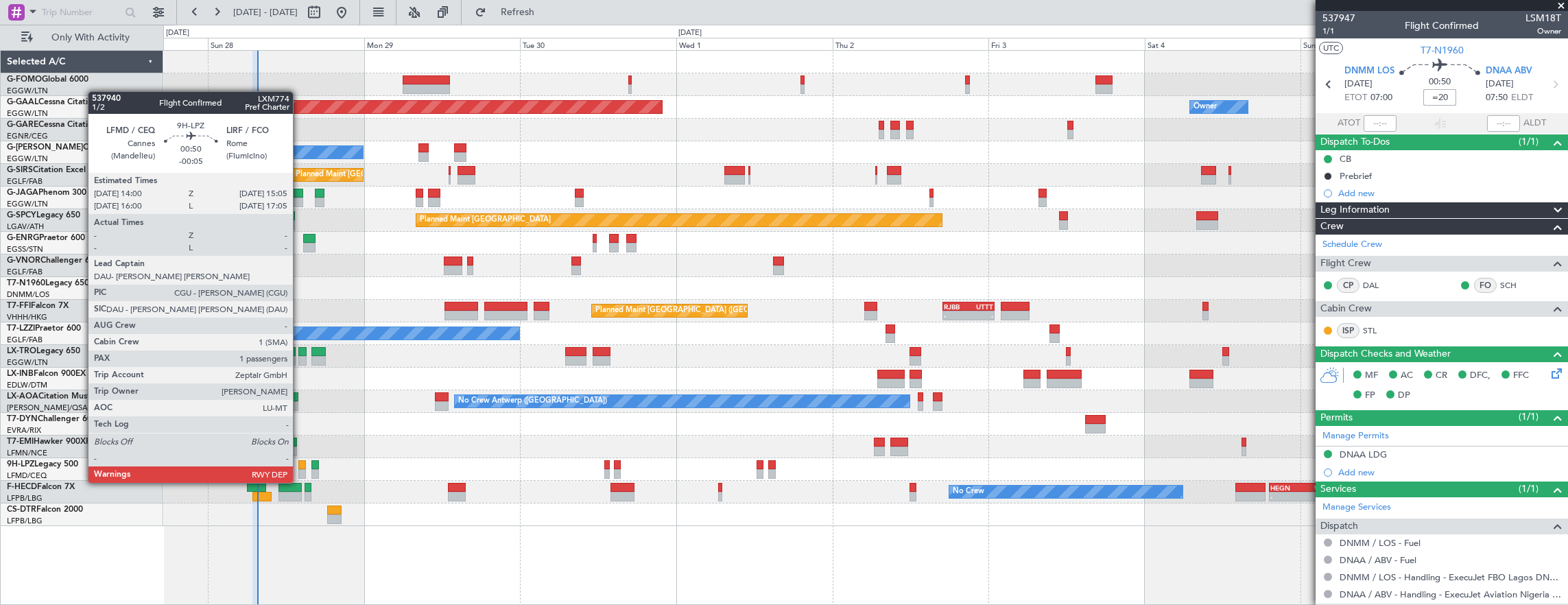
click at [300, 469] on div at bounding box center [302, 474] width 8 height 10
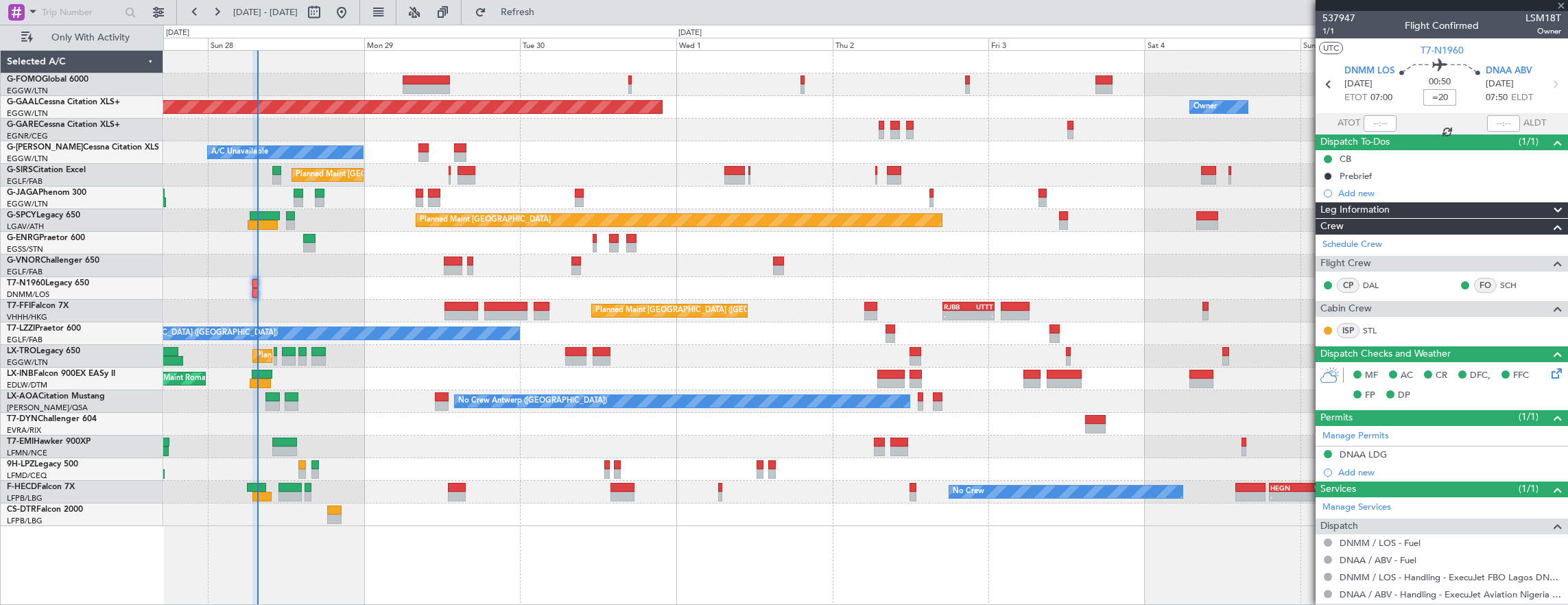
type input "-00:05"
type input "1"
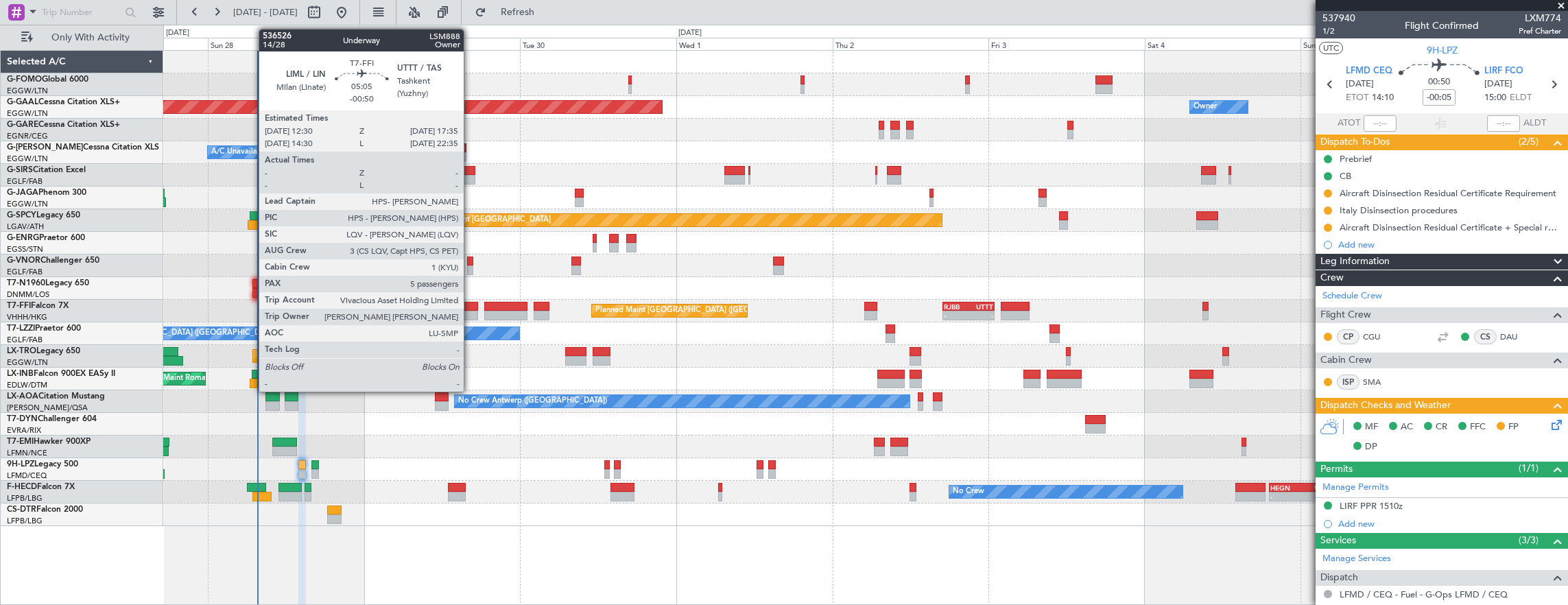
click at [471, 319] on div at bounding box center [461, 316] width 34 height 10
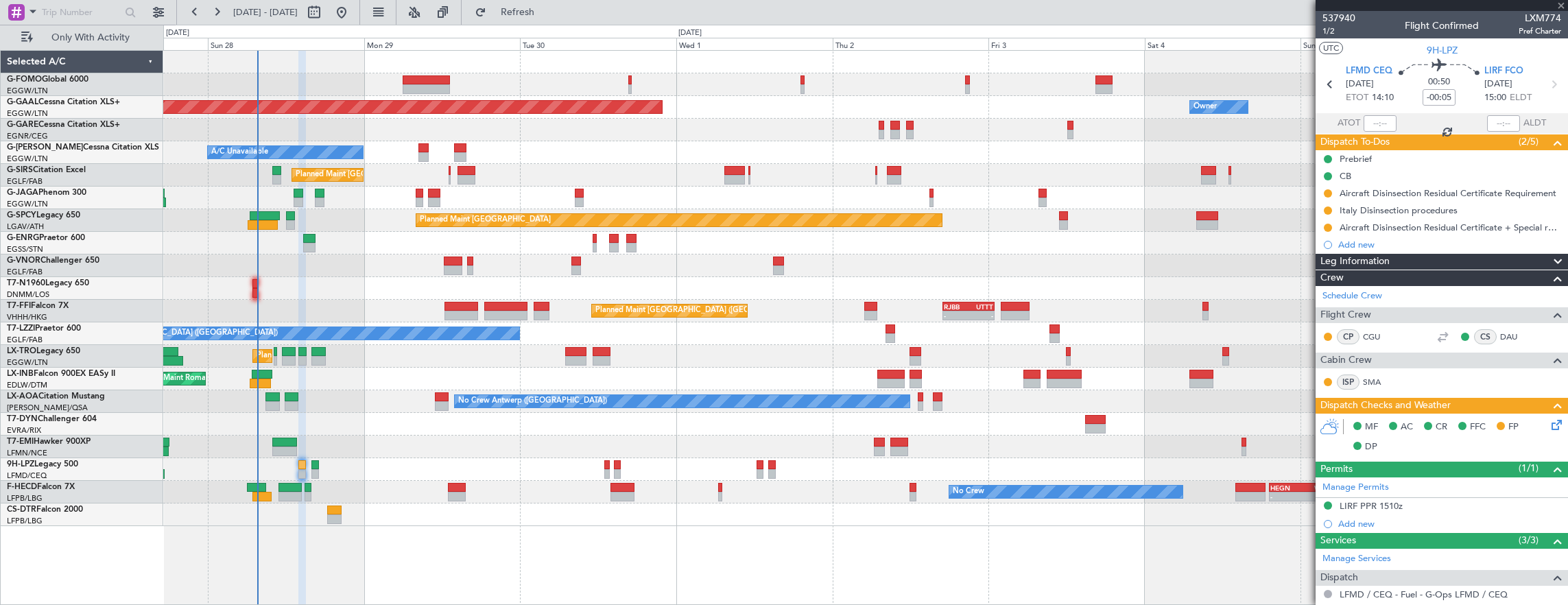
type input "-00:50"
type input "5"
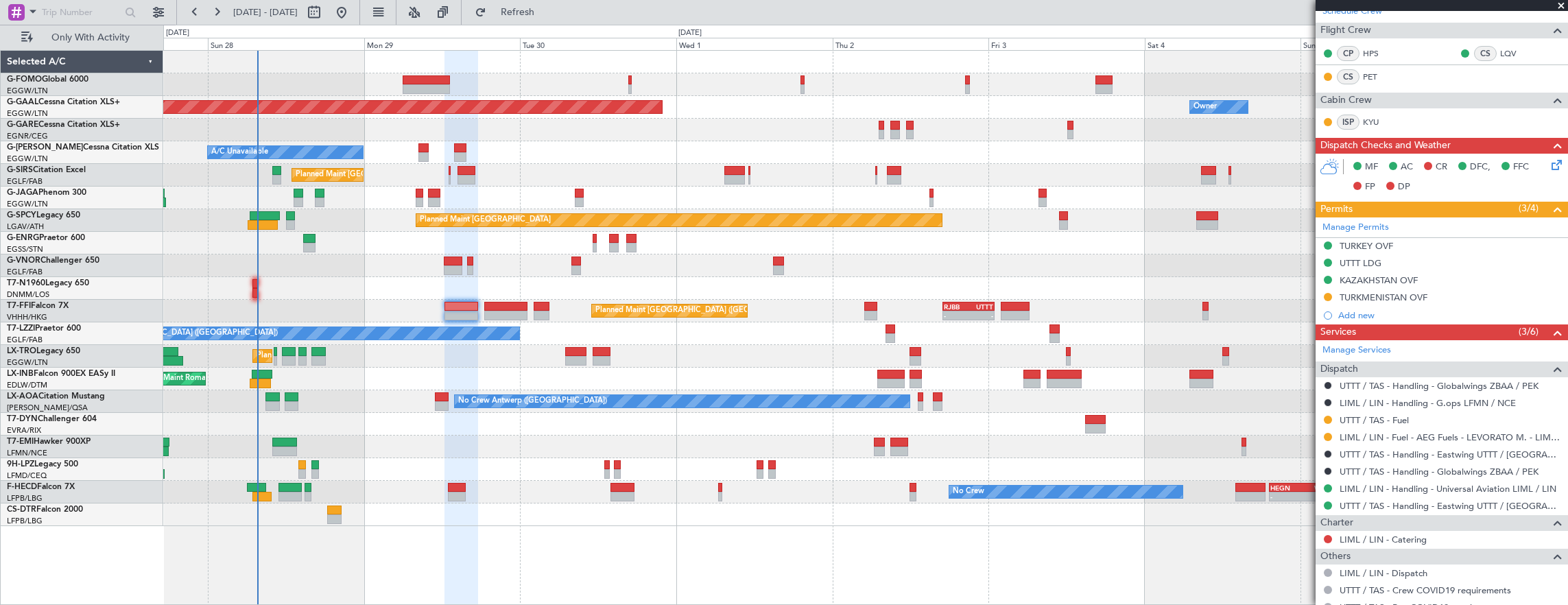
scroll to position [343, 0]
